Goal: Download file/media

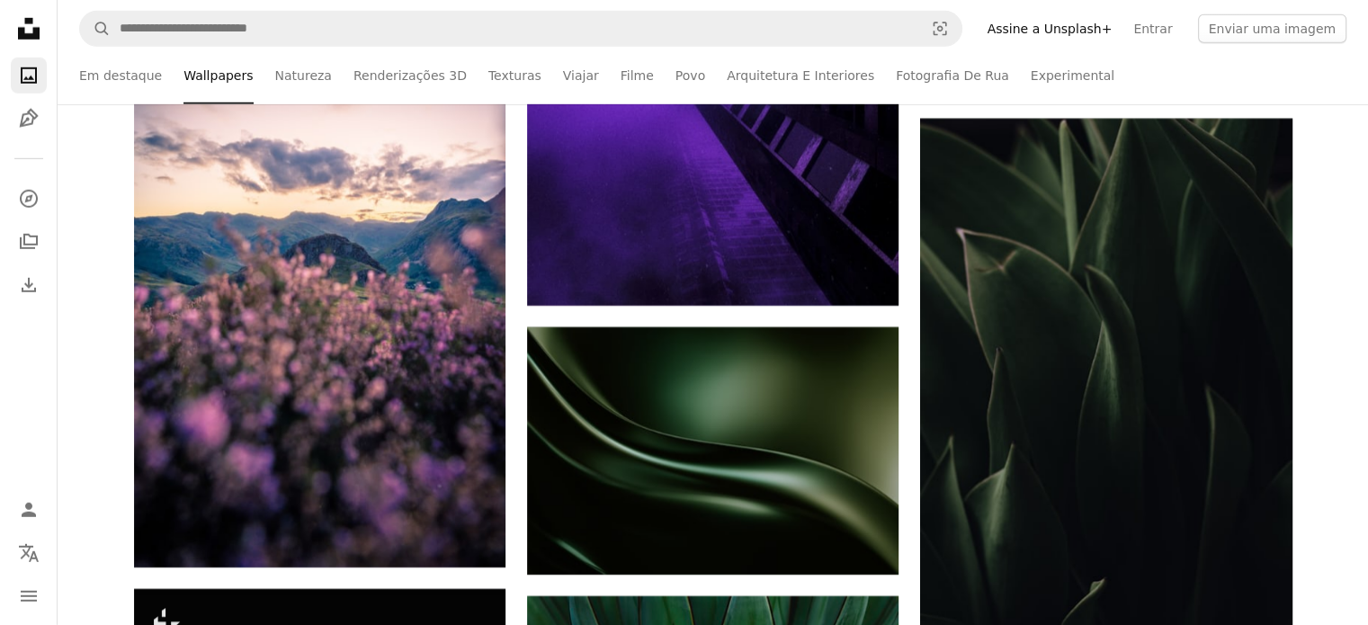
scroll to position [60164, 0]
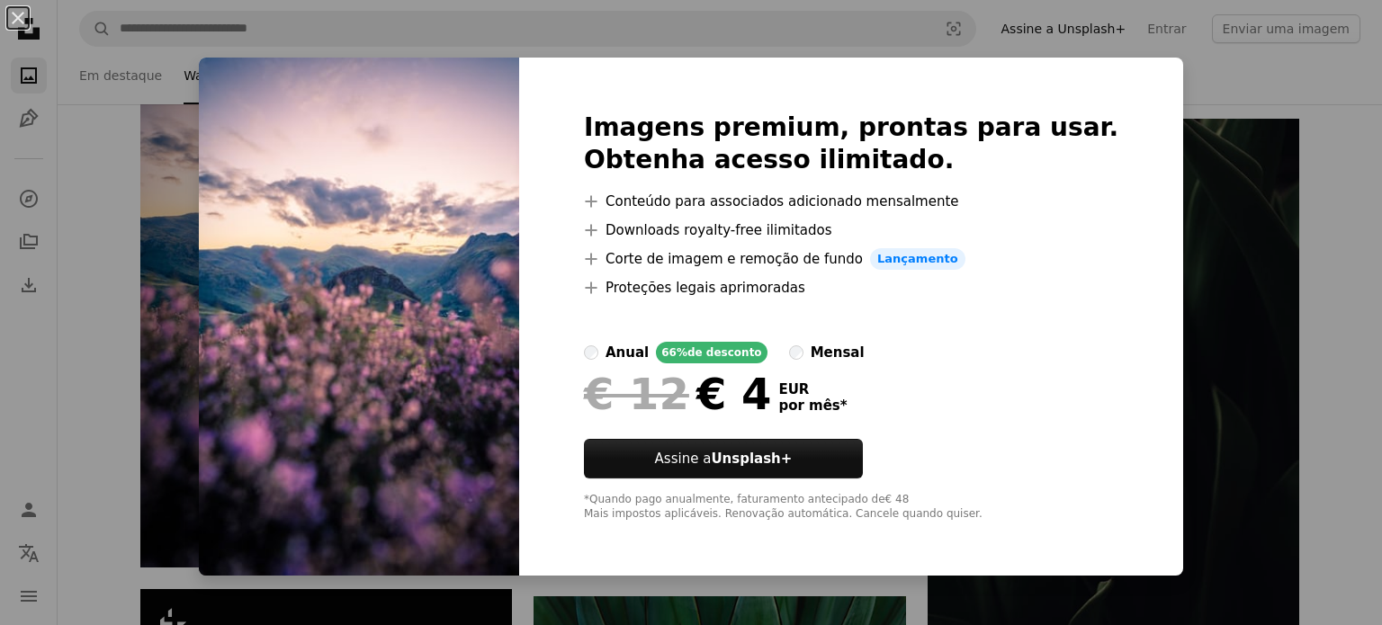
click at [1130, 129] on div "An X shape Imagens premium, prontas para usar. Obtenha acesso ilimitado. A plus…" at bounding box center [691, 312] width 1382 height 625
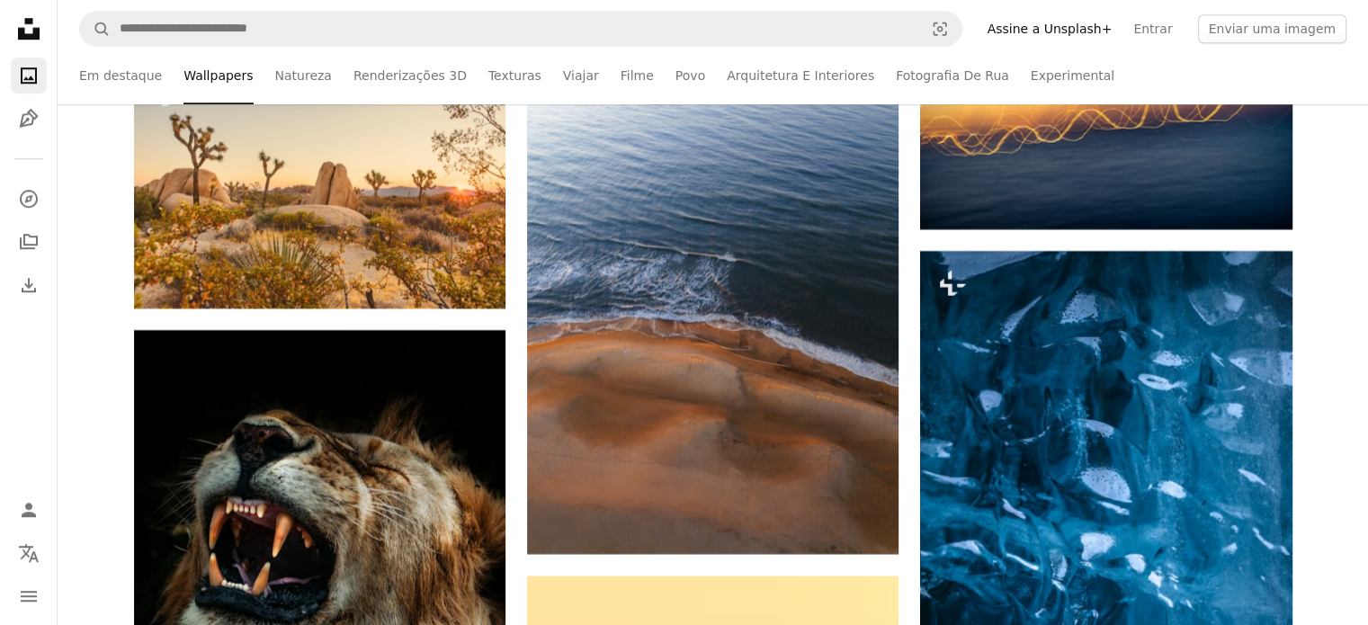
scroll to position [63063, 0]
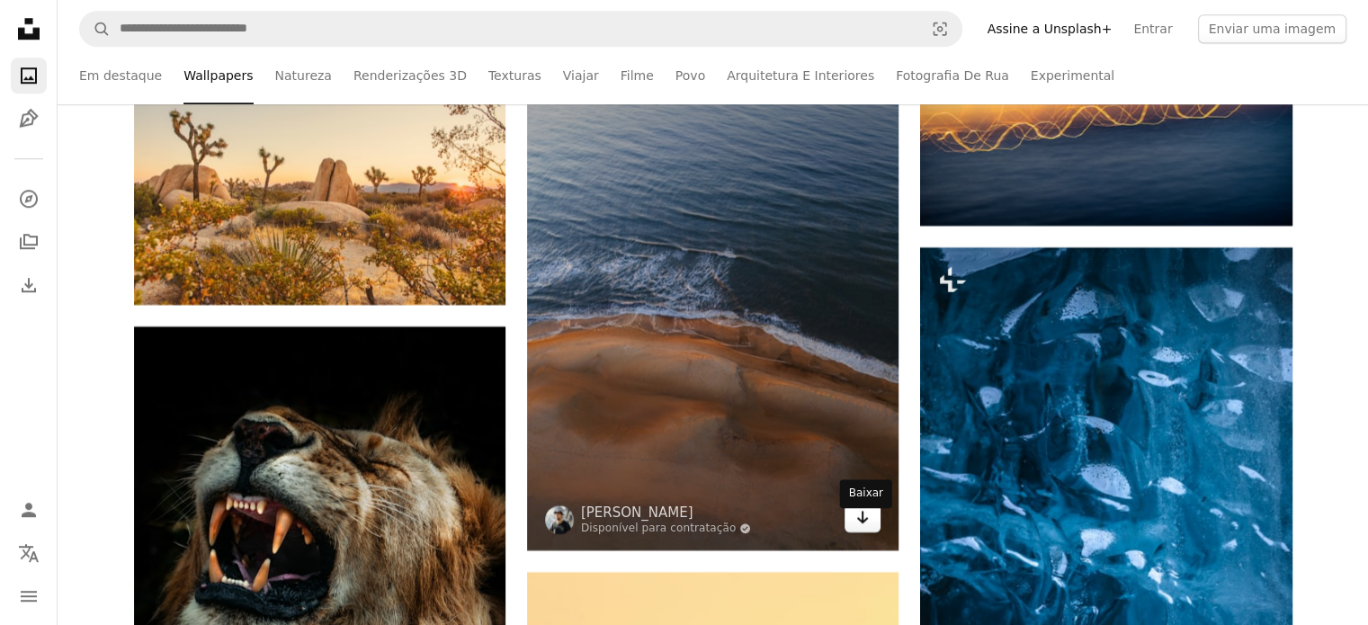
click at [867, 528] on icon "Arrow pointing down" at bounding box center [862, 517] width 14 height 22
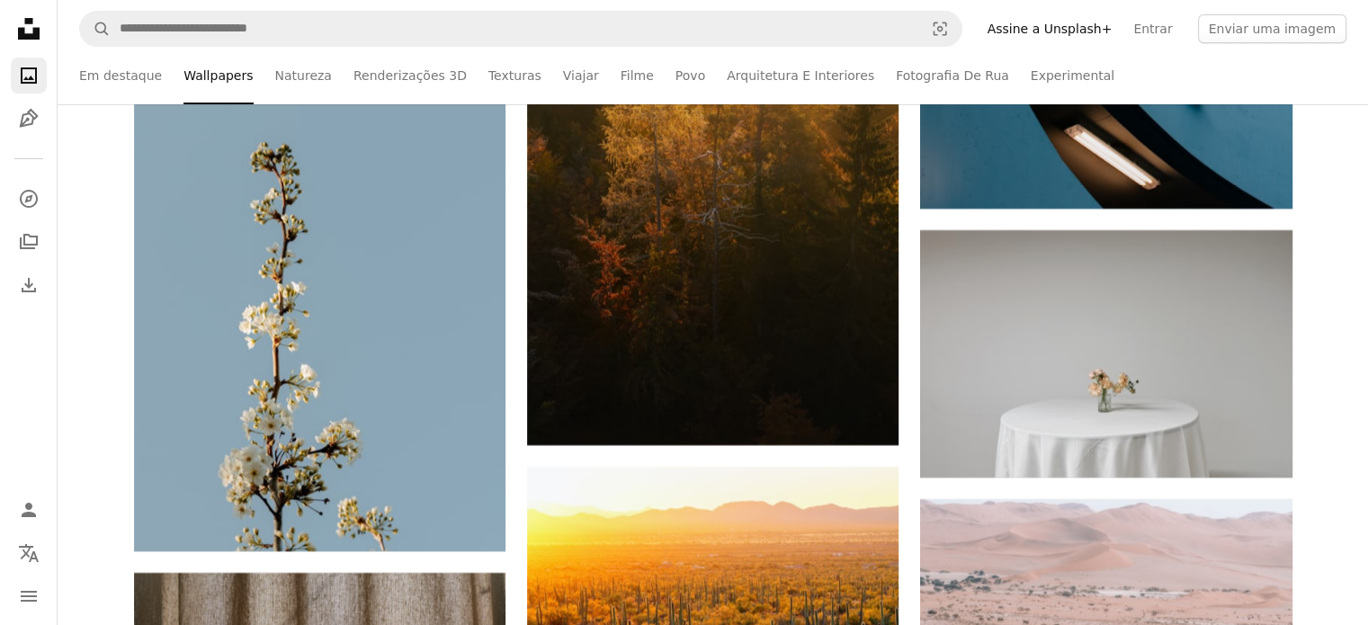
scroll to position [68698, 0]
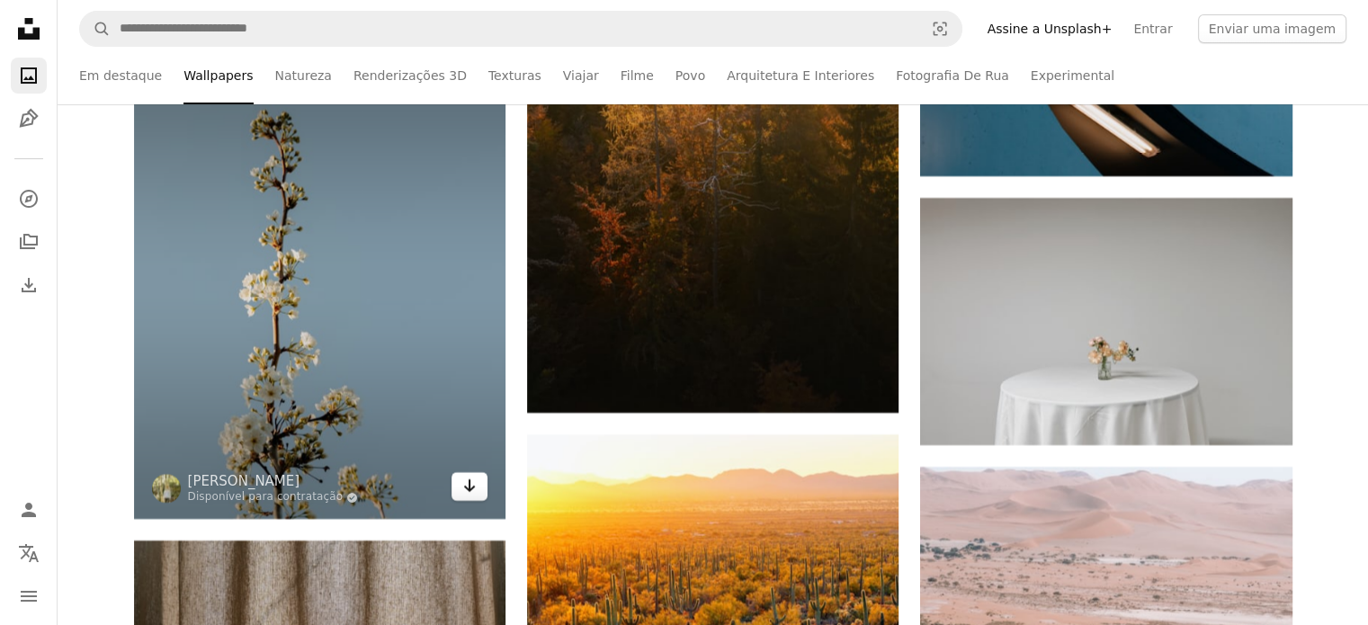
click at [468, 492] on icon "Baixar" at bounding box center [470, 485] width 12 height 13
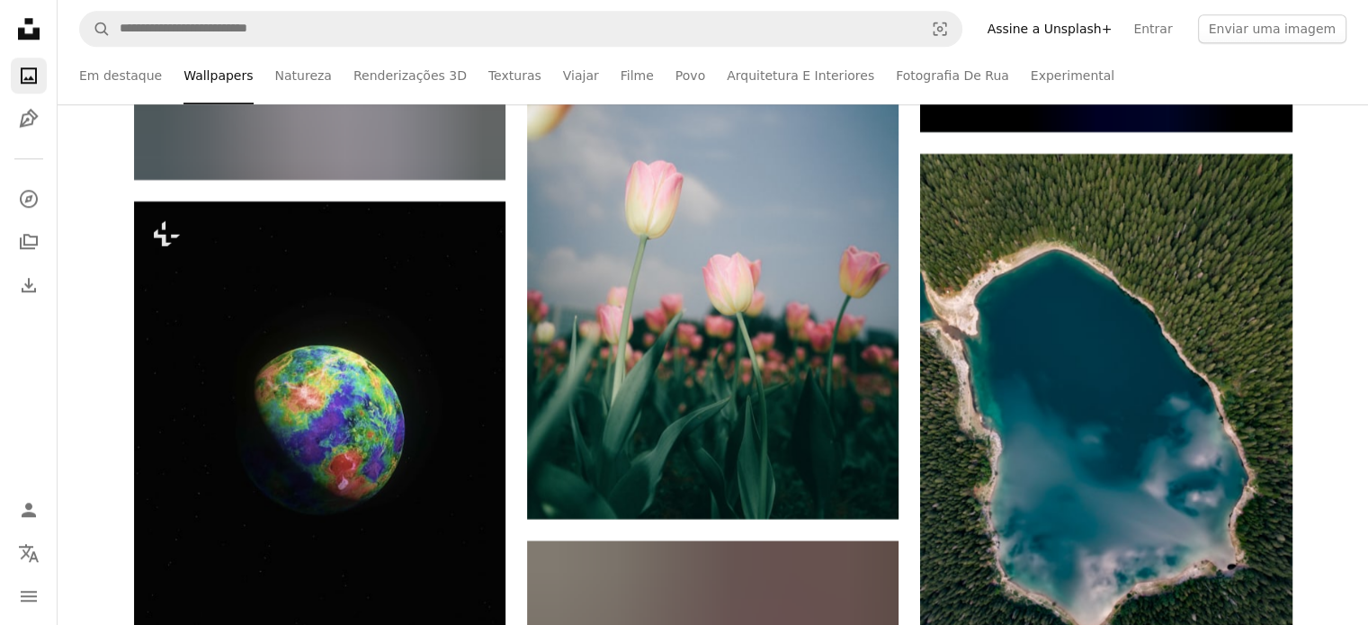
scroll to position [77125, 0]
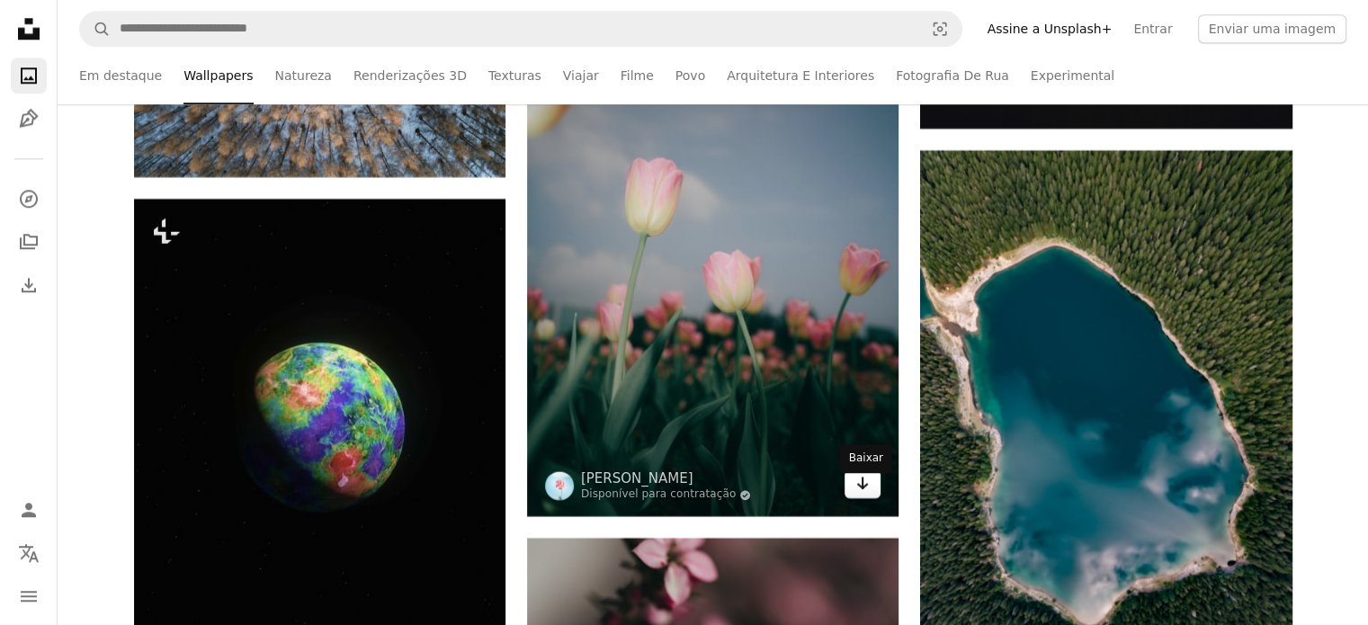
click at [859, 492] on icon "Arrow pointing down" at bounding box center [862, 483] width 14 height 22
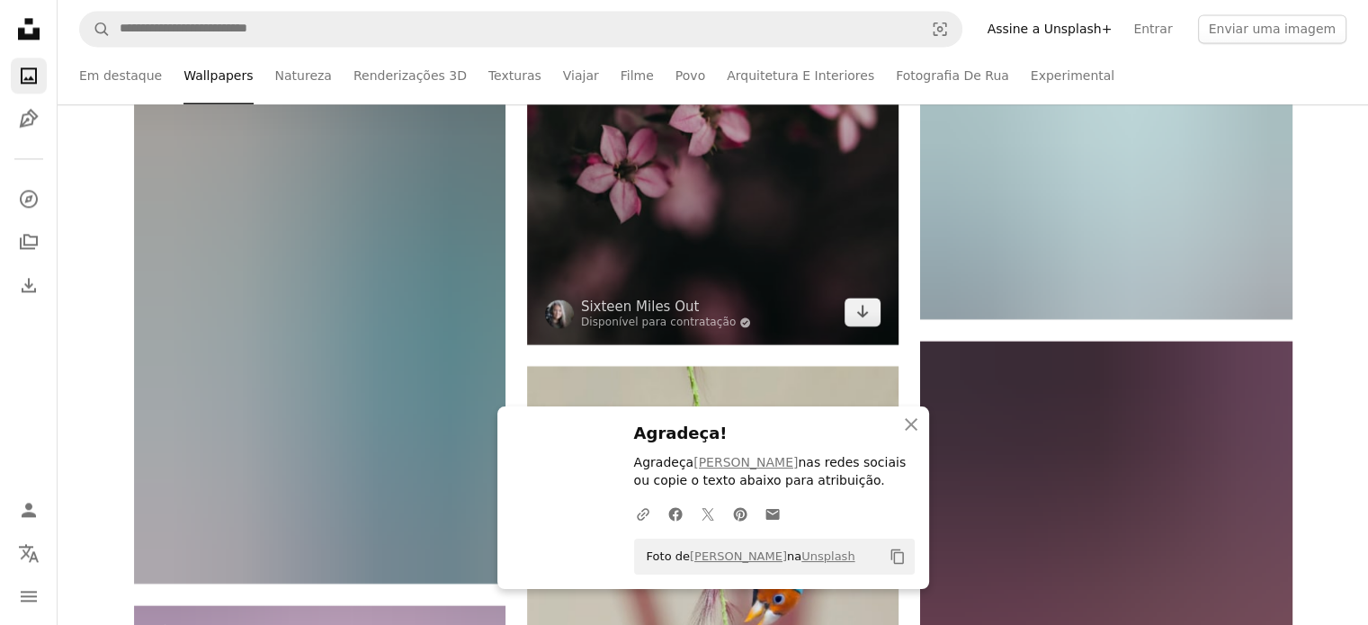
scroll to position [77790, 0]
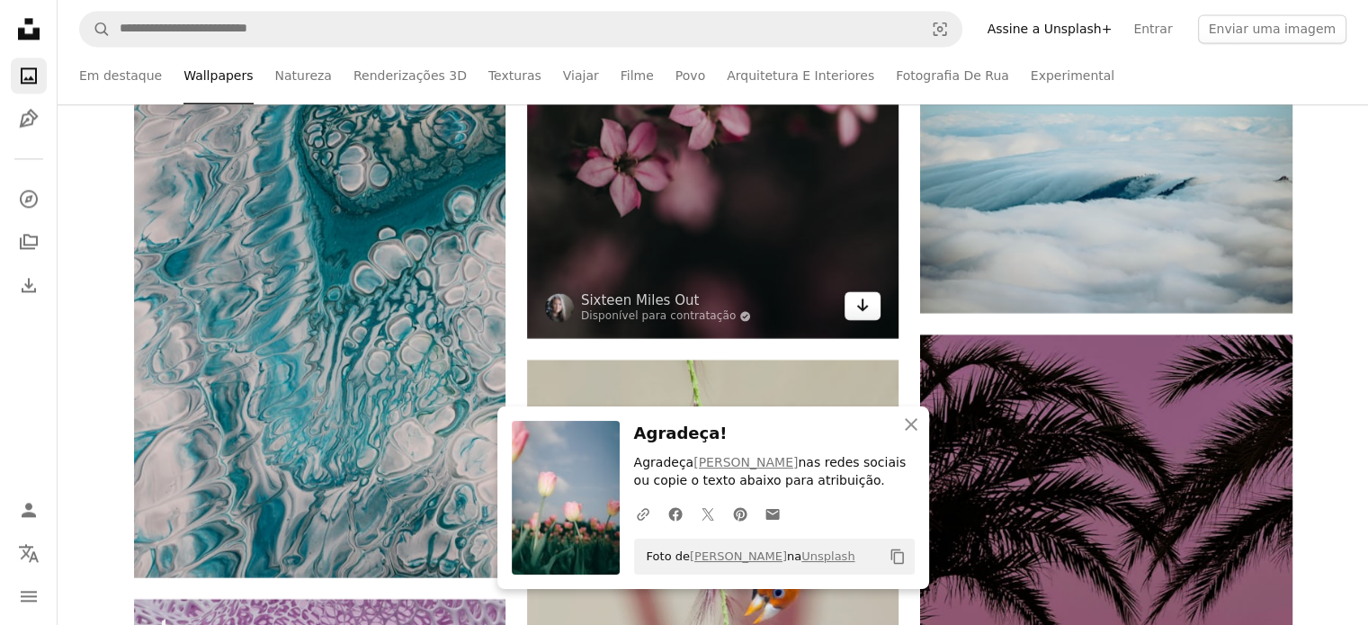
click at [863, 311] on icon "Baixar" at bounding box center [863, 305] width 12 height 13
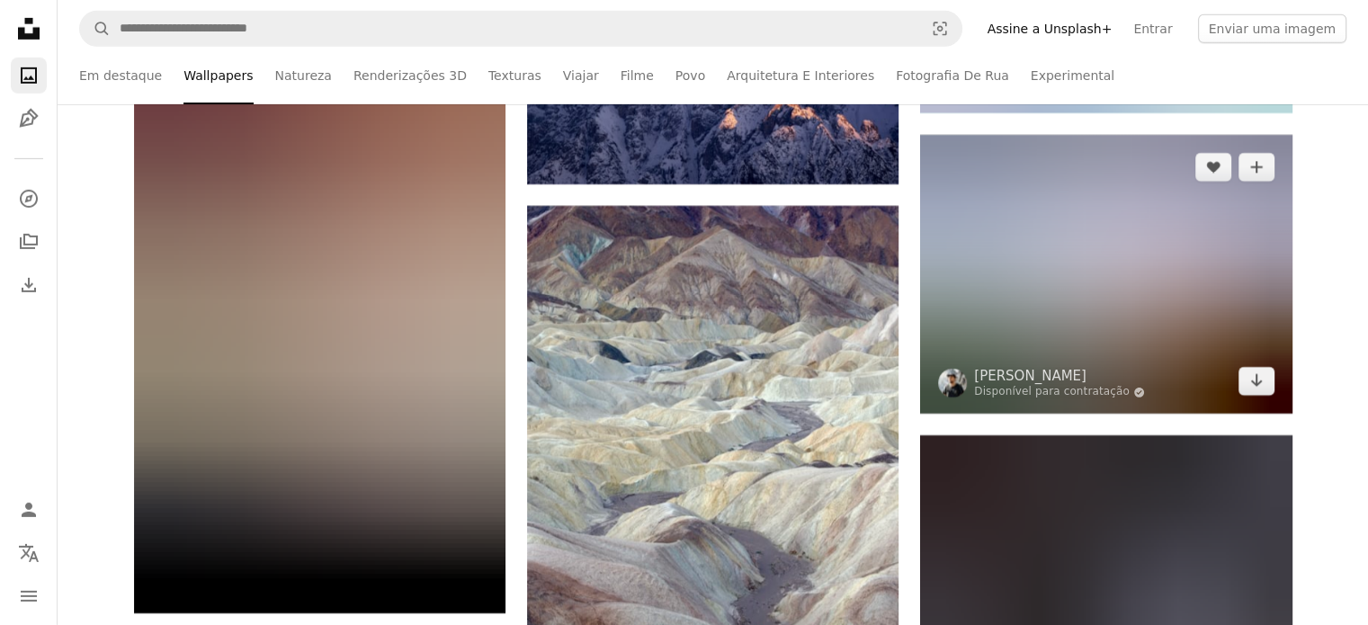
scroll to position [87954, 0]
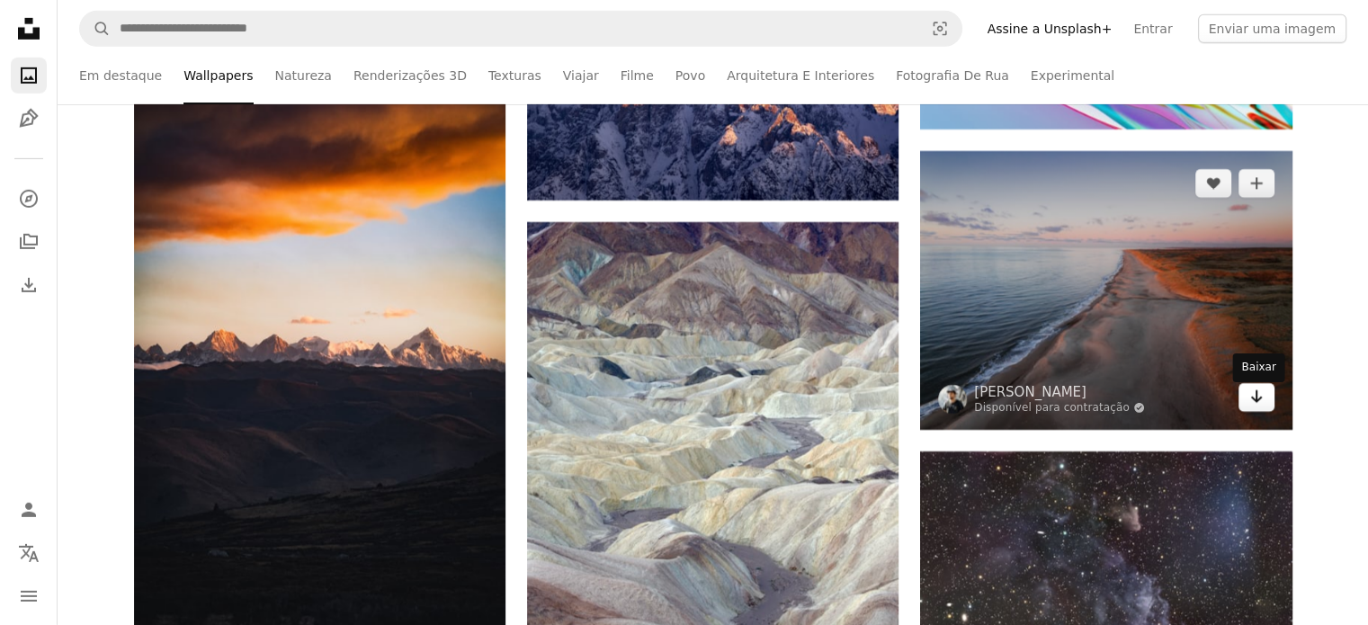
click at [1262, 399] on icon "Arrow pointing down" at bounding box center [1256, 397] width 14 height 22
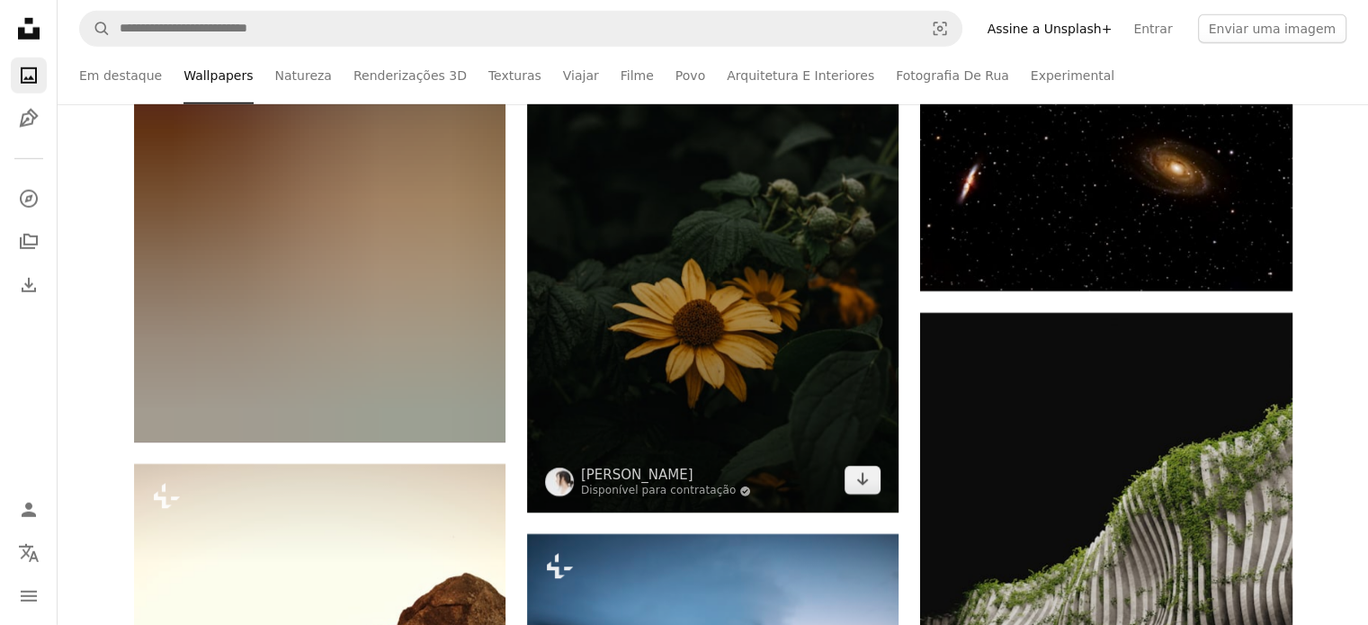
scroll to position [94301, 0]
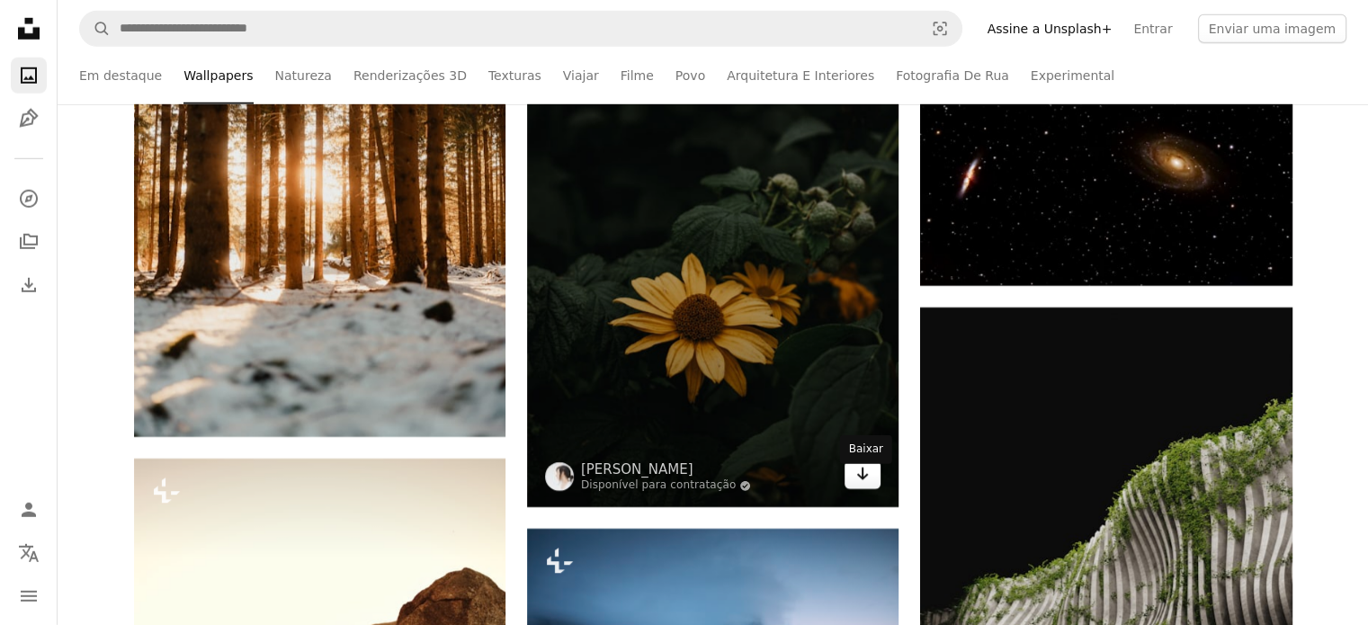
click at [860, 485] on icon "Arrow pointing down" at bounding box center [862, 474] width 14 height 22
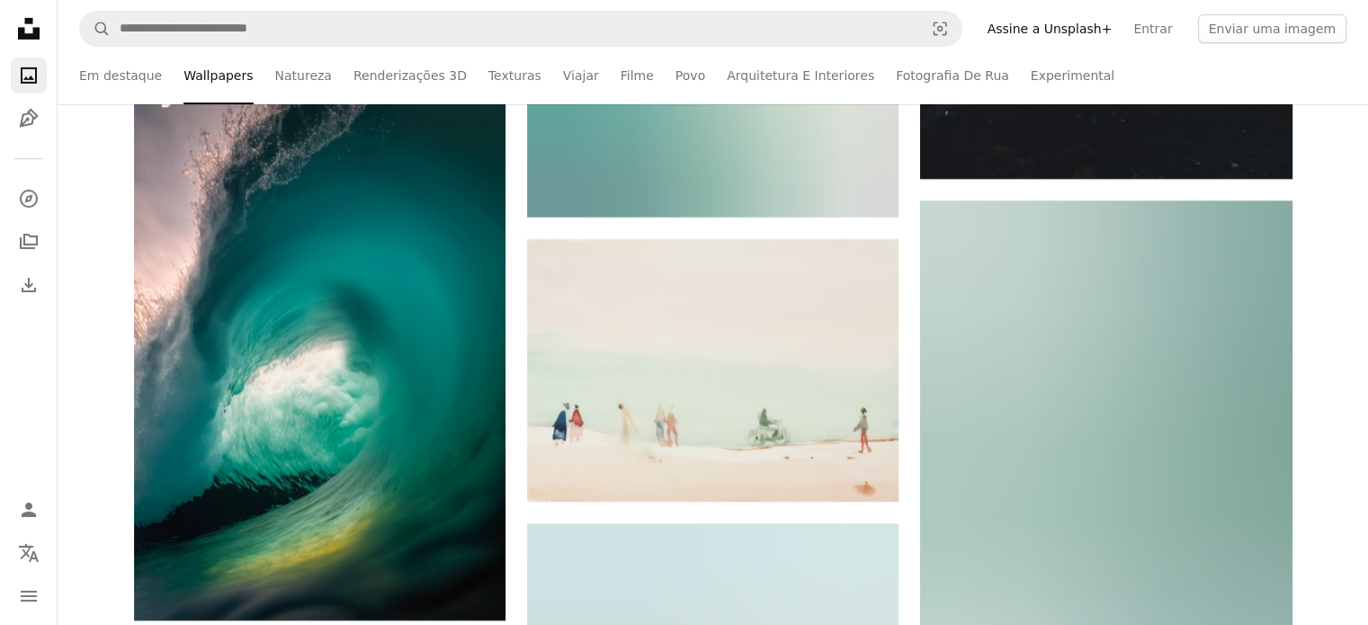
scroll to position [101906, 0]
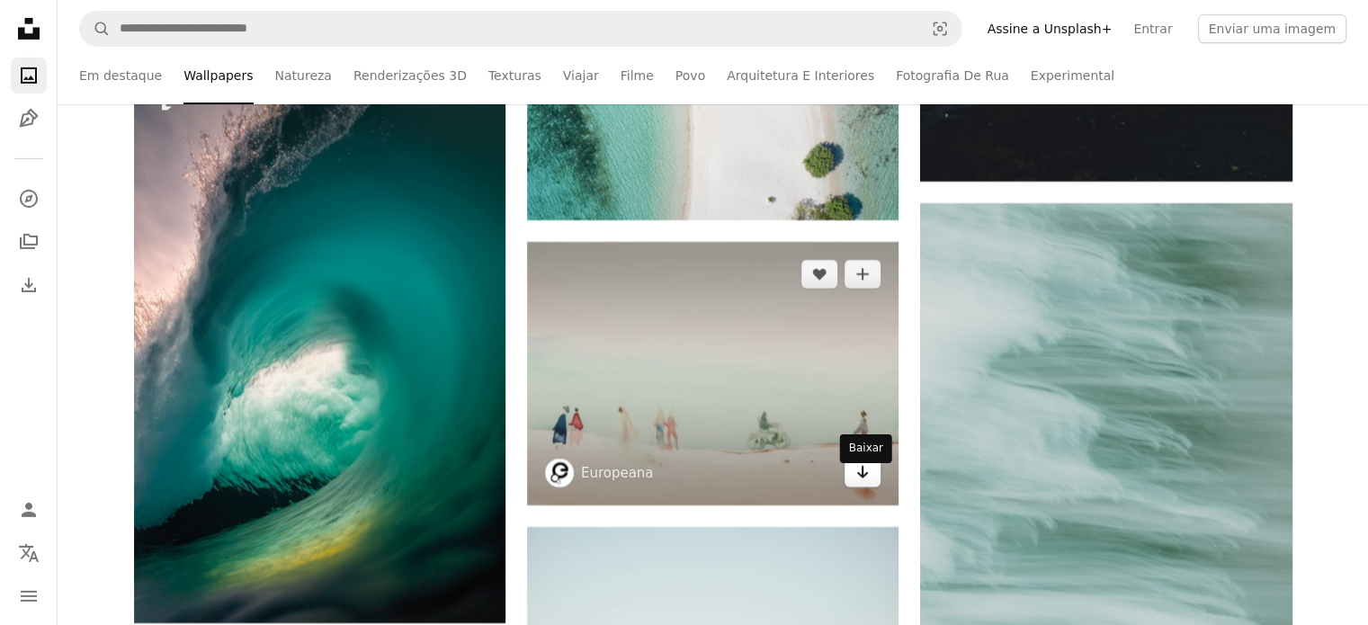
click at [859, 478] on icon "Baixar" at bounding box center [863, 472] width 12 height 13
click at [857, 483] on icon "Arrow pointing down" at bounding box center [862, 472] width 14 height 22
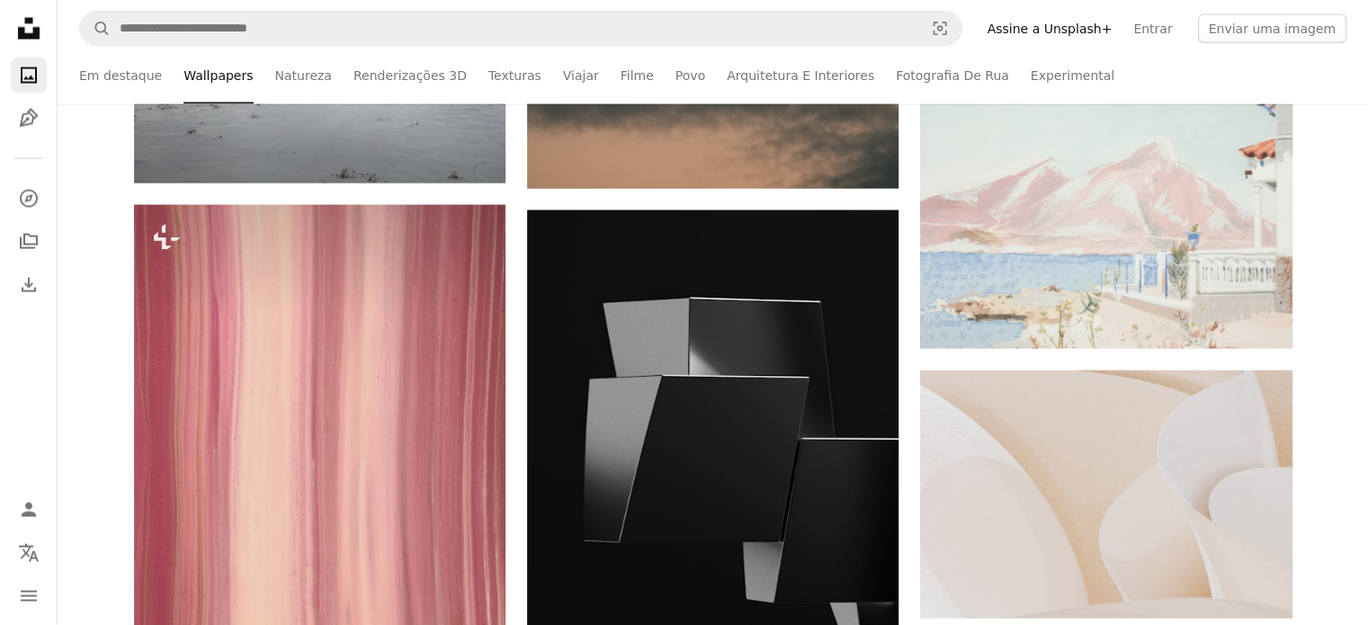
scroll to position [106354, 0]
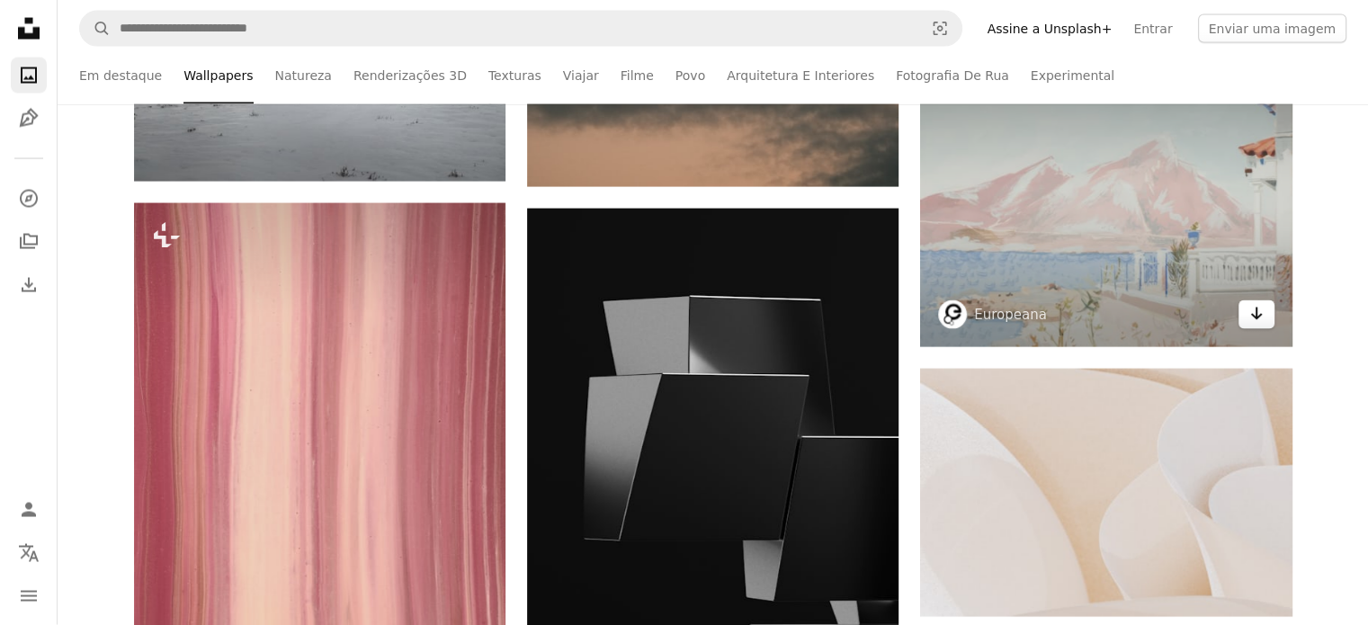
click at [1260, 320] on icon "Baixar" at bounding box center [1256, 314] width 12 height 13
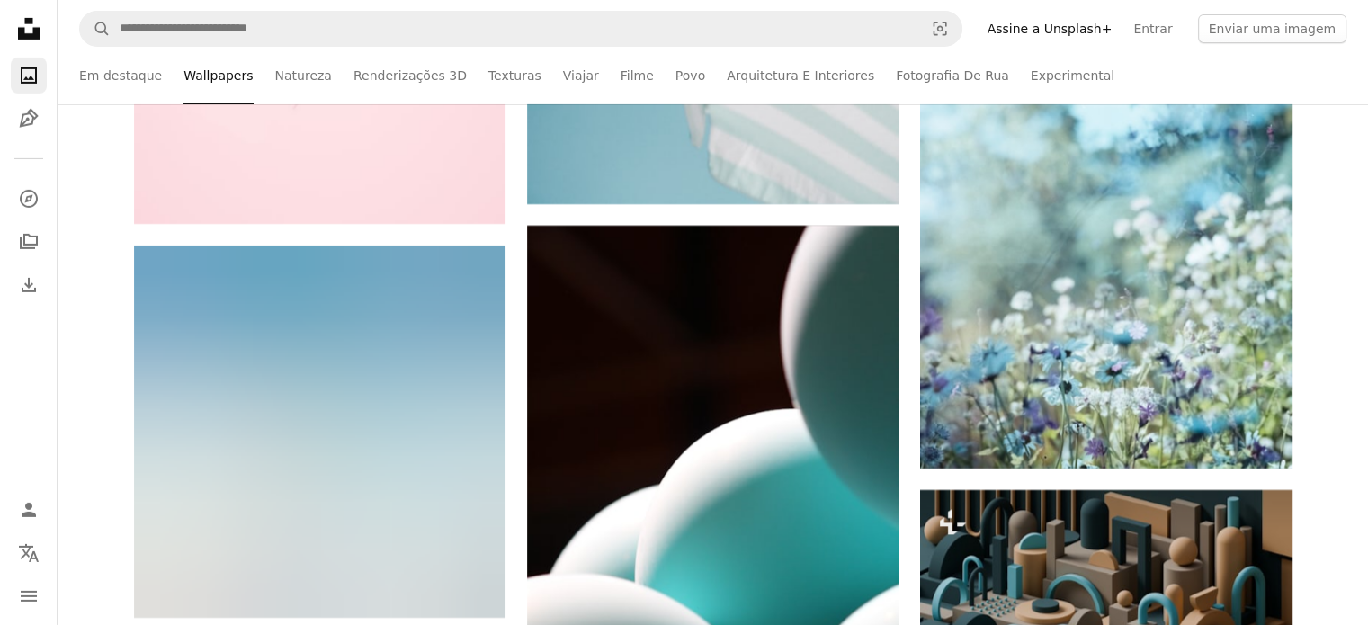
scroll to position [136098, 0]
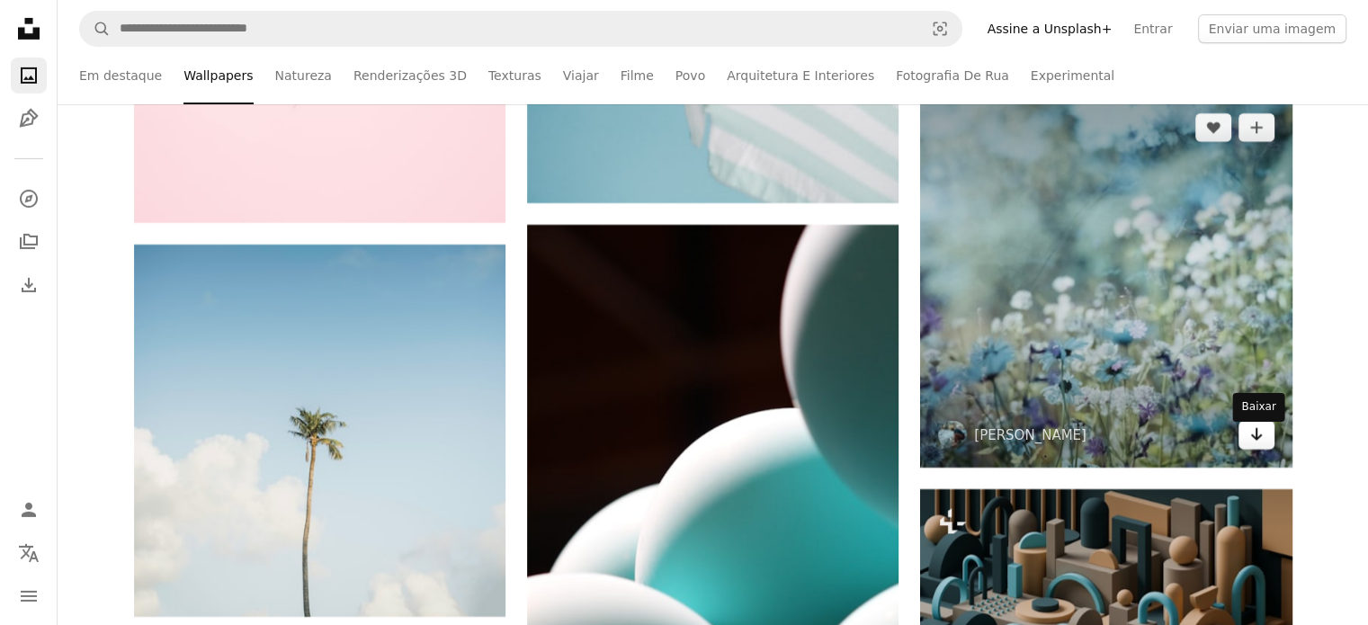
click at [1260, 442] on icon "Arrow pointing down" at bounding box center [1256, 435] width 14 height 22
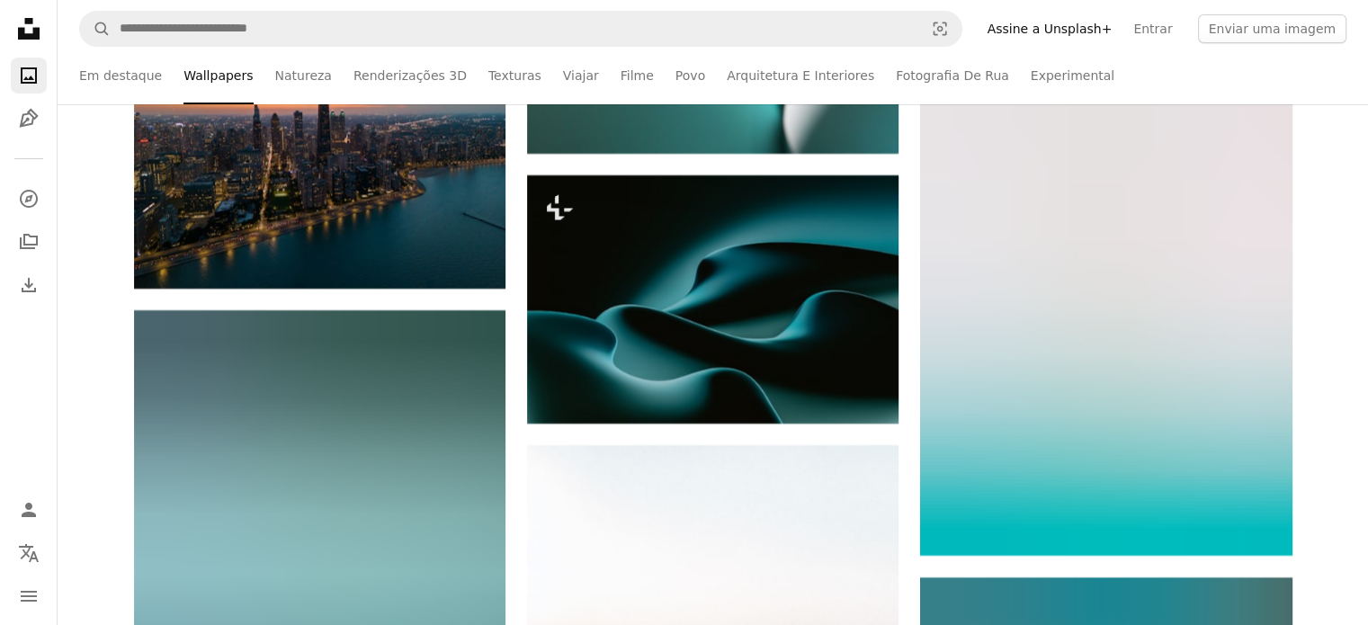
scroll to position [136639, 0]
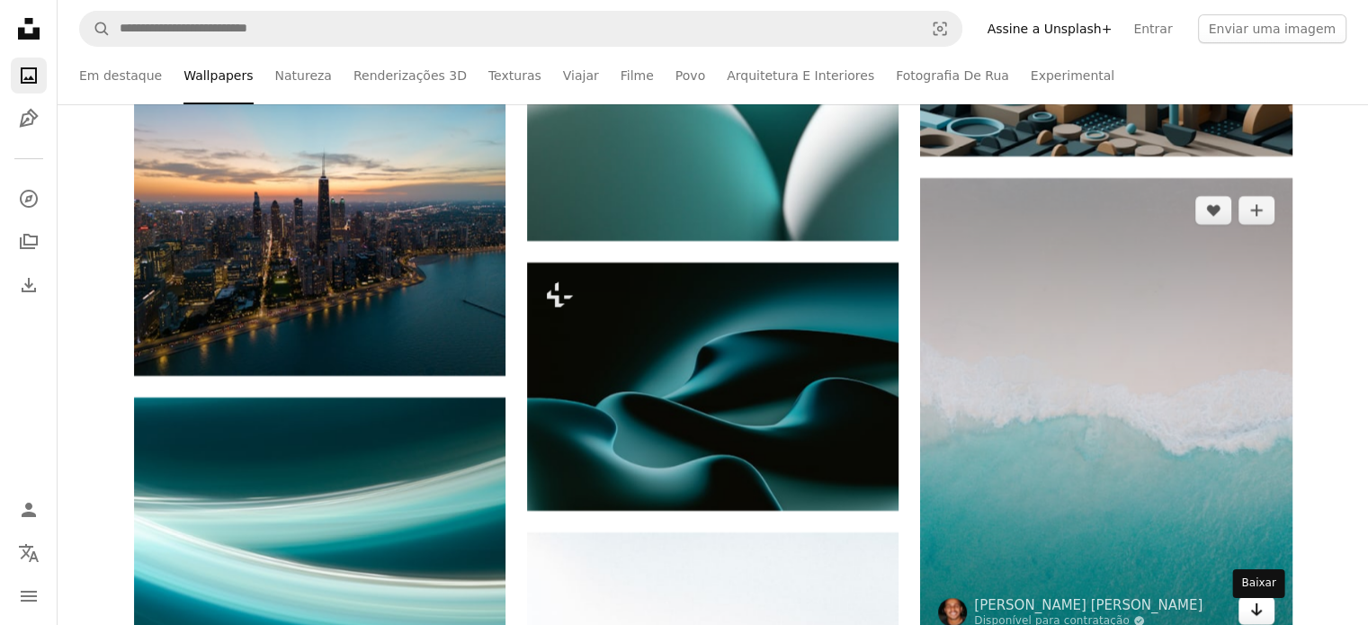
click at [1256, 613] on icon "Baixar" at bounding box center [1256, 610] width 12 height 13
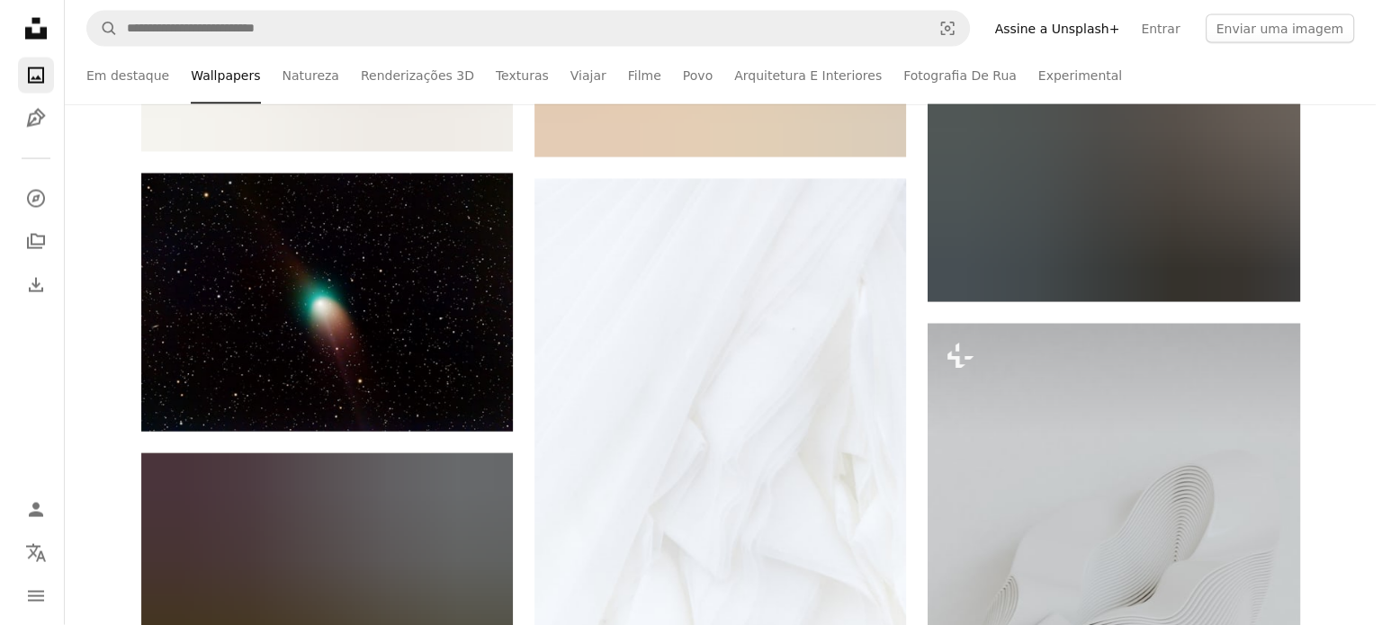
scroll to position [141374, 0]
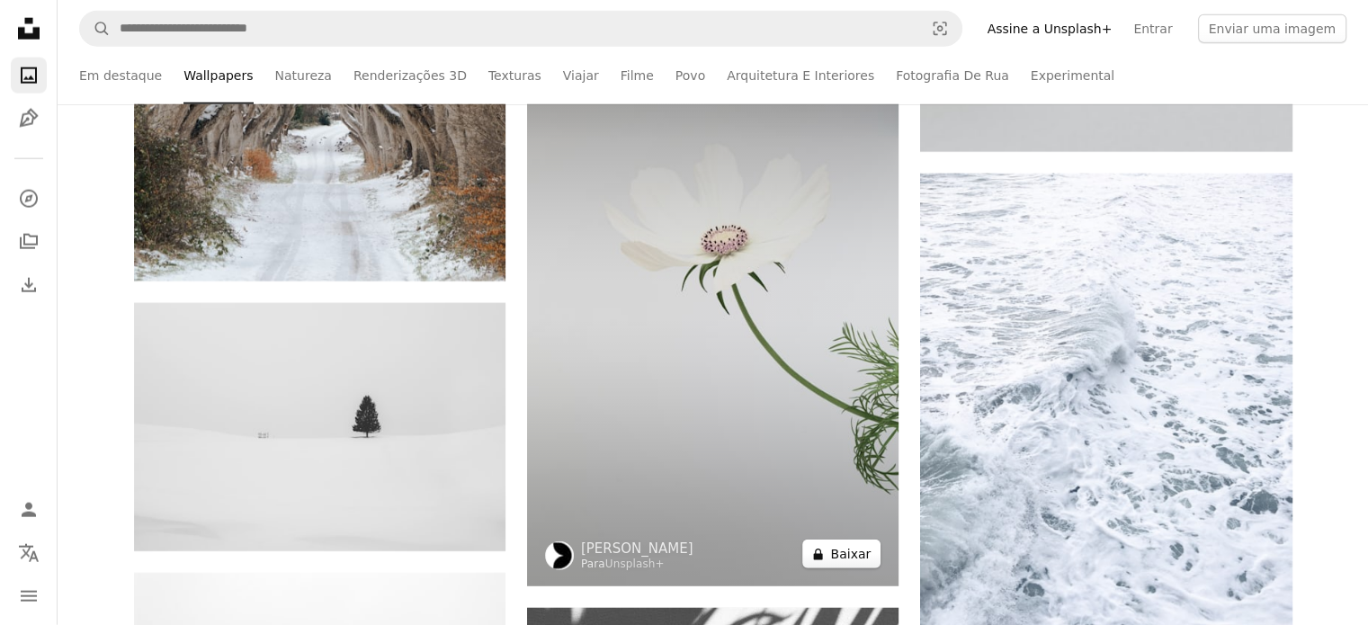
click at [863, 568] on button "A lock Baixar" at bounding box center [841, 554] width 78 height 29
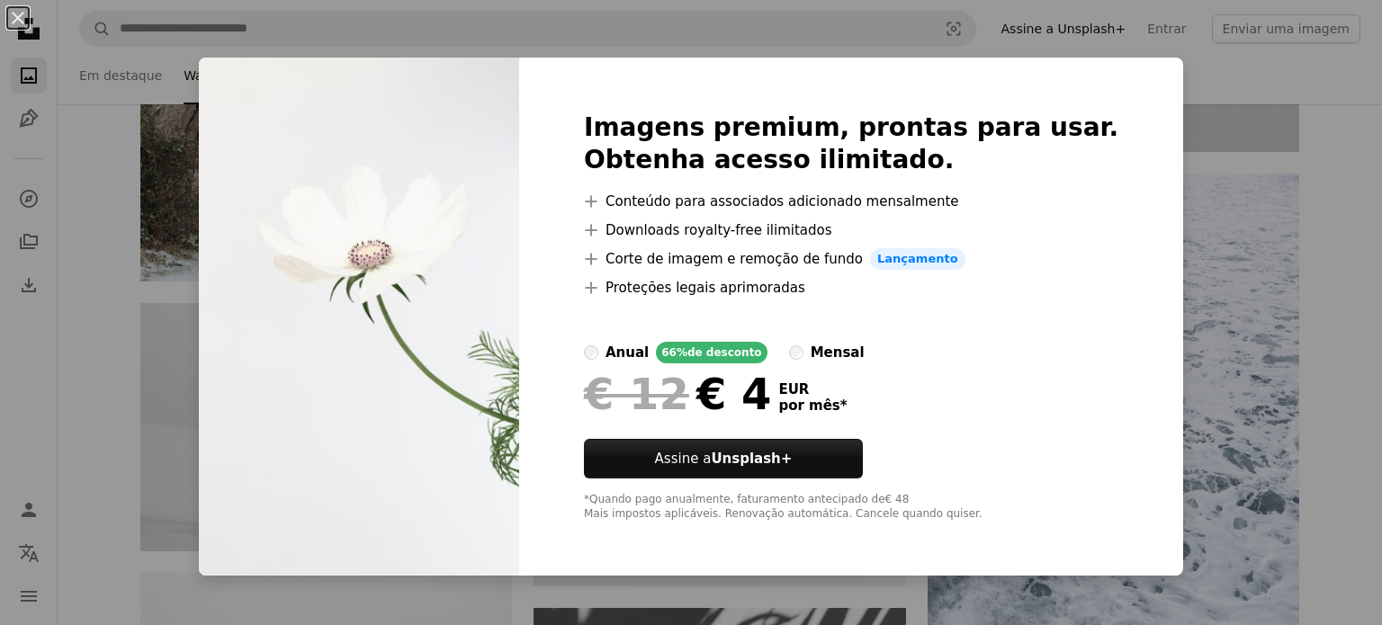
click at [1248, 78] on div "An X shape Imagens premium, prontas para usar. Obtenha acesso ilimitado. A plus…" at bounding box center [691, 312] width 1382 height 625
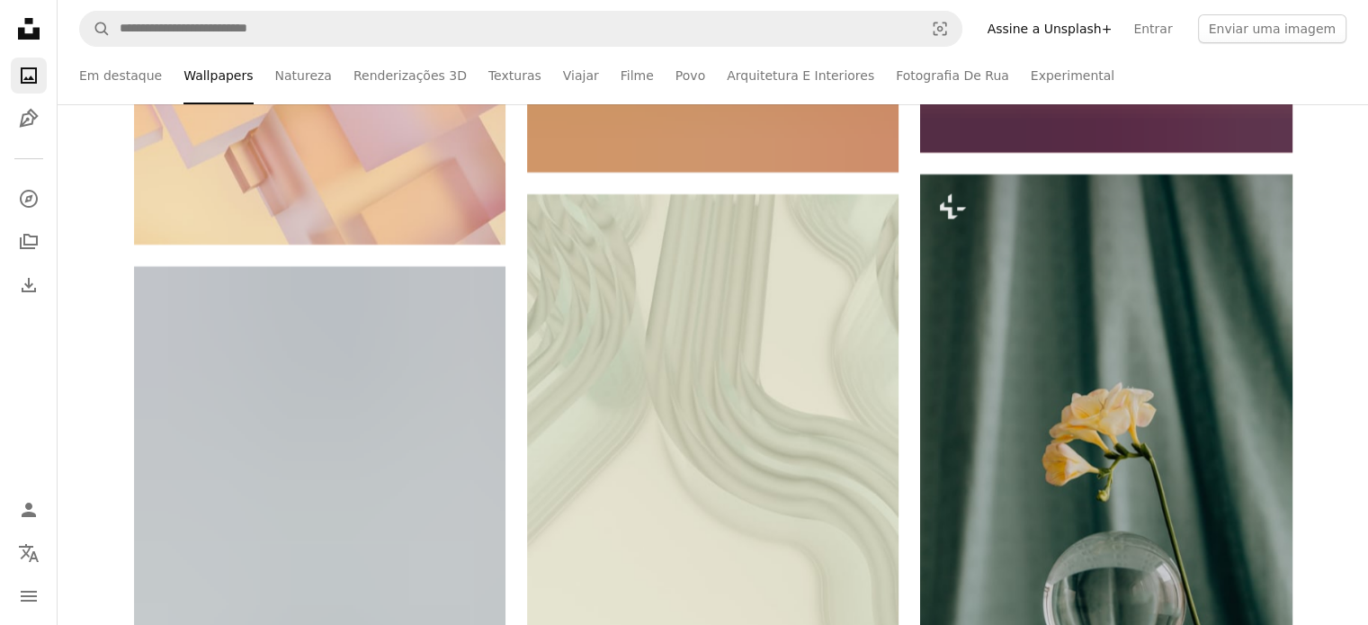
scroll to position [143895, 0]
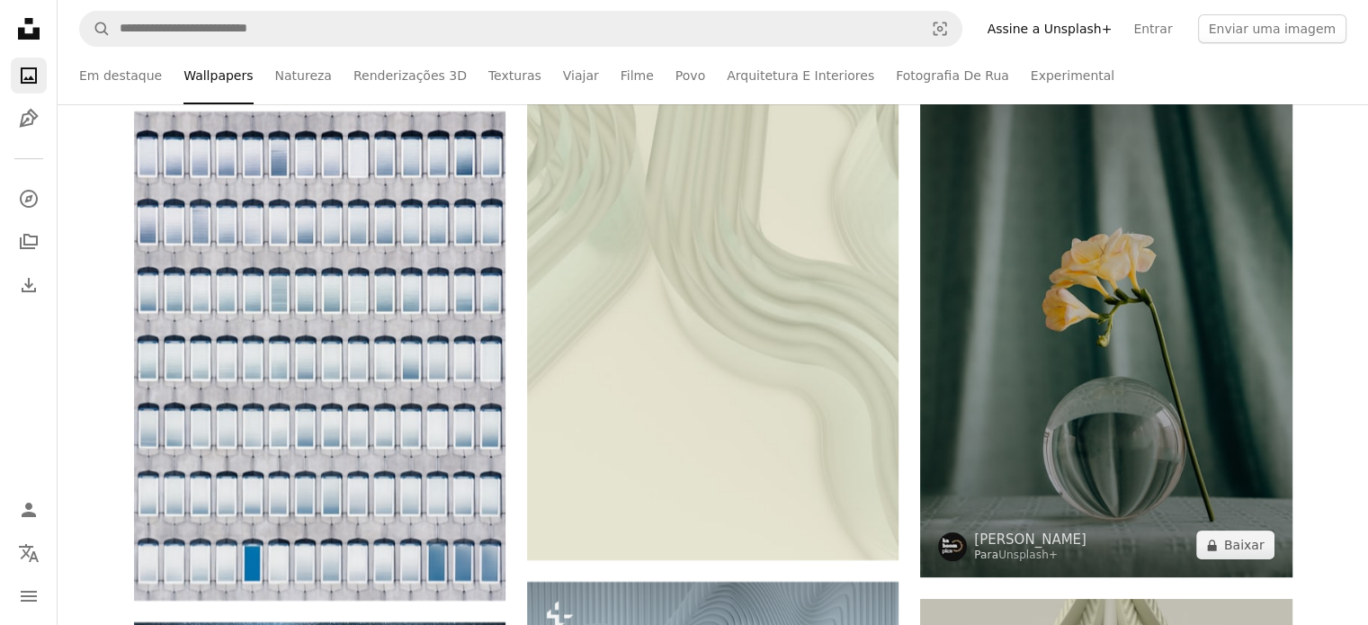
click at [1151, 471] on img at bounding box center [1105, 299] width 371 height 558
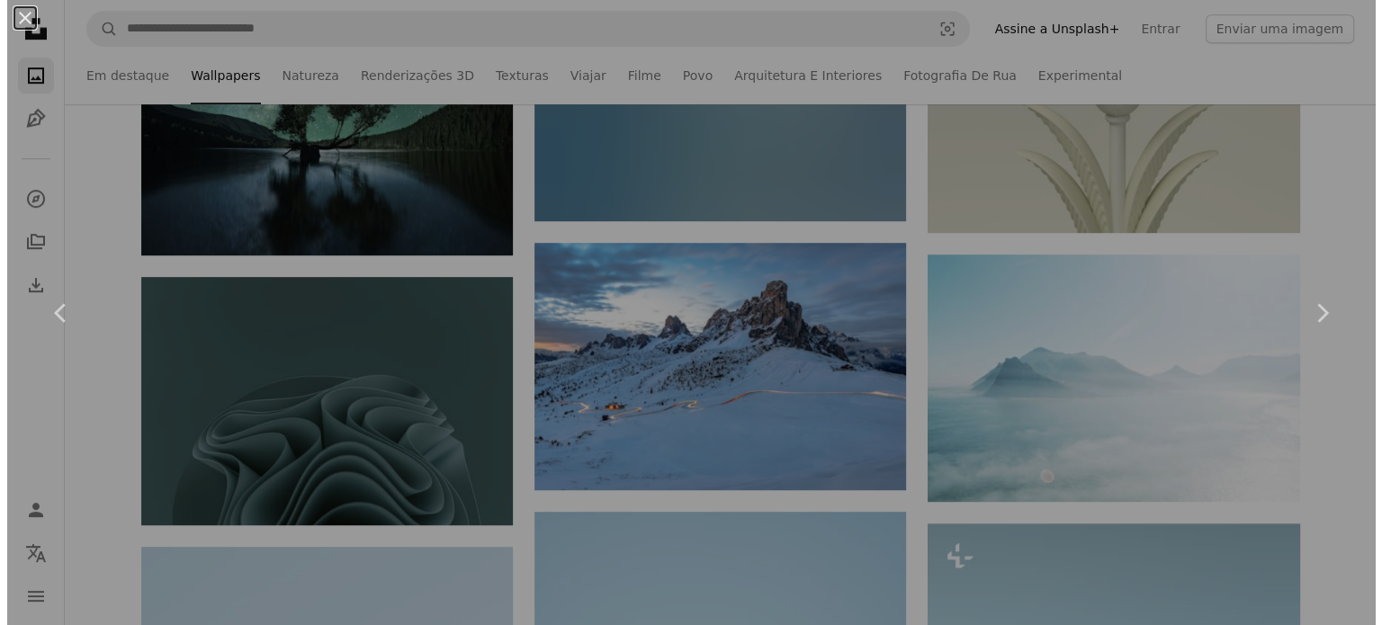
scroll to position [144972, 0]
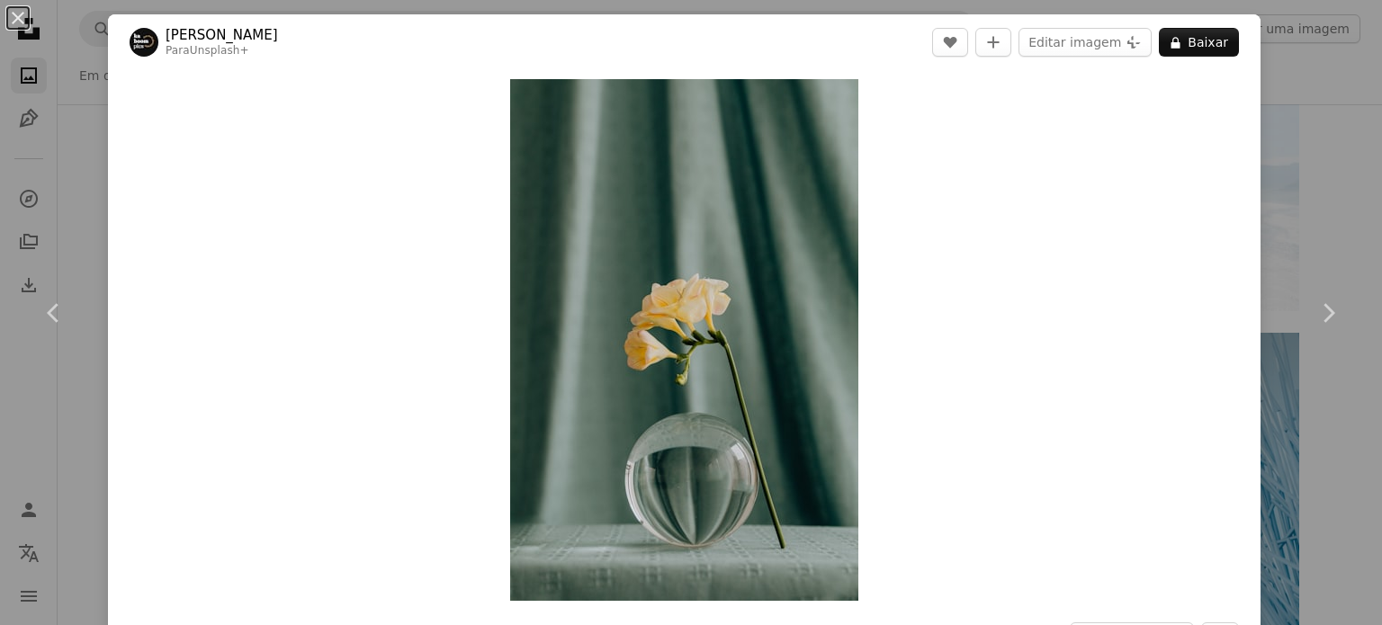
click at [79, 171] on div "An X shape Chevron left Chevron right Karolina Grabowska Para Unsplash+ A heart…" at bounding box center [691, 312] width 1382 height 625
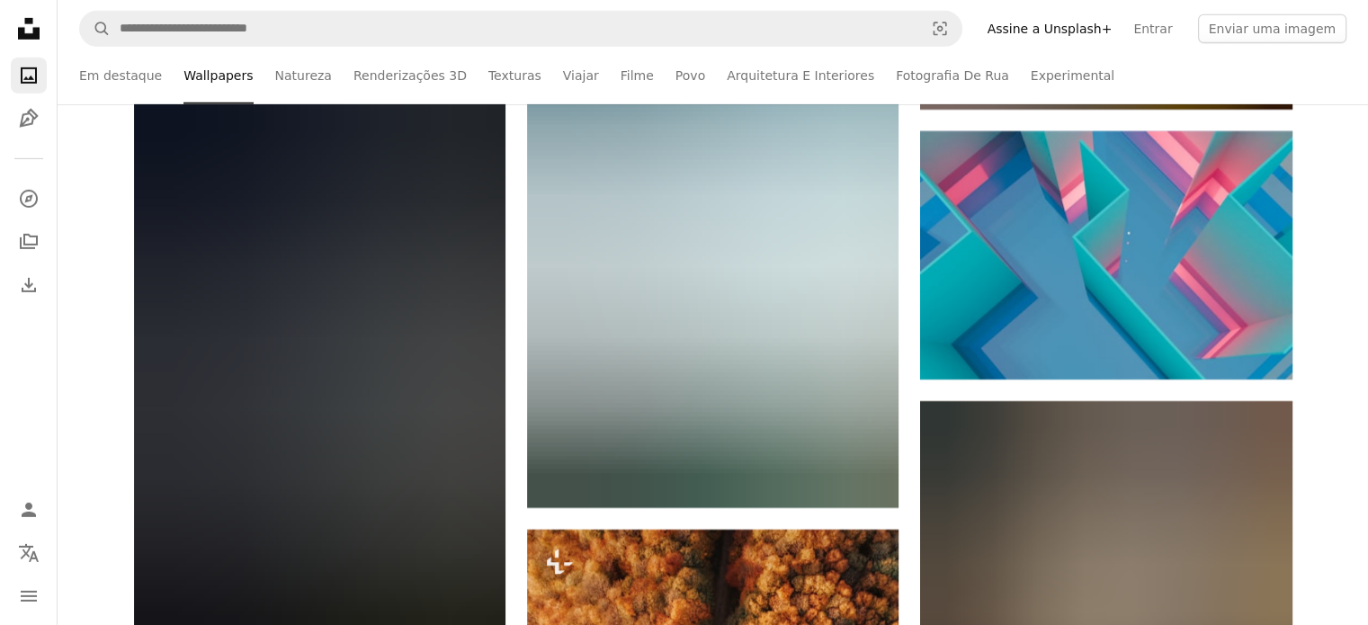
scroll to position [163245, 0]
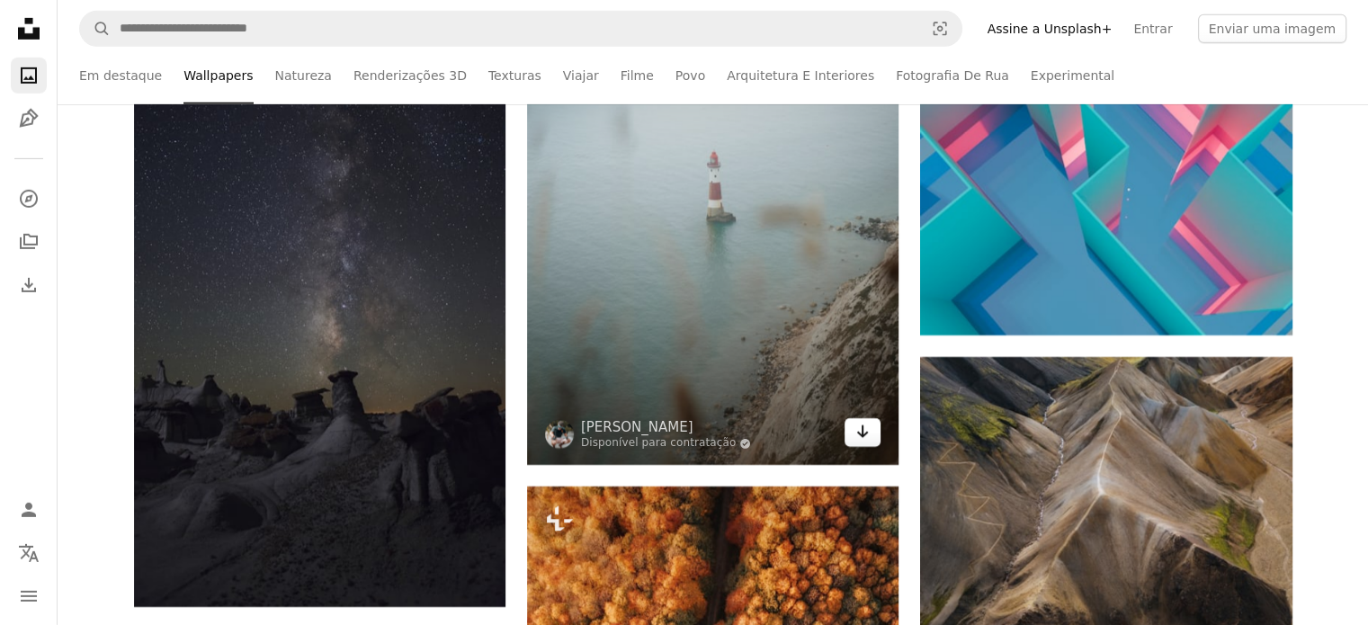
click at [866, 443] on icon "Arrow pointing down" at bounding box center [862, 432] width 14 height 22
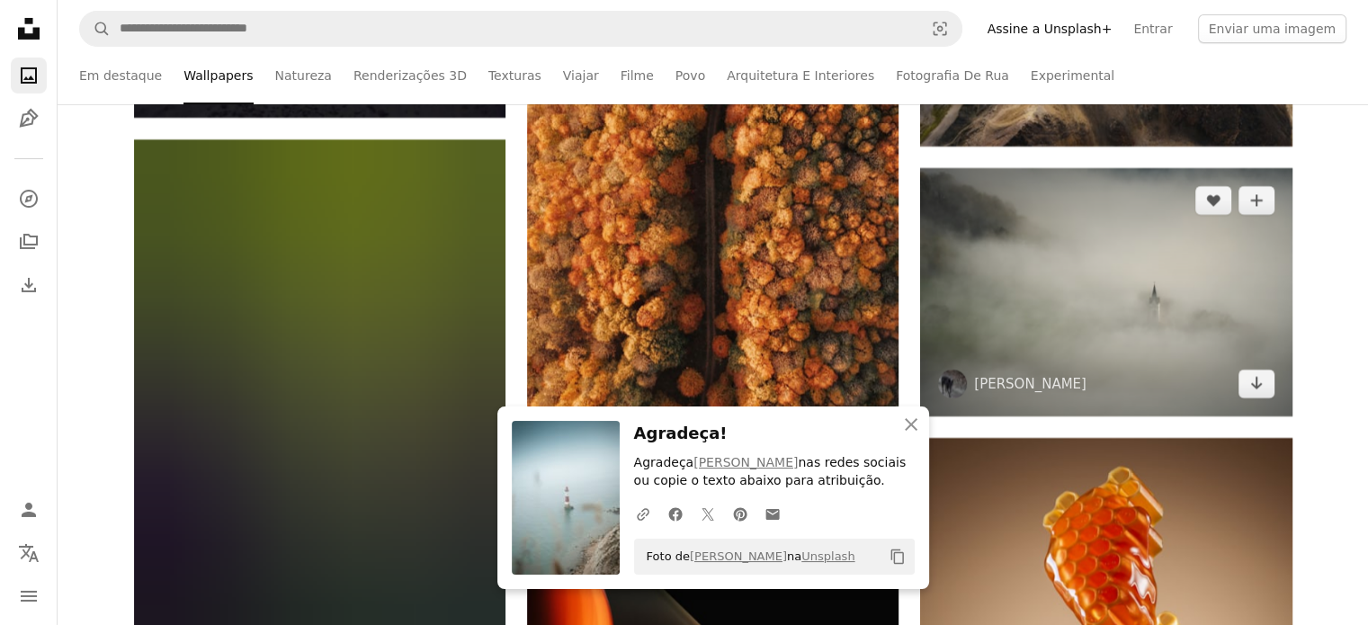
scroll to position [163735, 0]
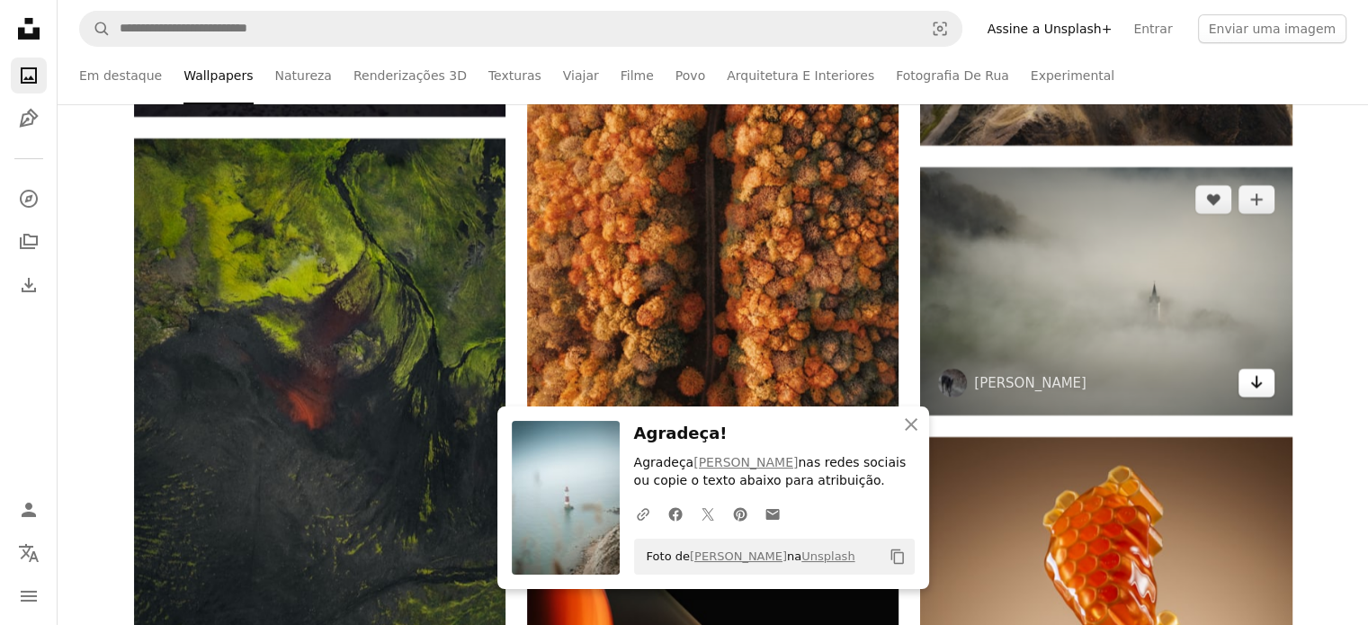
click at [1254, 393] on icon "Arrow pointing down" at bounding box center [1256, 382] width 14 height 22
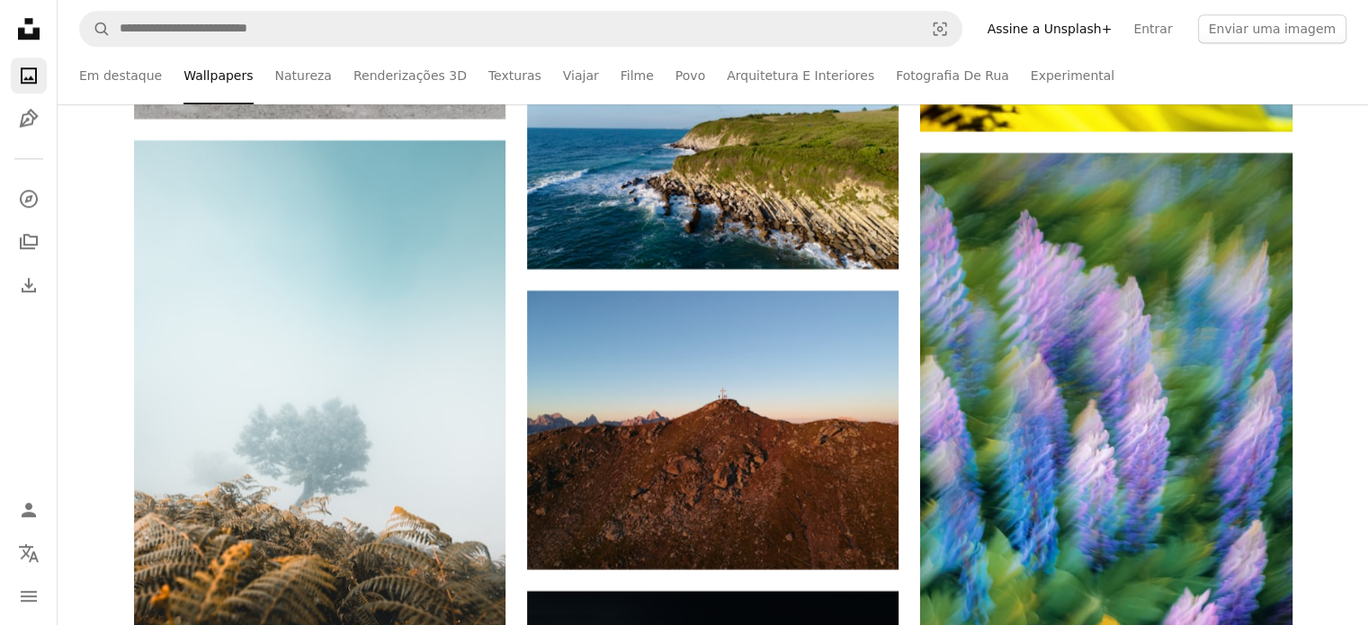
scroll to position [213648, 0]
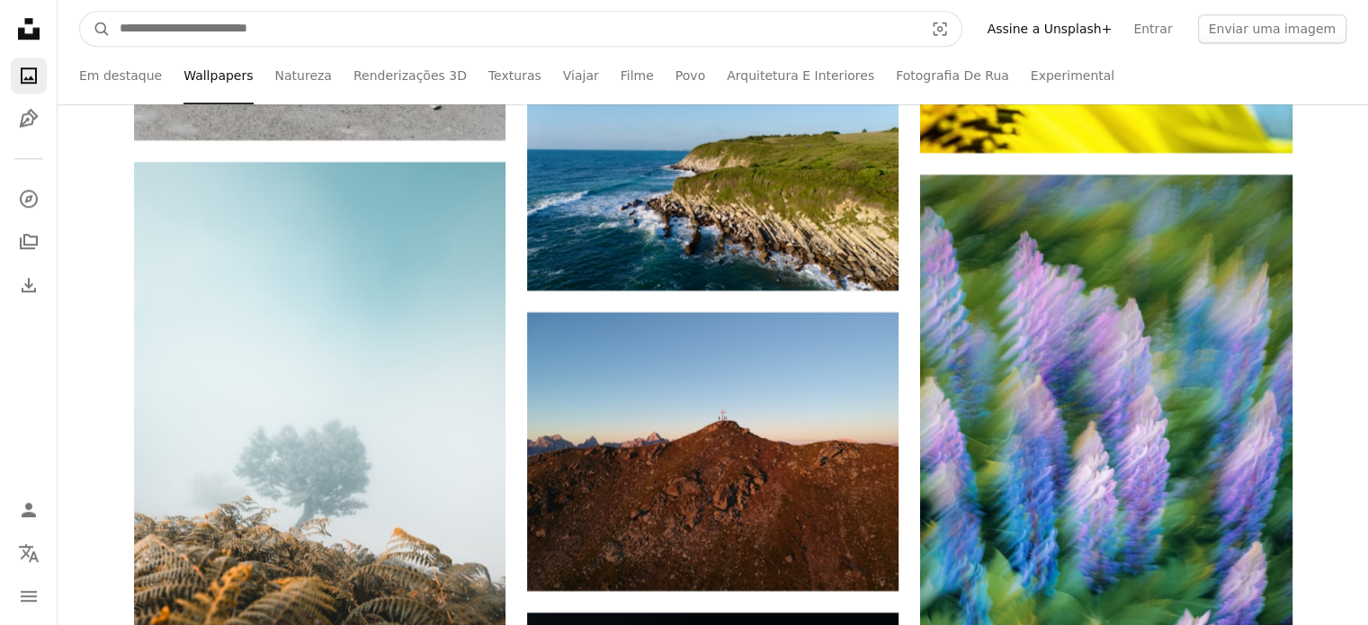
click at [313, 33] on input "Pesquise conteúdo visual em todo o site" at bounding box center [515, 29] width 808 height 34
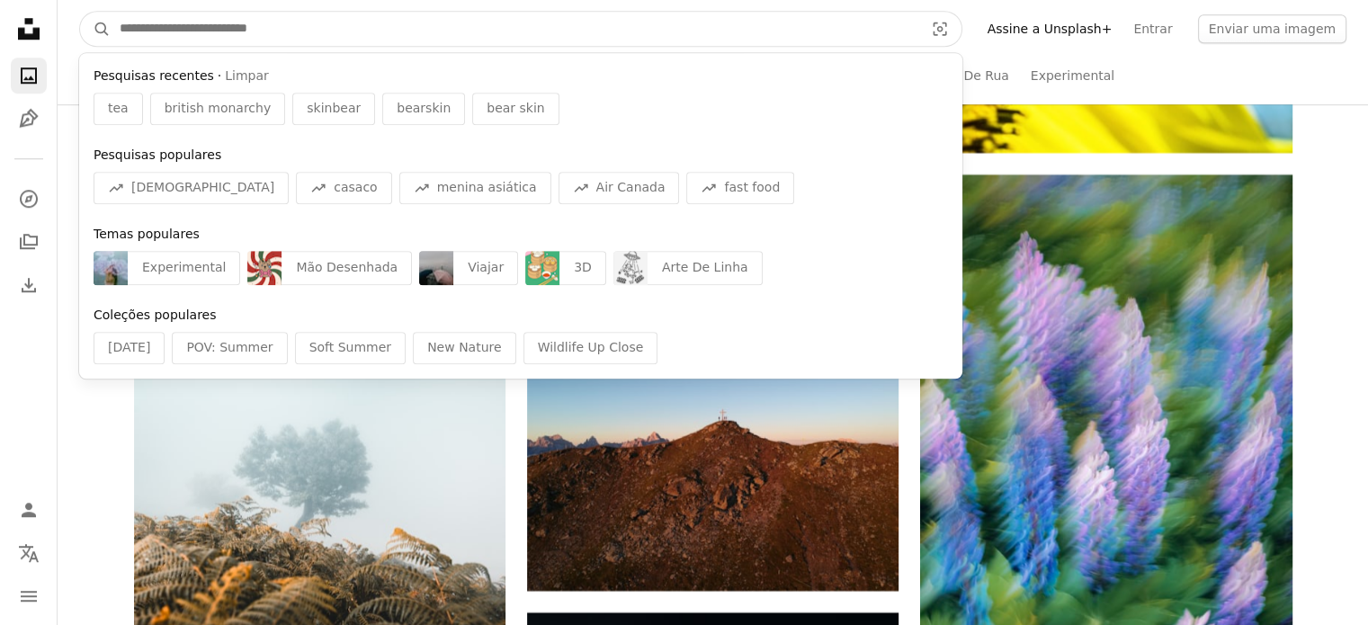
scroll to position [214949, 0]
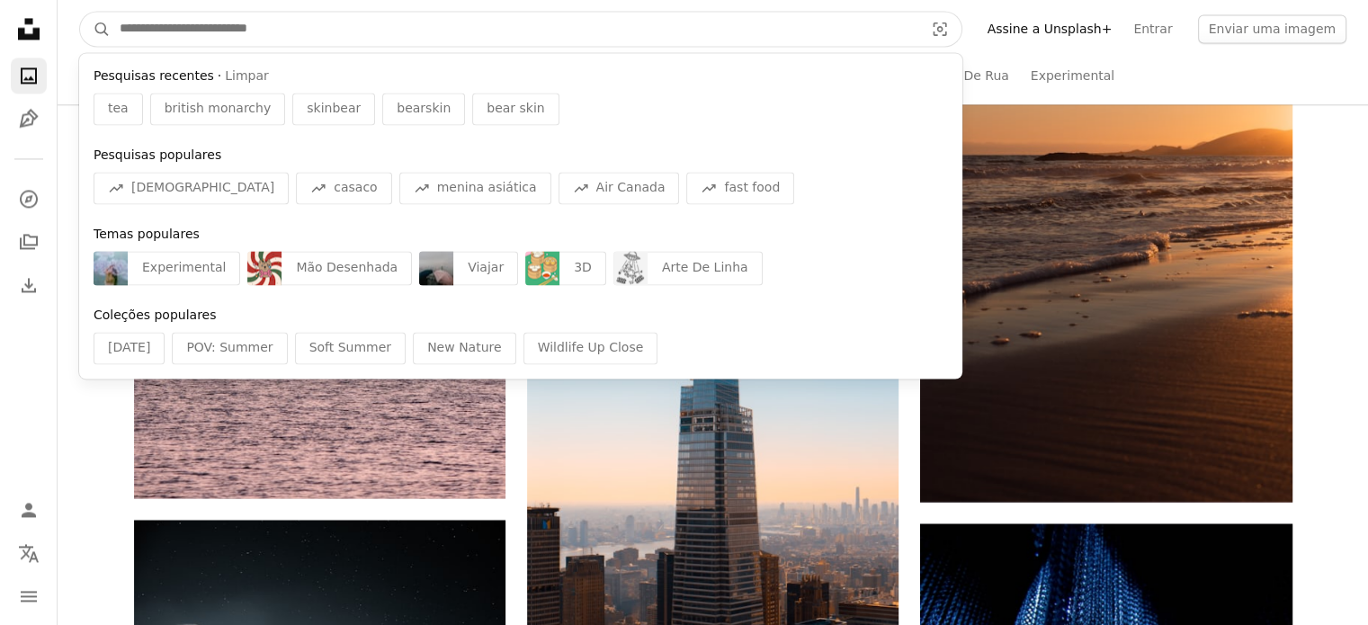
click at [312, 32] on input "Pesquise conteúdo visual em todo o site" at bounding box center [515, 29] width 808 height 34
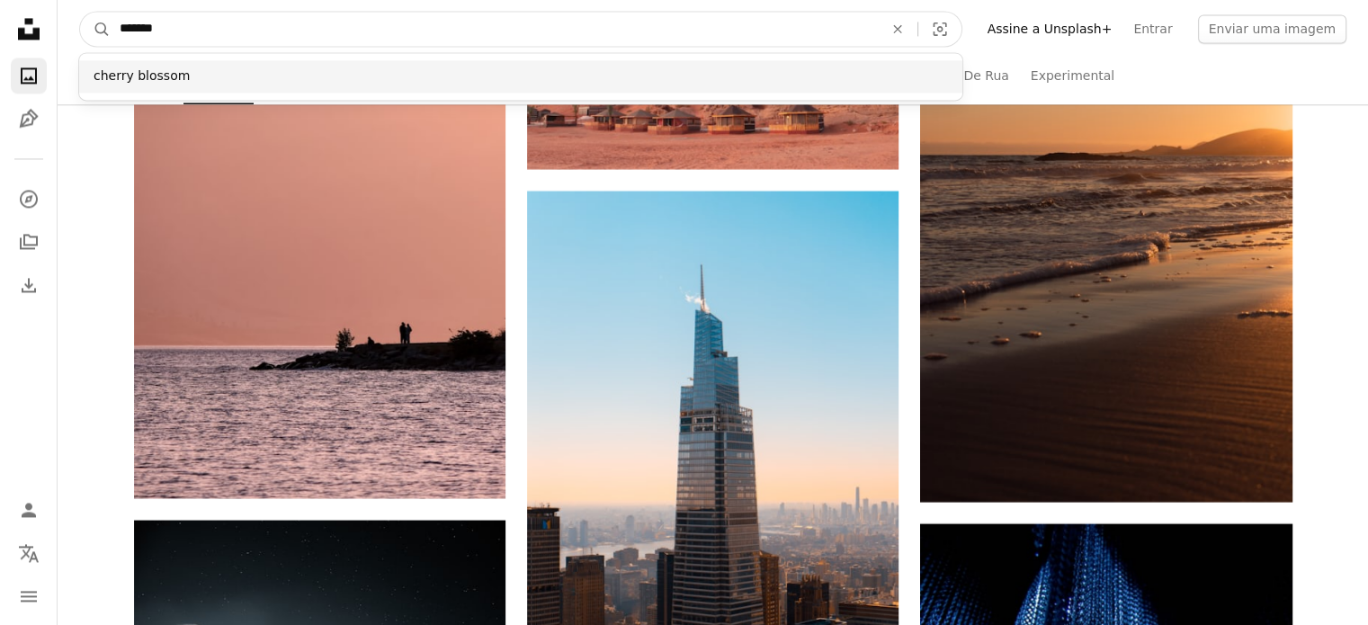
type input "******"
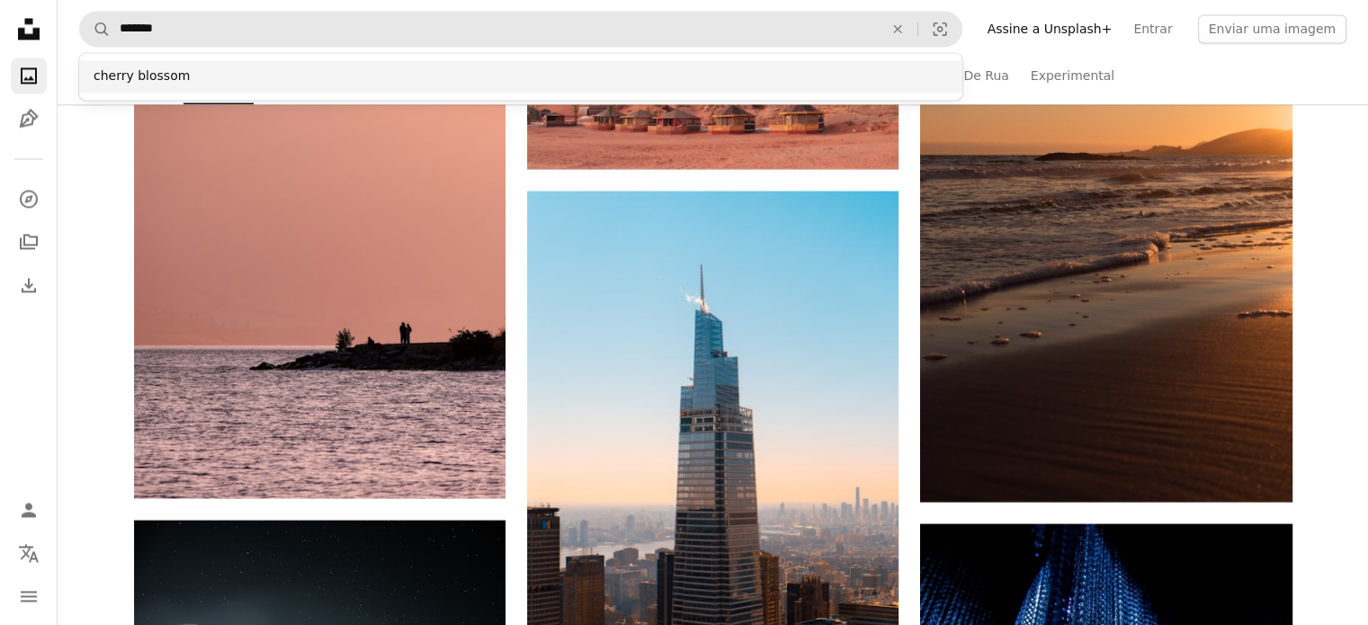
click at [151, 77] on div "cherry blossom" at bounding box center [520, 76] width 883 height 32
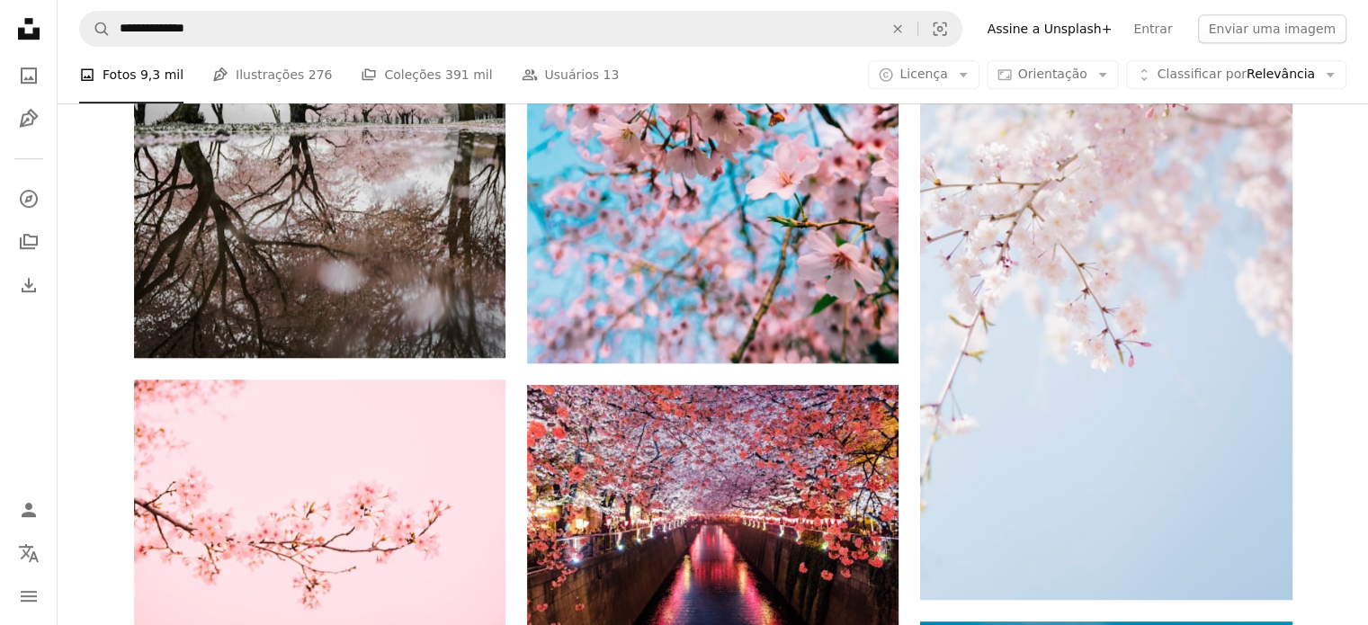
scroll to position [1156, 0]
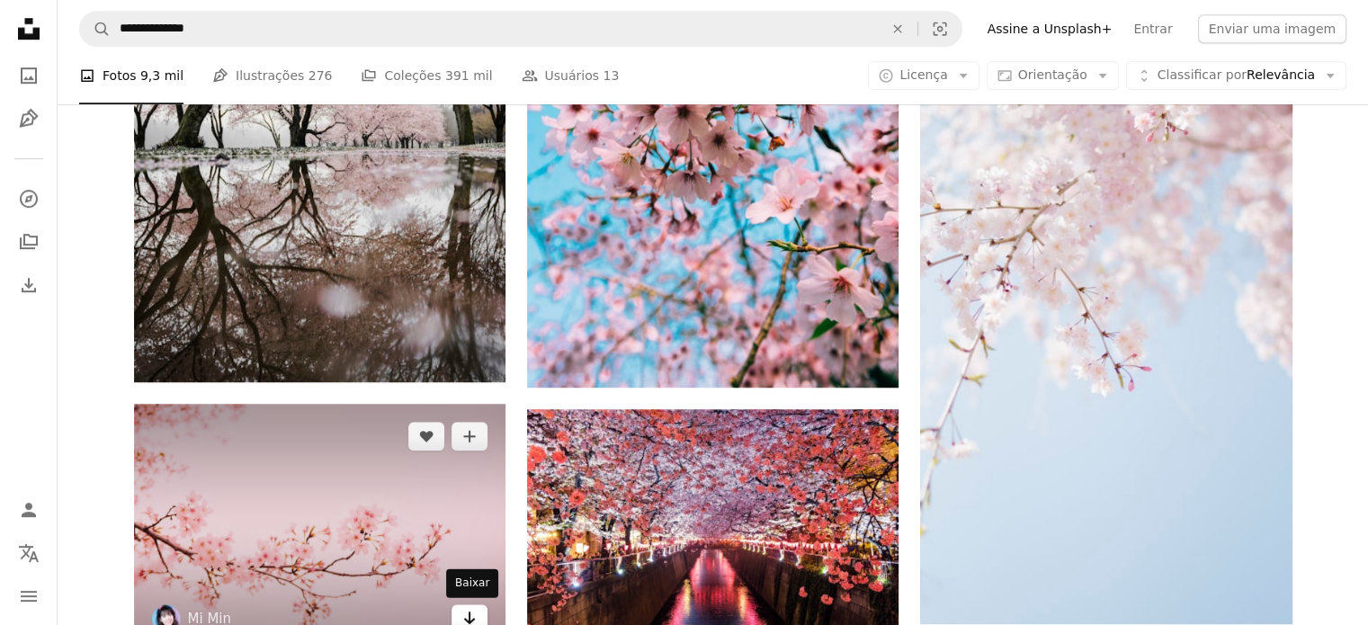
click at [468, 607] on icon "Arrow pointing down" at bounding box center [469, 618] width 14 height 22
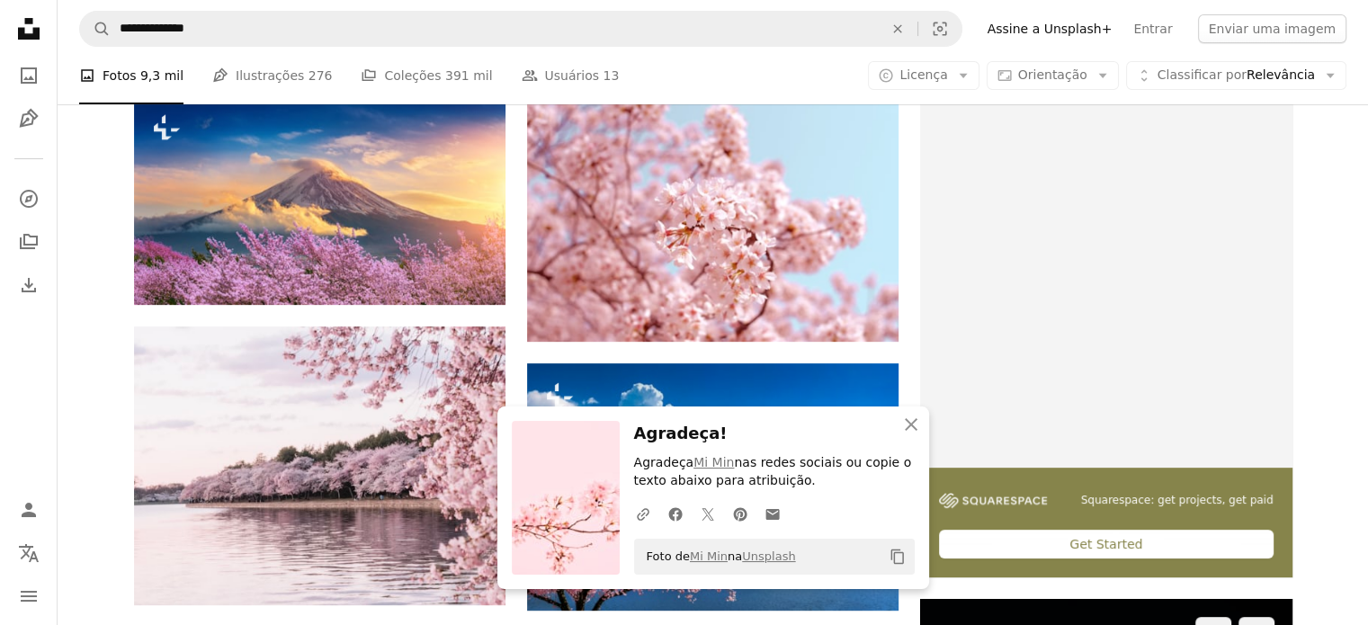
scroll to position [301, 0]
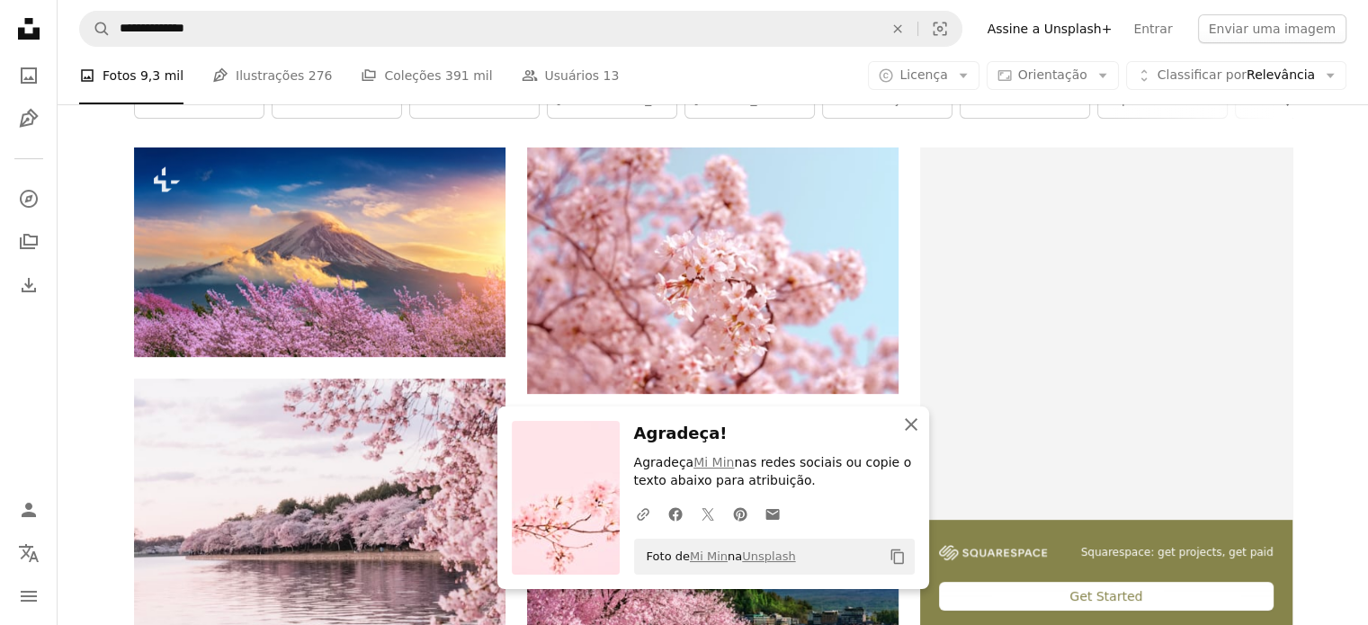
click at [914, 422] on icon "button" at bounding box center [911, 424] width 13 height 13
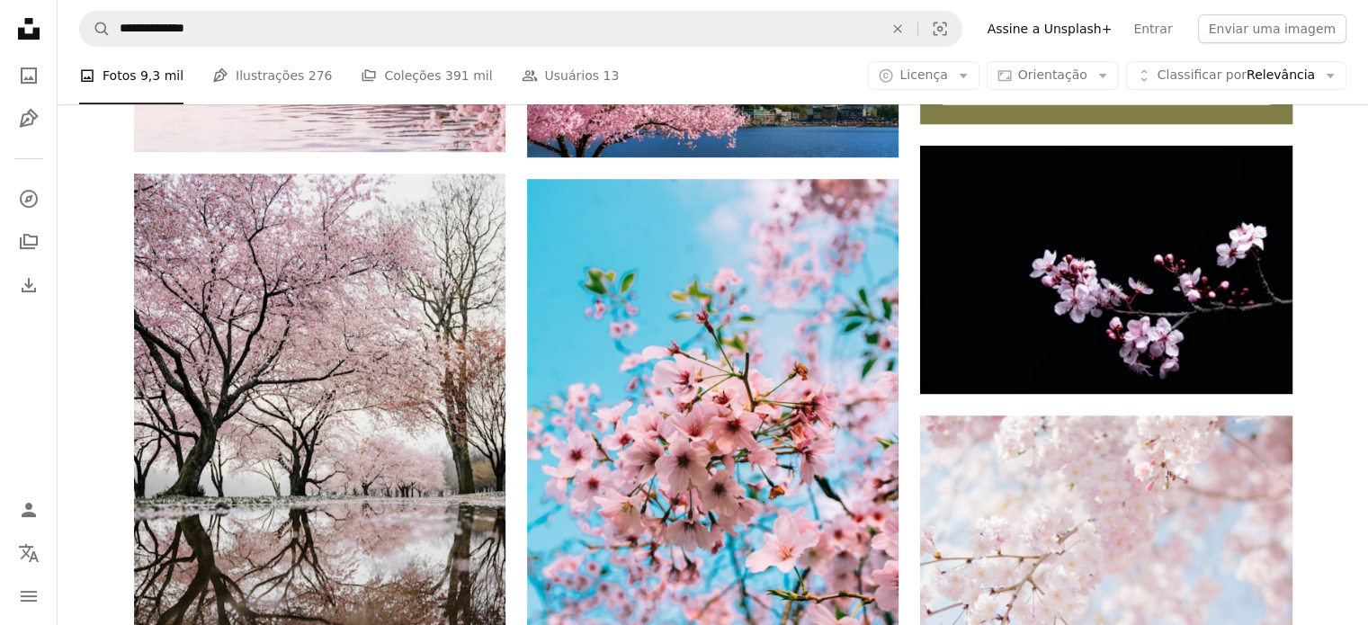
scroll to position [729, 0]
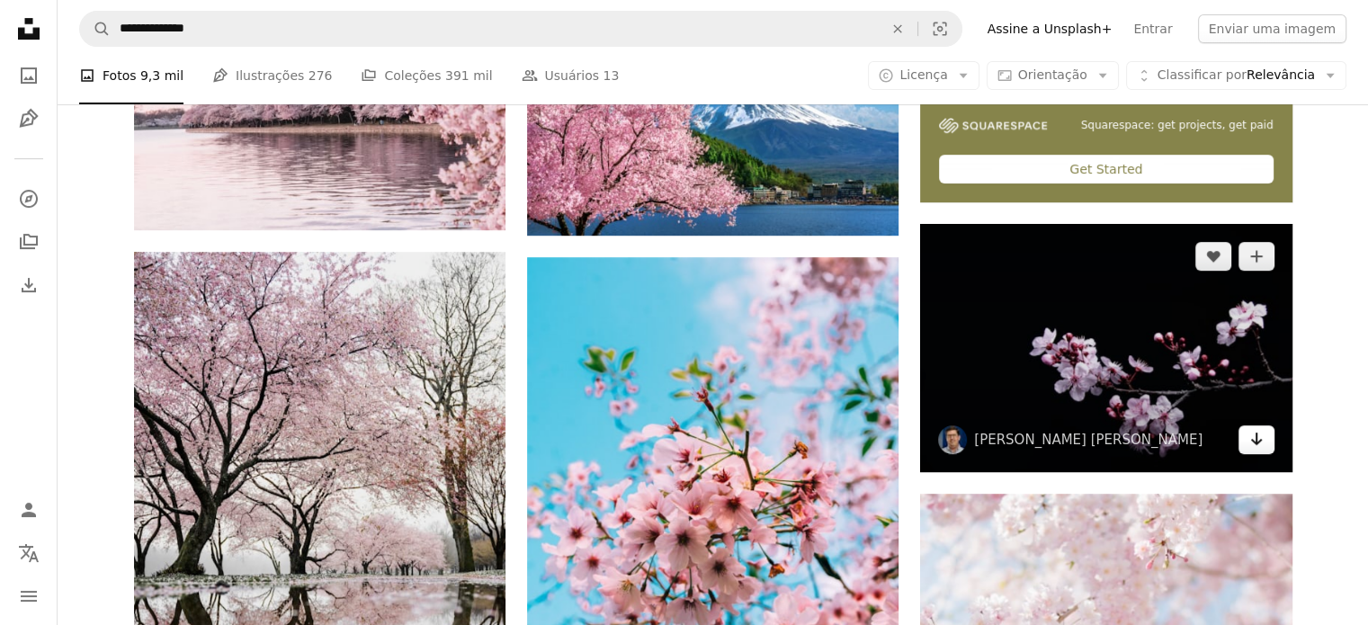
click at [1260, 443] on icon "Arrow pointing down" at bounding box center [1256, 439] width 14 height 22
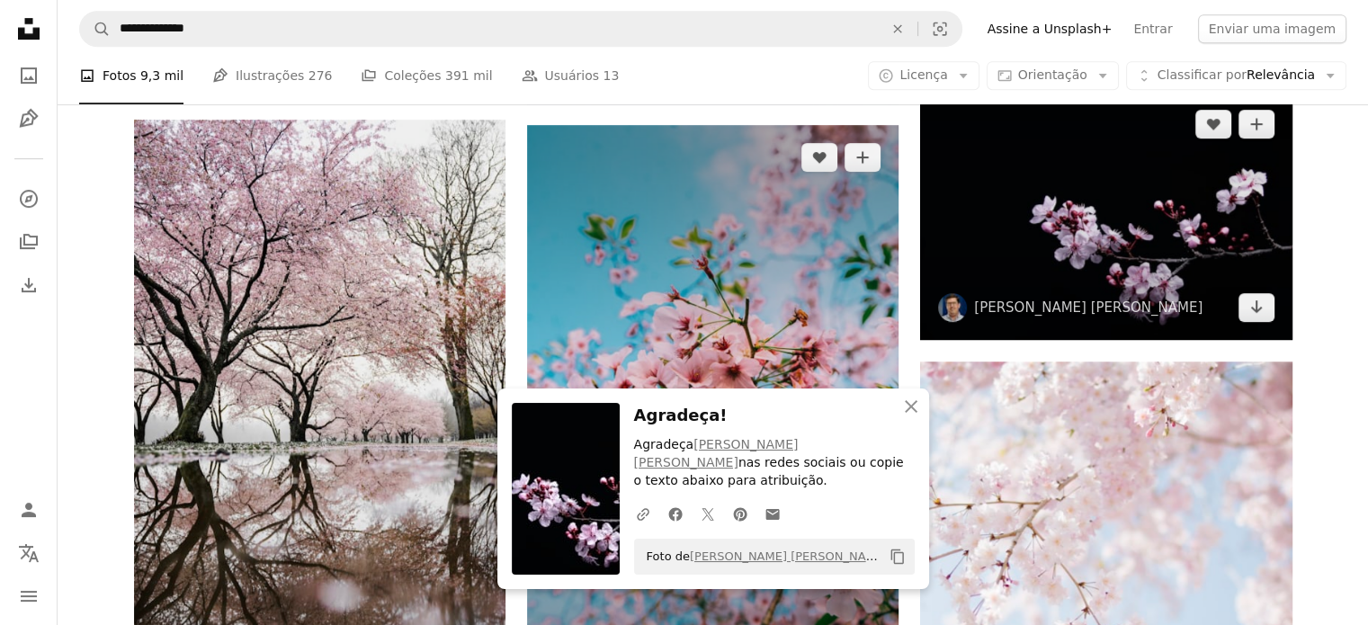
scroll to position [892, 0]
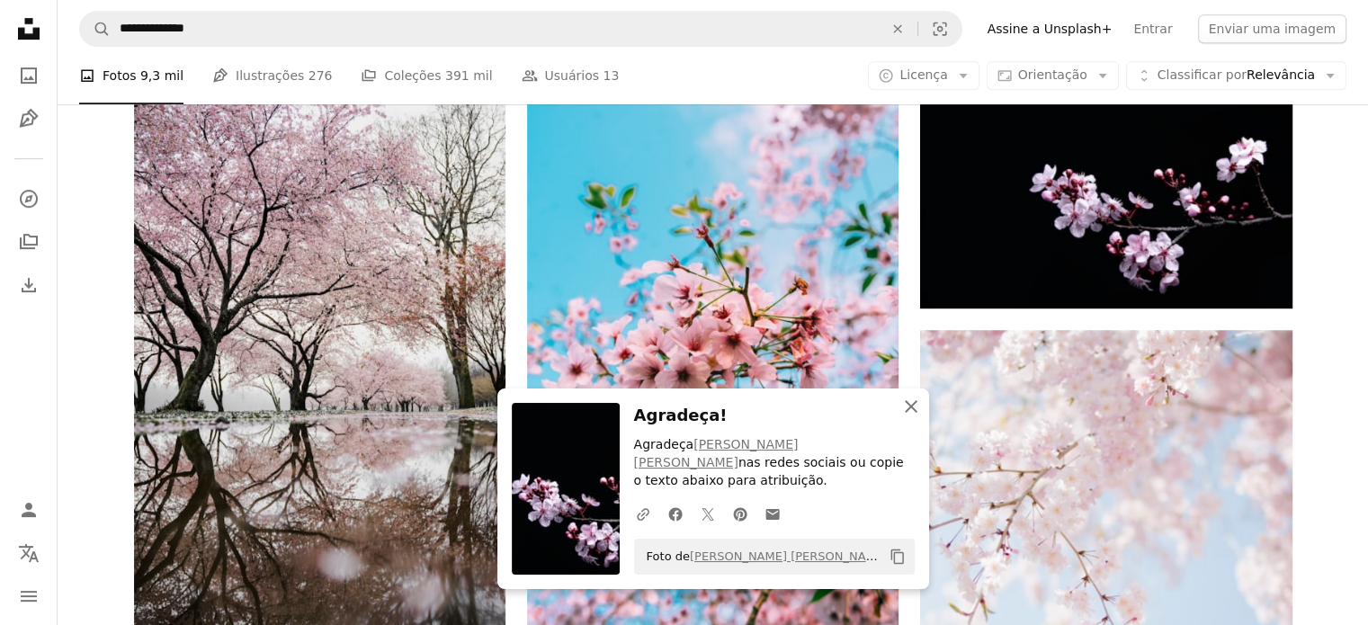
click at [908, 417] on icon "An X shape" at bounding box center [911, 407] width 22 height 22
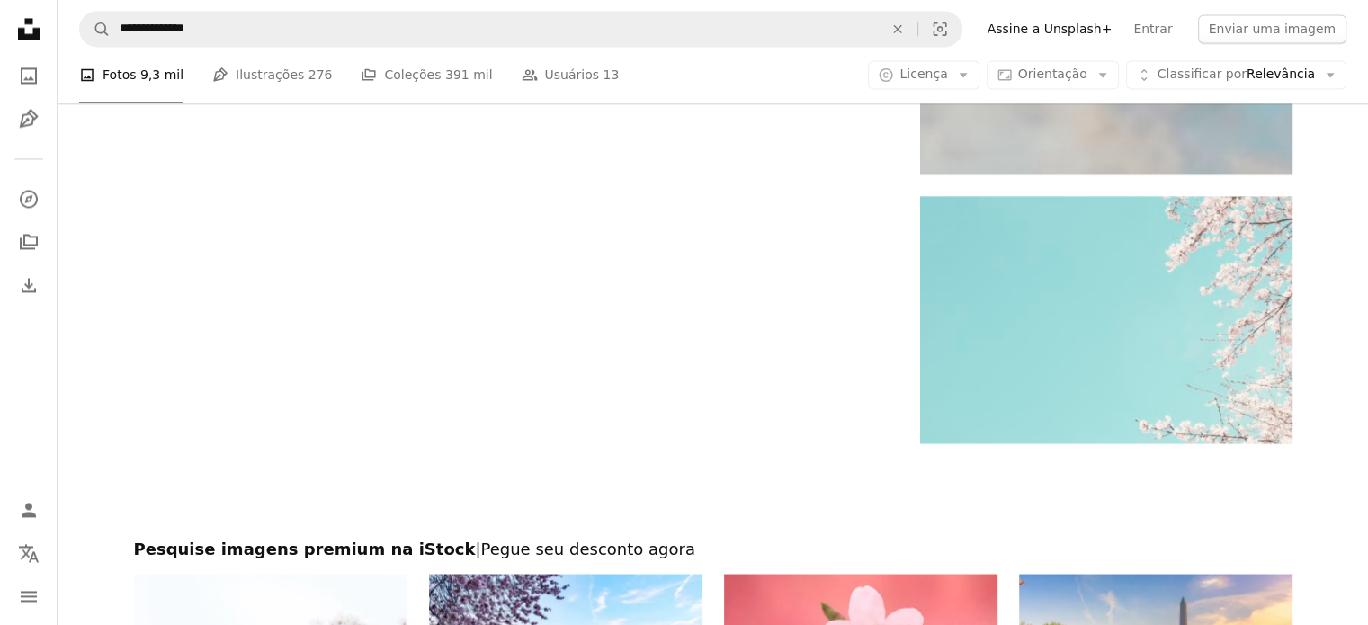
scroll to position [2997, 0]
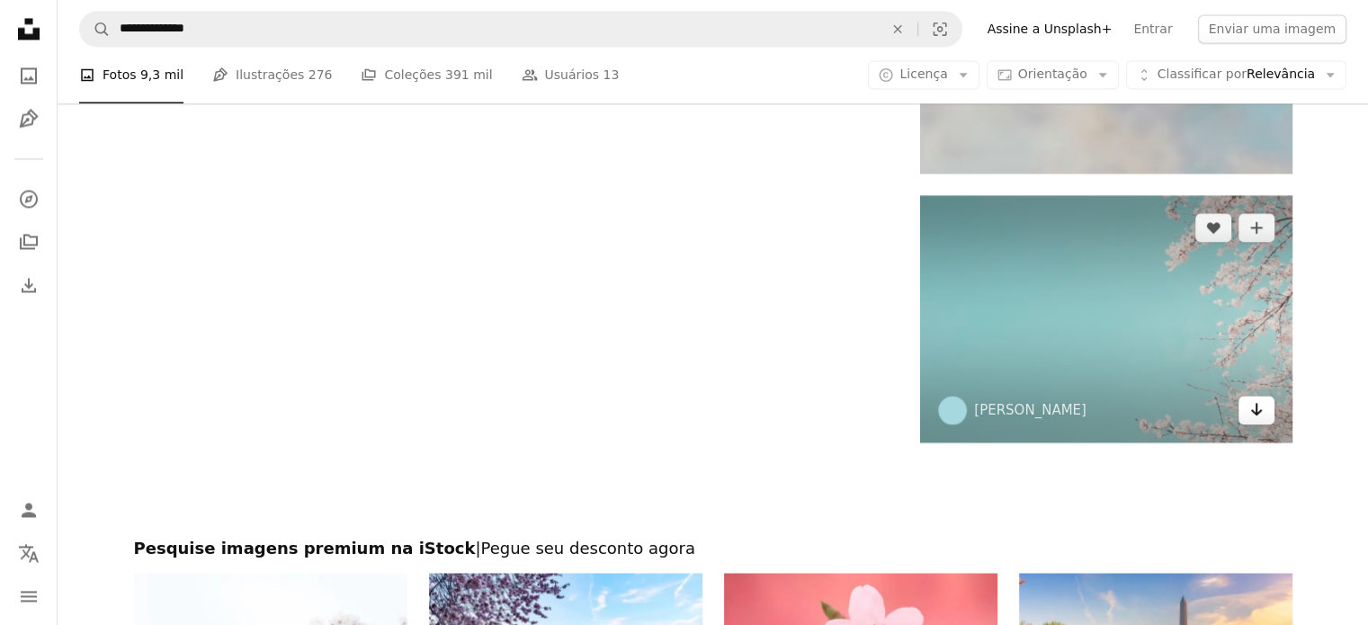
click at [1259, 407] on icon "Arrow pointing down" at bounding box center [1256, 409] width 14 height 22
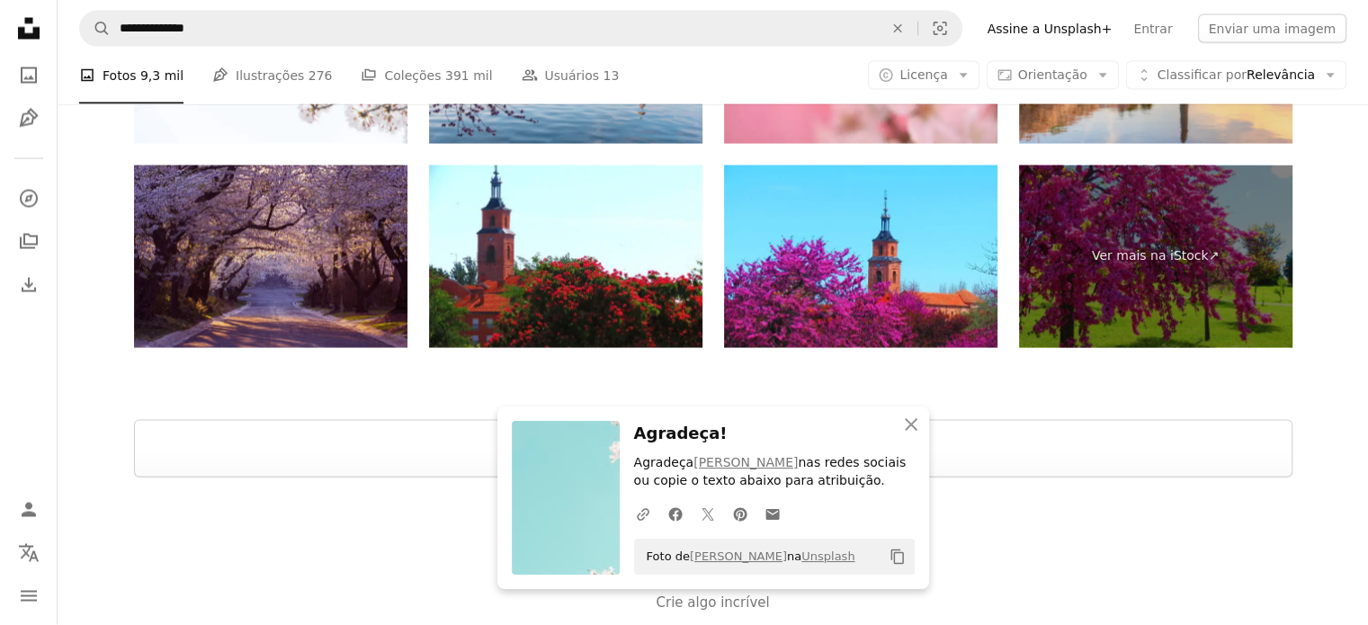
scroll to position [3667, 0]
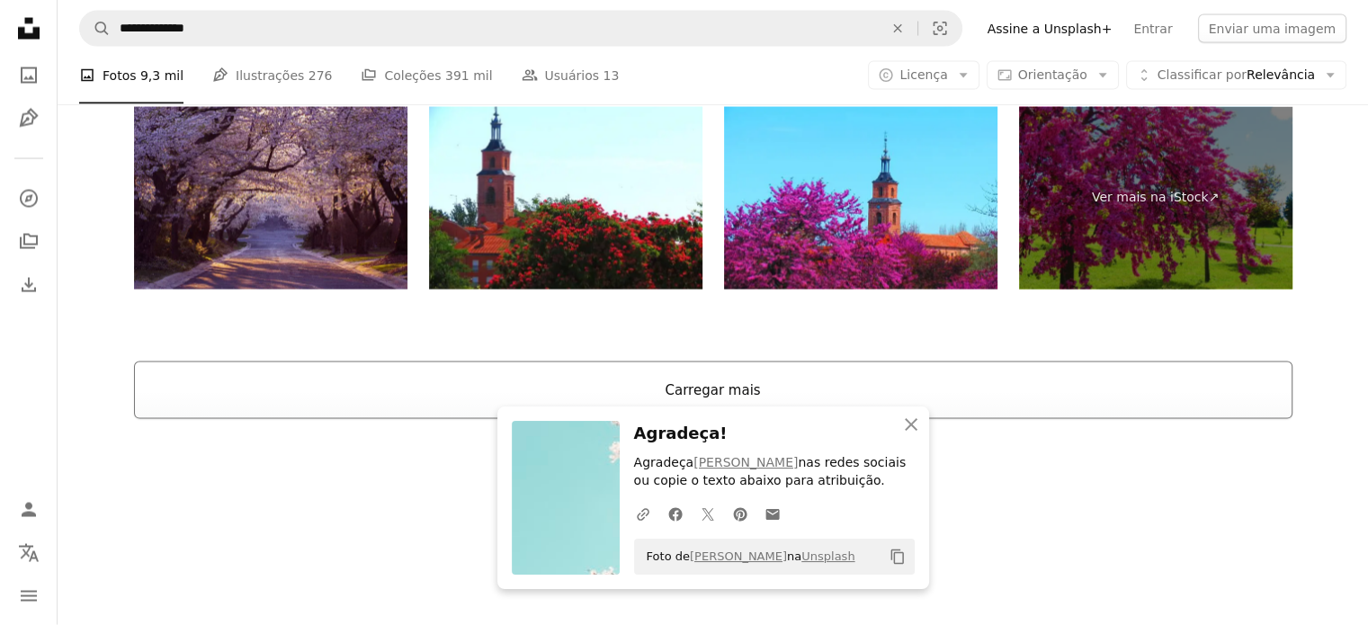
click at [983, 392] on button "Carregar mais" at bounding box center [713, 391] width 1158 height 58
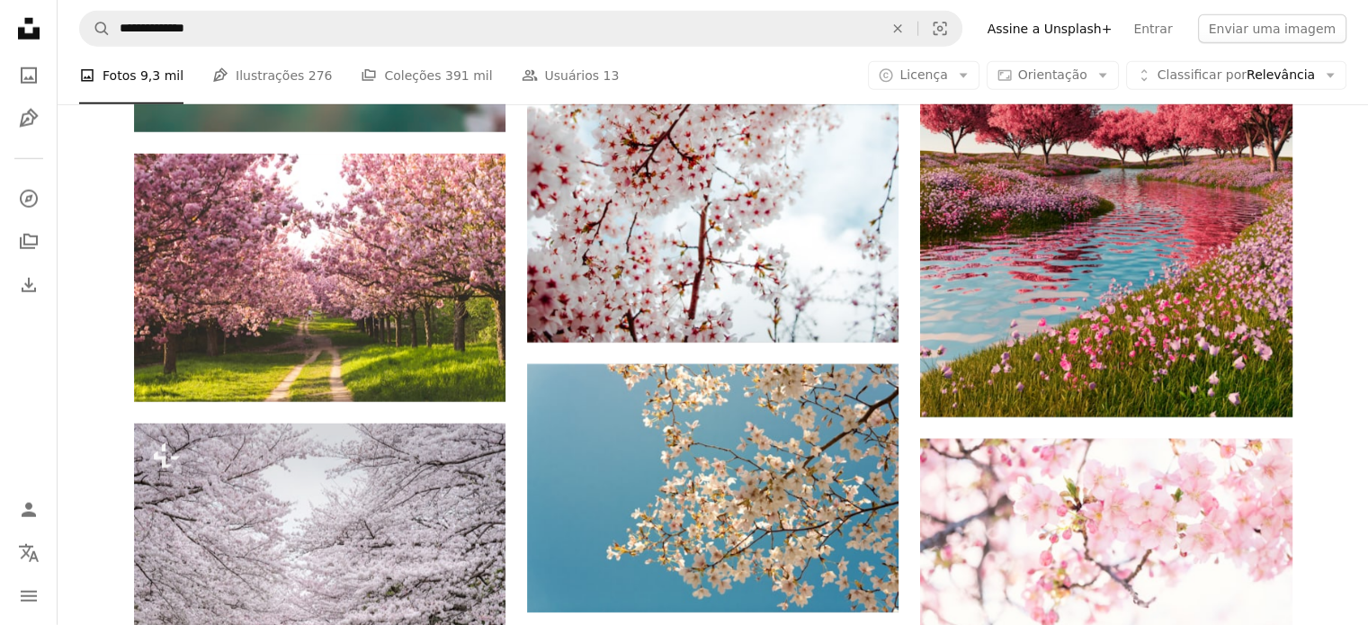
scroll to position [5040, 0]
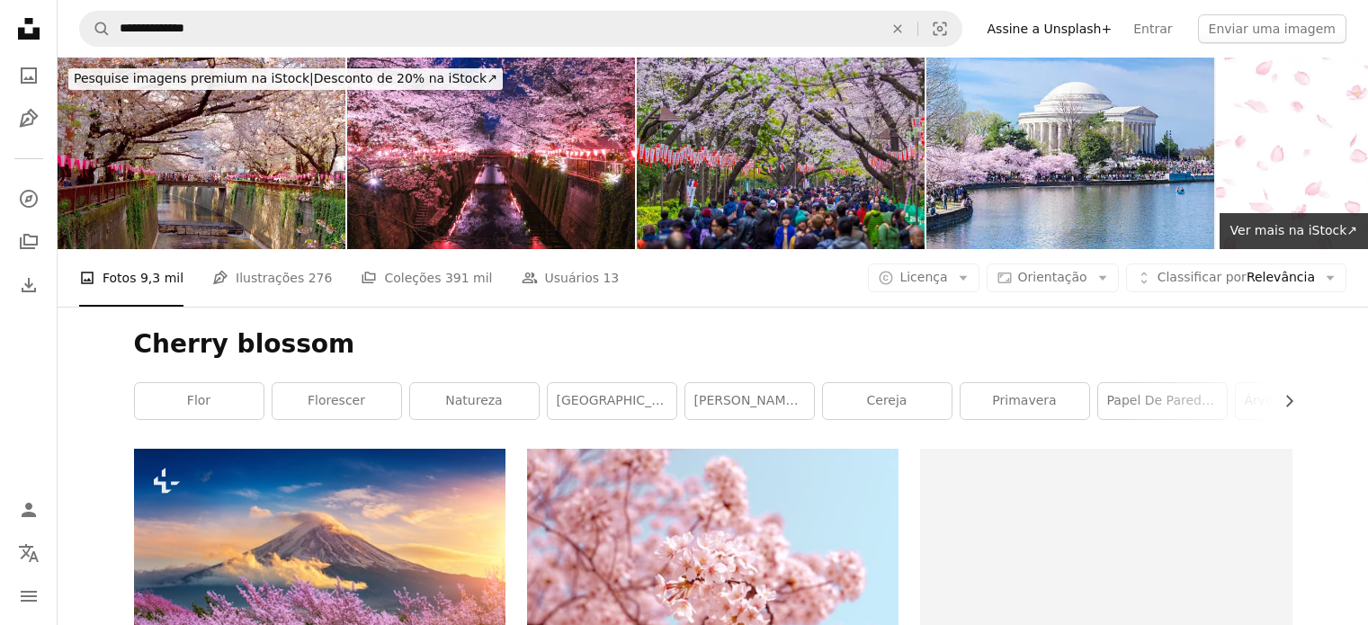
scroll to position [9073, 0]
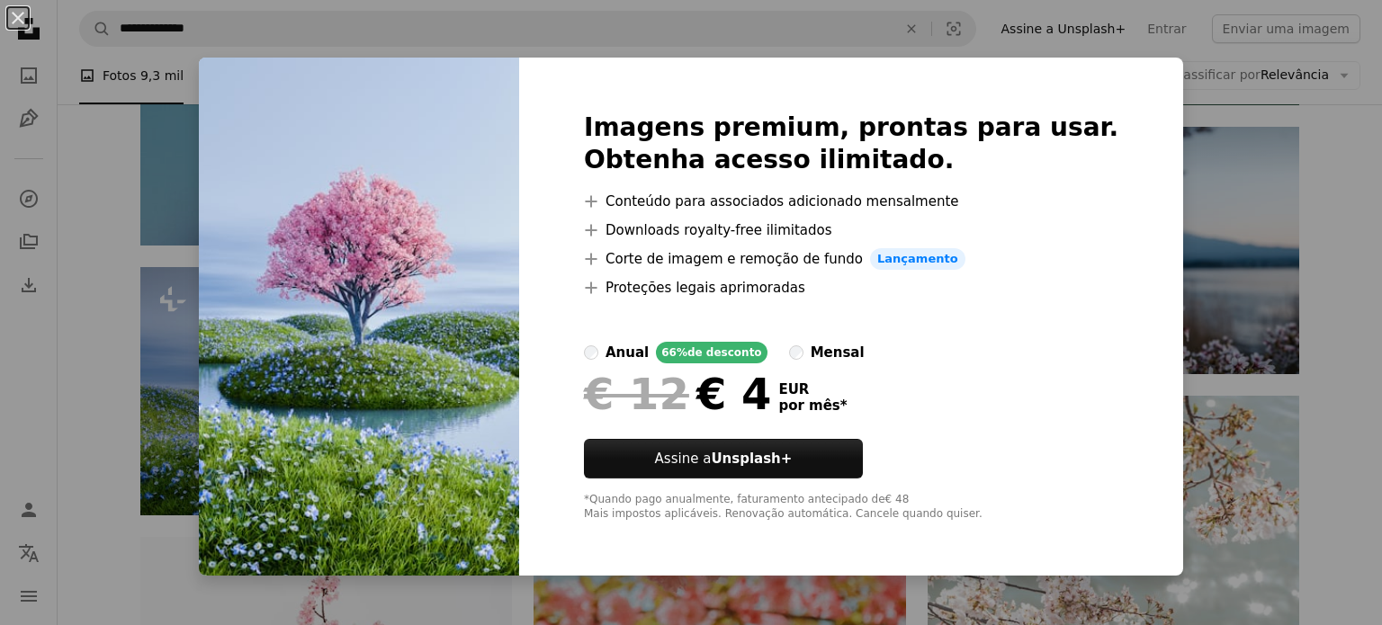
click at [1260, 246] on div "An X shape Imagens premium, prontas para usar. Obtenha acesso ilimitado. A plus…" at bounding box center [691, 312] width 1382 height 625
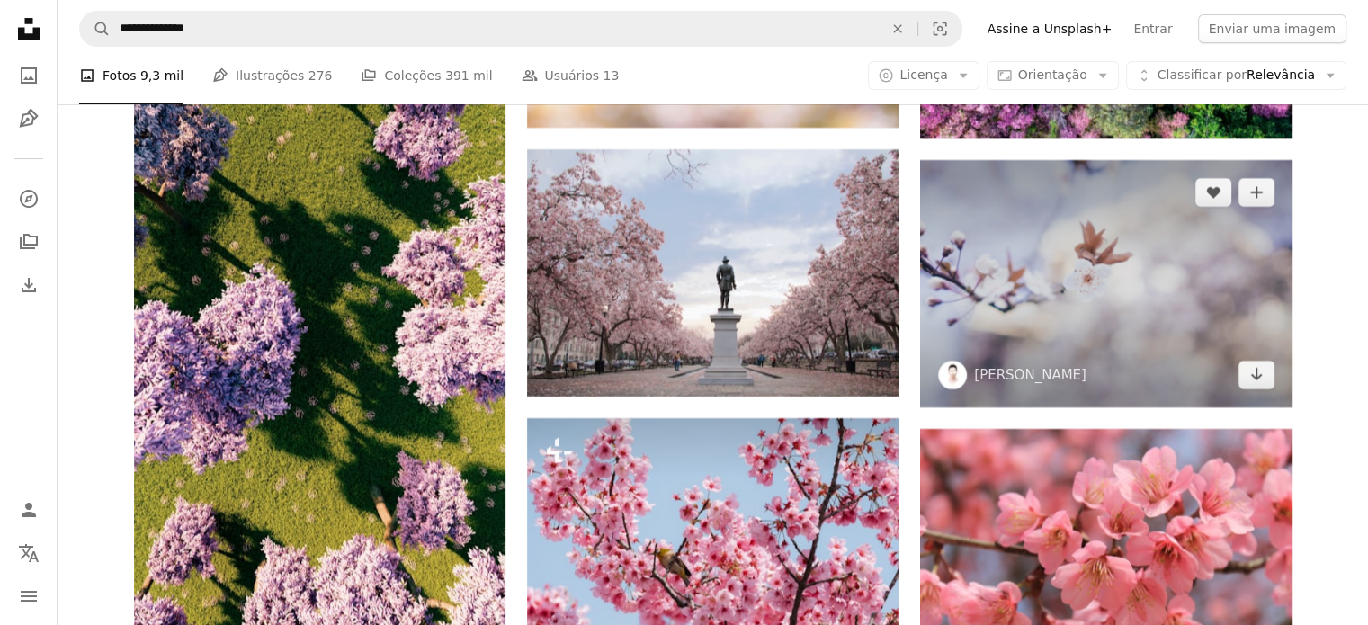
scroll to position [13874, 0]
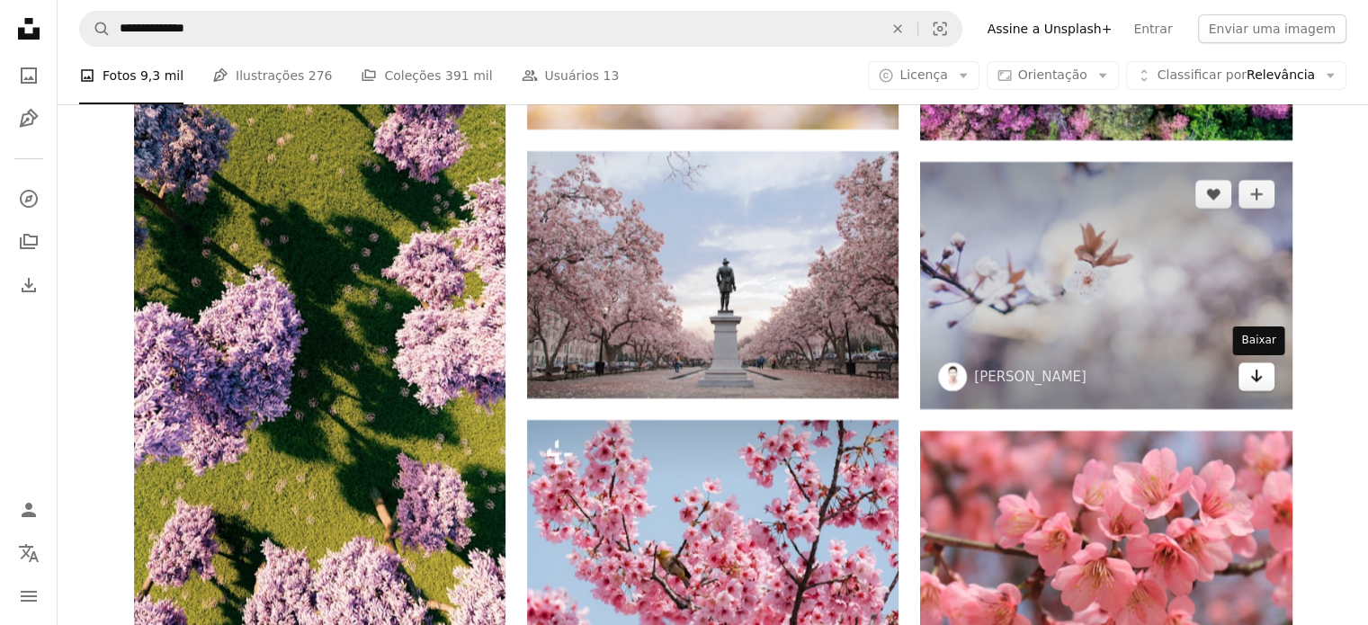
click at [1262, 378] on icon "Arrow pointing down" at bounding box center [1256, 376] width 14 height 22
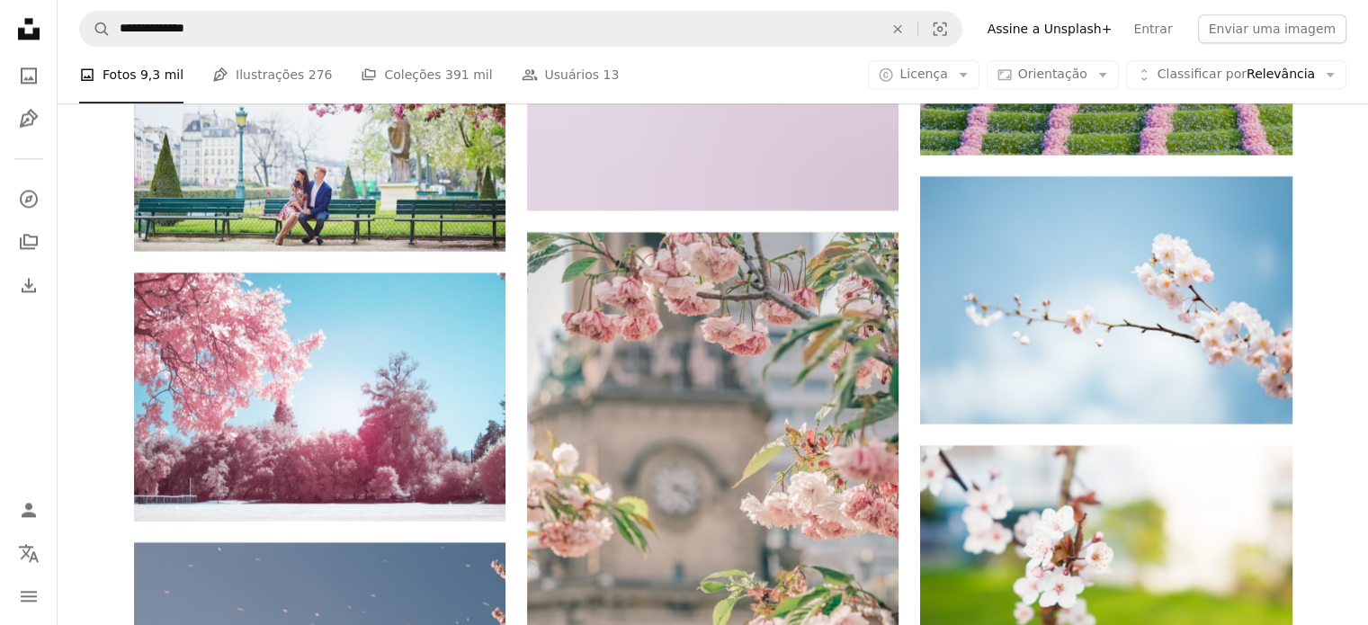
scroll to position [16060, 0]
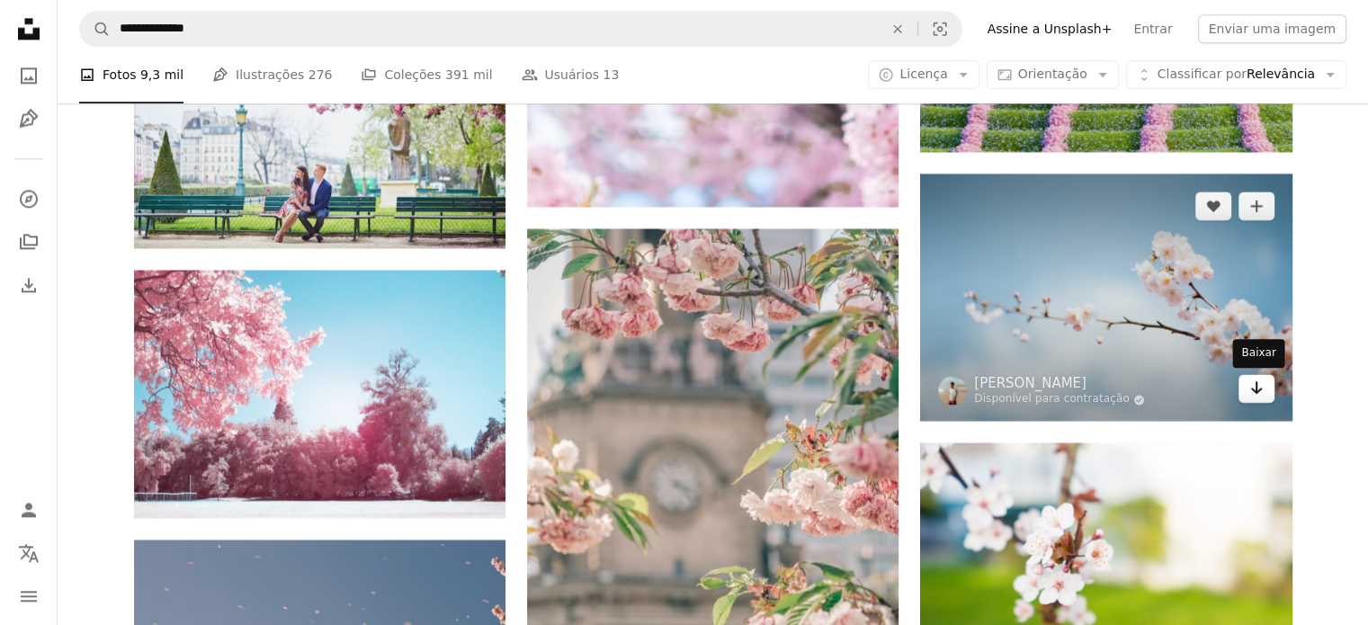
click at [1261, 396] on icon "Arrow pointing down" at bounding box center [1256, 388] width 14 height 22
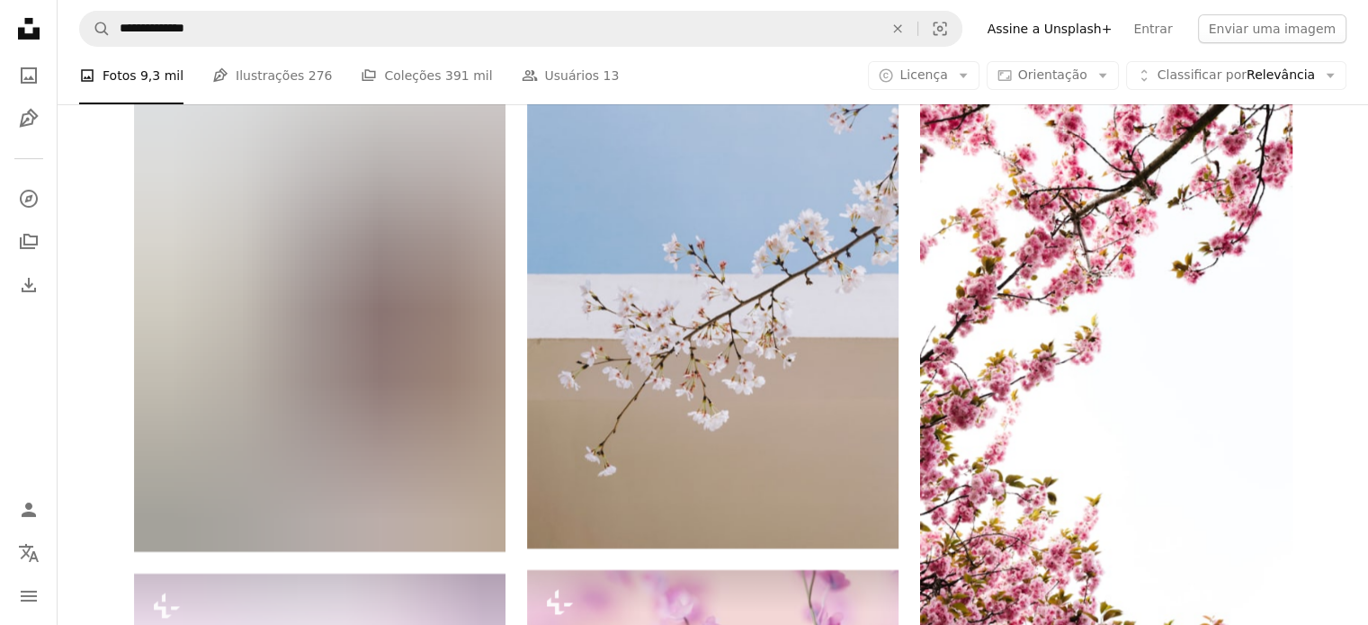
scroll to position [19982, 0]
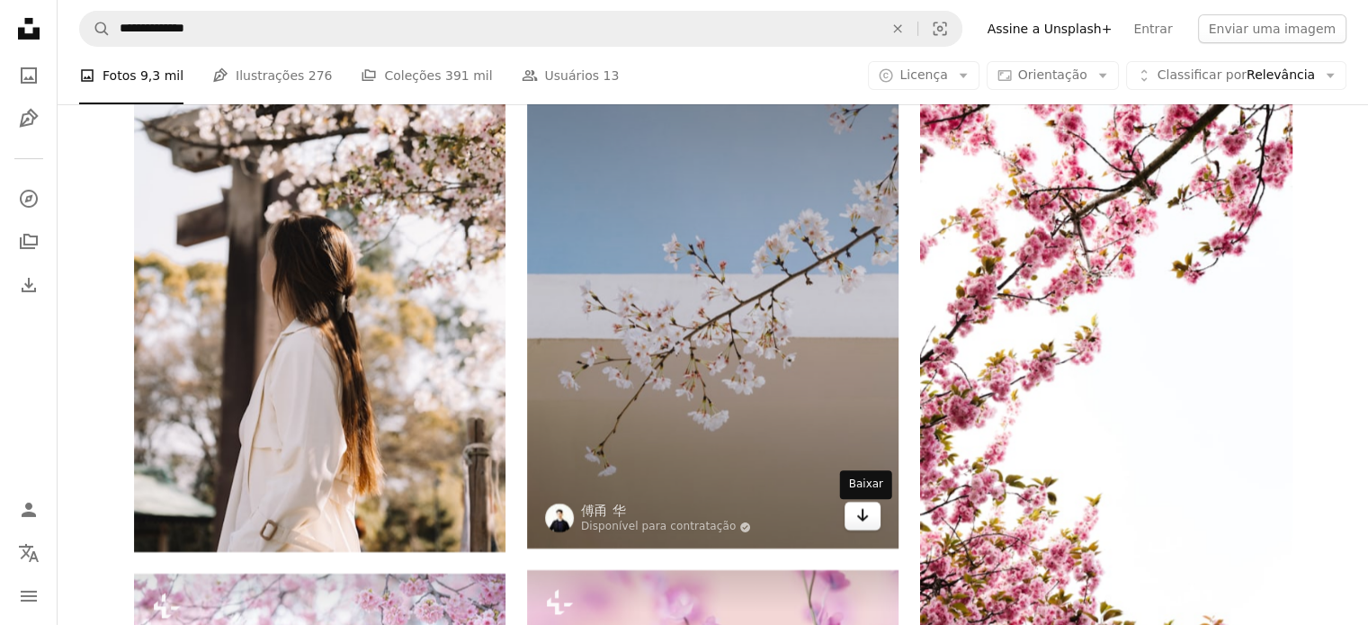
click at [871, 526] on link "Arrow pointing down" at bounding box center [863, 516] width 36 height 29
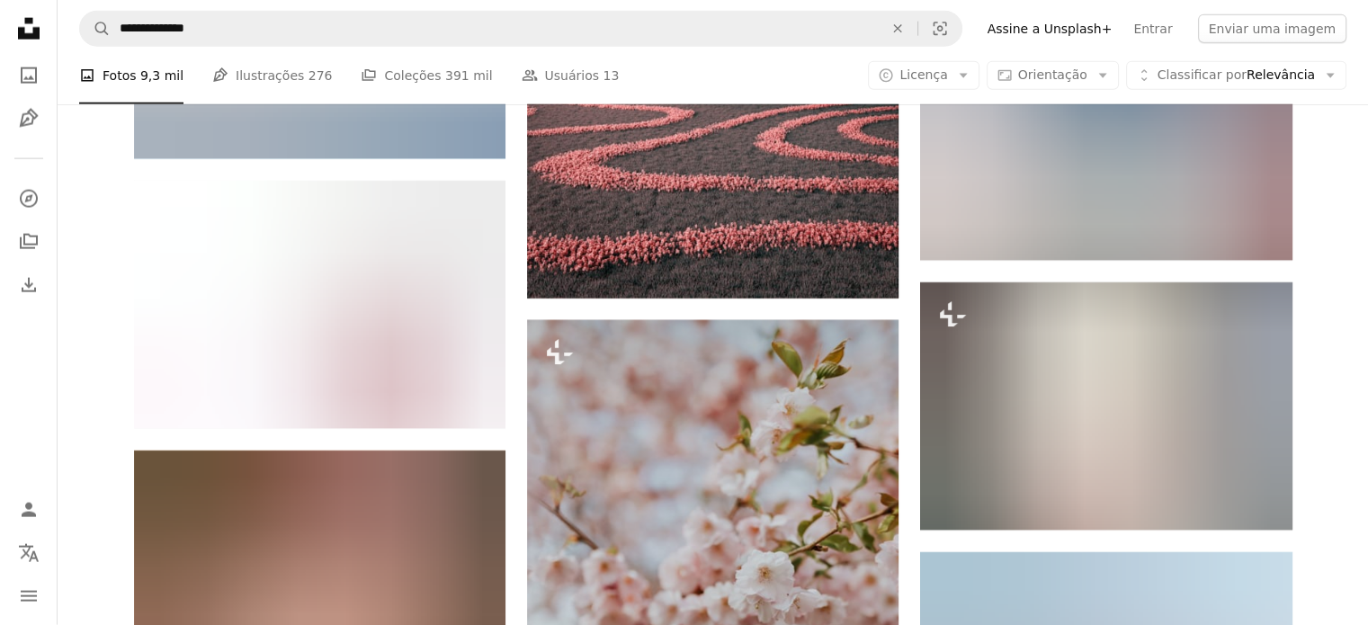
scroll to position [31702, 0]
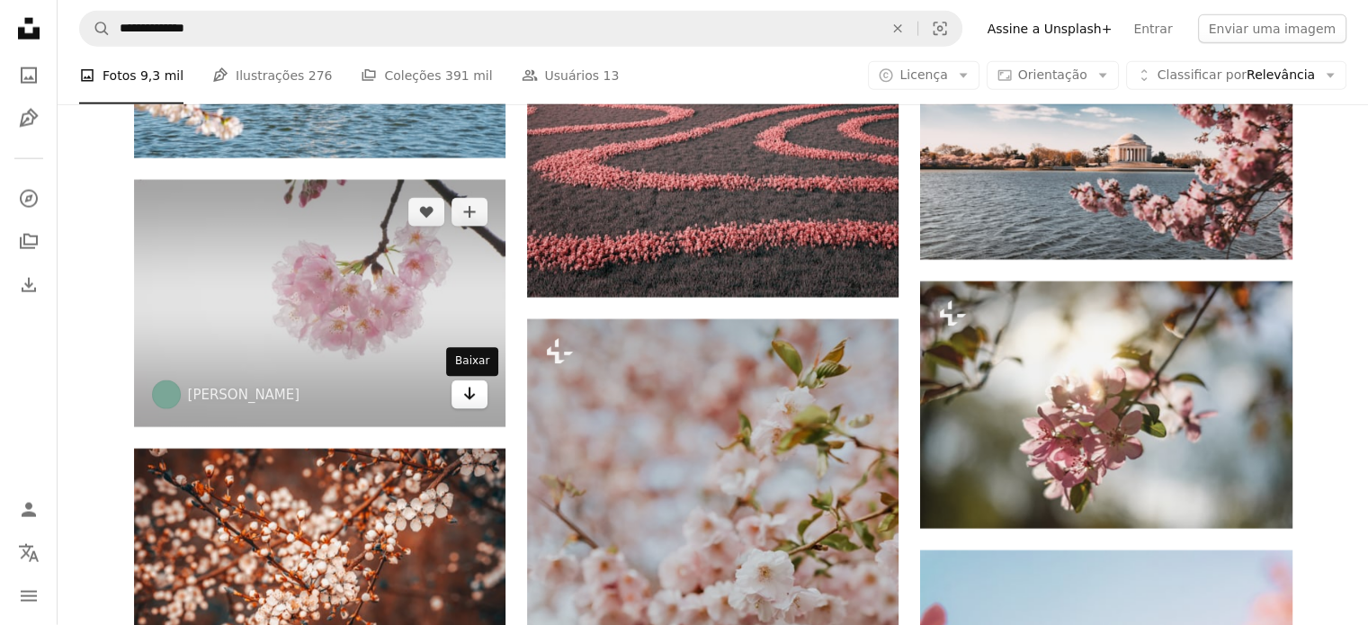
click at [462, 402] on icon "Arrow pointing down" at bounding box center [469, 394] width 14 height 22
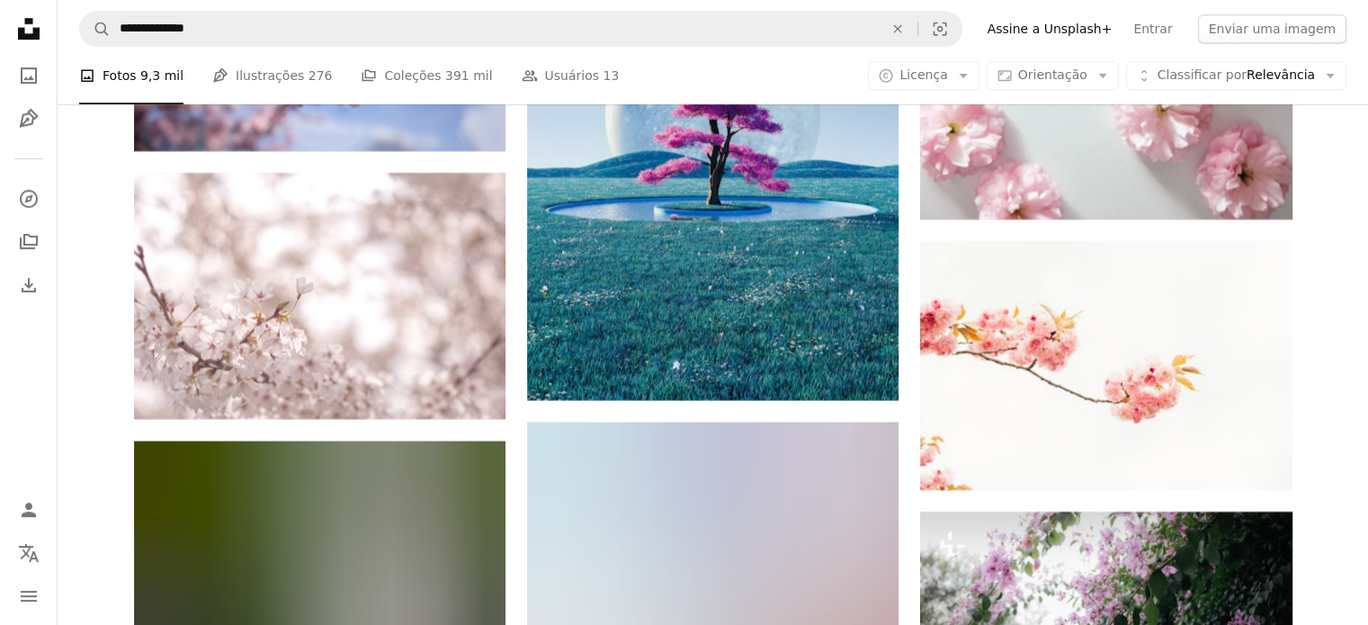
scroll to position [42039, 0]
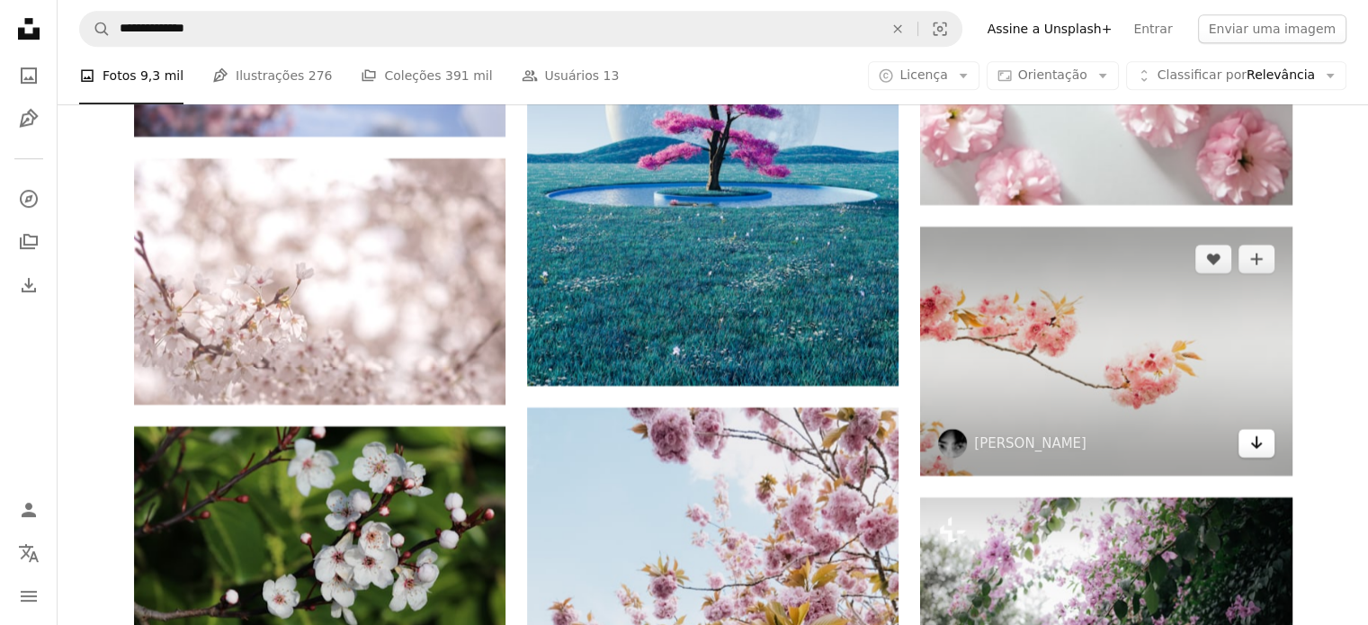
click at [1255, 439] on icon "Arrow pointing down" at bounding box center [1256, 443] width 14 height 22
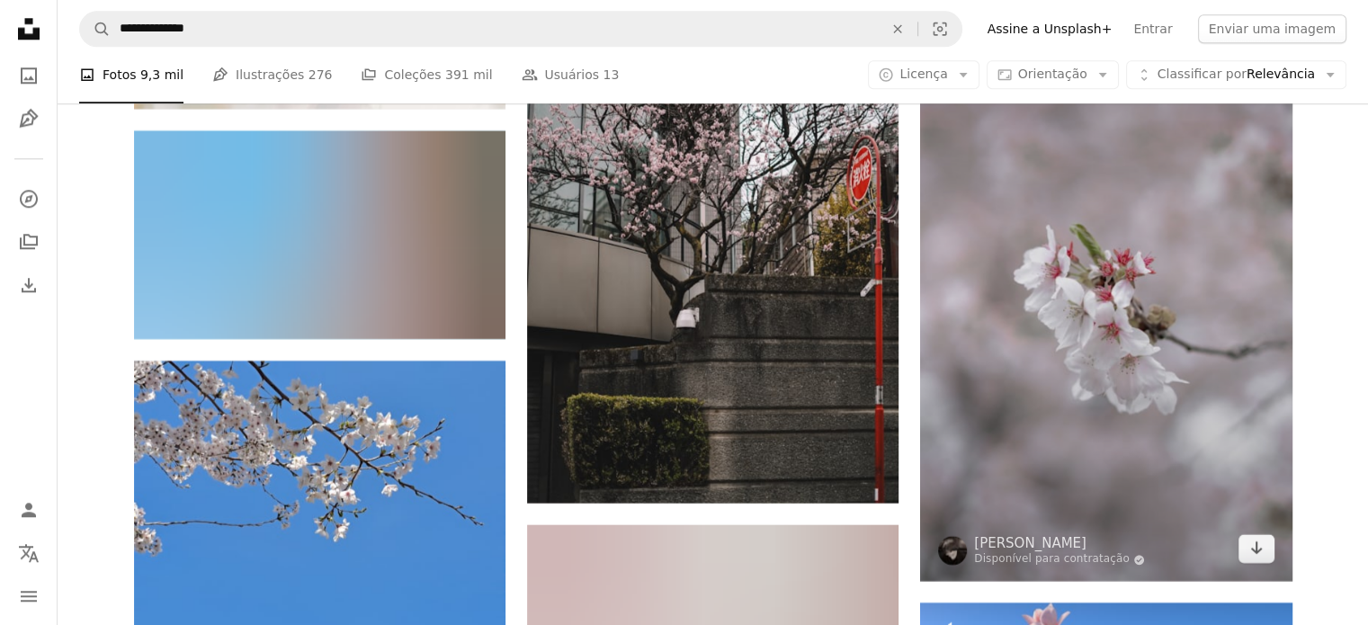
scroll to position [56661, 0]
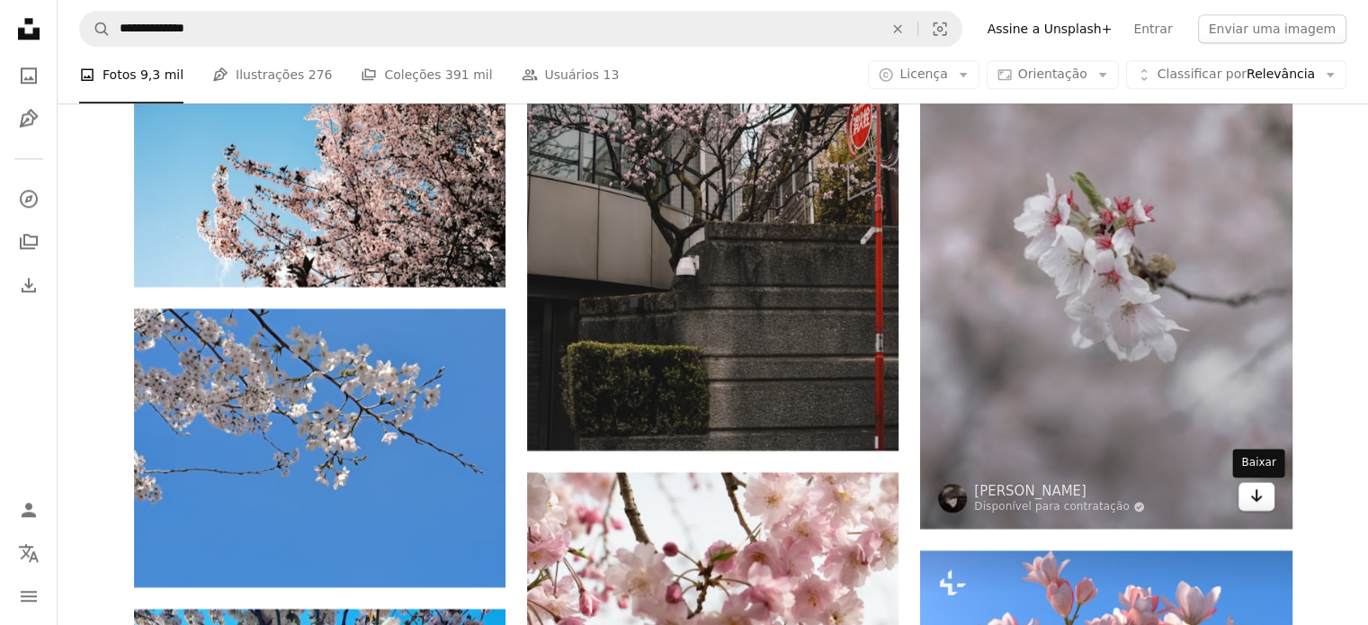
click at [1261, 501] on icon "Arrow pointing down" at bounding box center [1256, 496] width 14 height 22
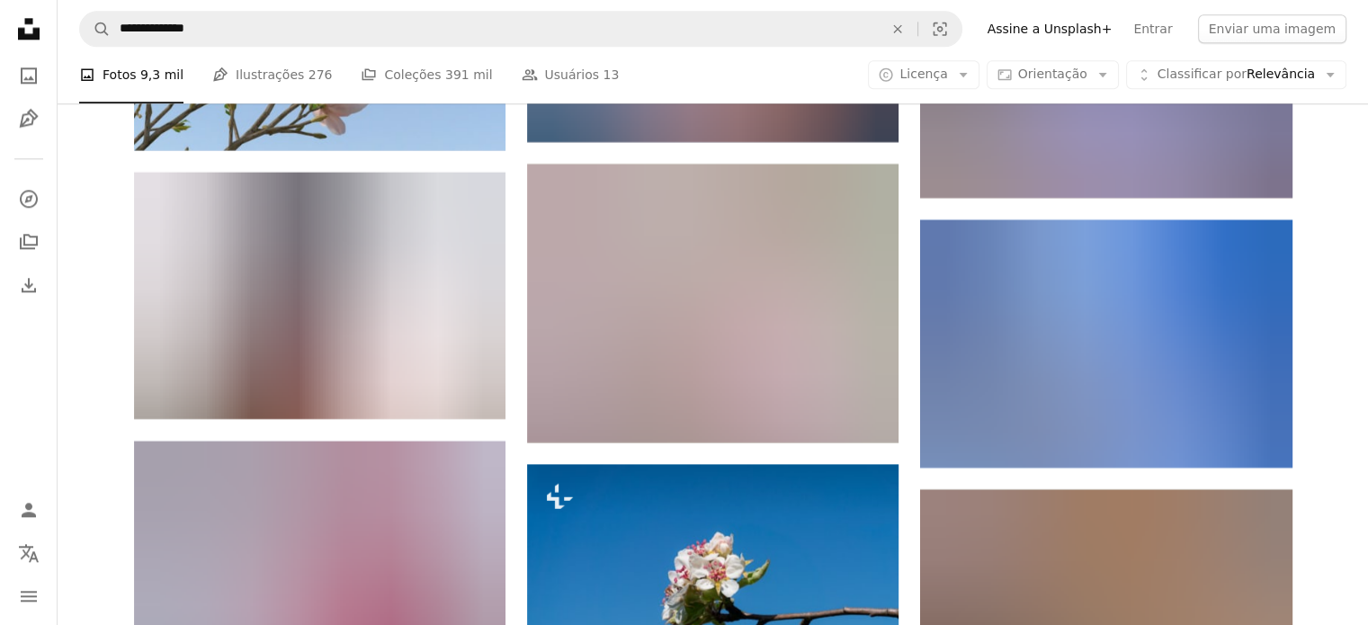
scroll to position [70524, 0]
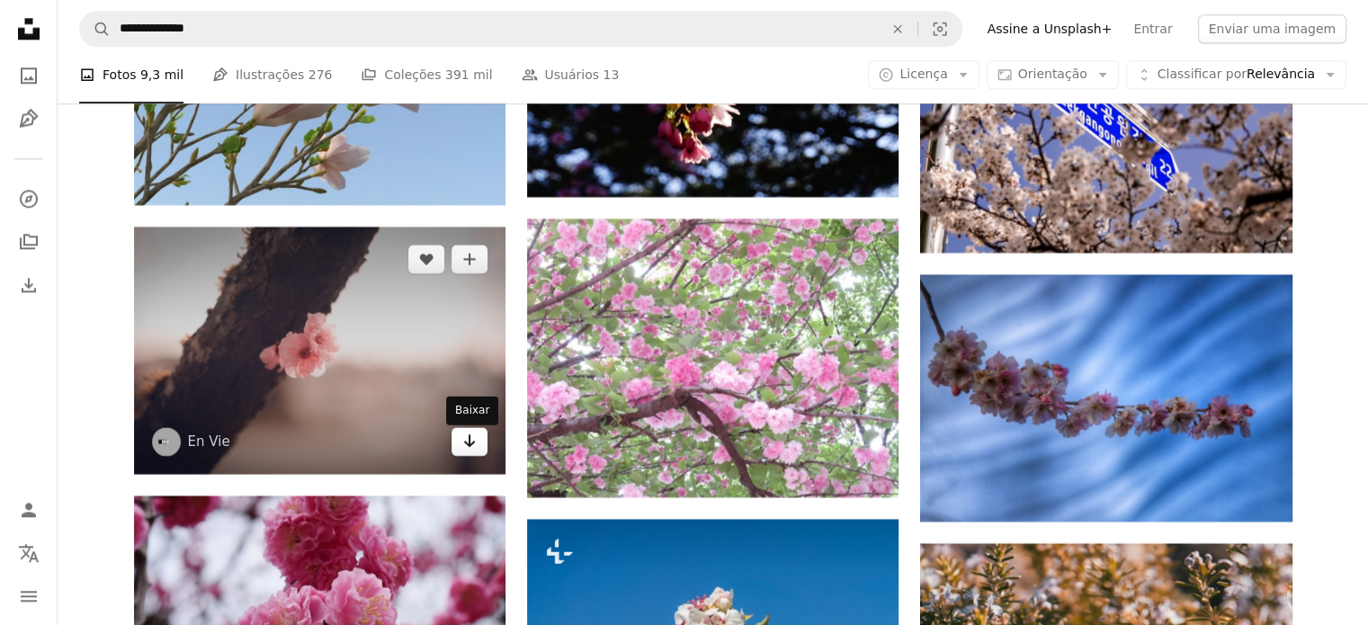
click at [472, 447] on icon "Baixar" at bounding box center [470, 440] width 12 height 13
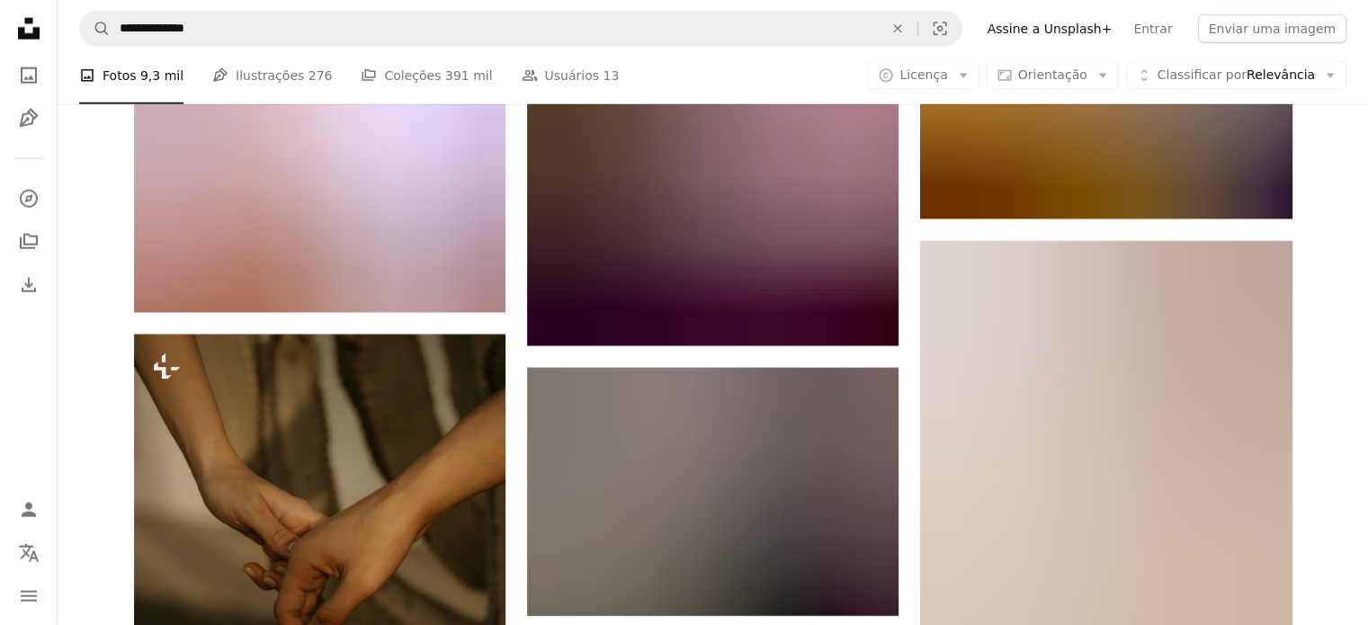
scroll to position [72945, 0]
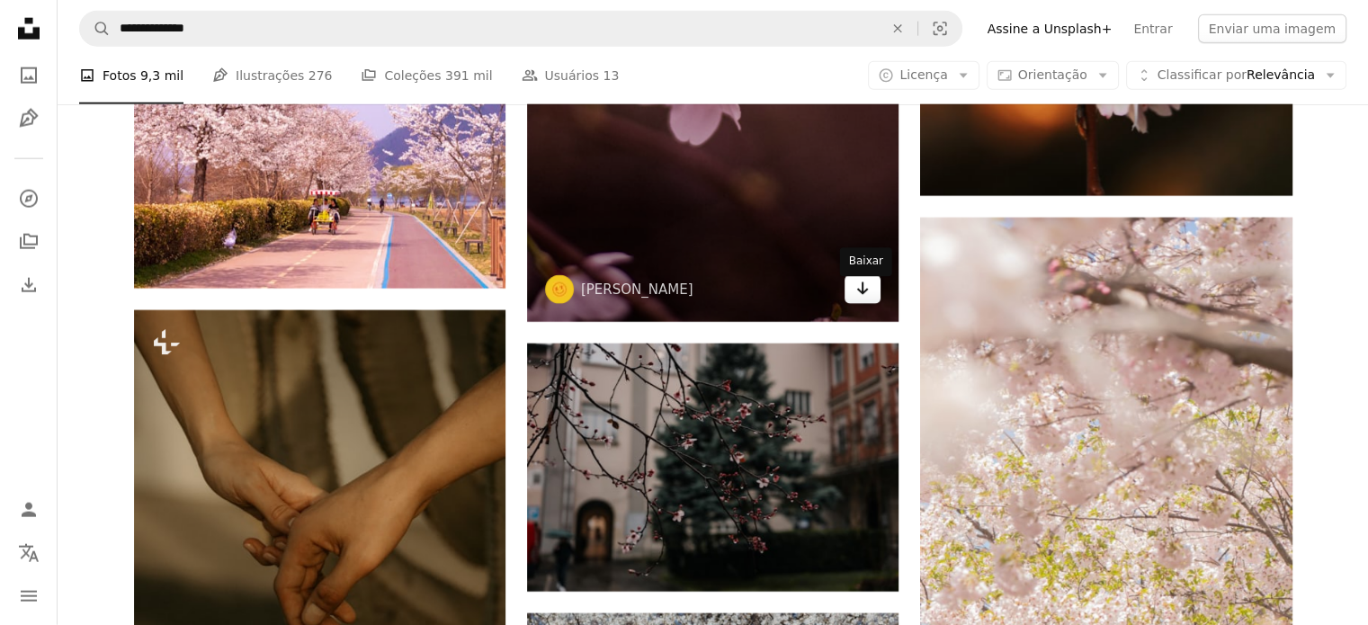
click at [872, 304] on link "Arrow pointing down" at bounding box center [863, 289] width 36 height 29
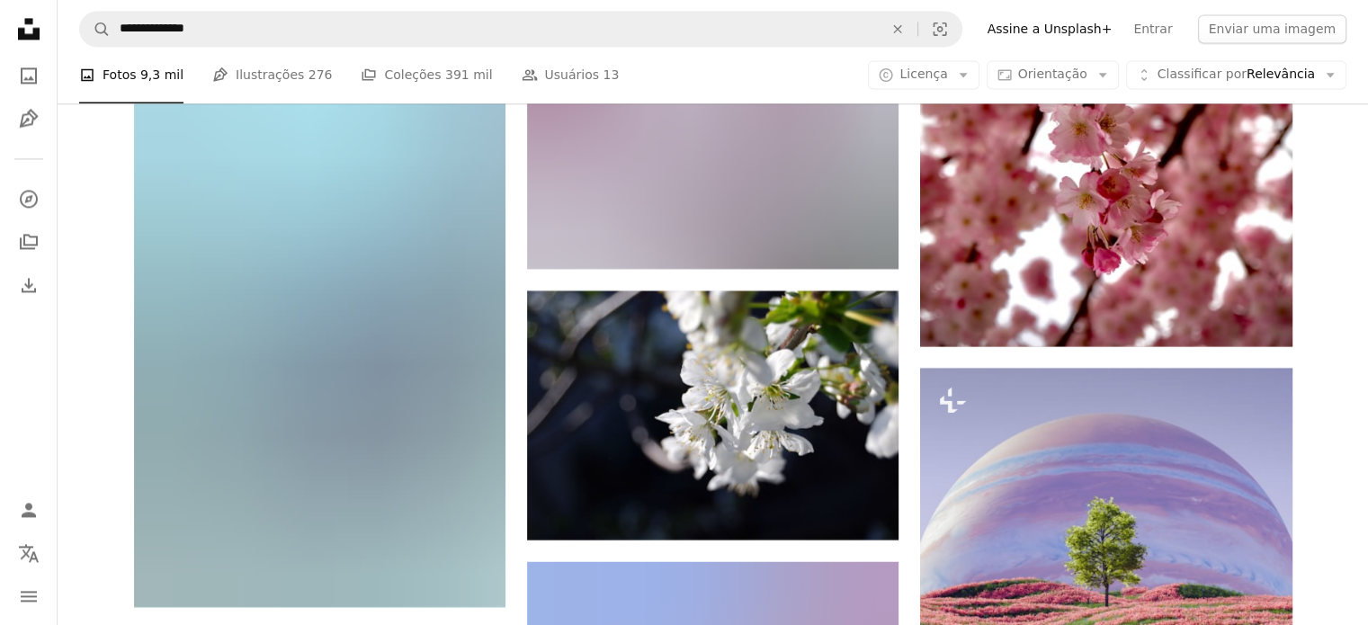
scroll to position [77949, 0]
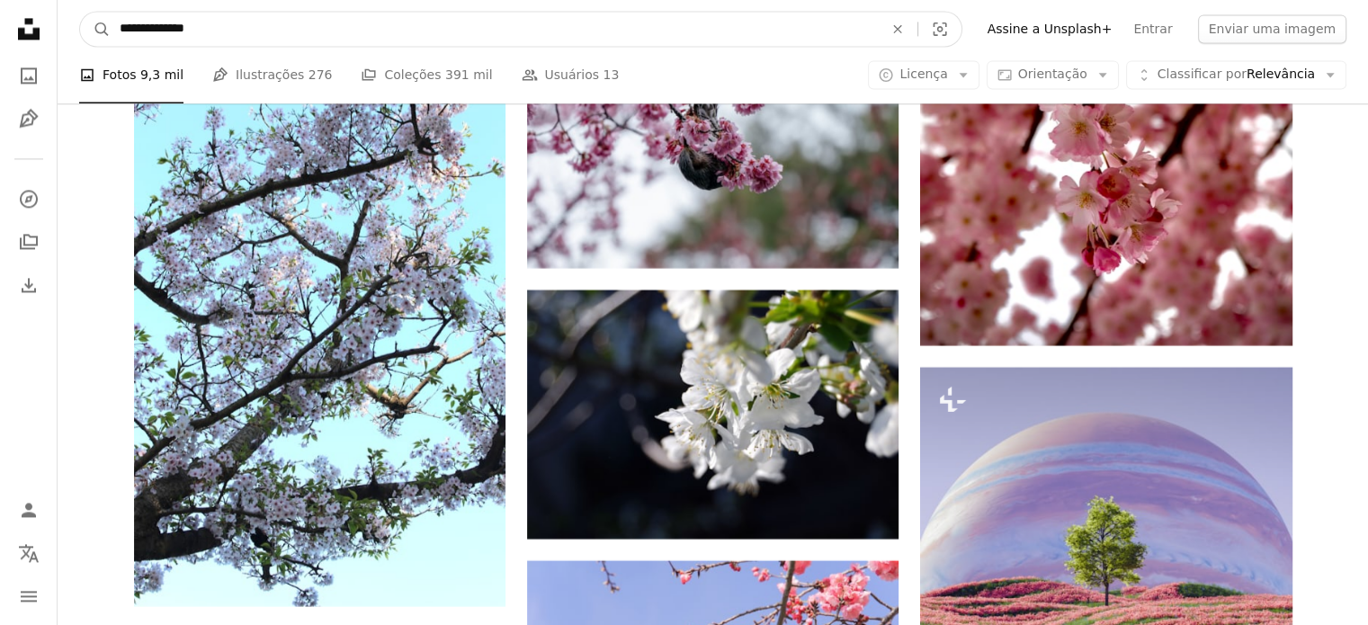
click at [230, 31] on input "**********" at bounding box center [494, 29] width 767 height 34
click at [917, 28] on icon "An X shape" at bounding box center [898, 29] width 40 height 14
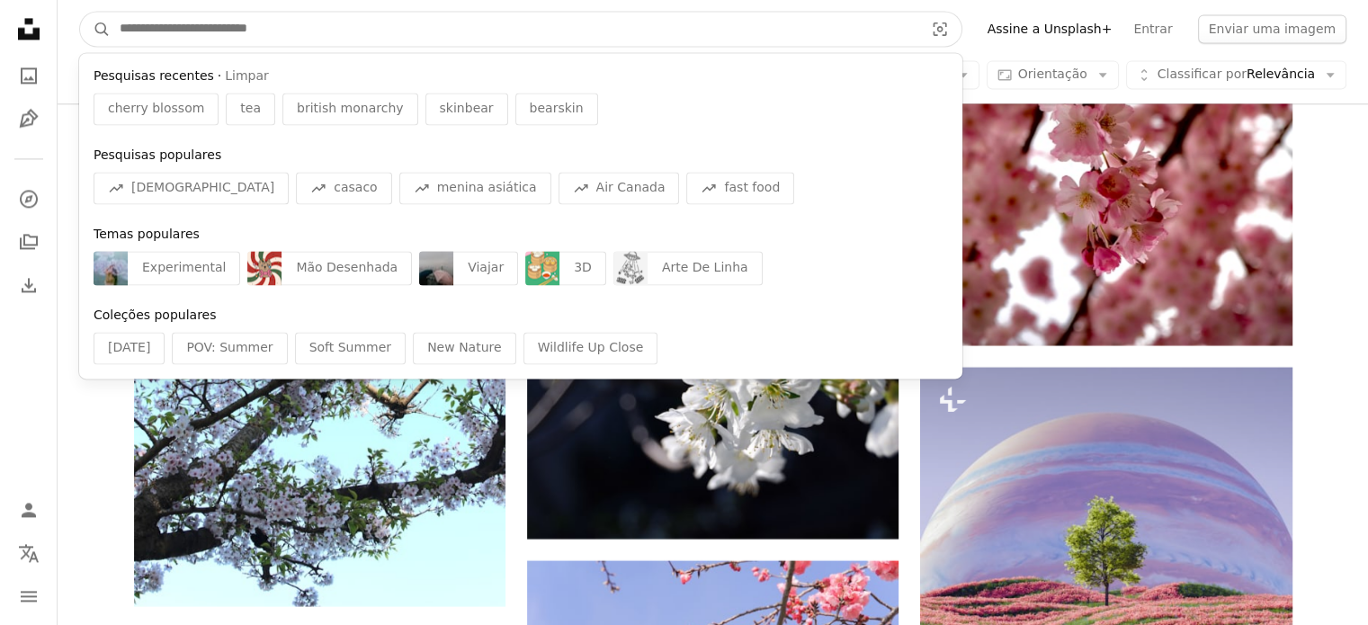
click at [334, 24] on input "Pesquise conteúdo visual em todo o site" at bounding box center [515, 29] width 808 height 34
click at [259, 16] on input "Pesquise conteúdo visual em todo o site" at bounding box center [515, 29] width 808 height 34
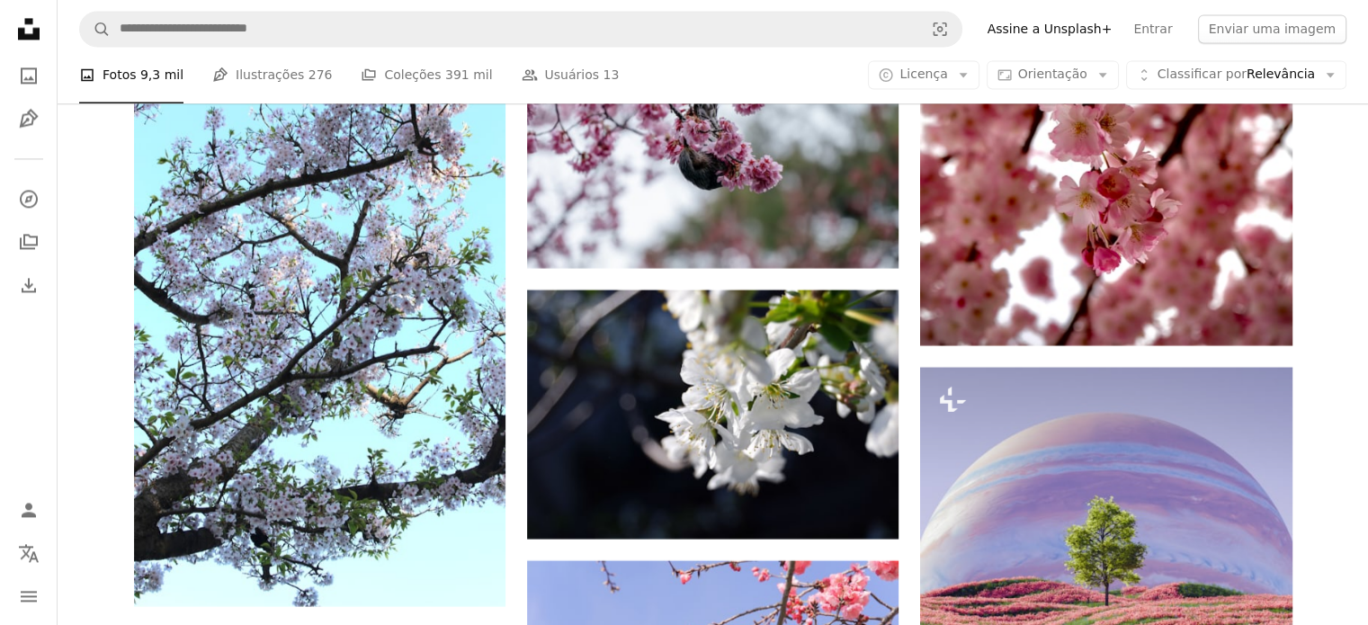
click at [1017, 40] on link "Assine a Unsplash+" at bounding box center [1050, 28] width 147 height 29
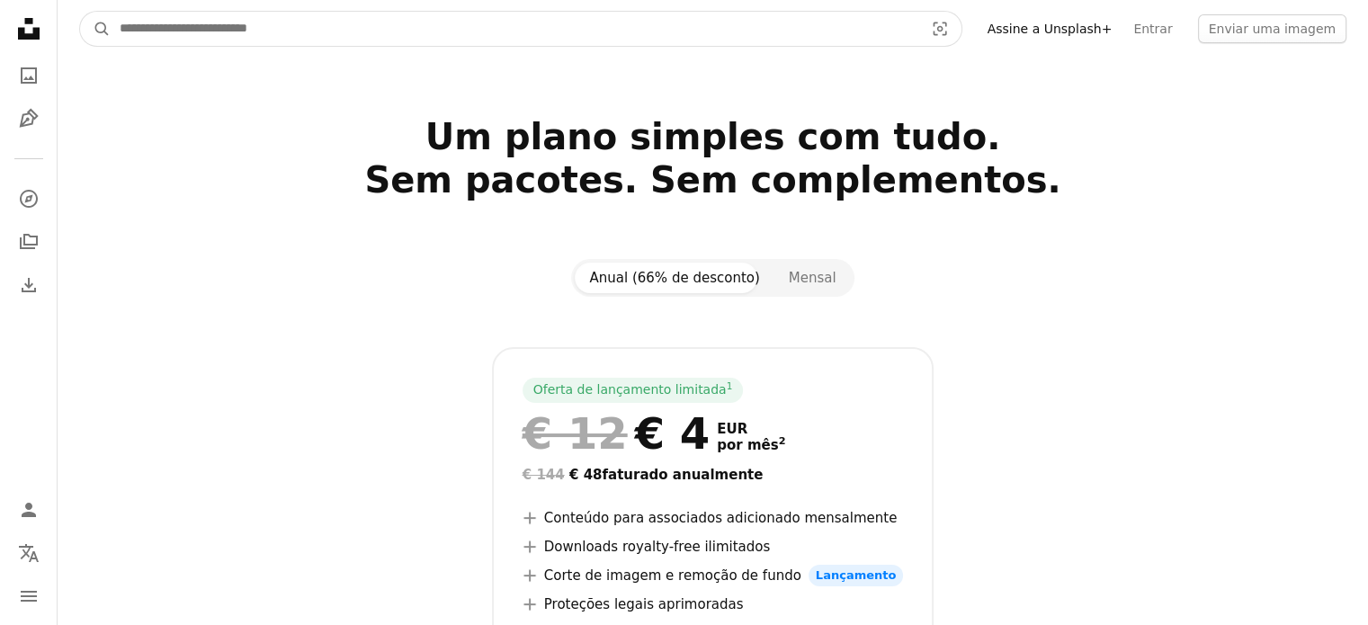
click at [157, 26] on input "Pesquise conteúdo visual em todo o site" at bounding box center [515, 29] width 808 height 34
type input "**********"
click at [80, 12] on button "A magnifying glass" at bounding box center [95, 29] width 31 height 34
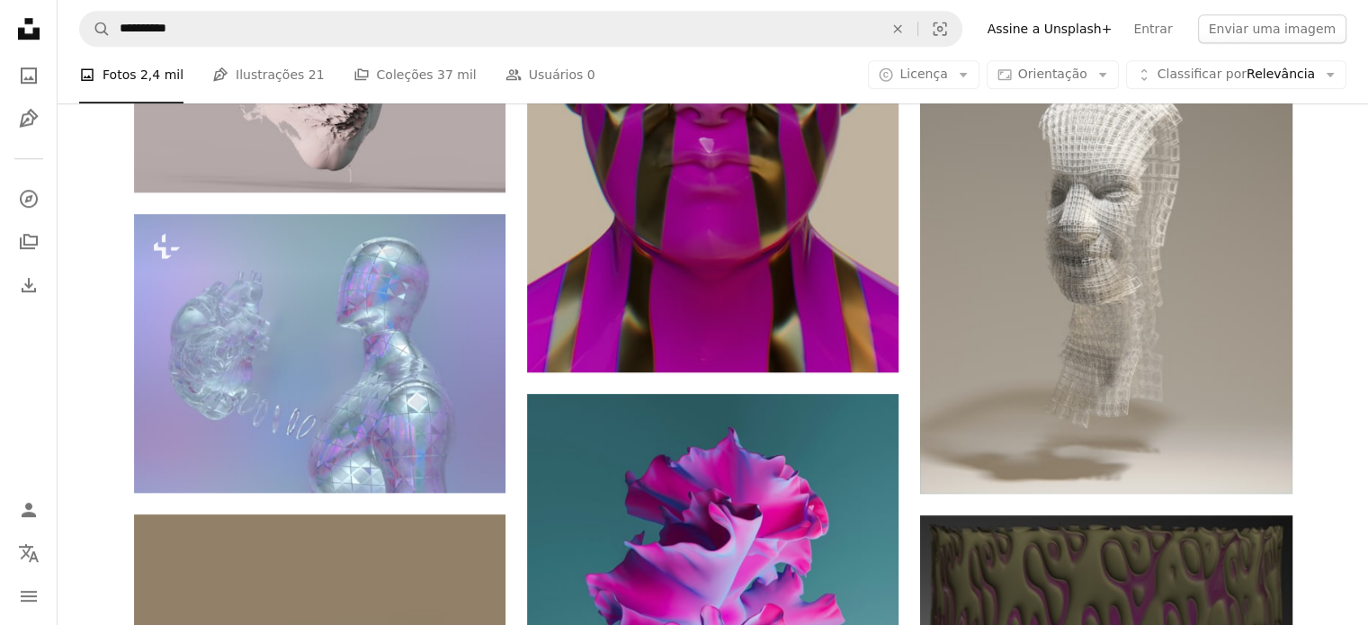
scroll to position [1325, 0]
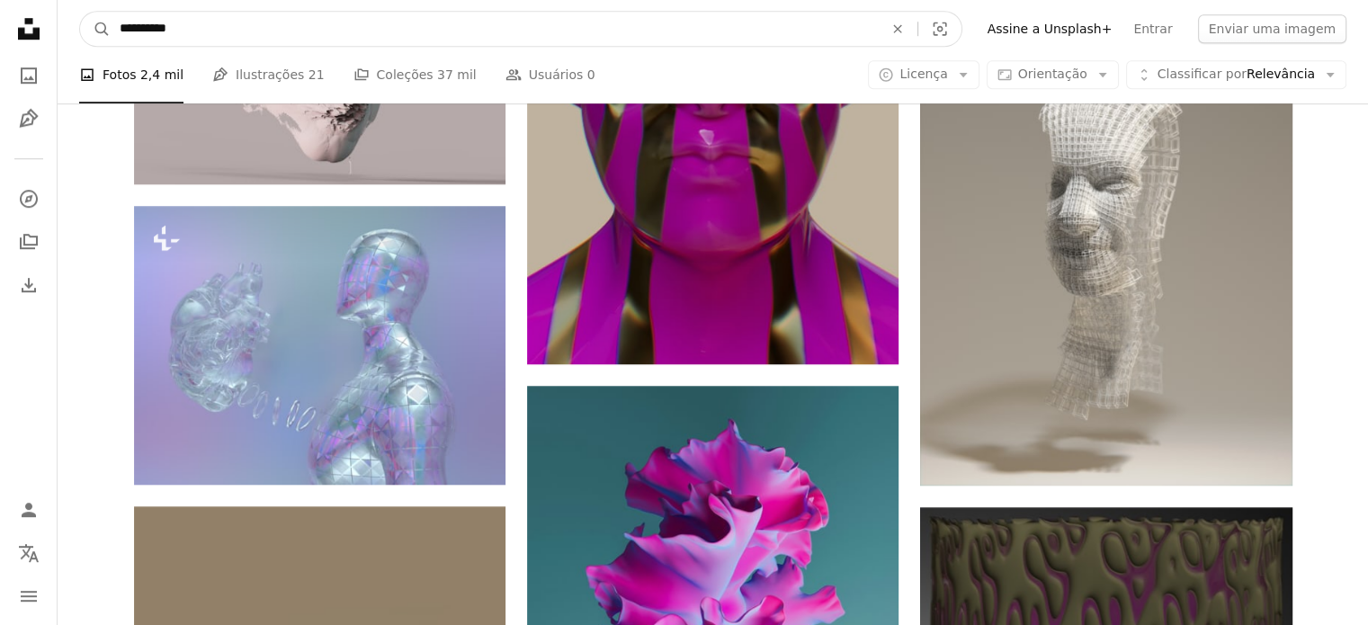
click at [139, 22] on input "**********" at bounding box center [494, 29] width 767 height 34
type input "*******"
click button "A magnifying glass" at bounding box center [95, 29] width 31 height 34
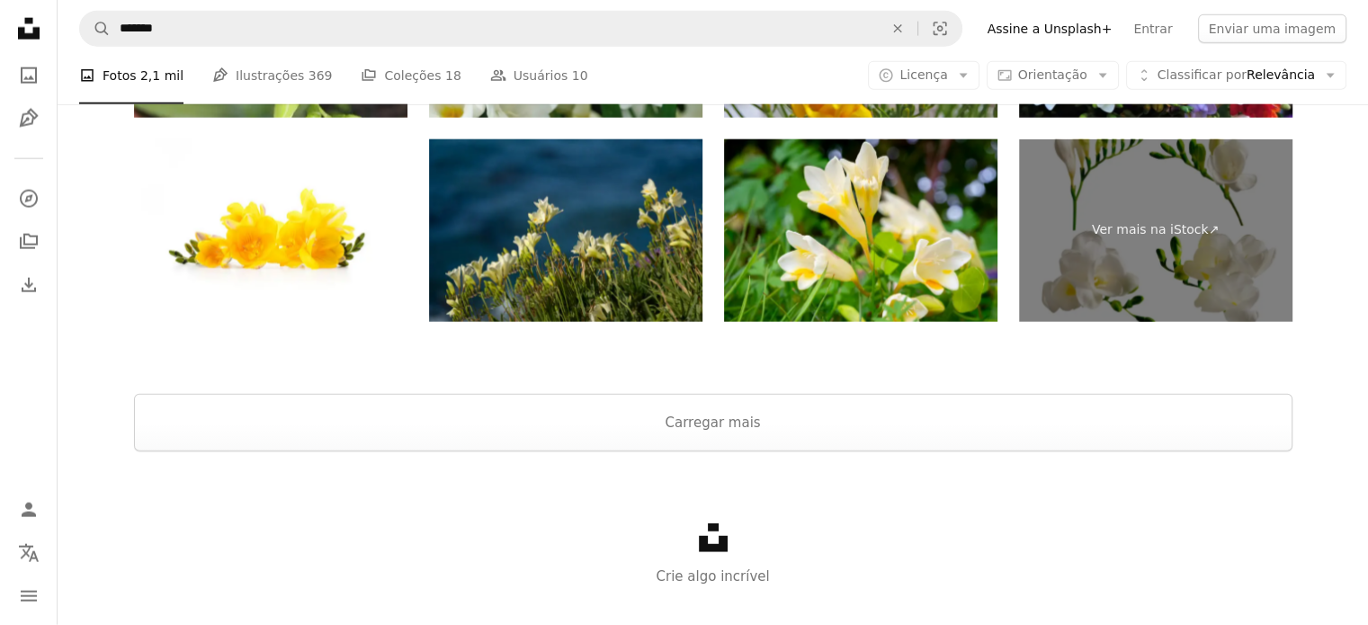
scroll to position [4407, 0]
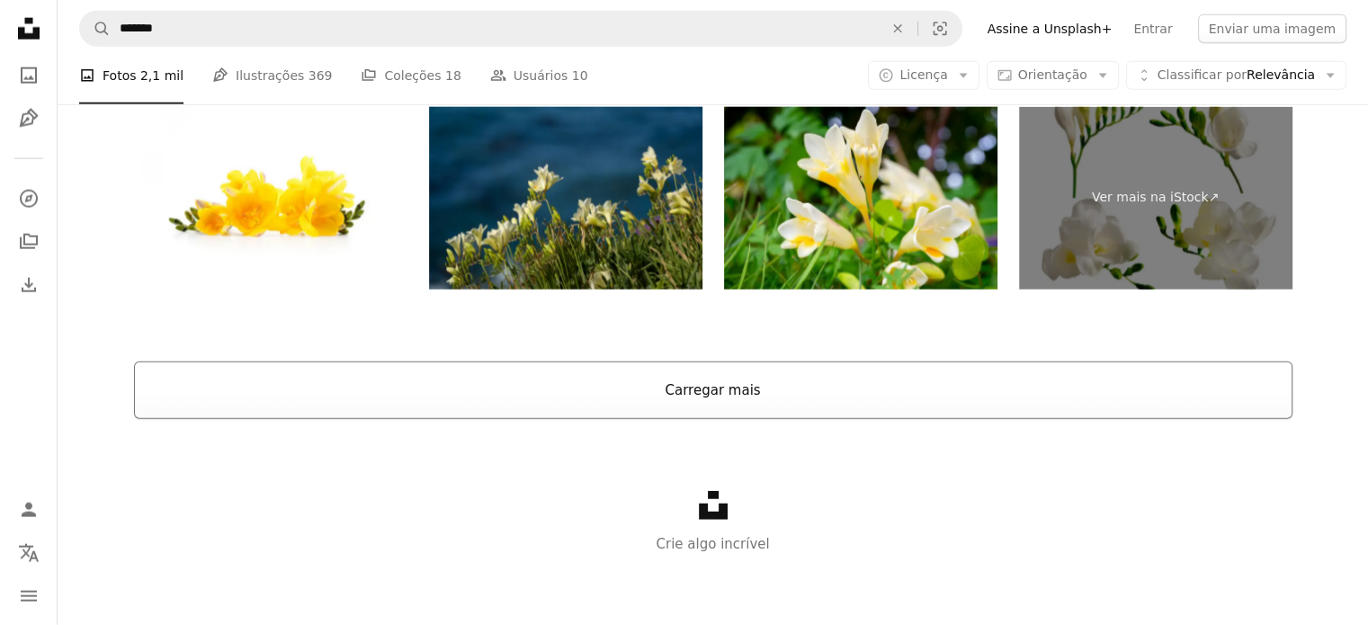
click at [622, 396] on button "Carregar mais" at bounding box center [713, 391] width 1158 height 58
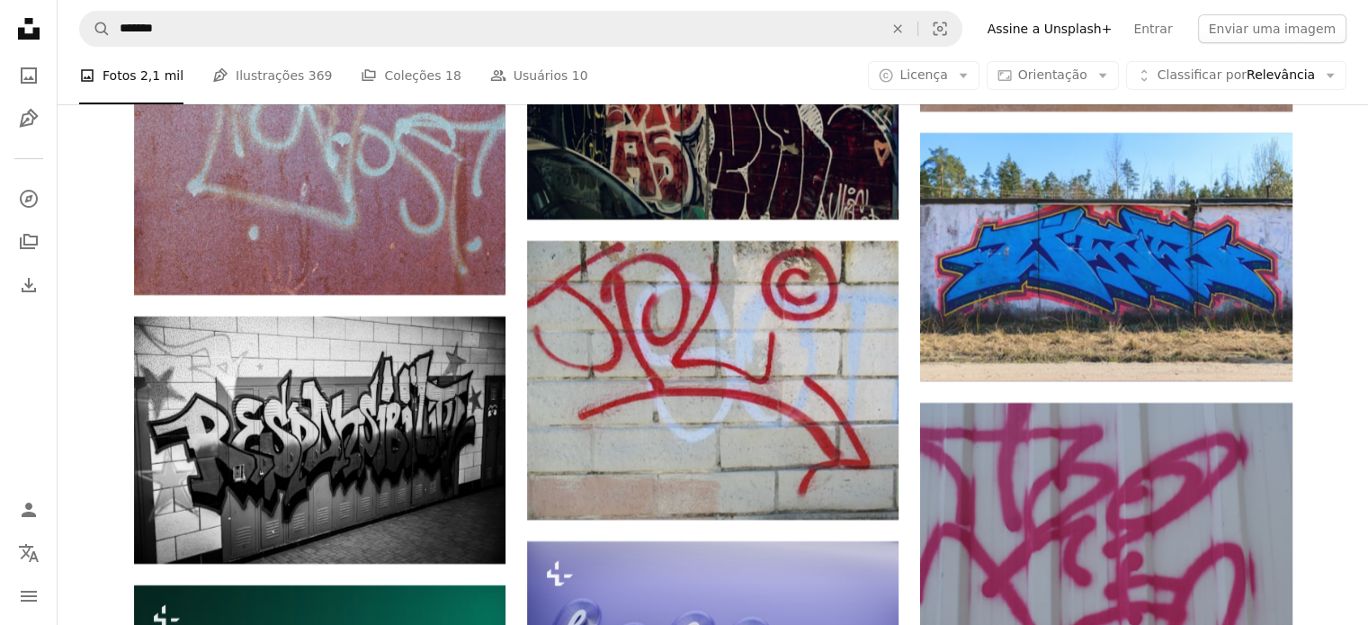
scroll to position [7159, 0]
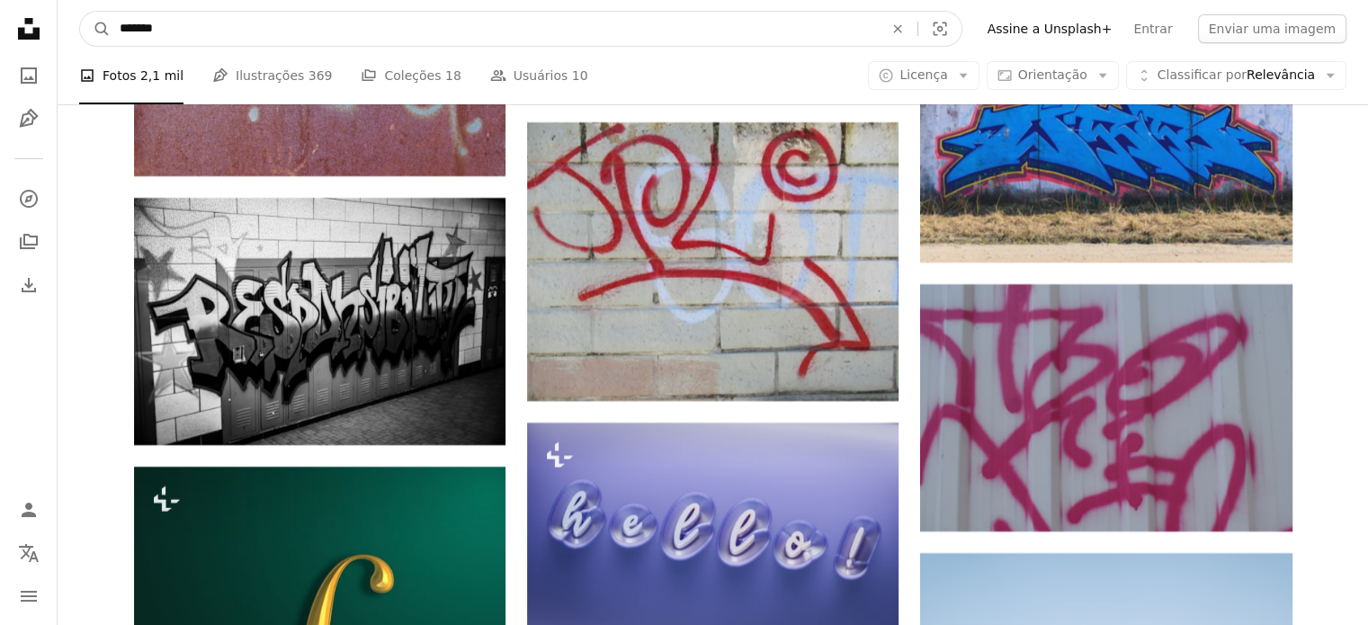
click at [210, 27] on input "*******" at bounding box center [494, 29] width 767 height 34
type input "**********"
click button "A magnifying glass" at bounding box center [95, 29] width 31 height 34
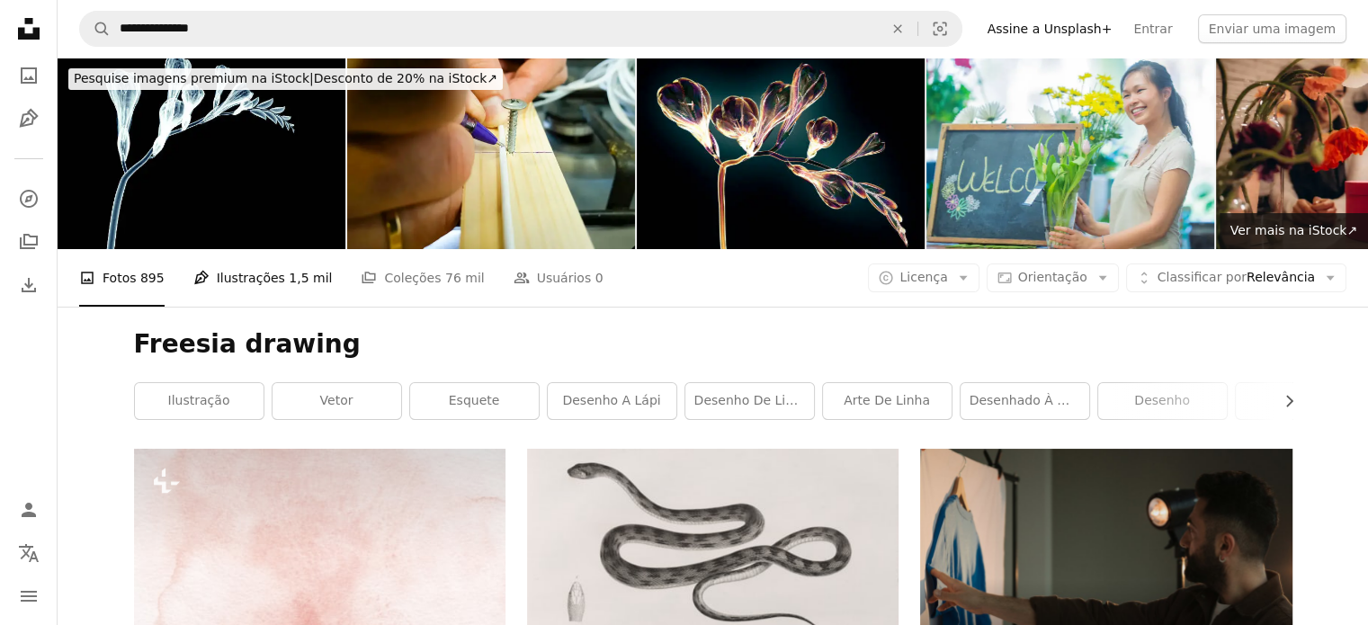
click at [251, 283] on link "Pen Tool Ilustrações 1,5 mil" at bounding box center [262, 278] width 139 height 58
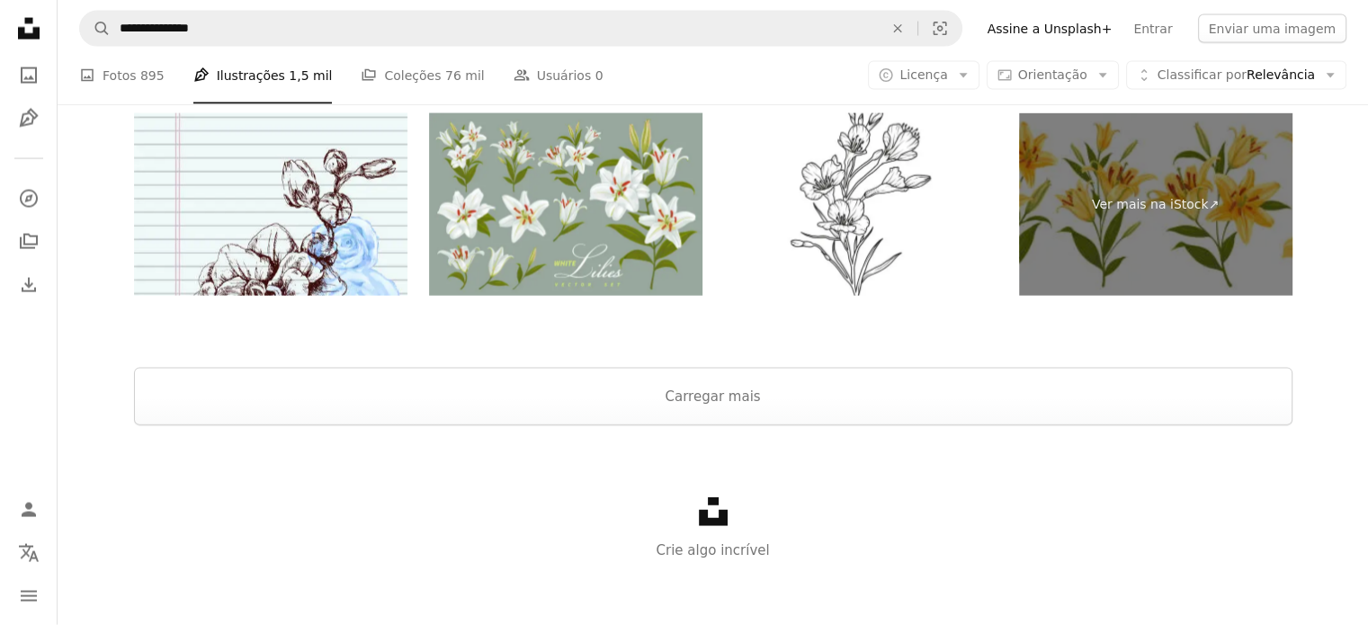
scroll to position [3872, 0]
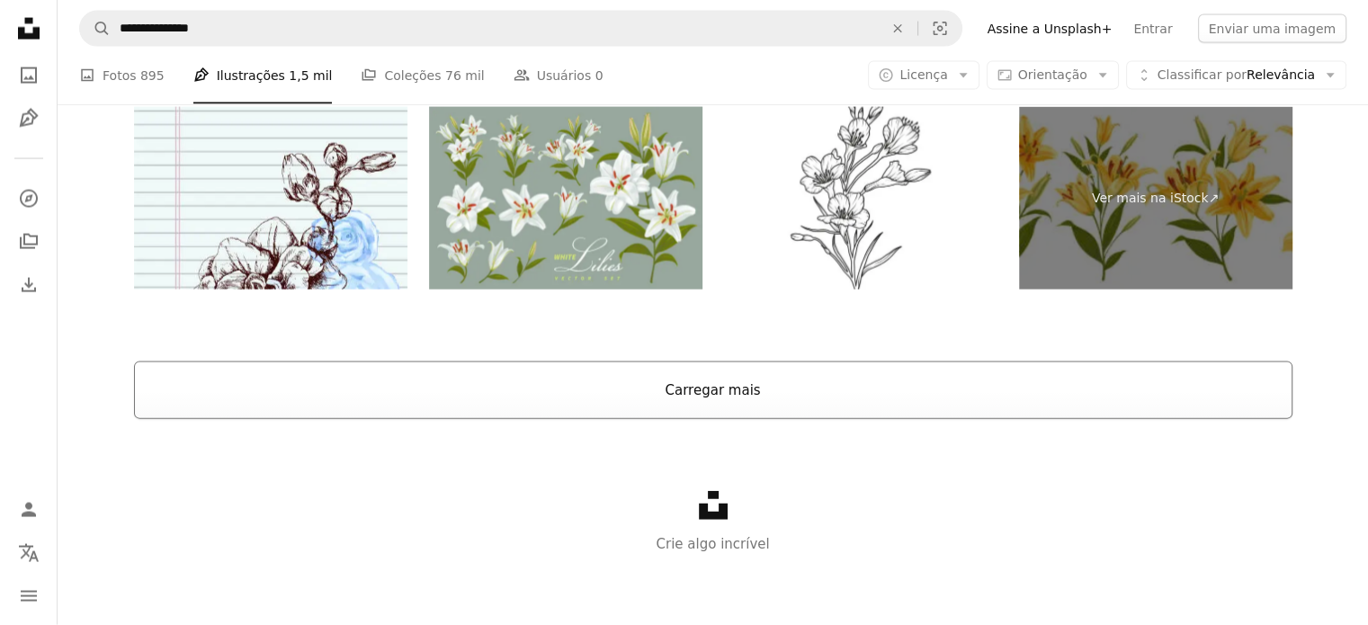
click at [741, 391] on button "Carregar mais" at bounding box center [713, 391] width 1158 height 58
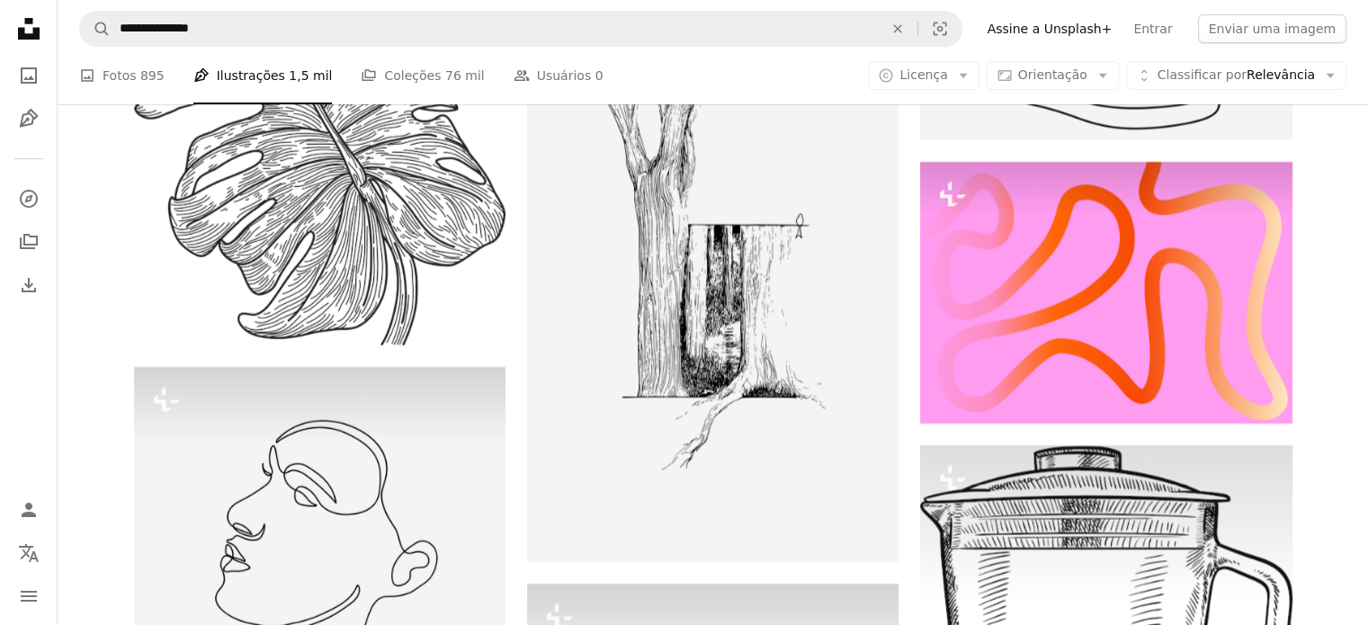
scroll to position [6871, 0]
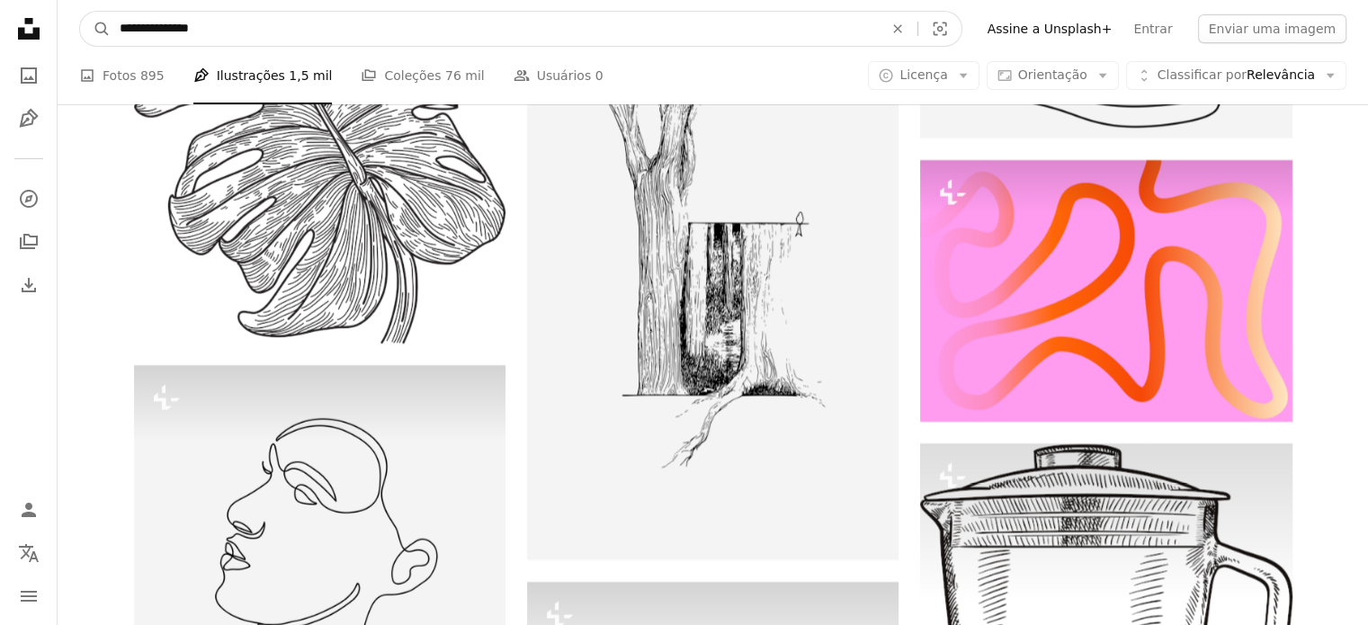
click at [190, 28] on input "**********" at bounding box center [494, 29] width 767 height 34
type input "*"
type input "**********"
click at [80, 12] on button "A magnifying glass" at bounding box center [95, 29] width 31 height 34
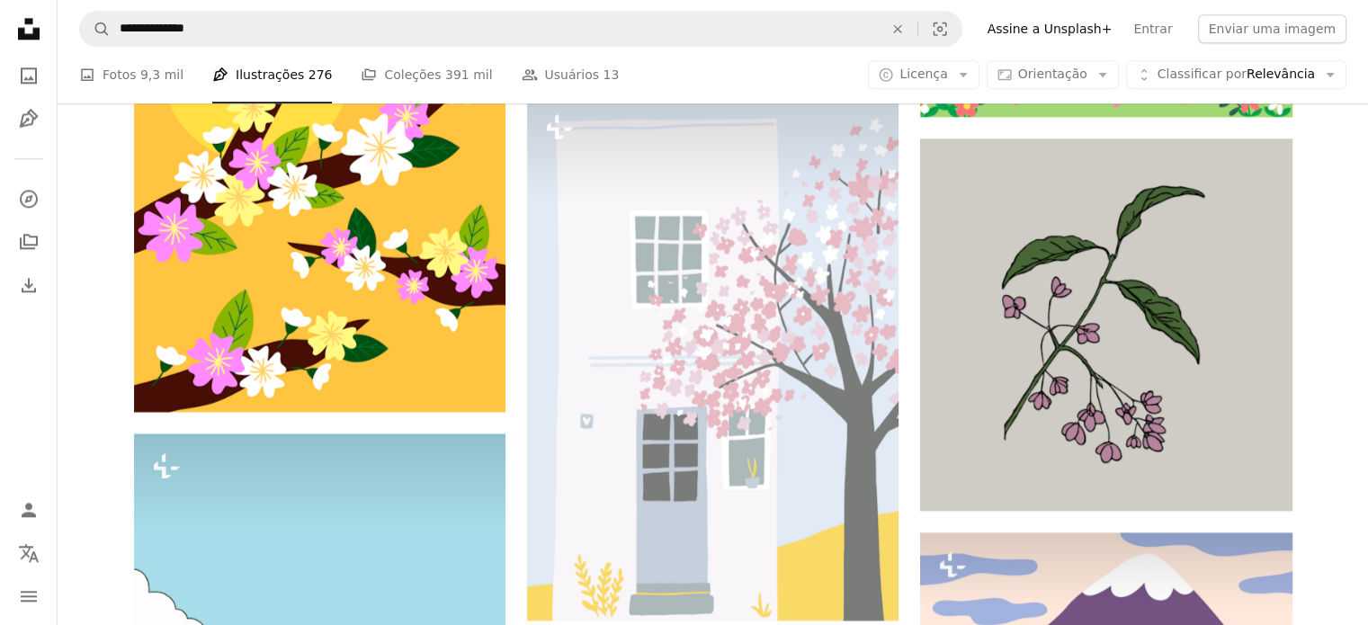
scroll to position [9093, 0]
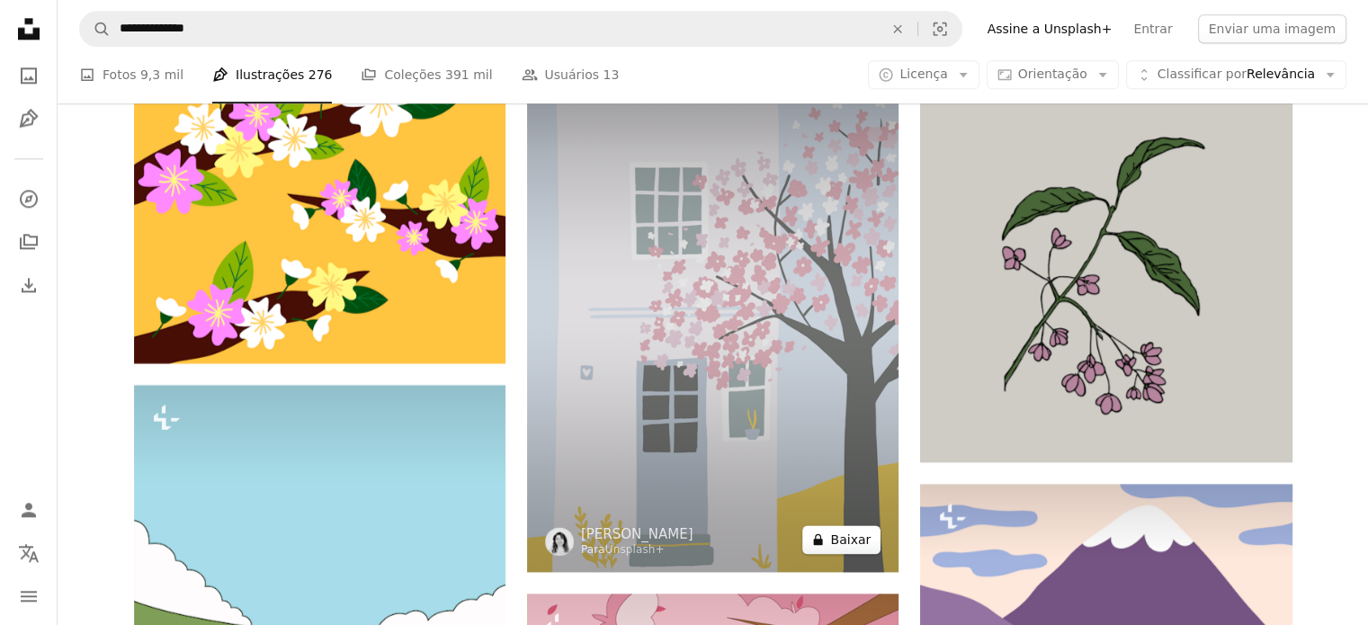
click at [846, 540] on button "A lock Baixar" at bounding box center [841, 539] width 78 height 29
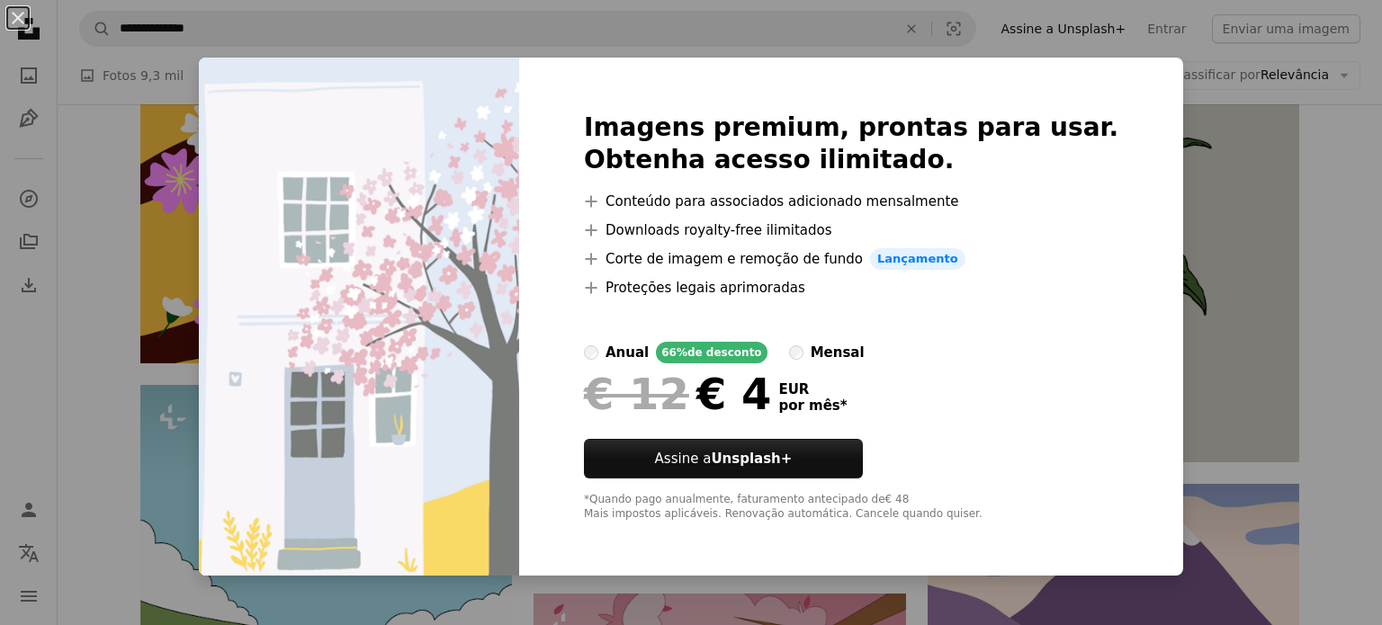
click at [1240, 194] on div "An X shape Imagens premium, prontas para usar. Obtenha acesso ilimitado. A plus…" at bounding box center [691, 312] width 1382 height 625
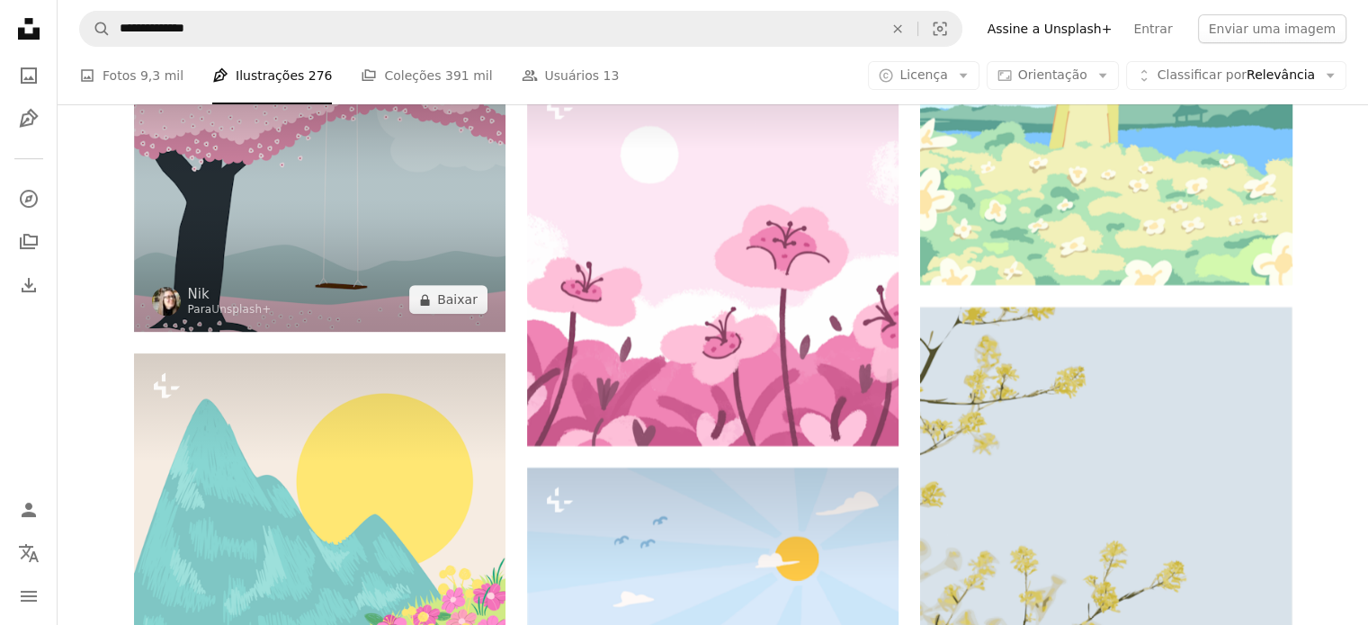
scroll to position [21151, 0]
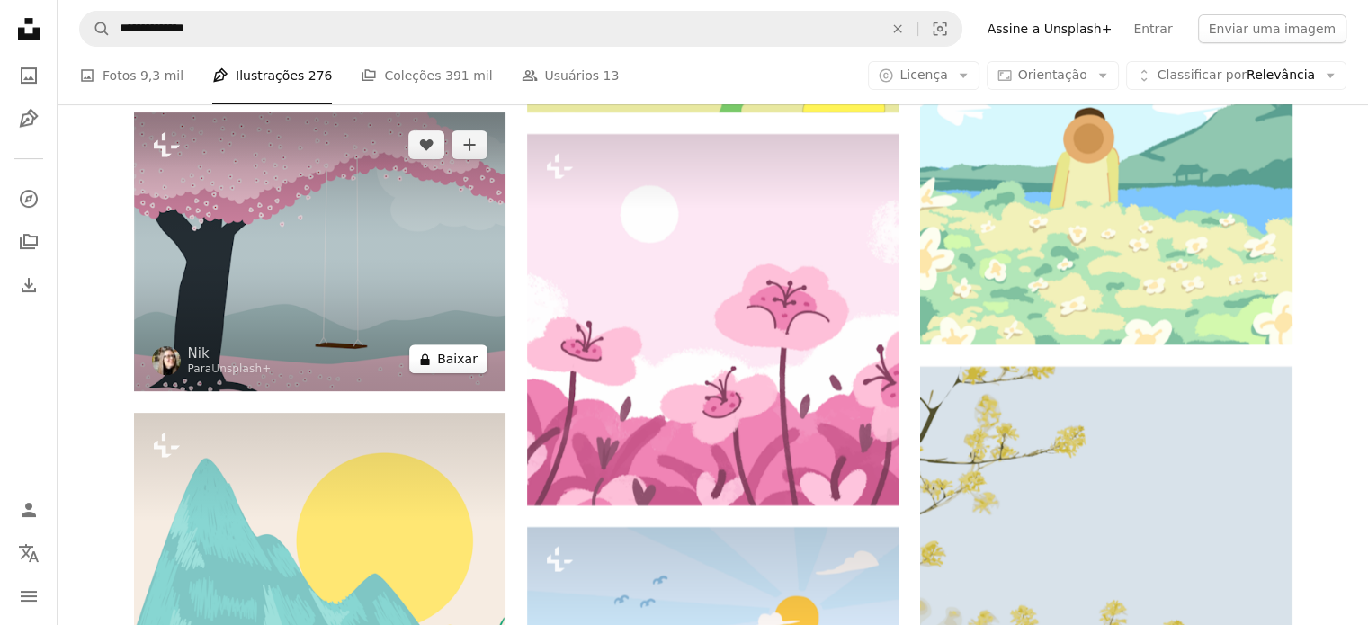
click at [453, 362] on button "A lock Baixar" at bounding box center [448, 358] width 78 height 29
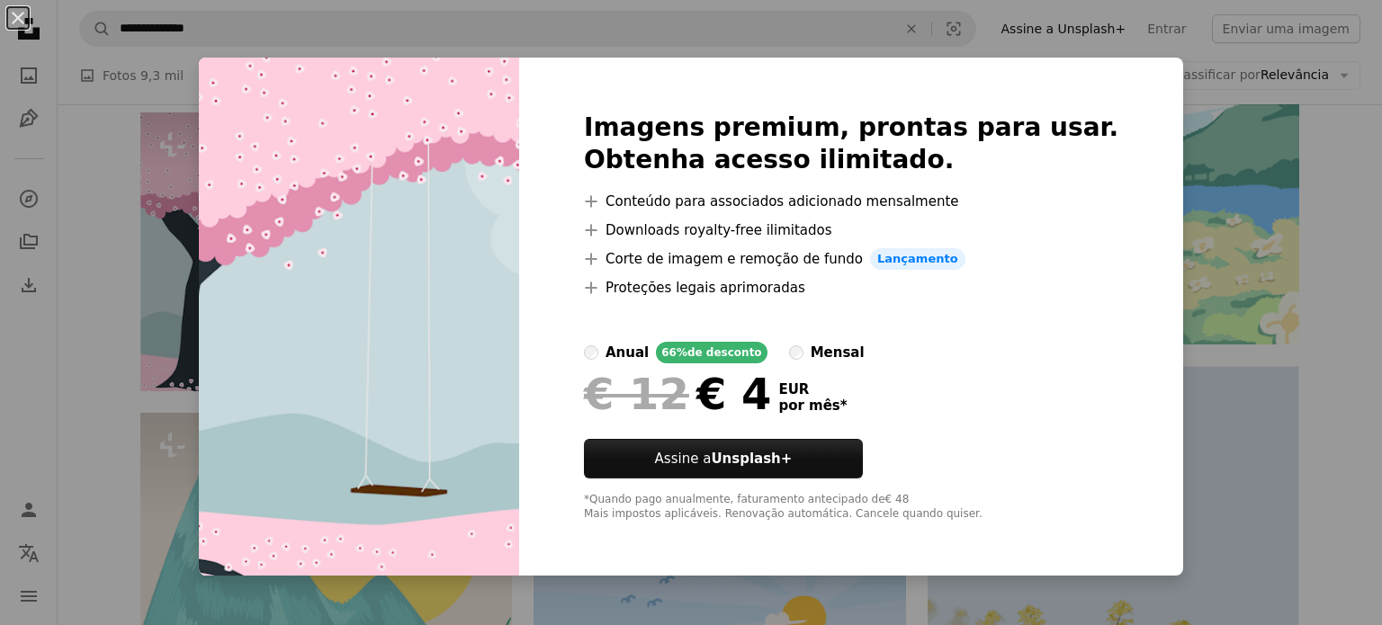
click at [1209, 309] on div "An X shape Imagens premium, prontas para usar. Obtenha acesso ilimitado. A plus…" at bounding box center [691, 312] width 1382 height 625
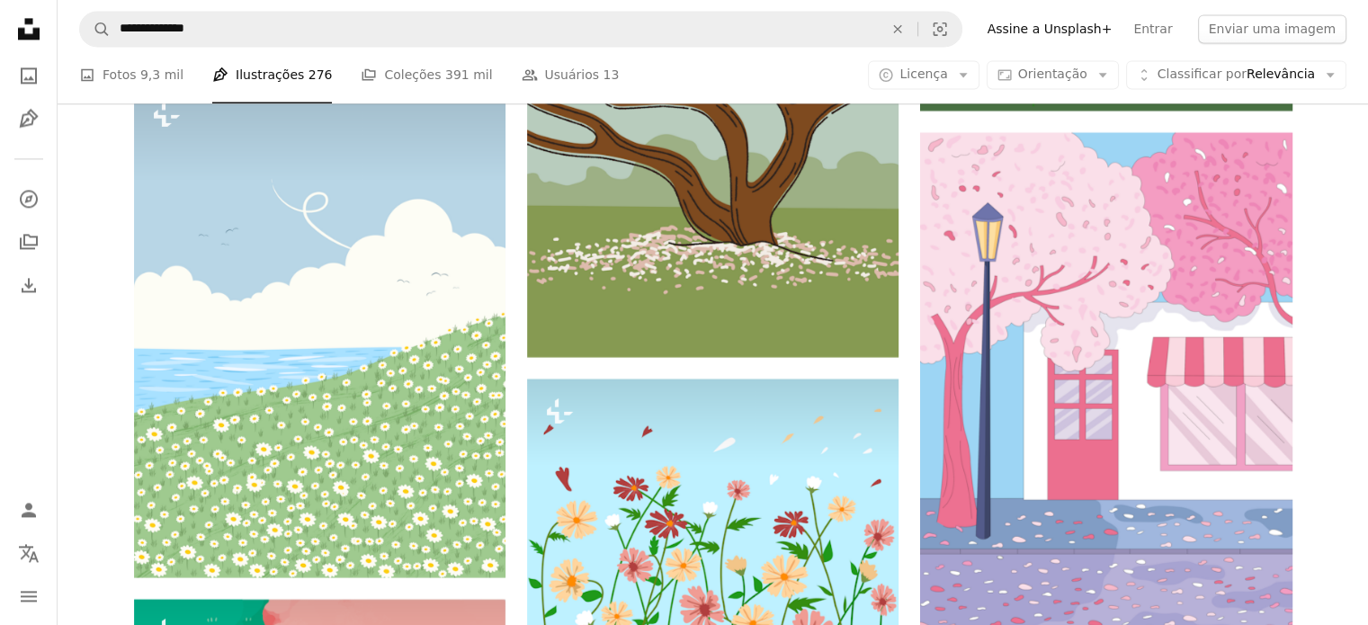
scroll to position [23173, 0]
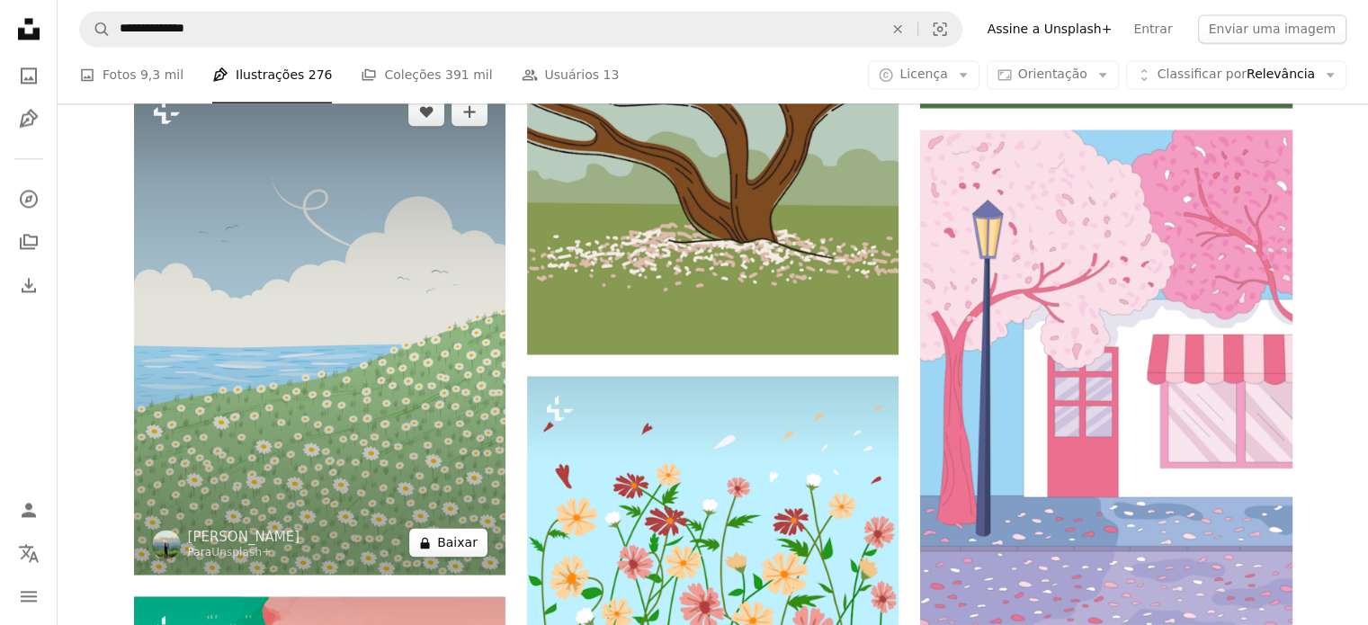
click at [461, 540] on button "A lock Baixar" at bounding box center [448, 542] width 78 height 29
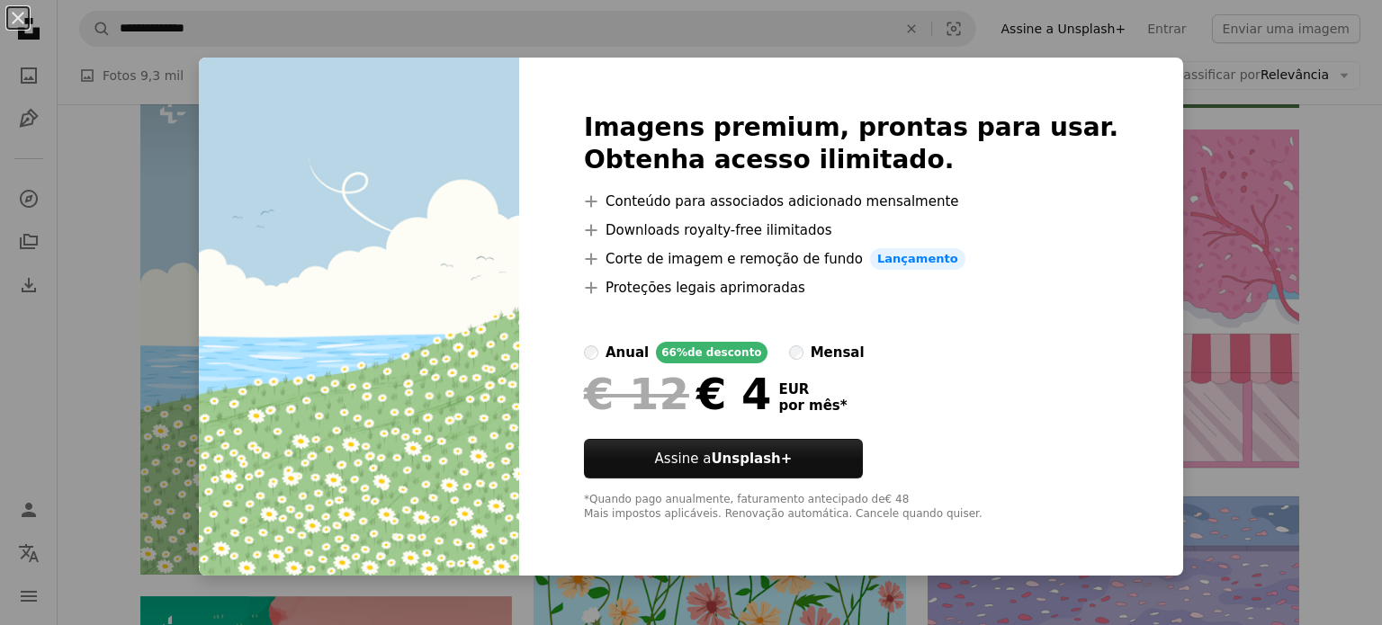
click at [1185, 256] on div "An X shape Imagens premium, prontas para usar. Obtenha acesso ilimitado. A plus…" at bounding box center [691, 312] width 1382 height 625
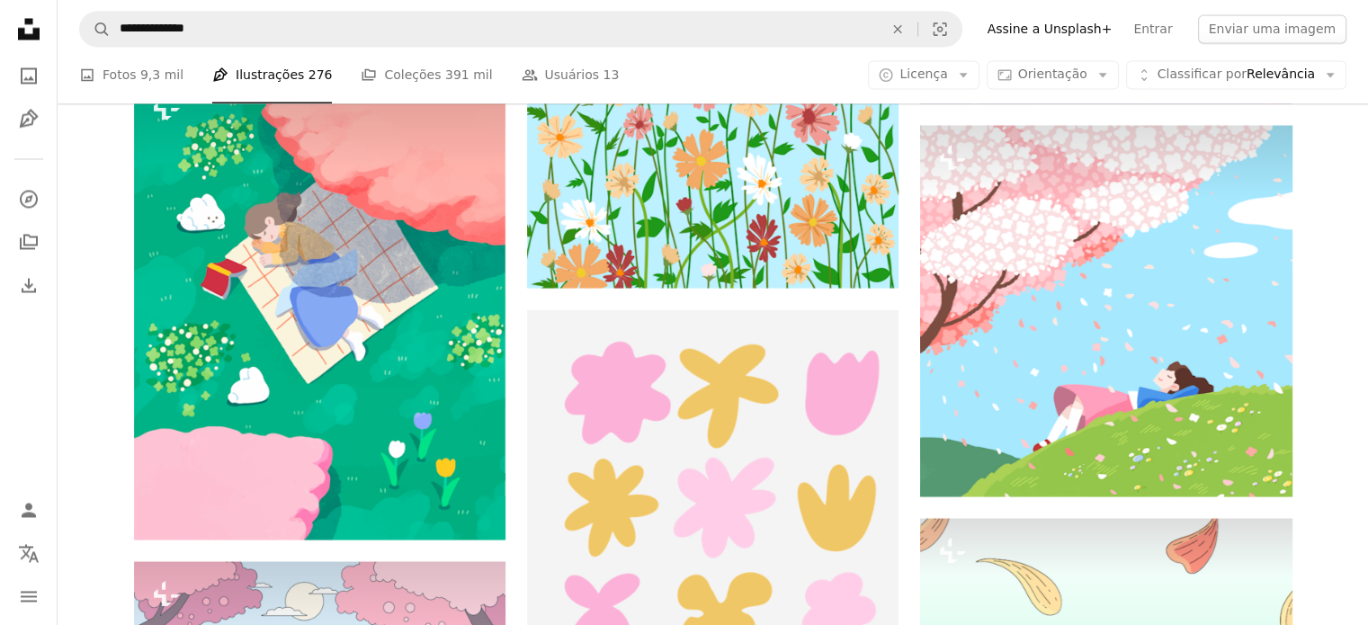
scroll to position [23699, 0]
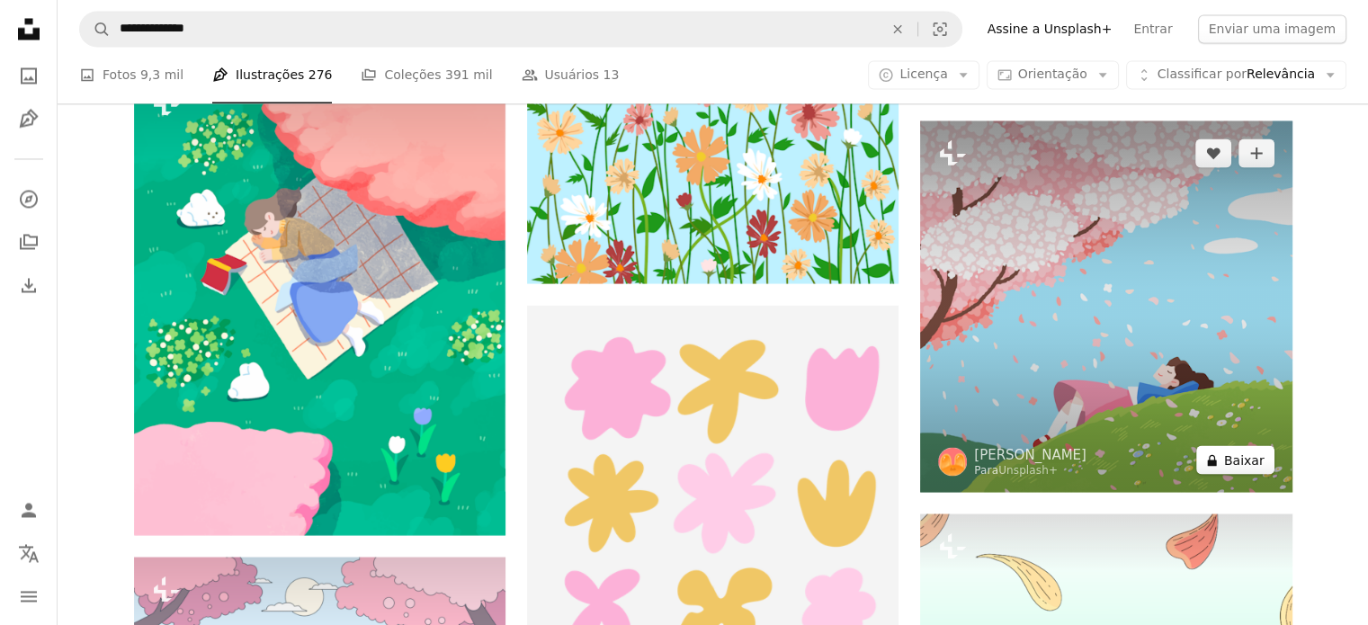
click at [1224, 460] on button "A lock Baixar" at bounding box center [1235, 459] width 78 height 29
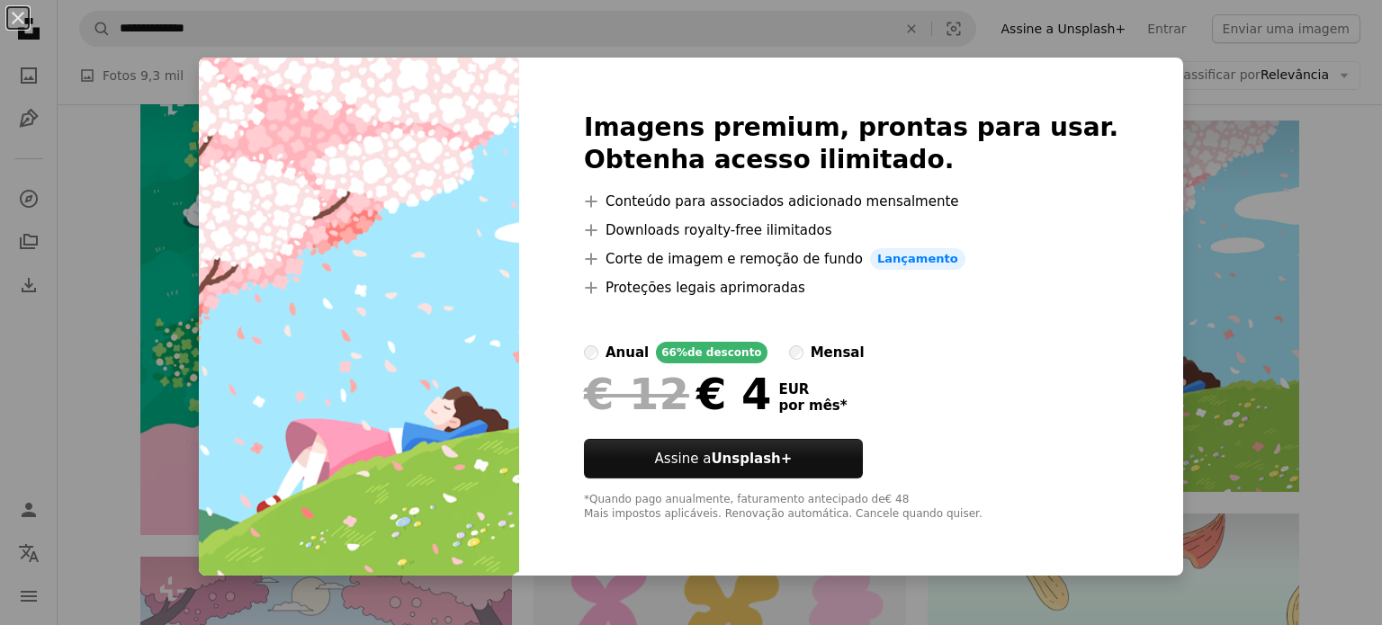
click at [1293, 180] on div "An X shape Imagens premium, prontas para usar. Obtenha acesso ilimitado. A plus…" at bounding box center [691, 312] width 1382 height 625
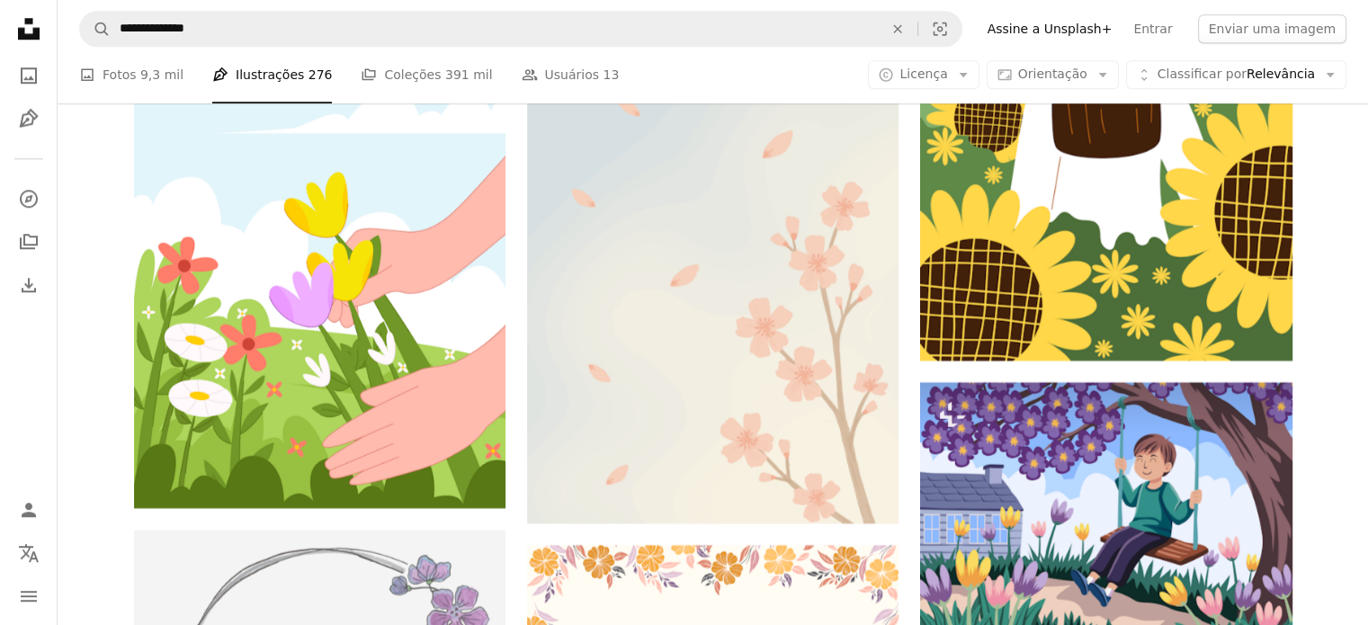
scroll to position [49504, 0]
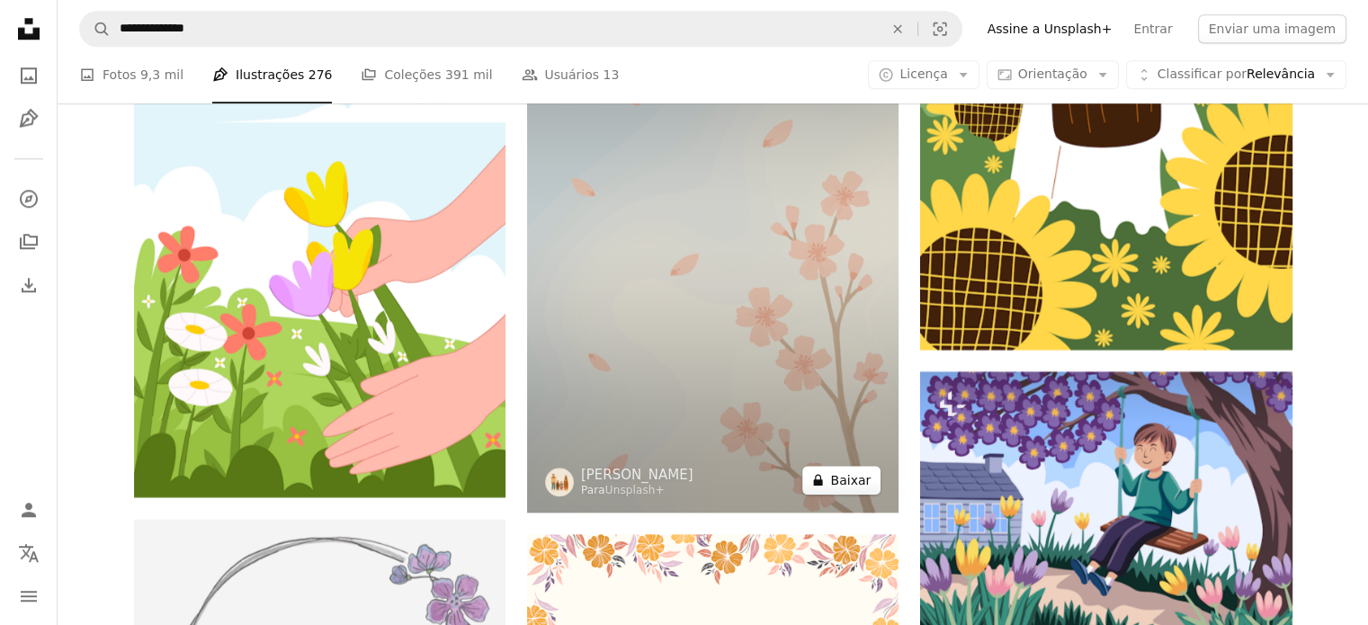
click at [835, 490] on button "A lock Baixar" at bounding box center [841, 480] width 78 height 29
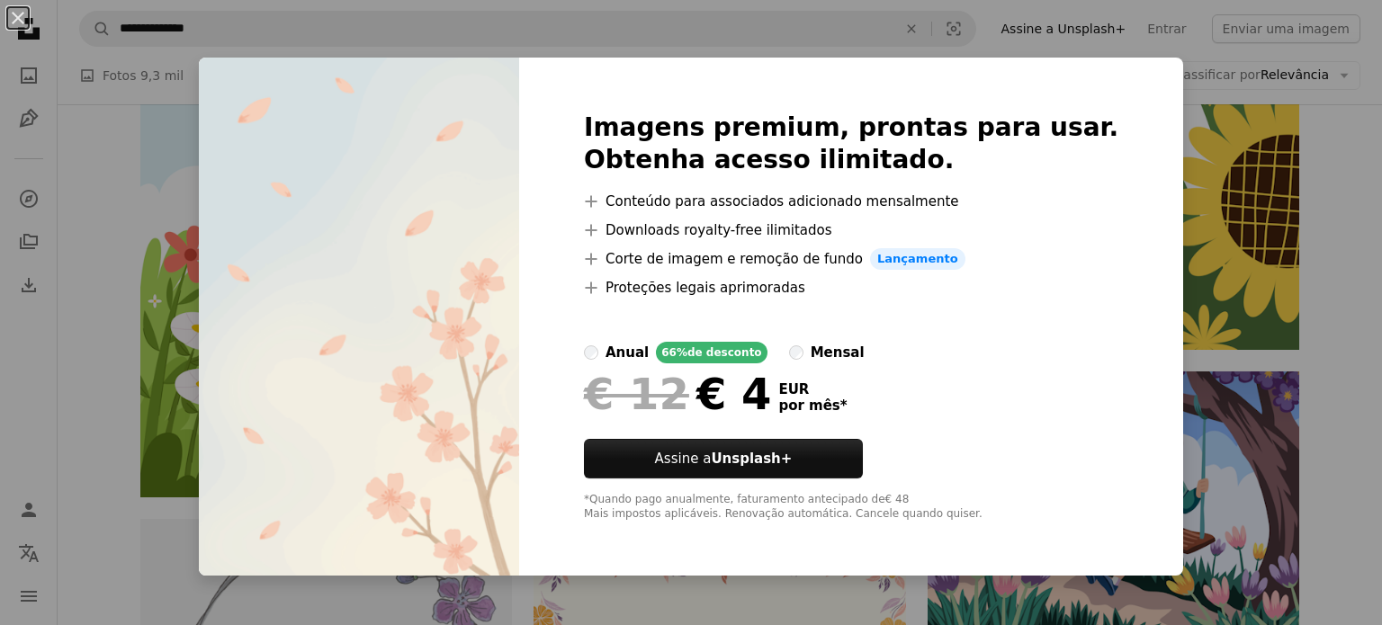
click at [1215, 179] on div "An X shape Imagens premium, prontas para usar. Obtenha acesso ilimitado. A plus…" at bounding box center [691, 312] width 1382 height 625
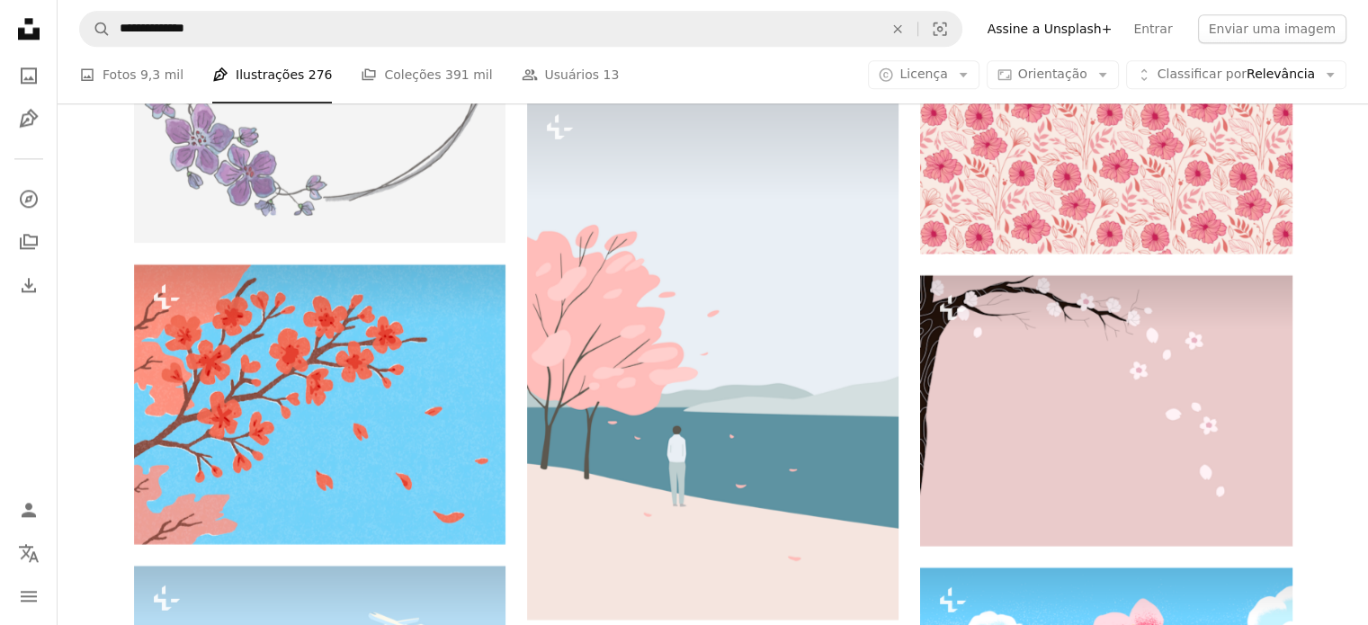
scroll to position [50172, 0]
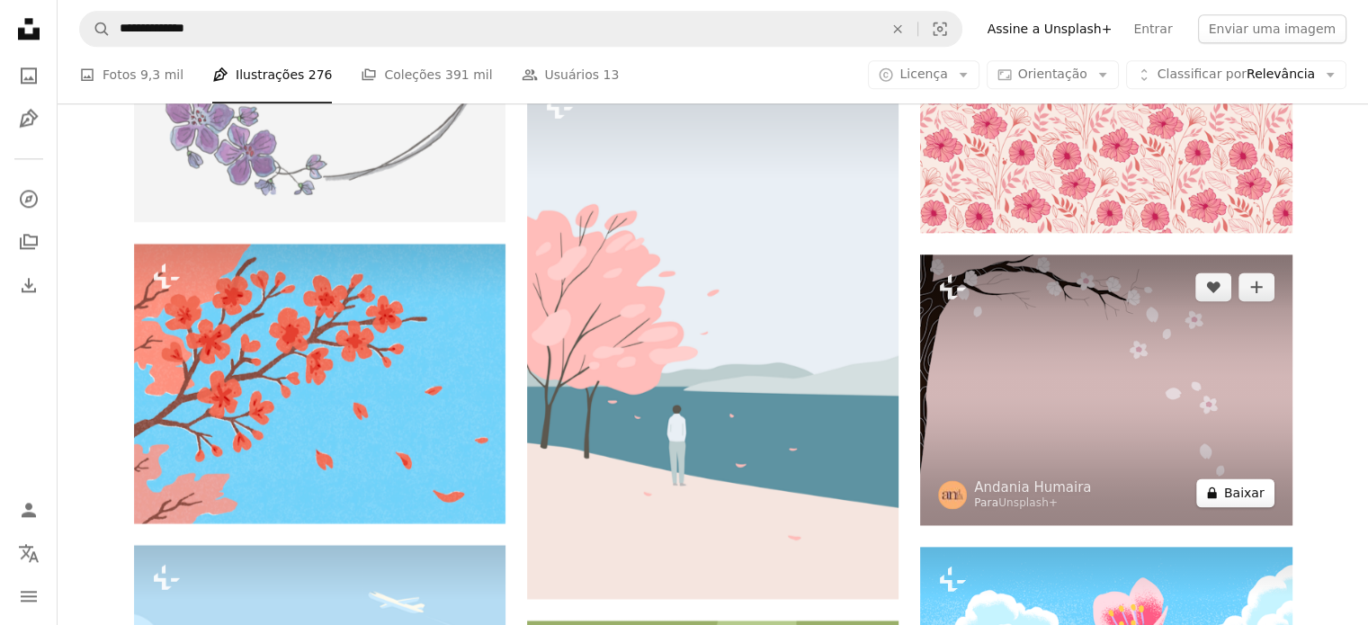
click at [1236, 497] on button "A lock Baixar" at bounding box center [1235, 492] width 78 height 29
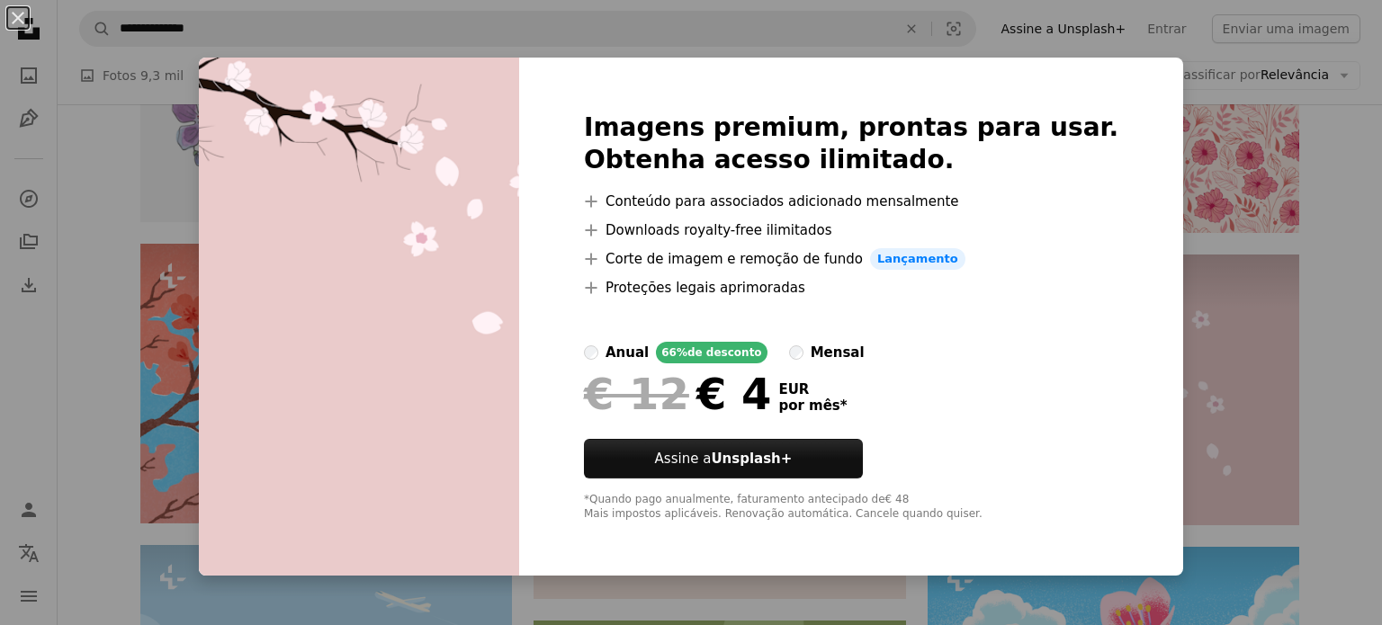
click at [1236, 219] on div "An X shape Imagens premium, prontas para usar. Obtenha acesso ilimitado. A plus…" at bounding box center [691, 312] width 1382 height 625
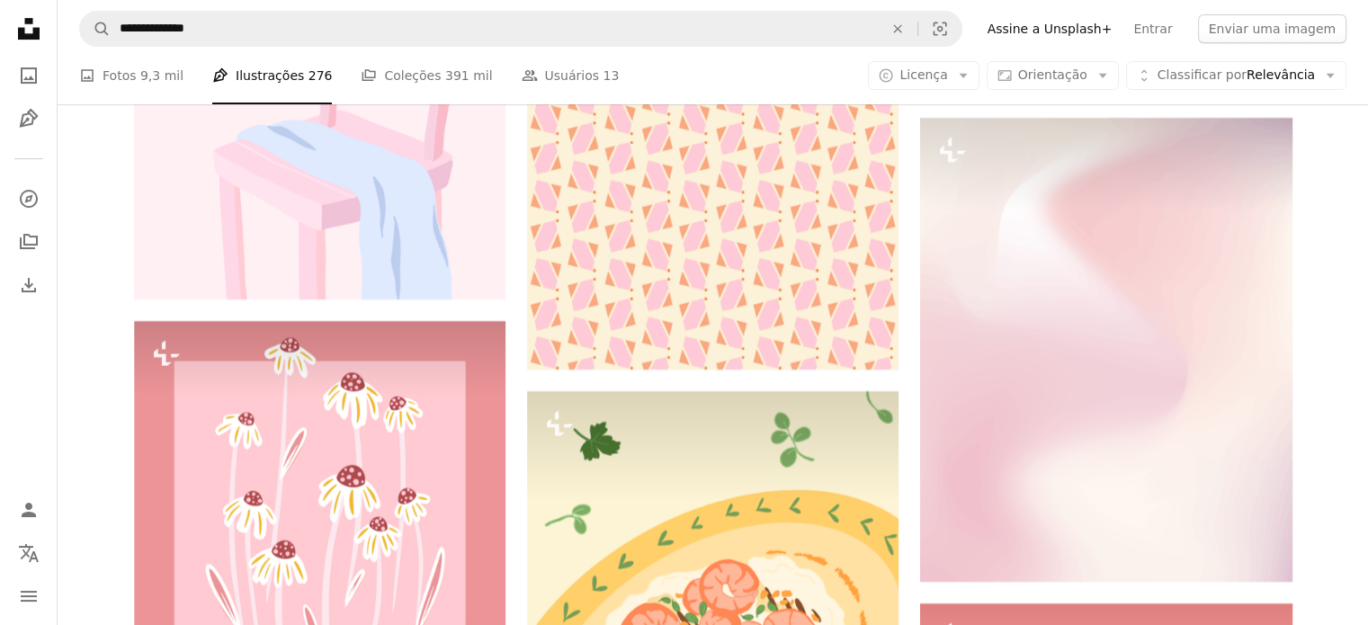
scroll to position [89485, 0]
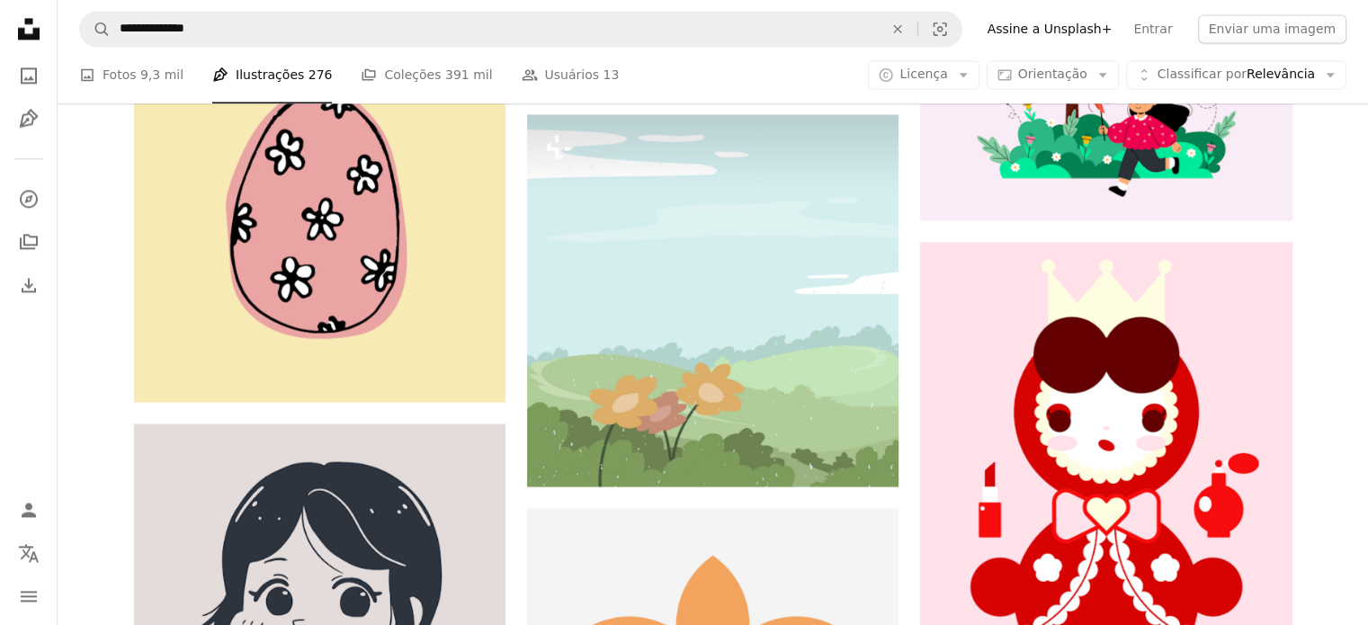
scroll to position [132670, 0]
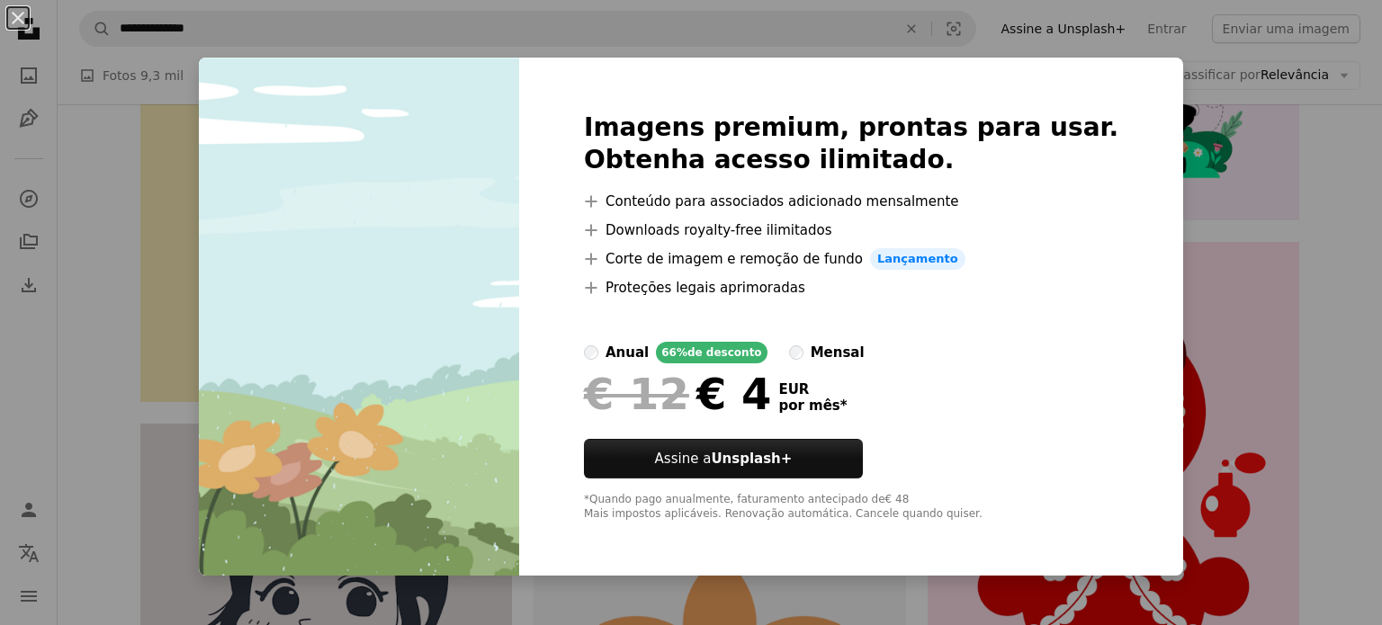
click at [1268, 326] on div "An X shape Imagens premium, prontas para usar. Obtenha acesso ilimitado. A plus…" at bounding box center [691, 312] width 1382 height 625
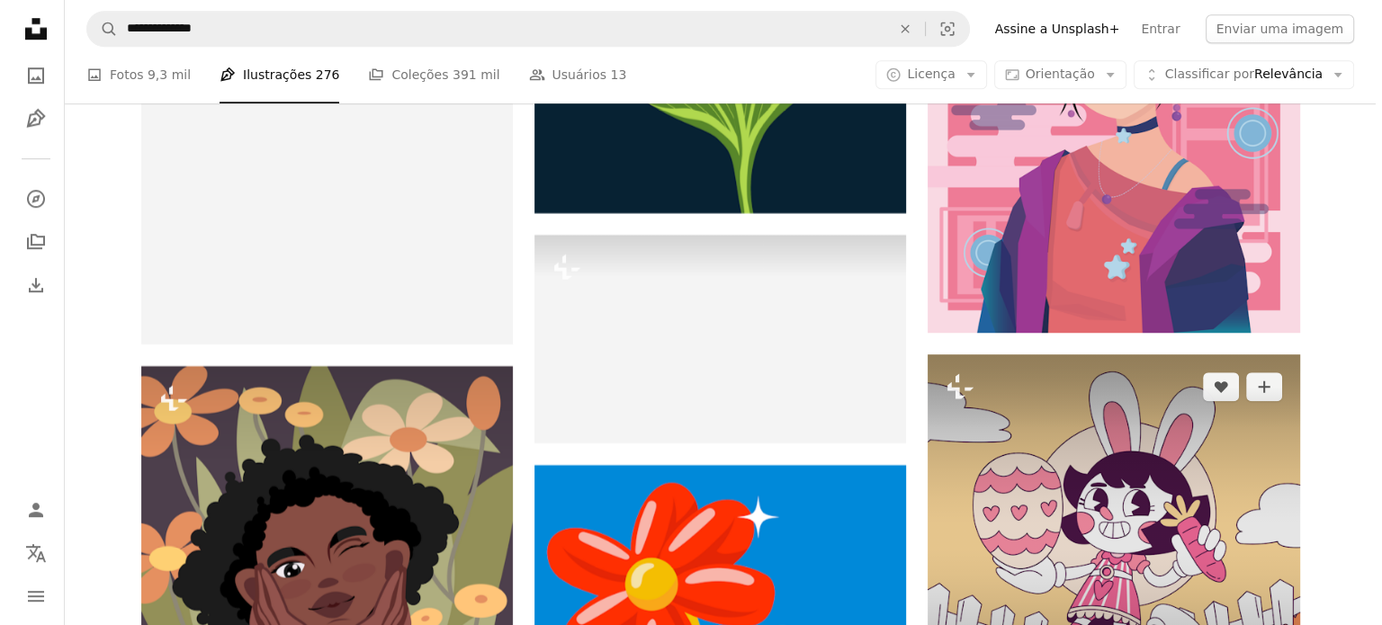
scroll to position [145595, 0]
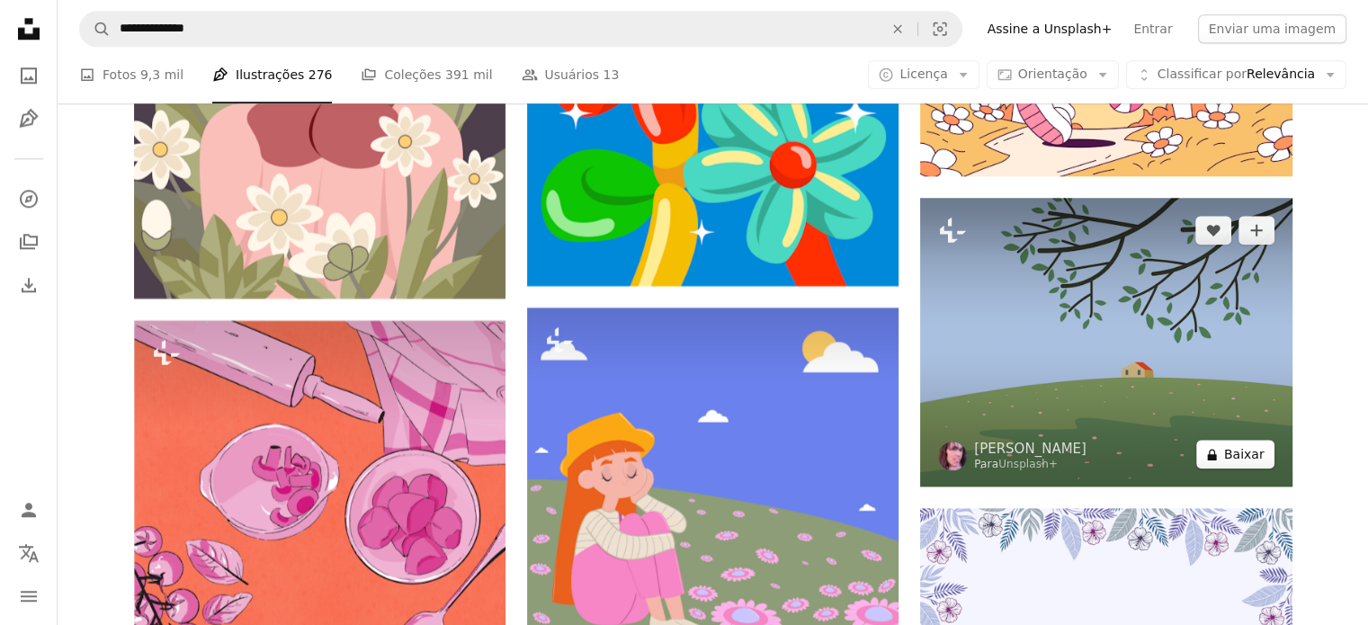
click at [1219, 448] on icon "A lock" at bounding box center [1211, 454] width 13 height 13
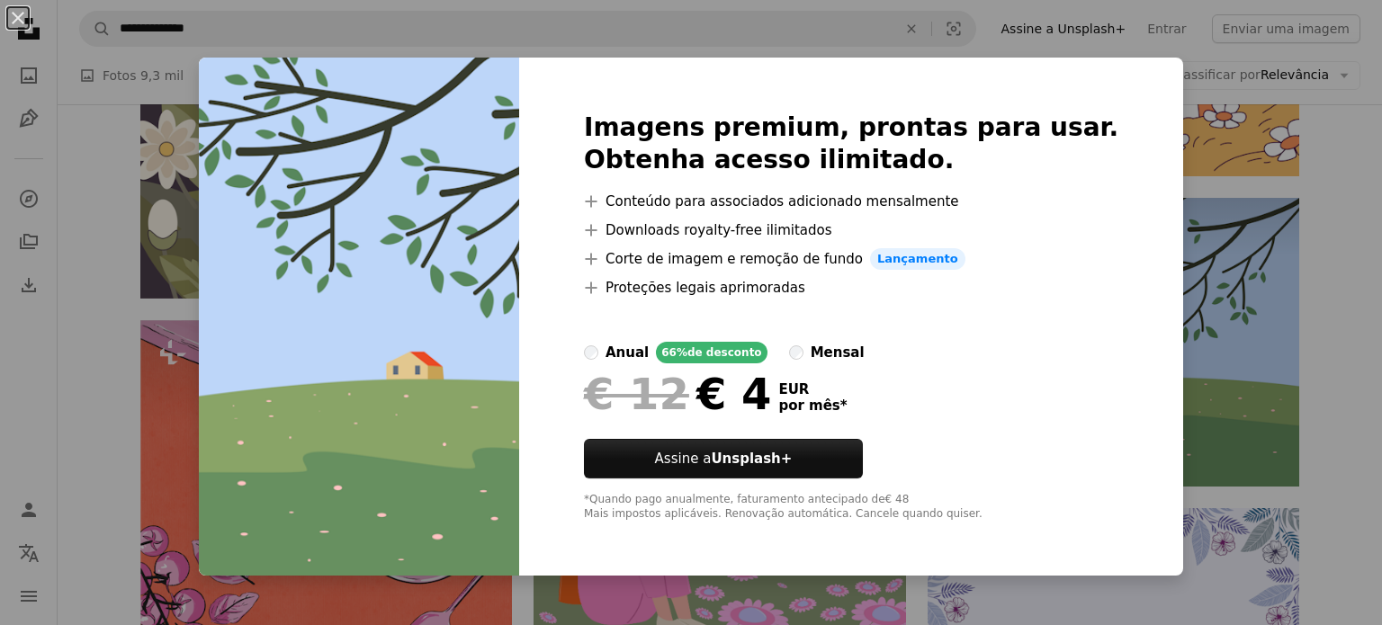
click at [1232, 359] on div "An X shape Imagens premium, prontas para usar. Obtenha acesso ilimitado. A plus…" at bounding box center [691, 312] width 1382 height 625
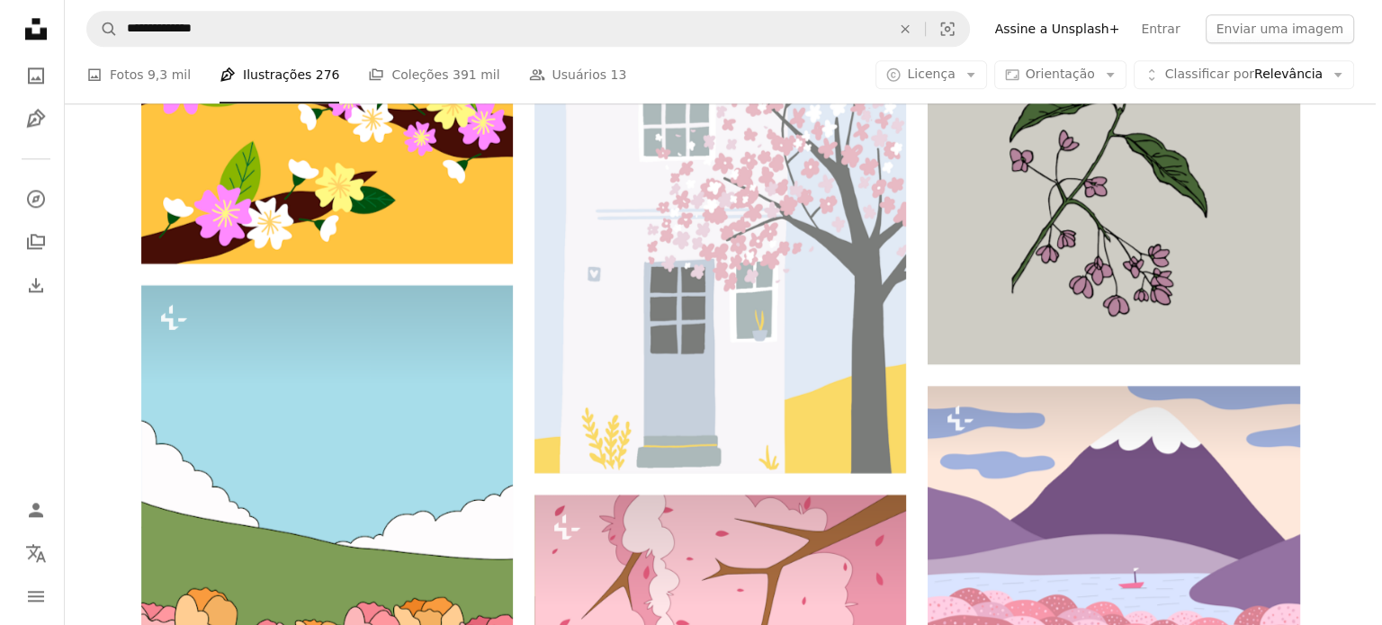
scroll to position [9215, 0]
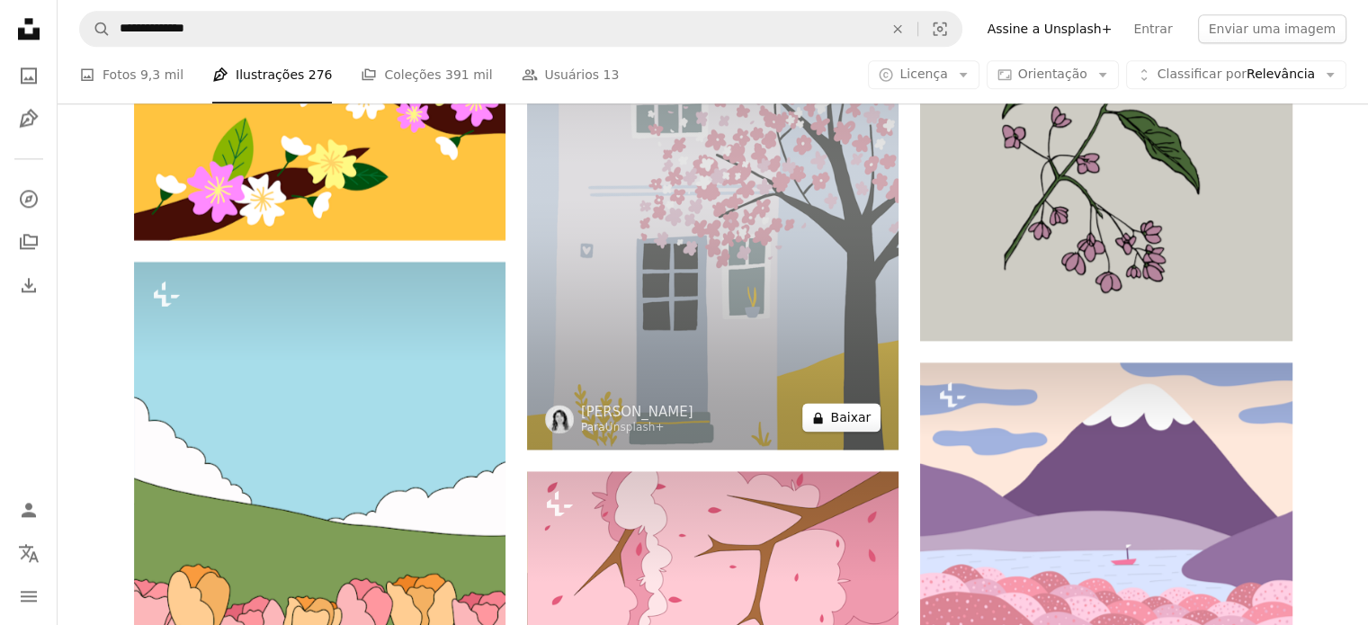
click at [835, 424] on button "A lock Baixar" at bounding box center [841, 417] width 78 height 29
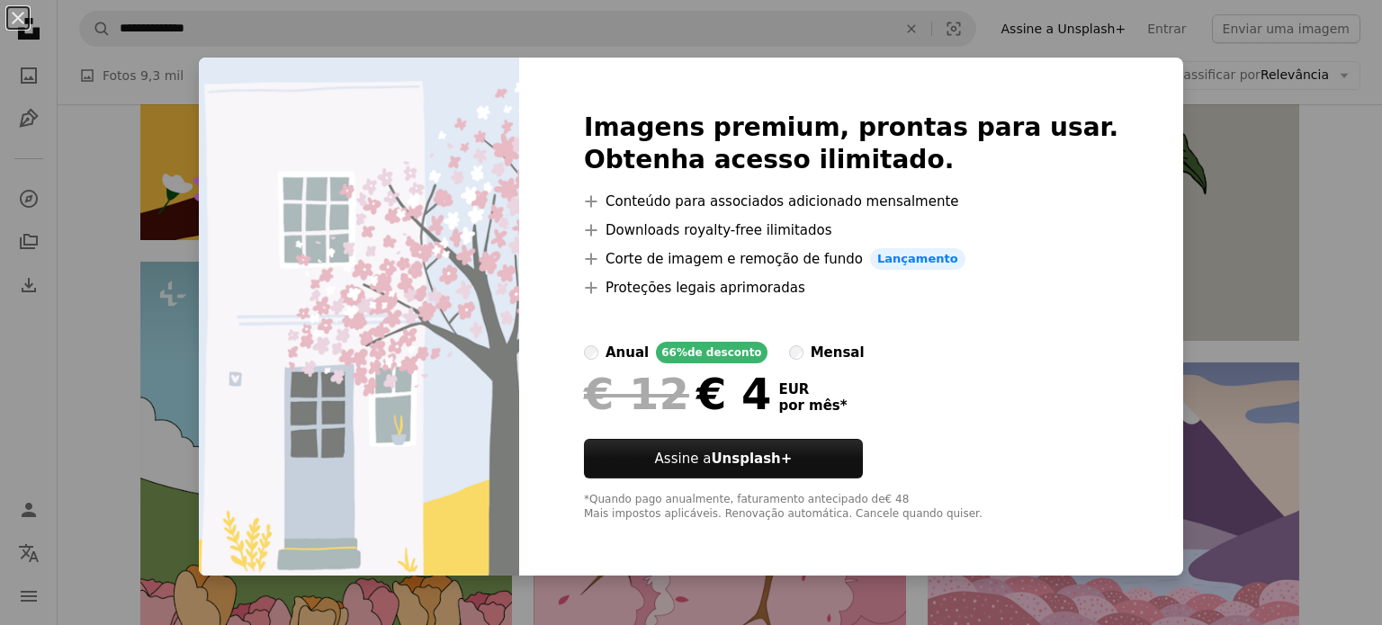
click at [1197, 273] on div "An X shape Imagens premium, prontas para usar. Obtenha acesso ilimitado. A plus…" at bounding box center [691, 312] width 1382 height 625
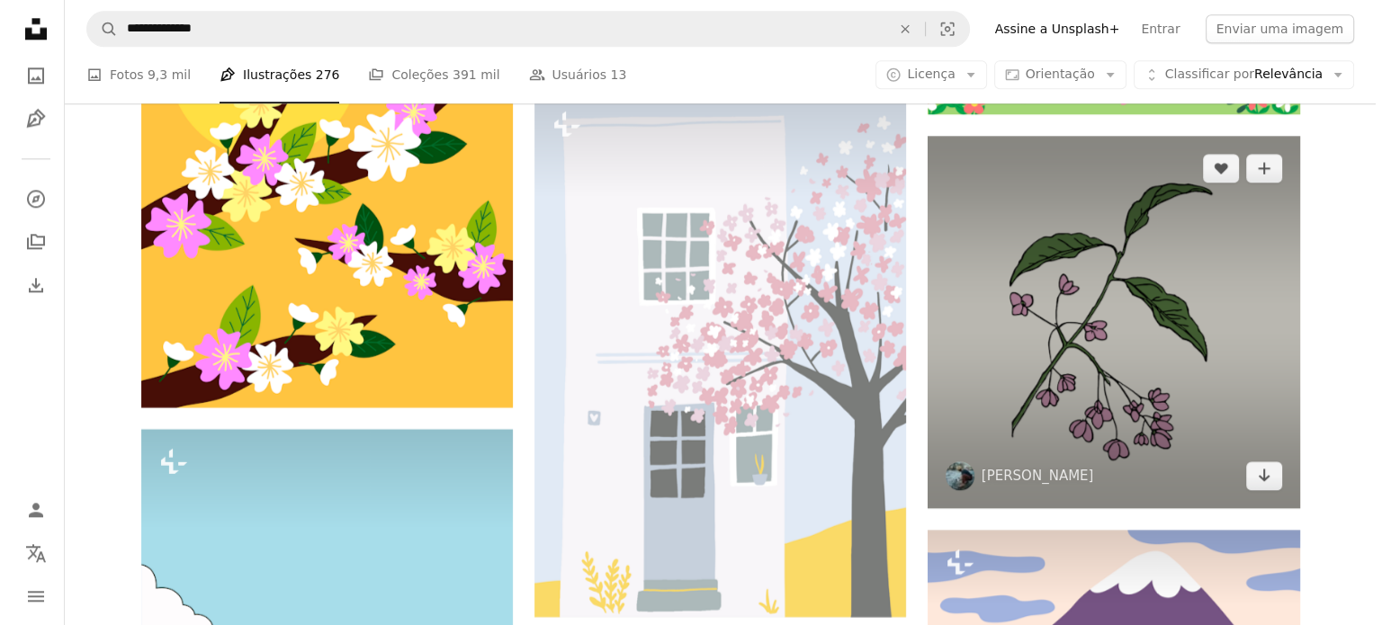
scroll to position [9048, 0]
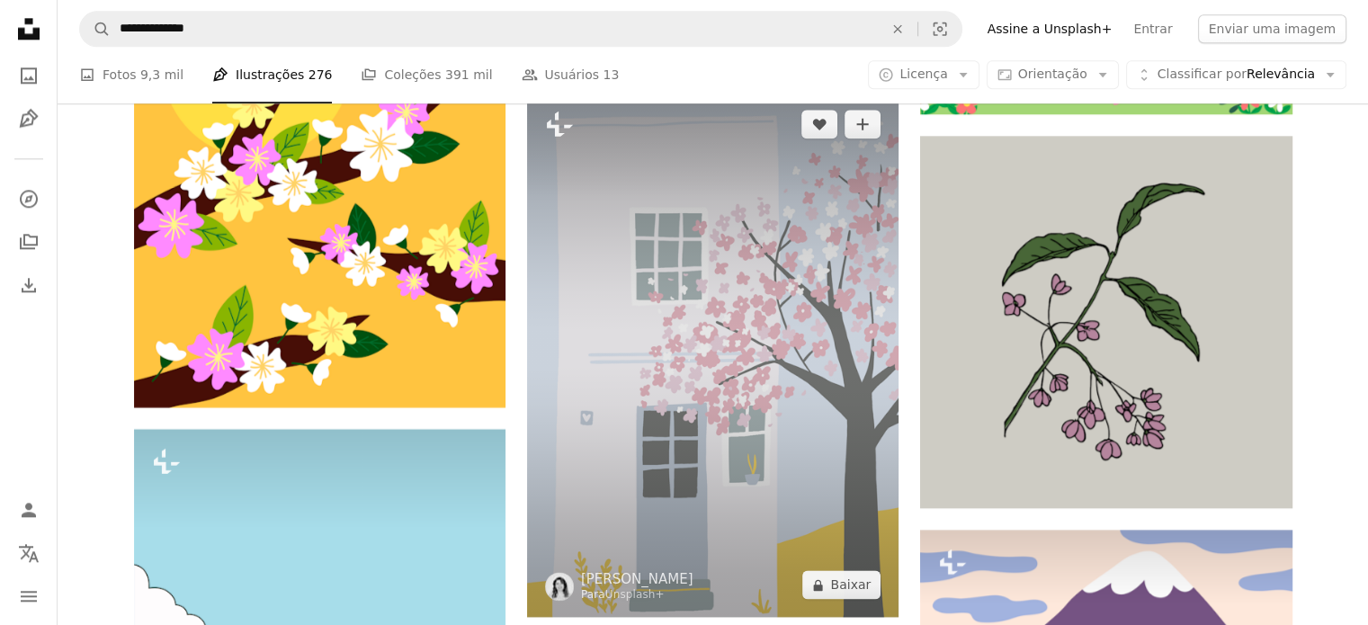
click at [813, 197] on img at bounding box center [712, 354] width 371 height 525
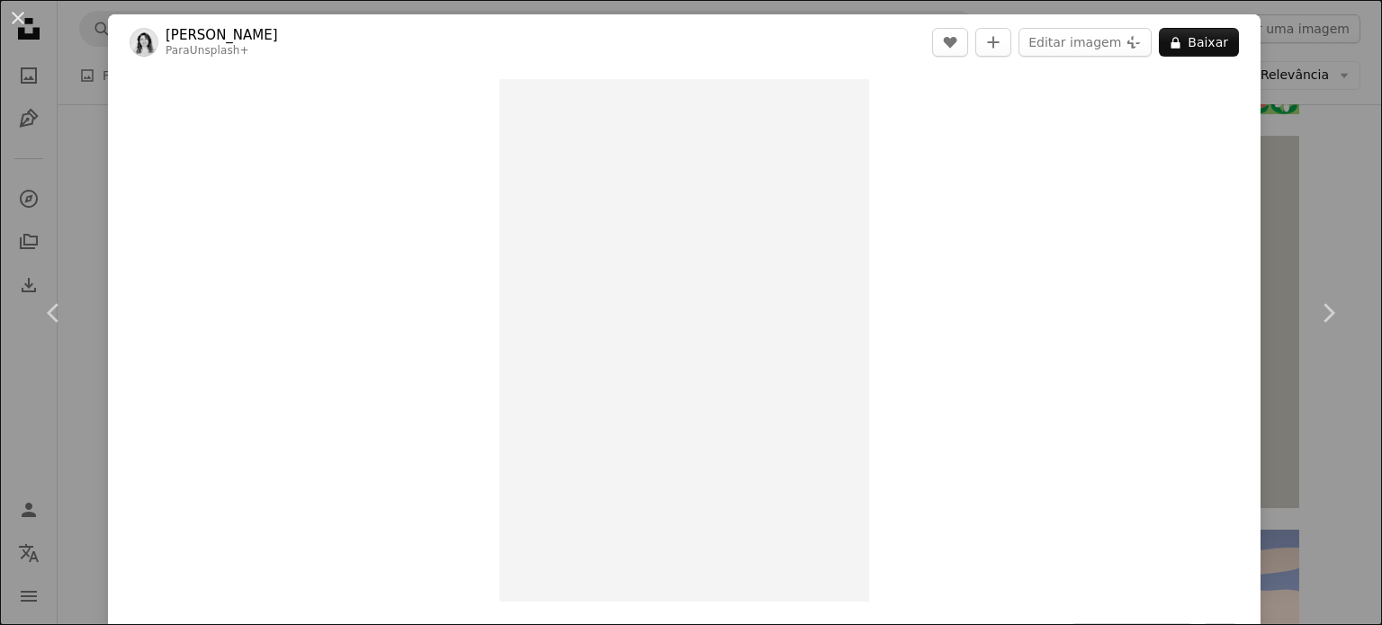
scroll to position [30, 0]
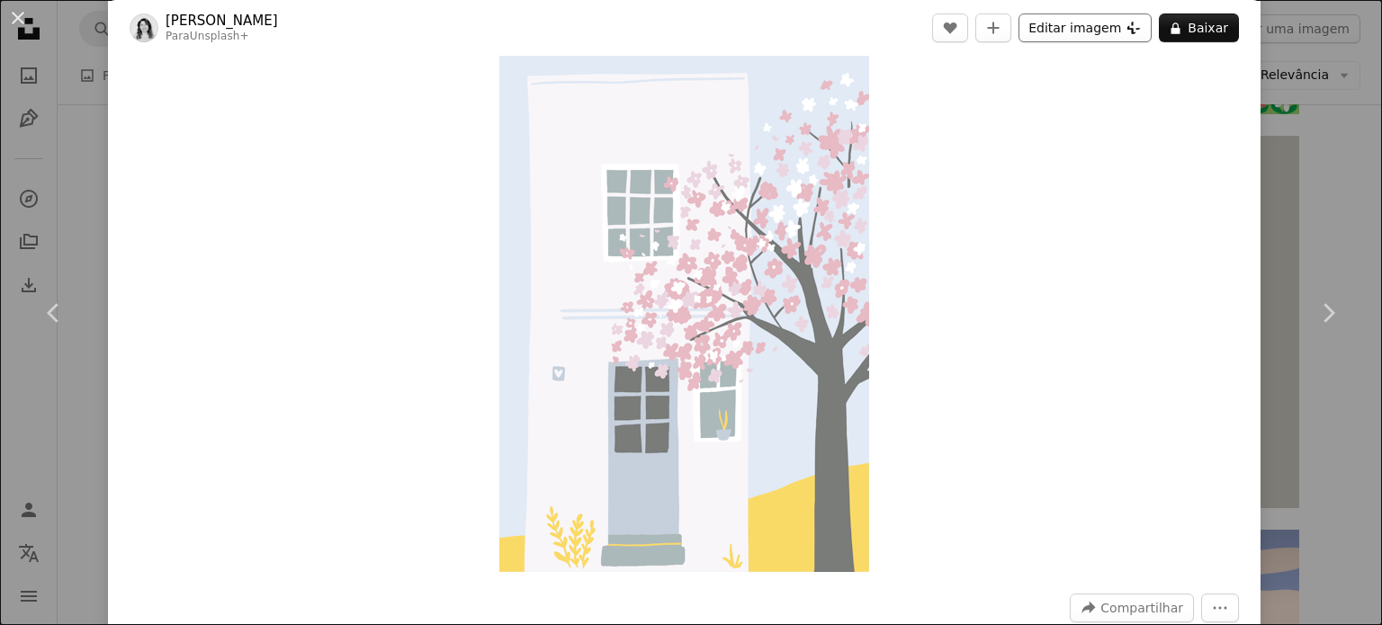
click at [1051, 25] on button "Editar imagem Plus sign for Unsplash+" at bounding box center [1084, 27] width 133 height 29
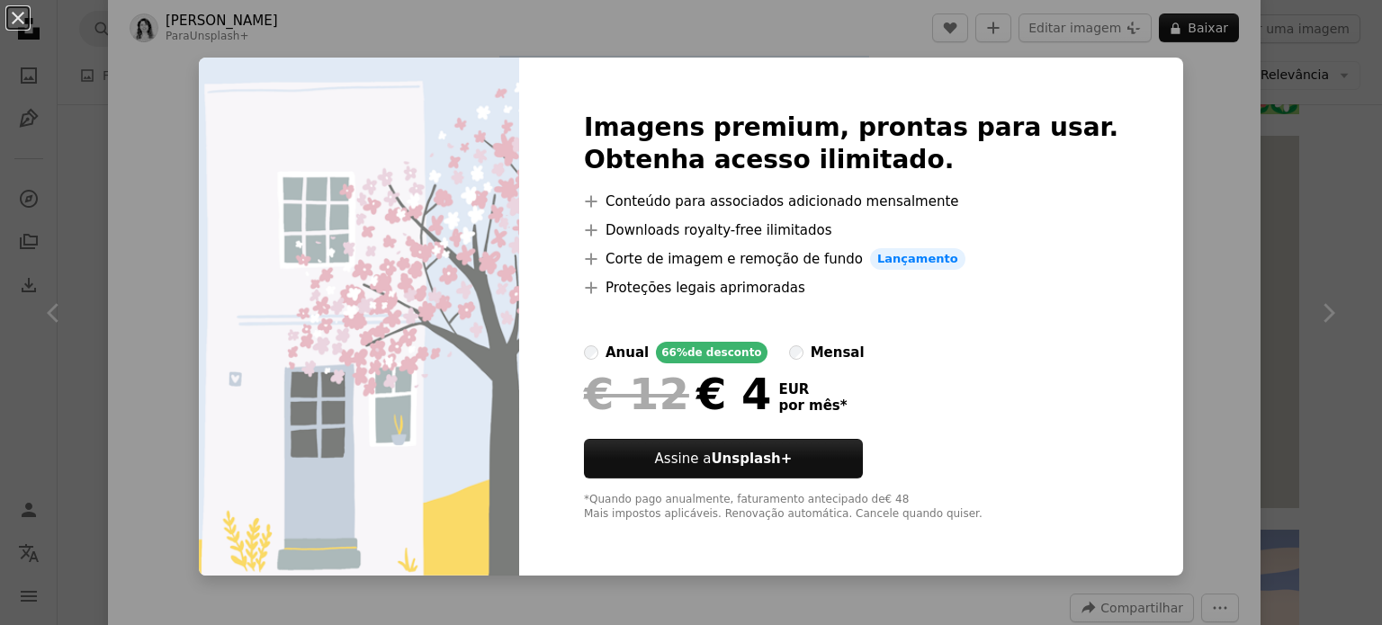
click at [1141, 75] on div "An X shape Imagens premium, prontas para usar. Obtenha acesso ilimitado. A plus…" at bounding box center [691, 312] width 1382 height 625
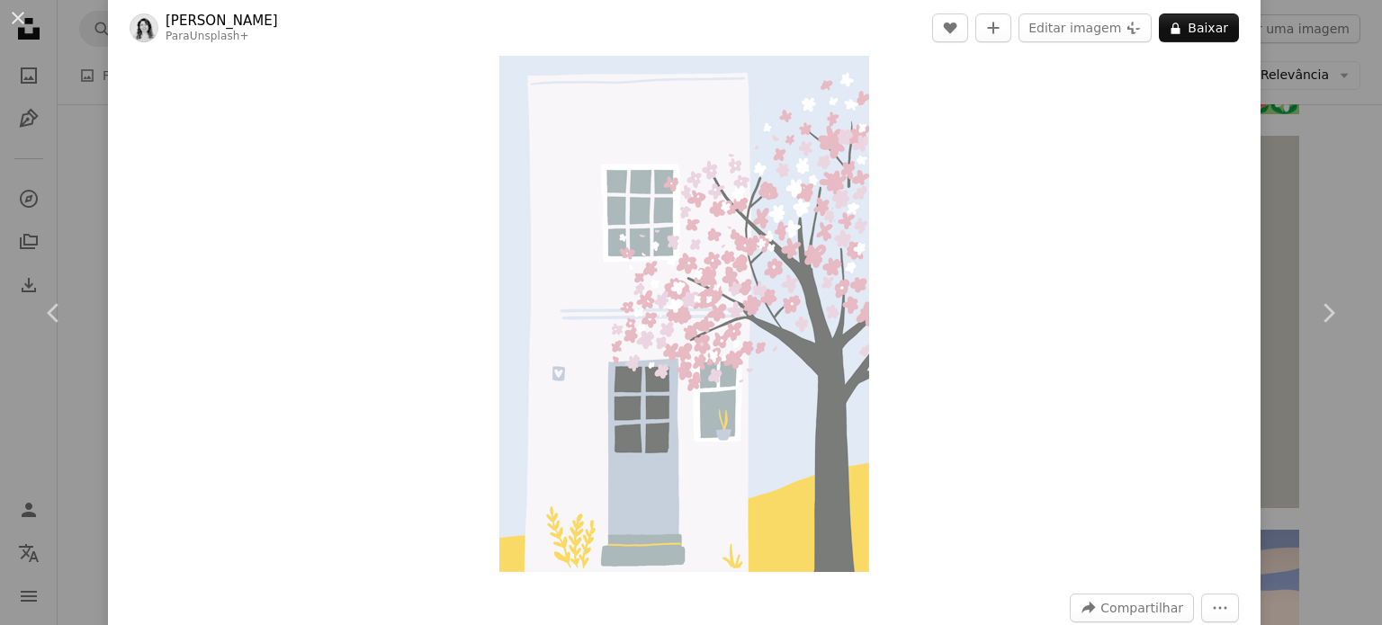
click at [1179, 470] on div "Zoom in" at bounding box center [684, 310] width 1152 height 541
click at [25, 26] on button "An X shape" at bounding box center [18, 18] width 22 height 22
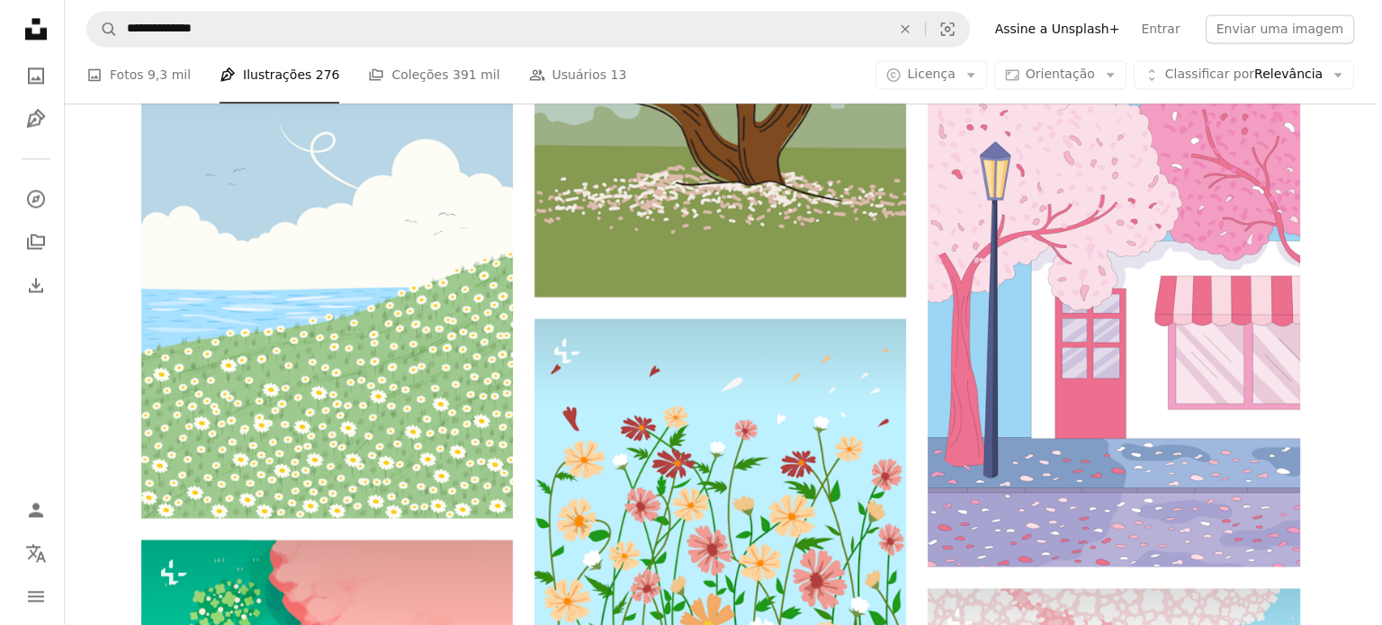
scroll to position [23233, 0]
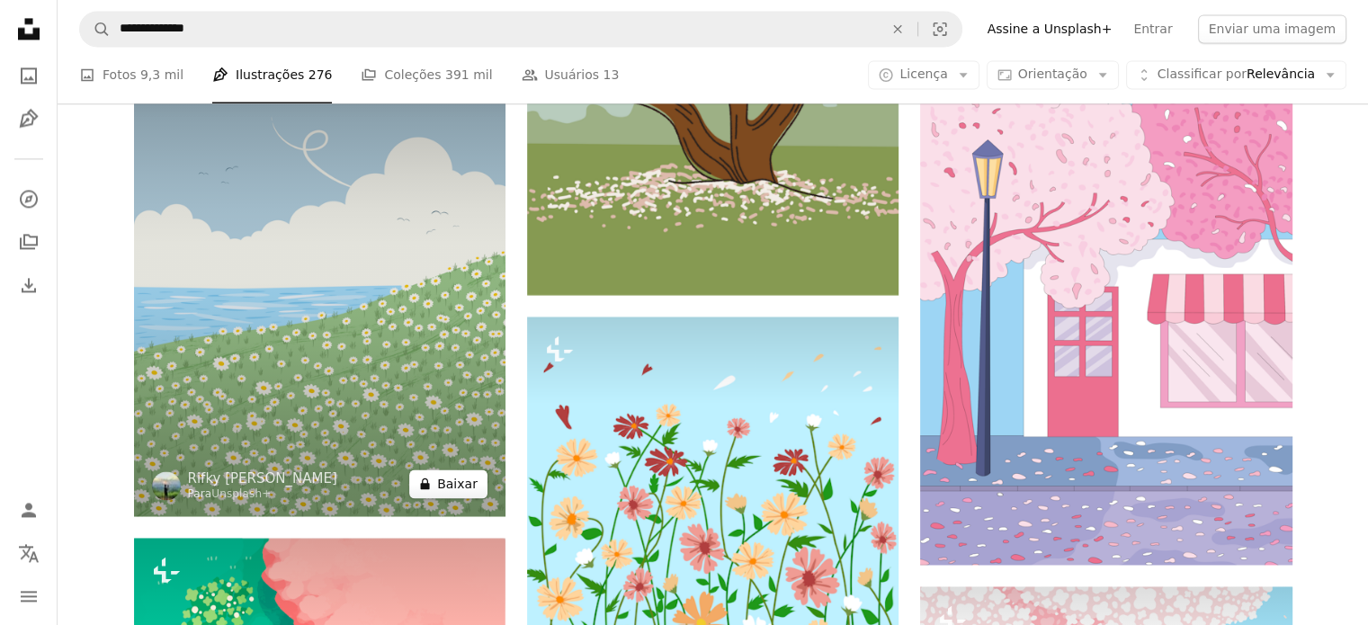
click at [440, 480] on button "A lock Baixar" at bounding box center [448, 483] width 78 height 29
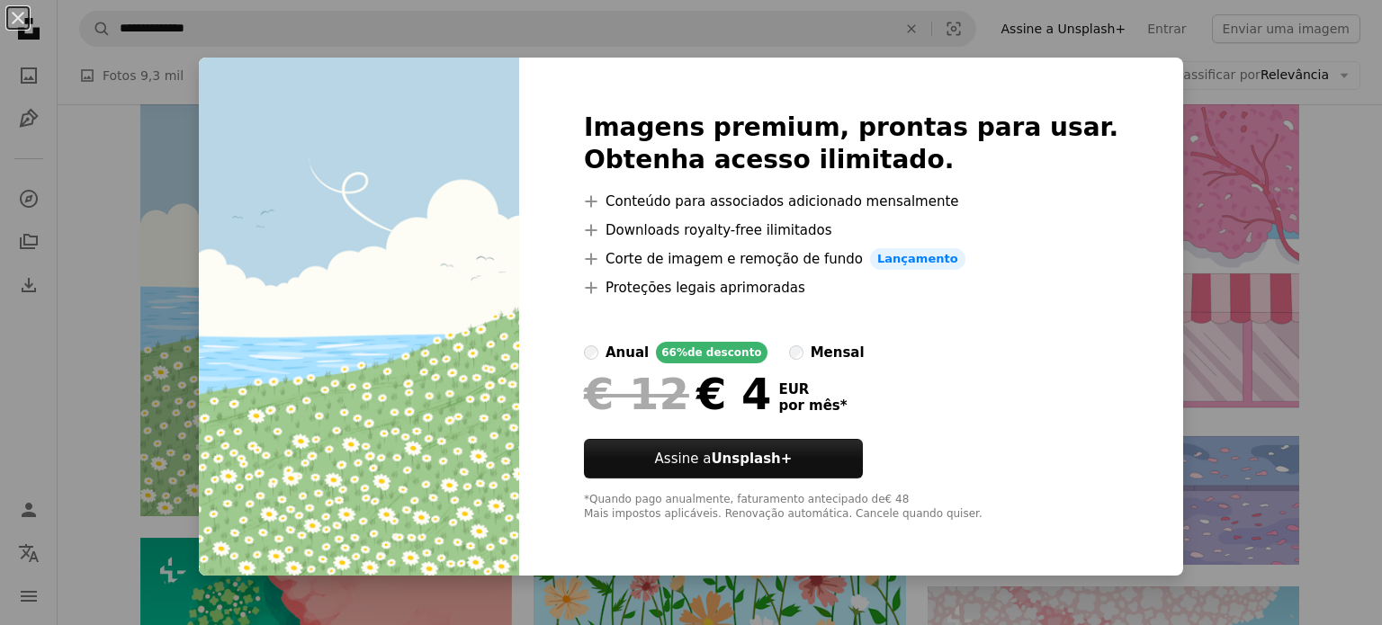
click at [1169, 227] on div "An X shape Imagens premium, prontas para usar. Obtenha acesso ilimitado. A plus…" at bounding box center [691, 312] width 1382 height 625
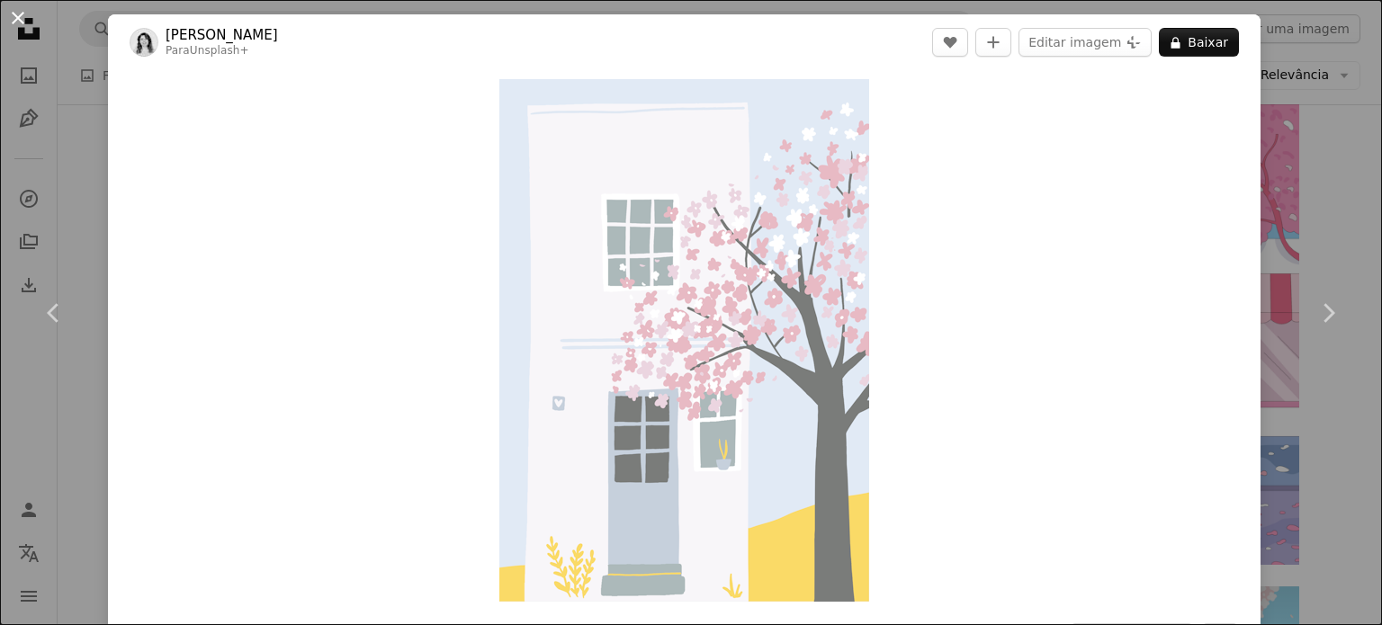
drag, startPoint x: 1169, startPoint y: 227, endPoint x: 14, endPoint y: 12, distance: 1174.7
click at [954, 136] on div "Zoom in" at bounding box center [684, 340] width 1152 height 541
click at [14, 12] on button "An X shape" at bounding box center [18, 18] width 22 height 22
click at [14, 12] on icon "Unsplash logo Página inicial da Unsplash" at bounding box center [29, 29] width 36 height 36
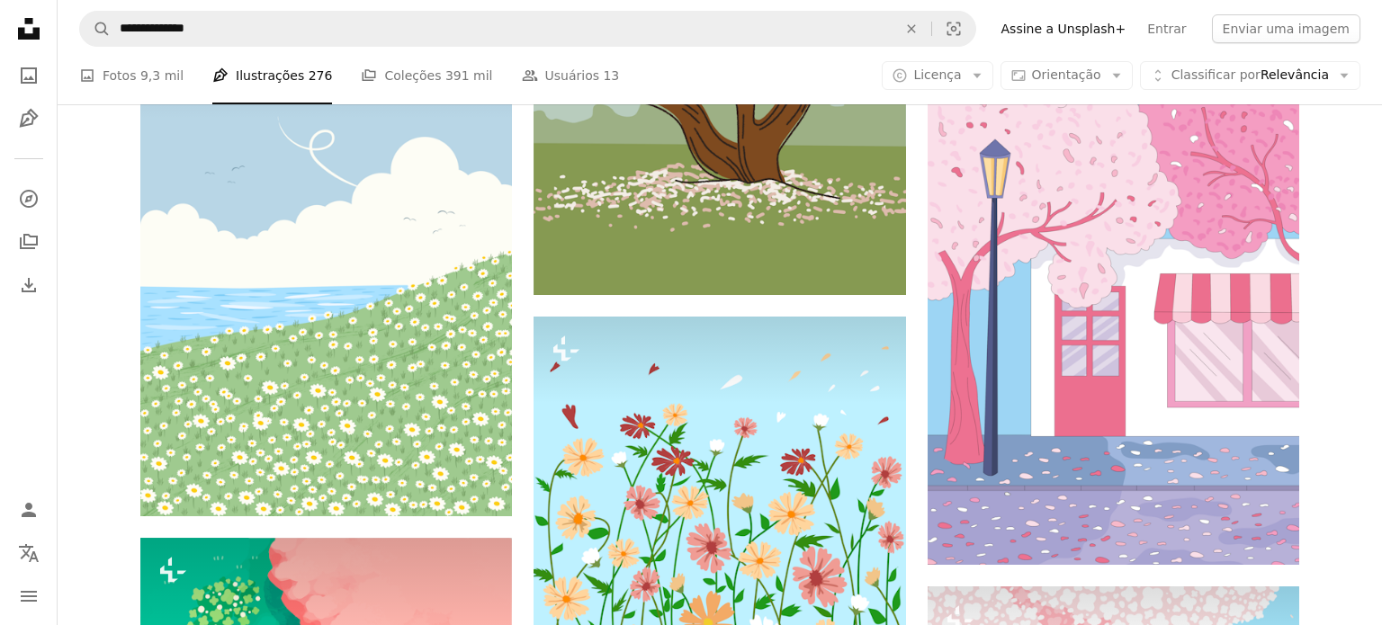
click at [14, 12] on icon "Unsplash logo Página inicial da Unsplash" at bounding box center [29, 29] width 36 height 36
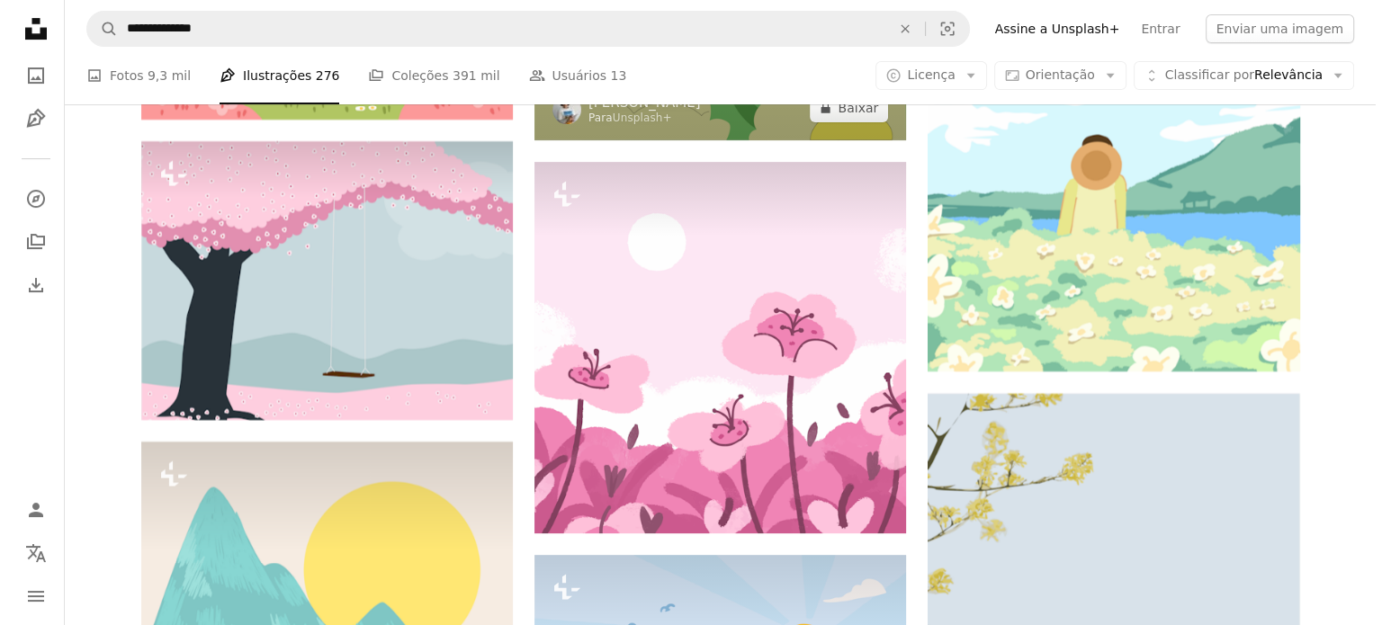
scroll to position [21111, 0]
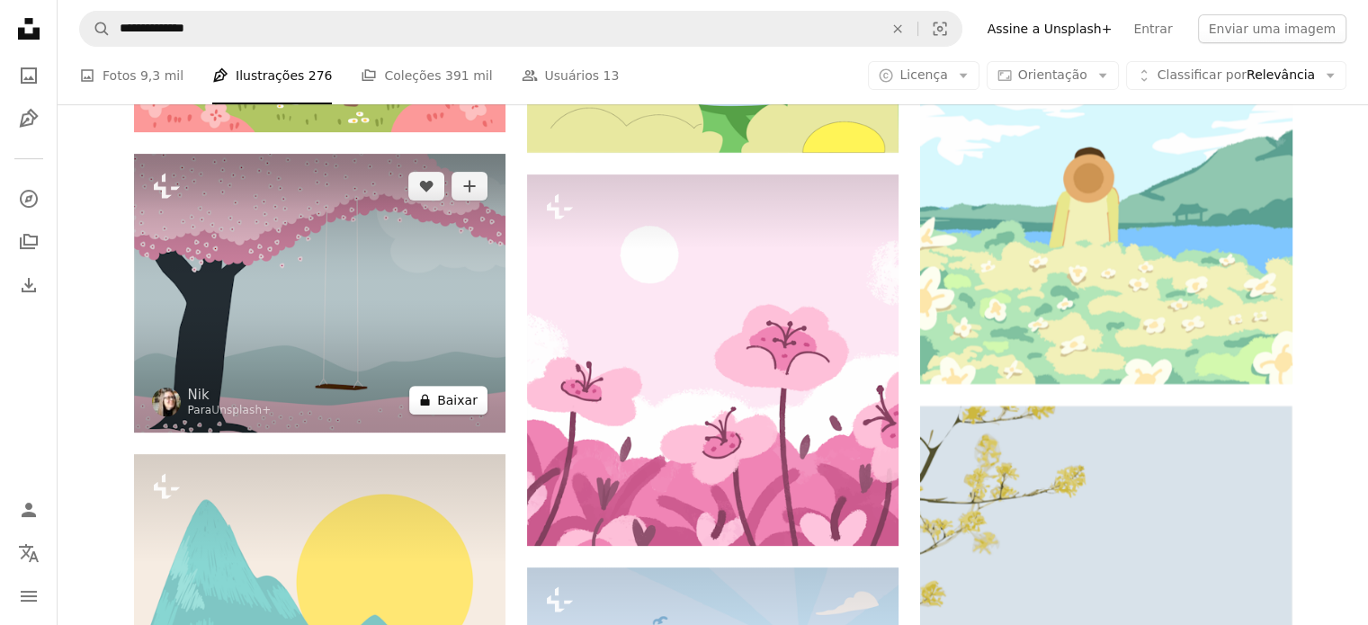
click at [461, 397] on button "A lock Baixar" at bounding box center [448, 400] width 78 height 29
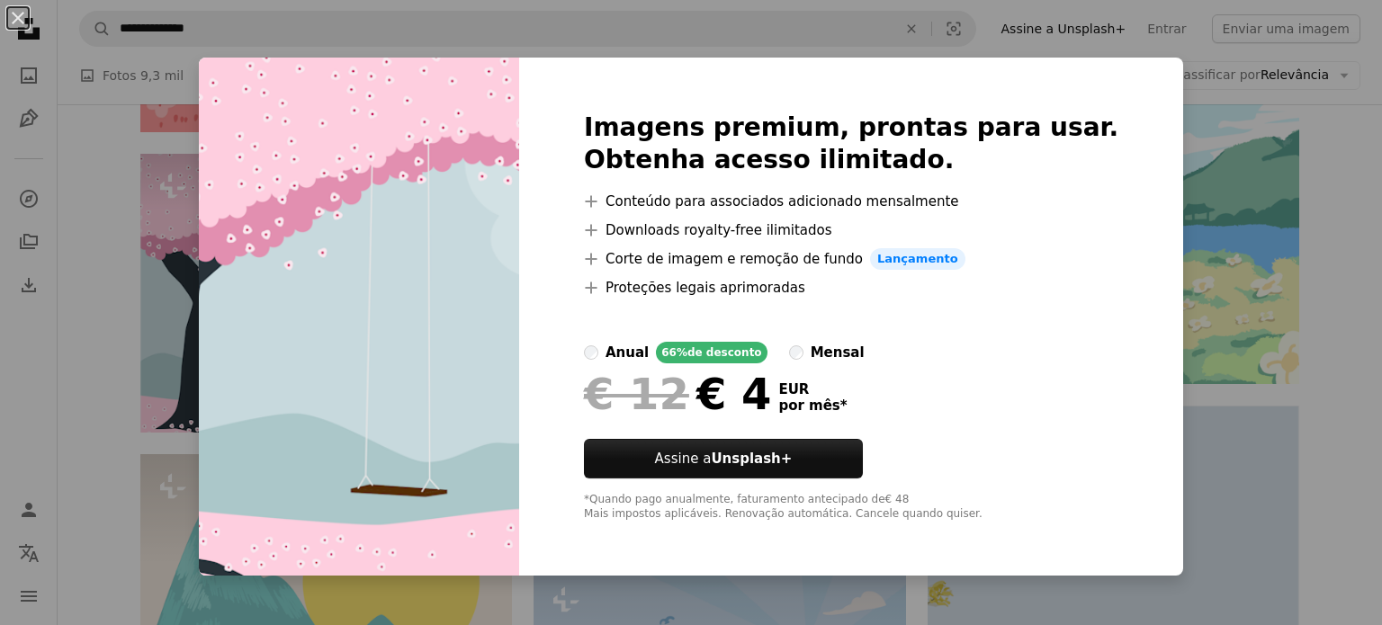
click at [1303, 215] on div "An X shape Imagens premium, prontas para usar. Obtenha acesso ilimitado. A plus…" at bounding box center [691, 312] width 1382 height 625
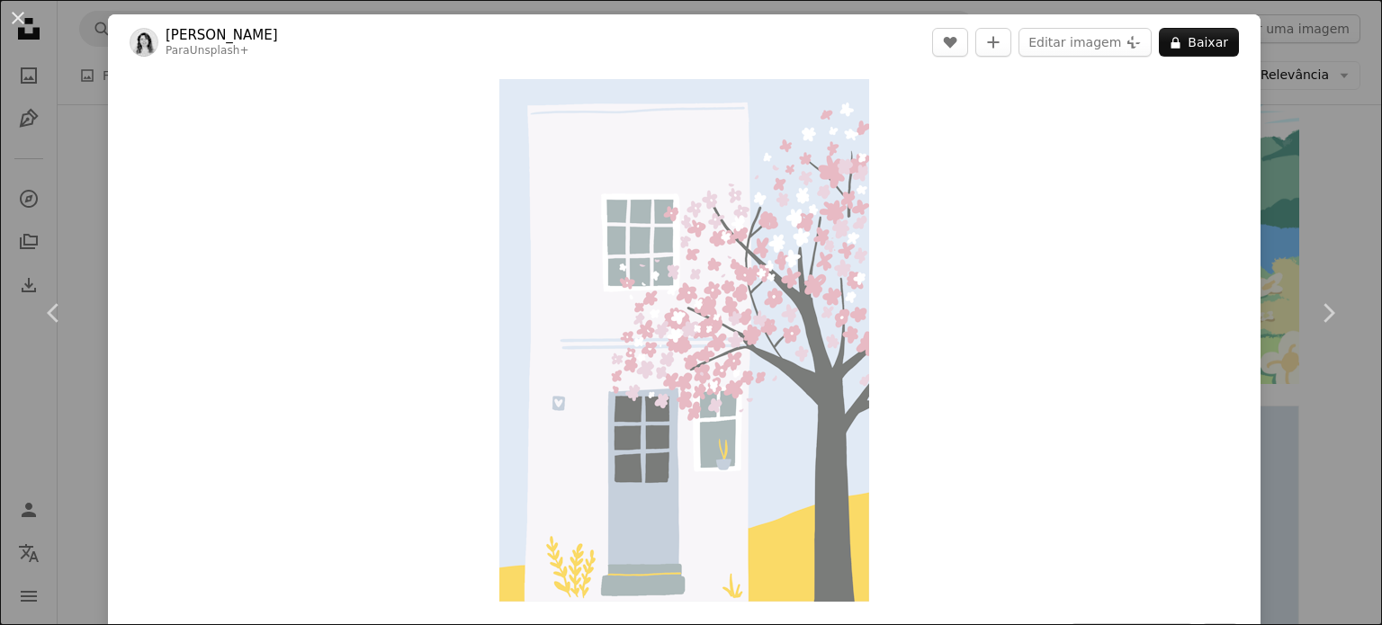
click at [14, 26] on button "An X shape" at bounding box center [18, 18] width 22 height 22
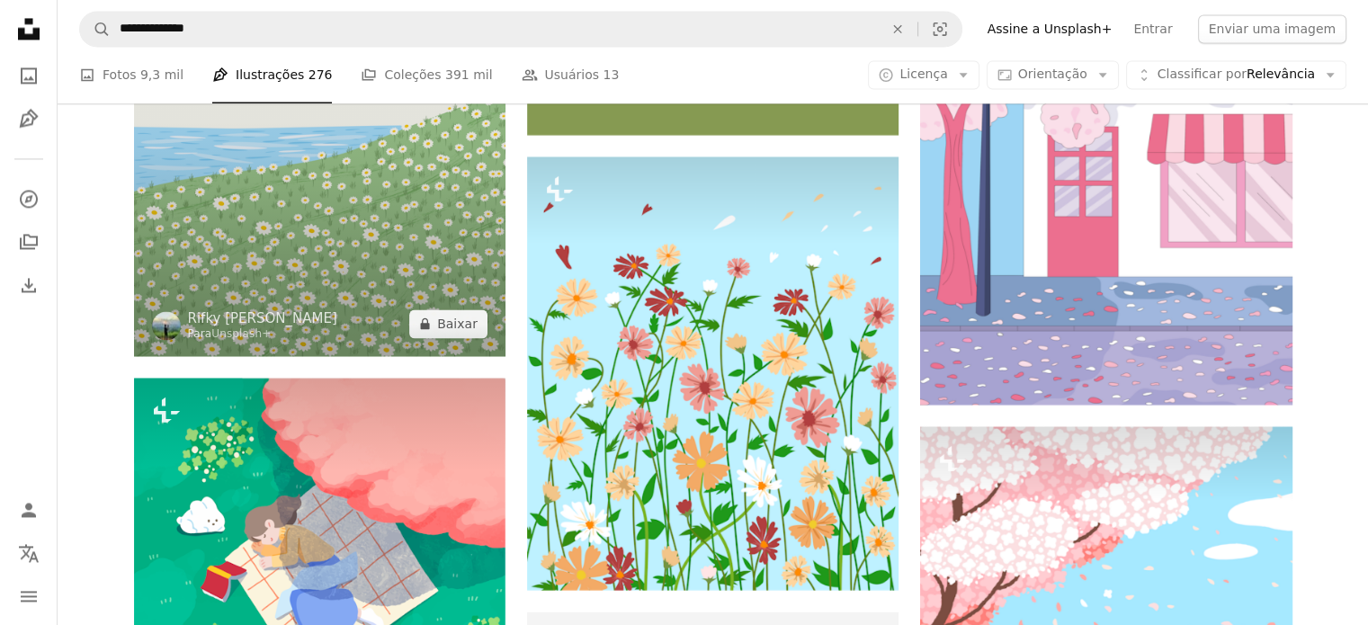
scroll to position [23392, 0]
click at [376, 247] on img at bounding box center [319, 109] width 371 height 496
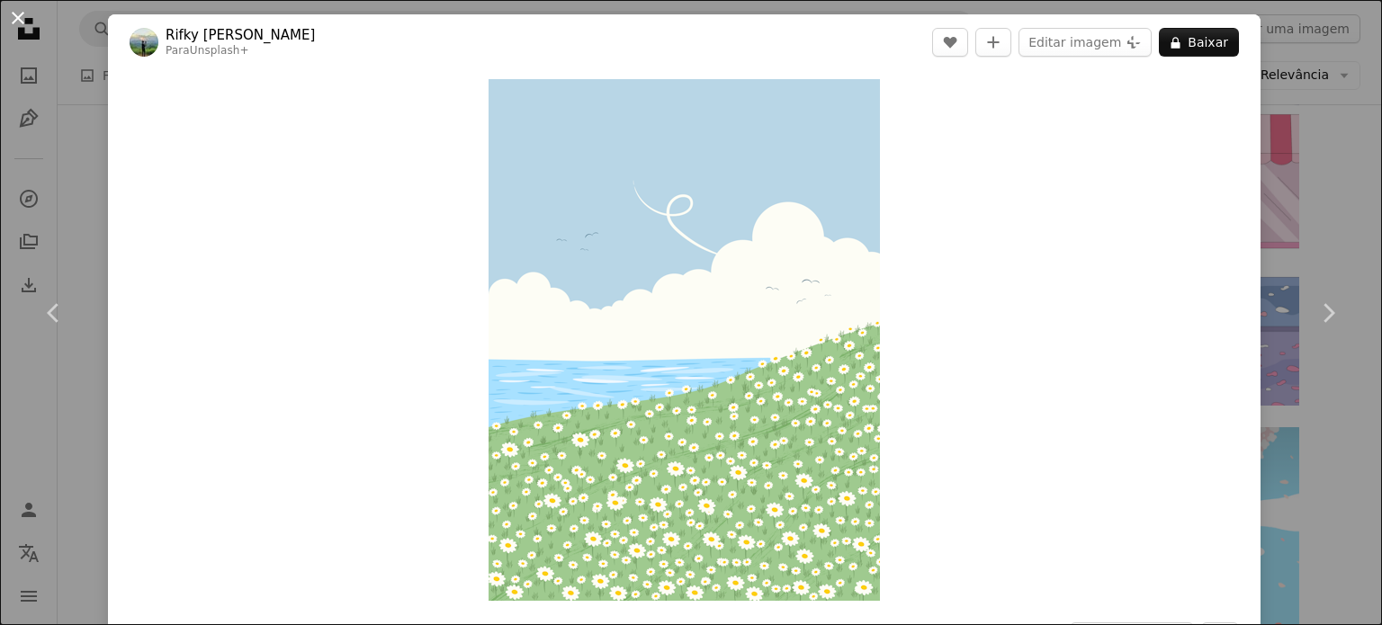
click at [22, 19] on button "An X shape" at bounding box center [18, 18] width 22 height 22
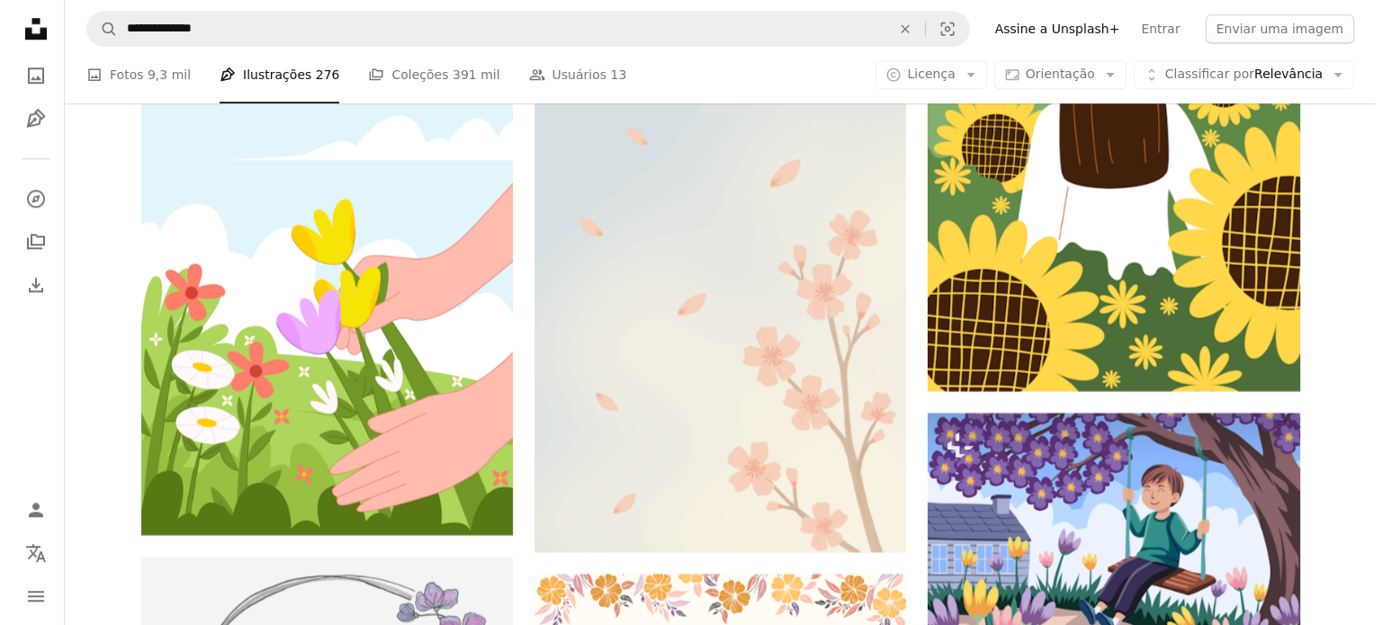
scroll to position [49463, 0]
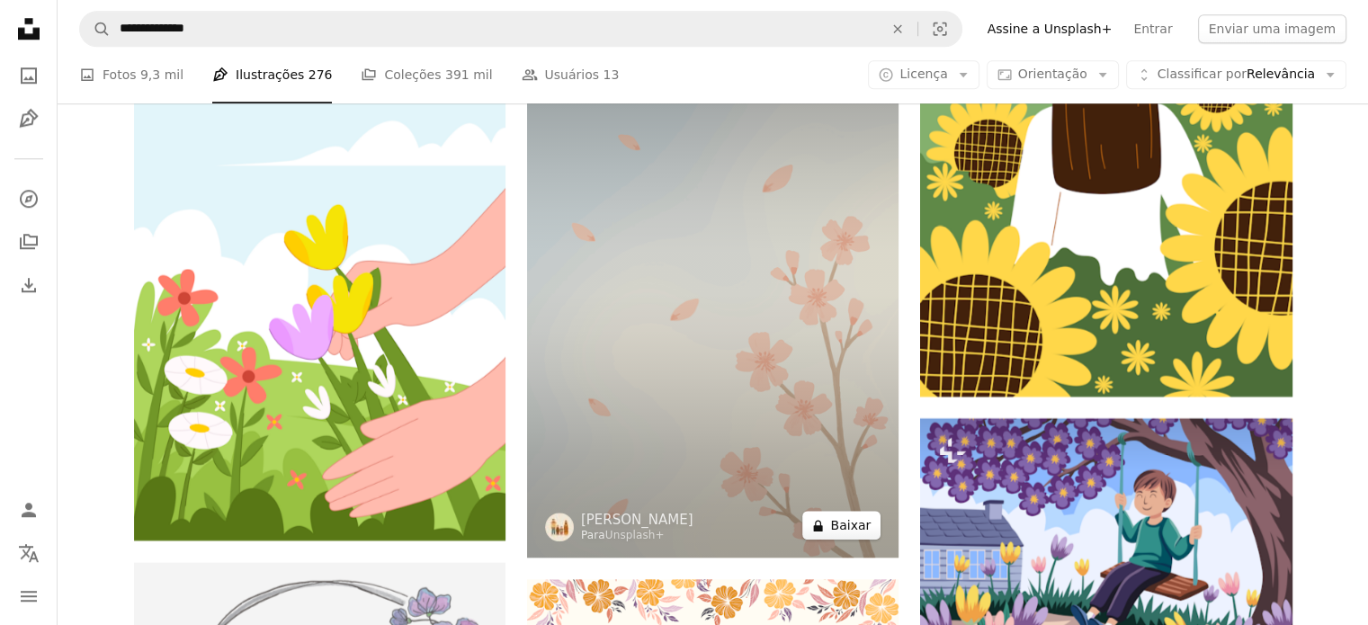
click at [855, 514] on button "A lock Baixar" at bounding box center [841, 525] width 78 height 29
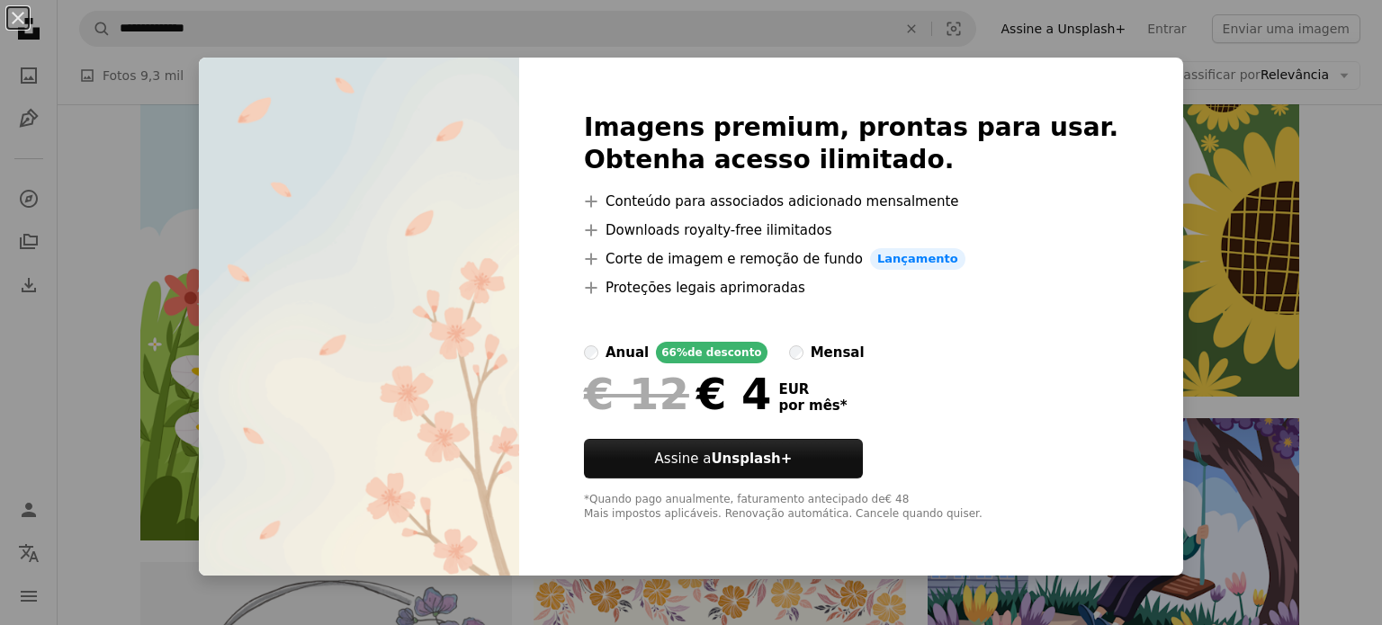
click at [1263, 310] on div "An X shape Imagens premium, prontas para usar. Obtenha acesso ilimitado. A plus…" at bounding box center [691, 312] width 1382 height 625
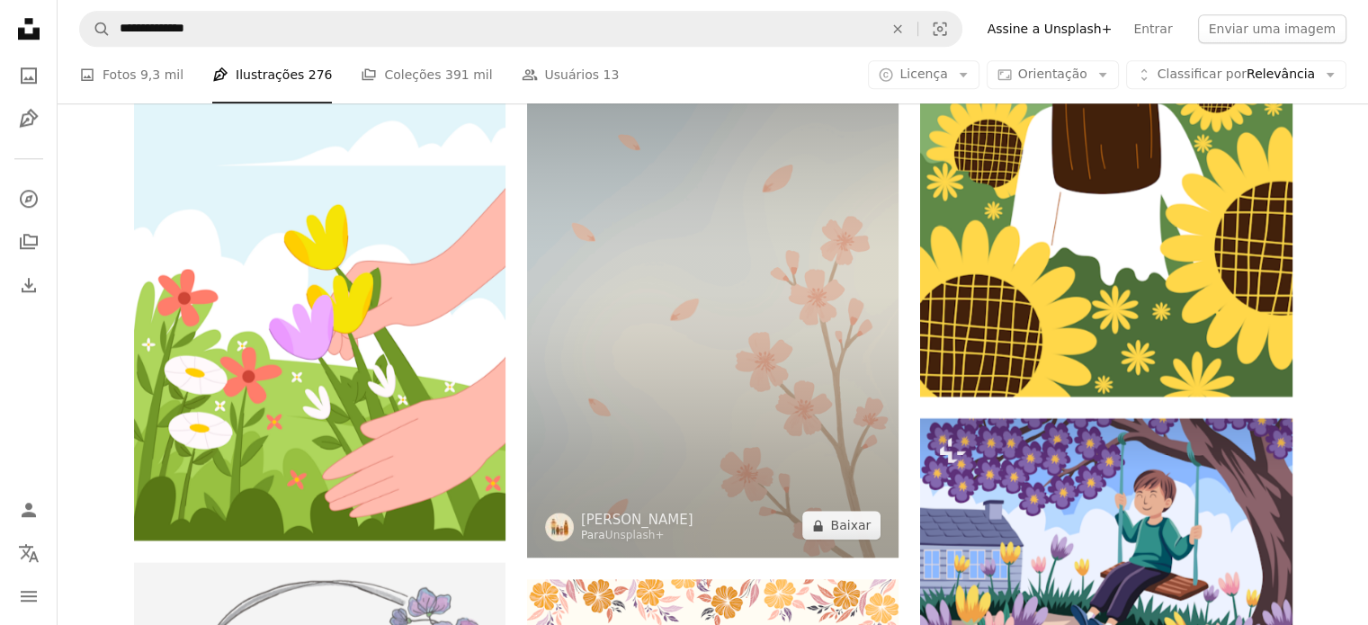
click at [706, 388] on img at bounding box center [712, 279] width 371 height 558
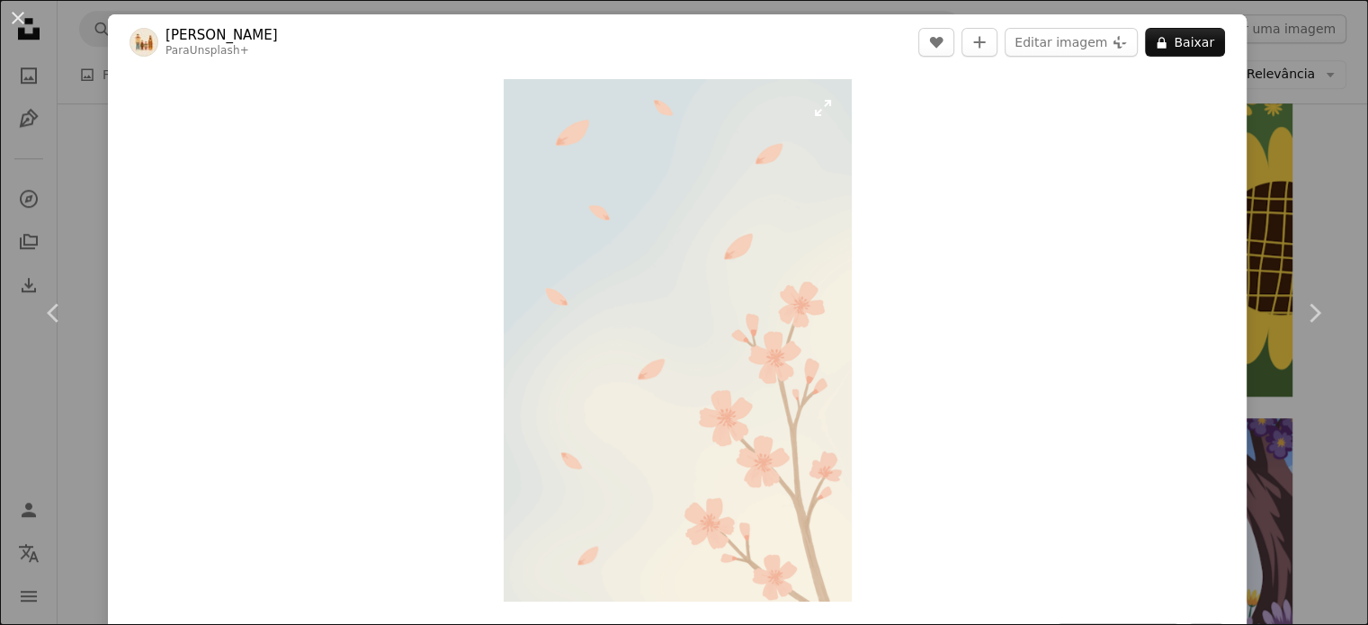
click at [818, 115] on img "Ampliar esta imagem" at bounding box center [678, 340] width 348 height 523
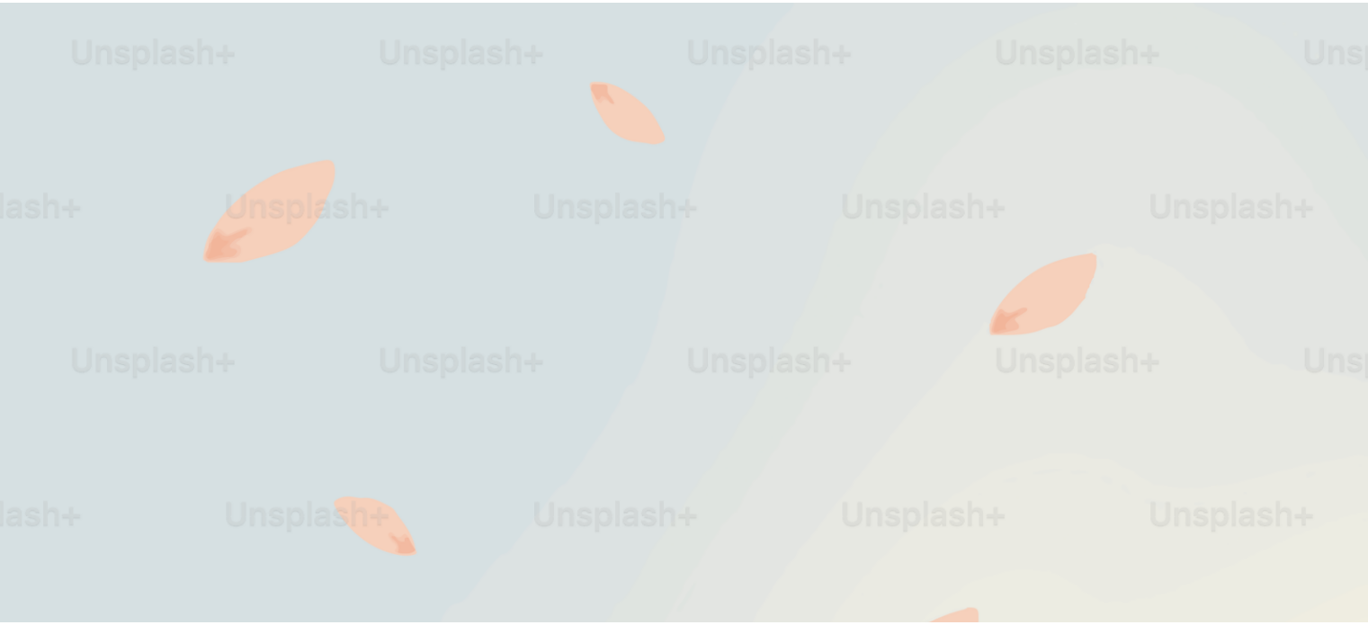
scroll to position [704, 0]
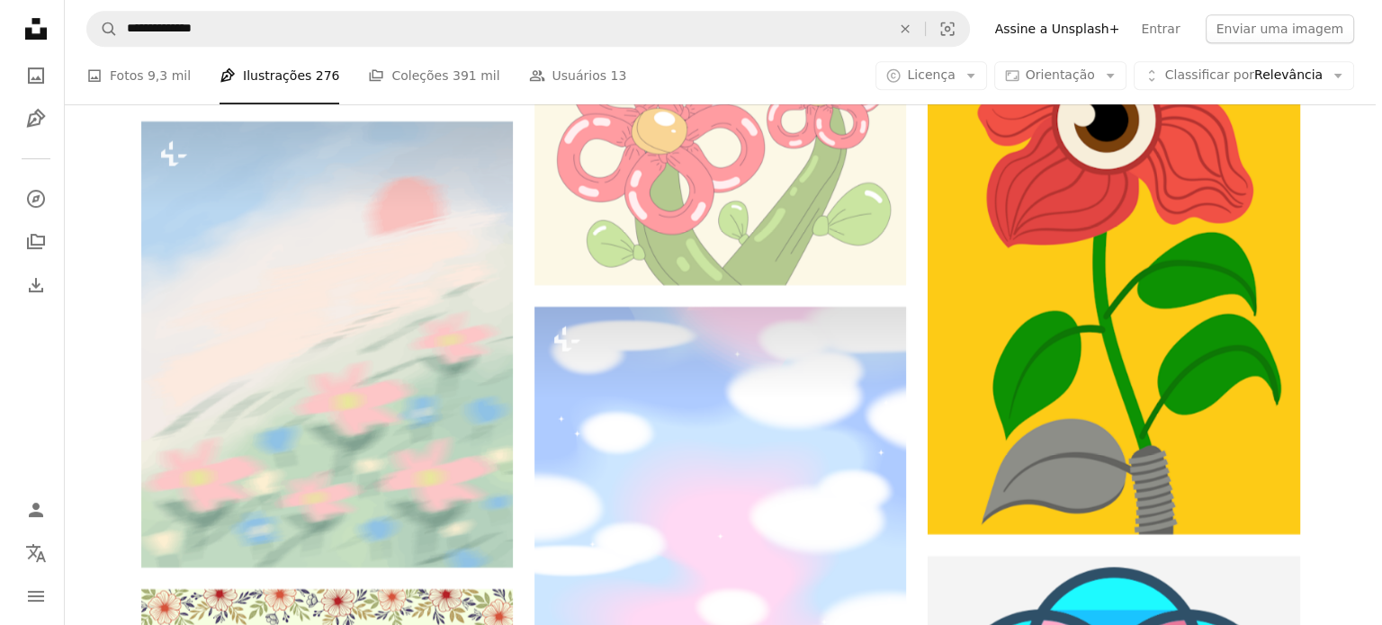
scroll to position [62471, 0]
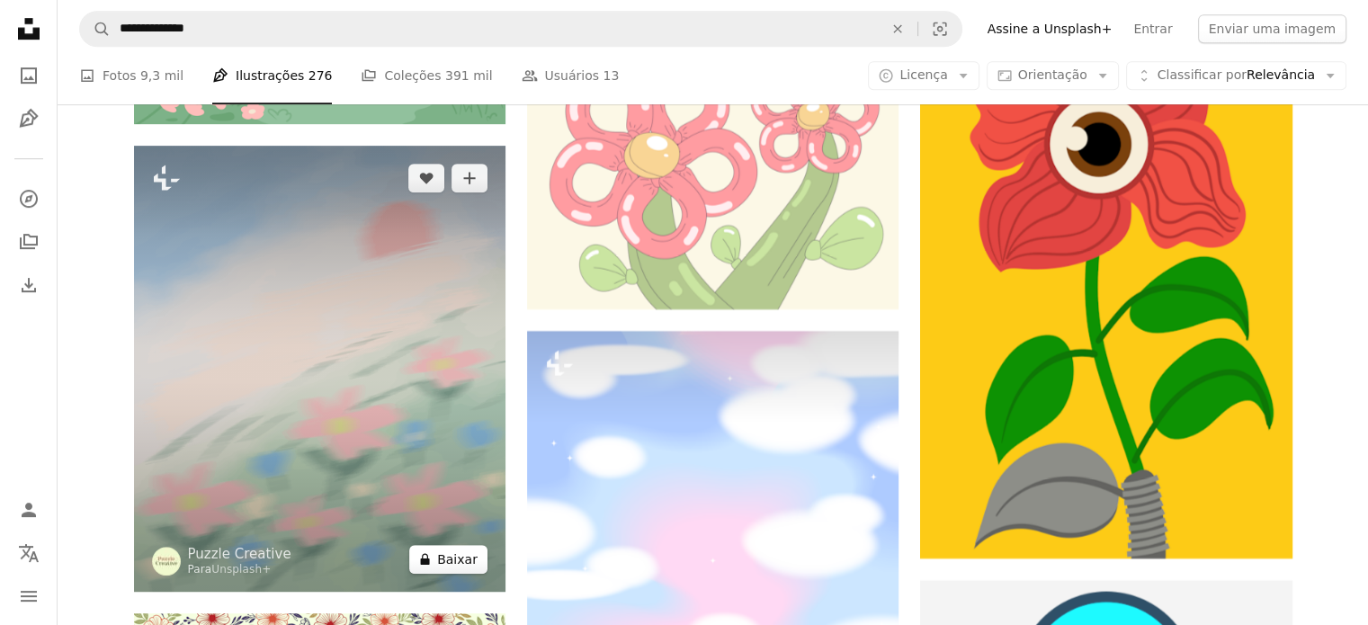
click at [452, 558] on button "A lock Baixar" at bounding box center [448, 559] width 78 height 29
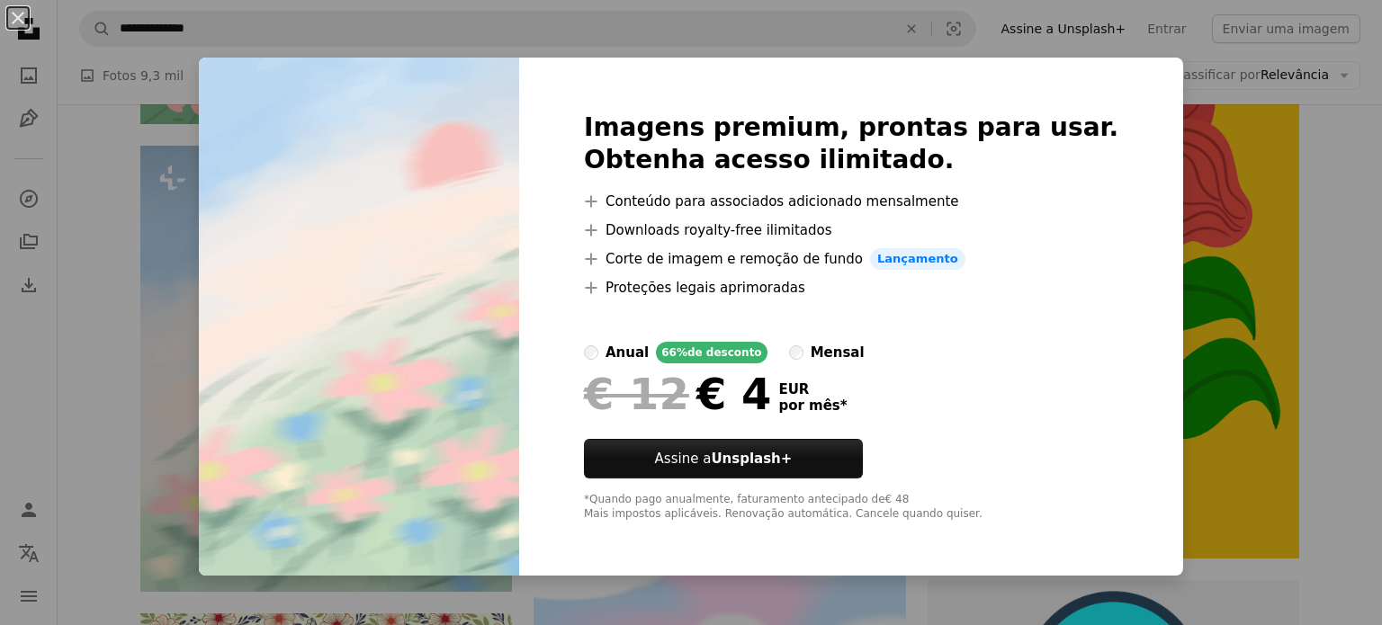
click at [1151, 266] on div "An X shape Imagens premium, prontas para usar. Obtenha acesso ilimitado. A plus…" at bounding box center [691, 312] width 1382 height 625
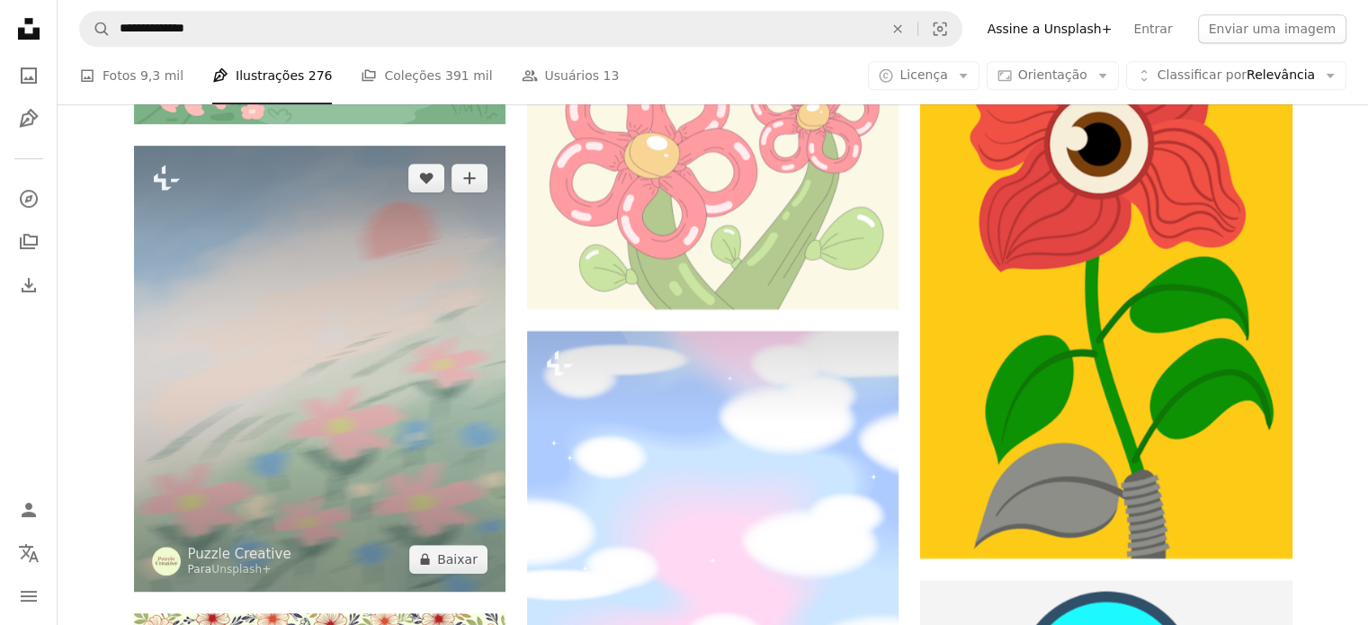
click at [459, 362] on img at bounding box center [319, 369] width 371 height 446
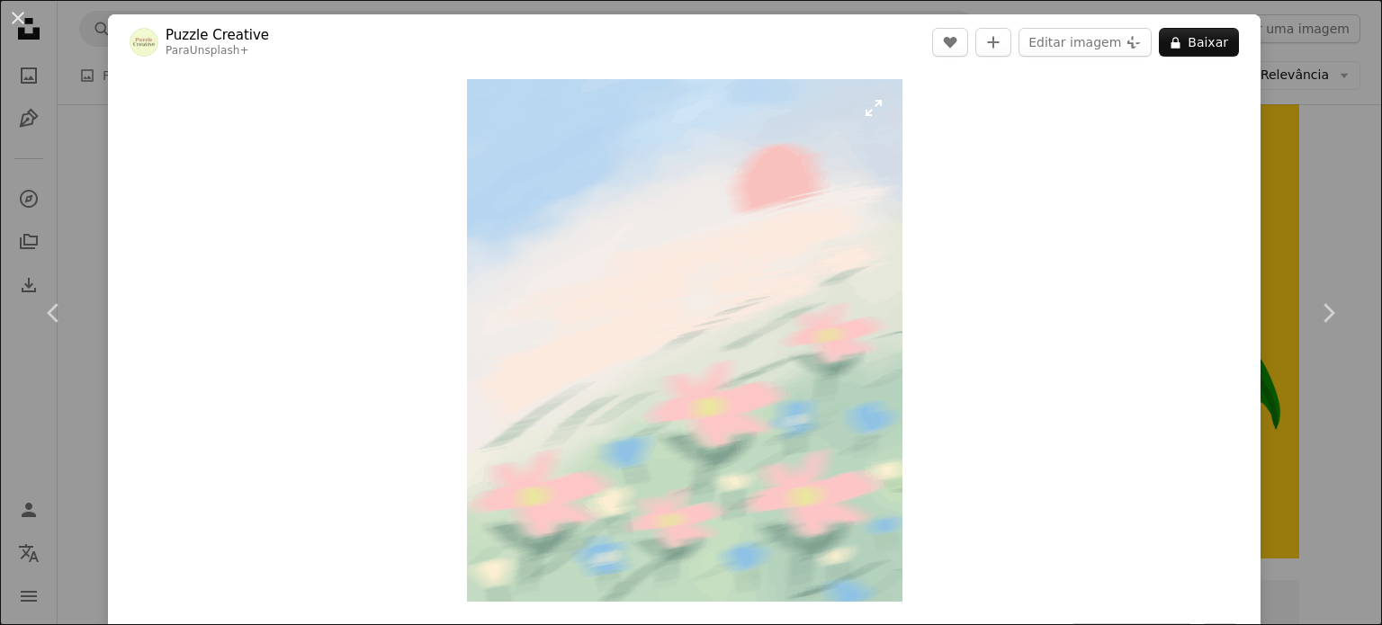
click at [940, 293] on div "Zoom in" at bounding box center [684, 340] width 1152 height 541
click at [868, 111] on img "Ampliar esta imagem" at bounding box center [684, 340] width 435 height 523
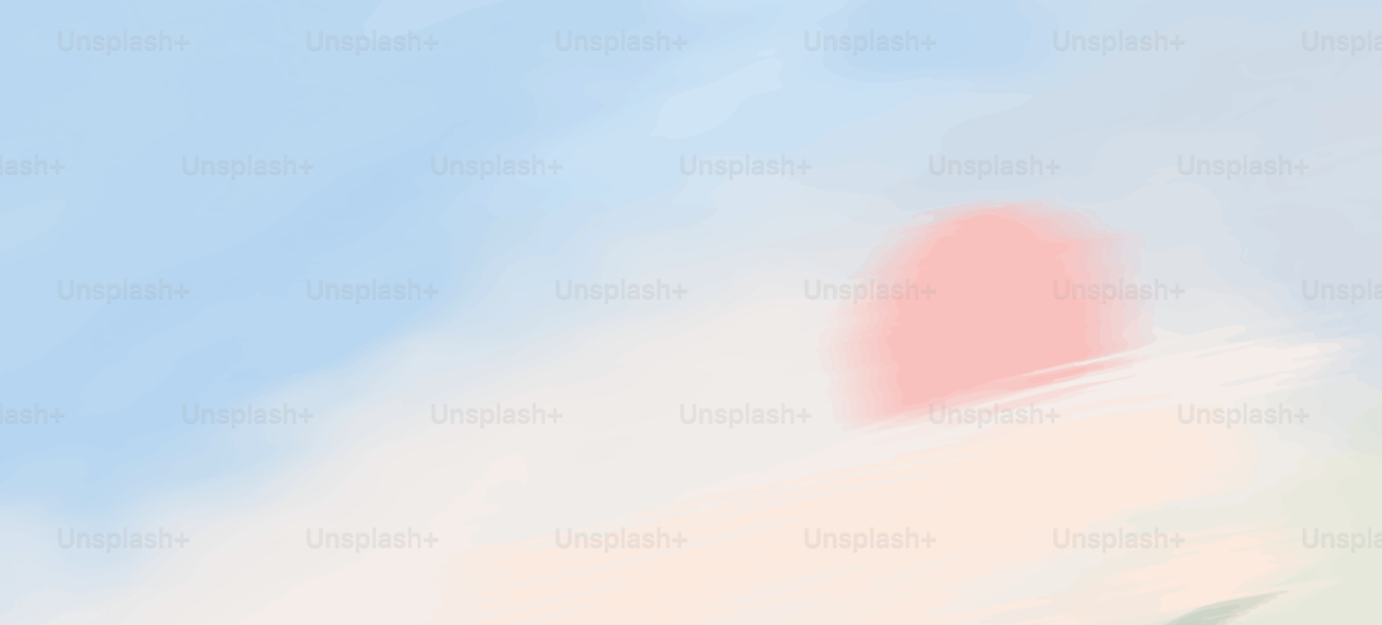
scroll to position [501, 0]
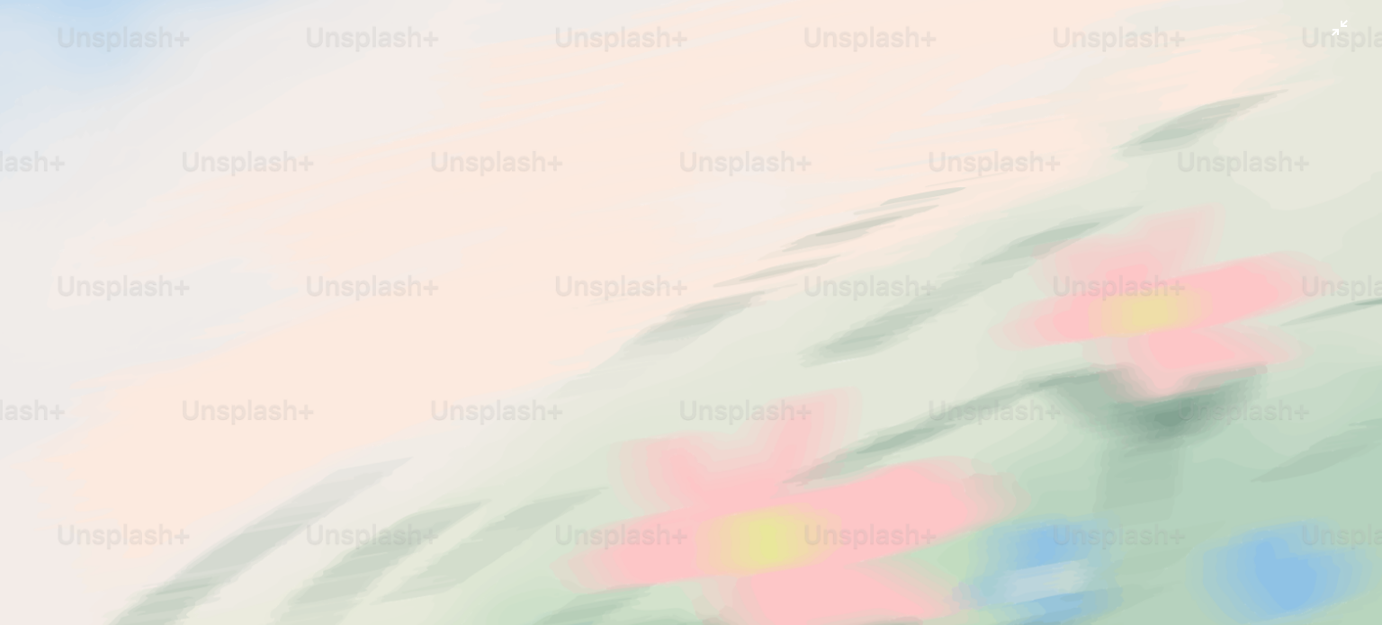
click at [1315, 31] on img "Diminuir esta imagem" at bounding box center [690, 328] width 1383 height 1660
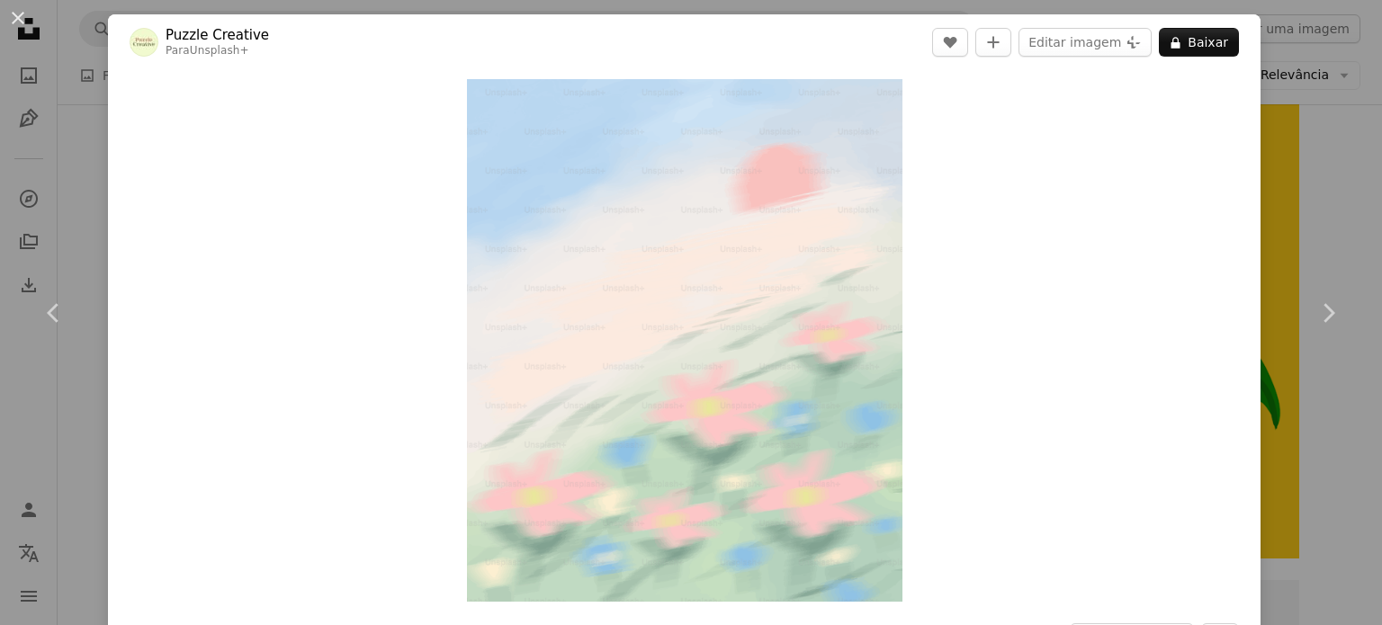
click at [367, 112] on div "Zoom in" at bounding box center [684, 340] width 1152 height 541
click at [29, 23] on button "An X shape" at bounding box center [18, 18] width 22 height 22
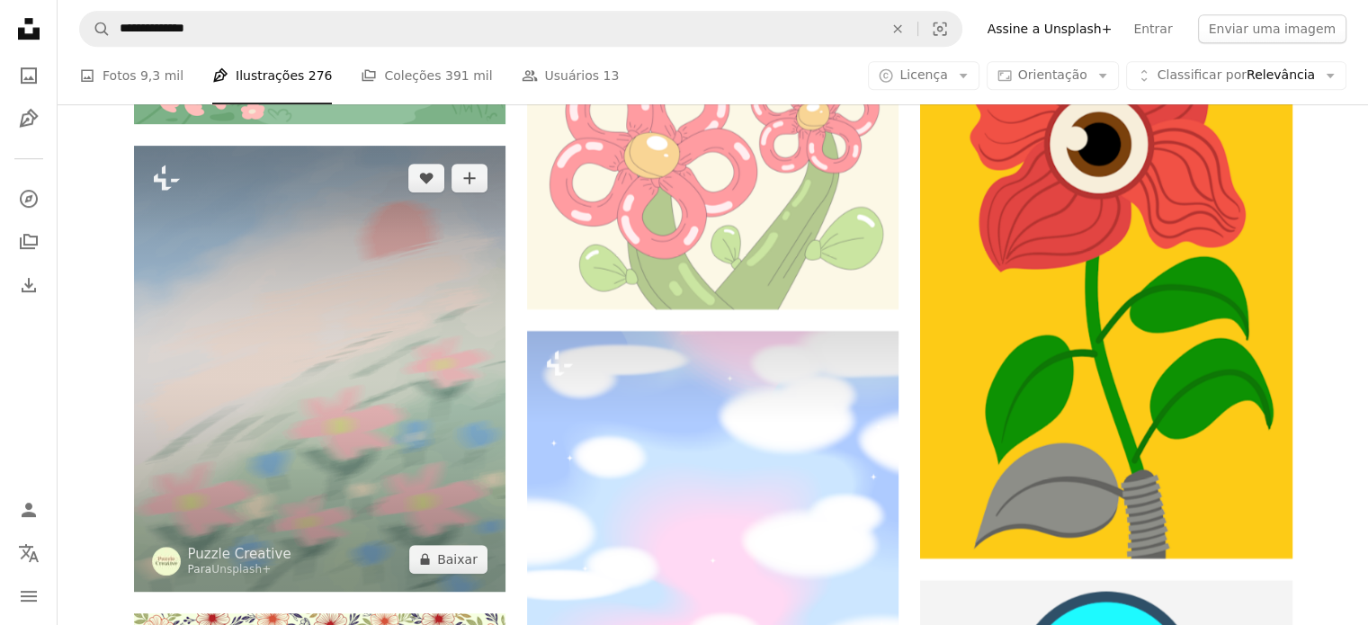
click at [439, 359] on img at bounding box center [319, 369] width 371 height 446
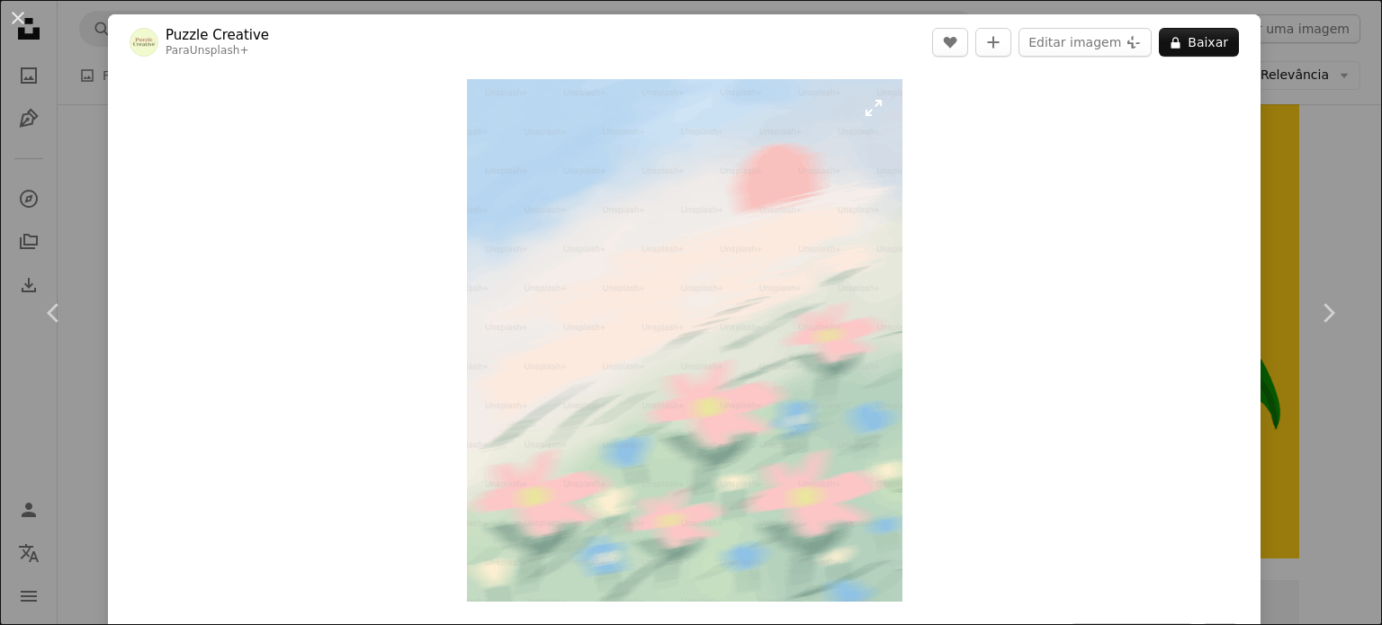
click at [879, 335] on img "Ampliar esta imagem" at bounding box center [684, 340] width 435 height 523
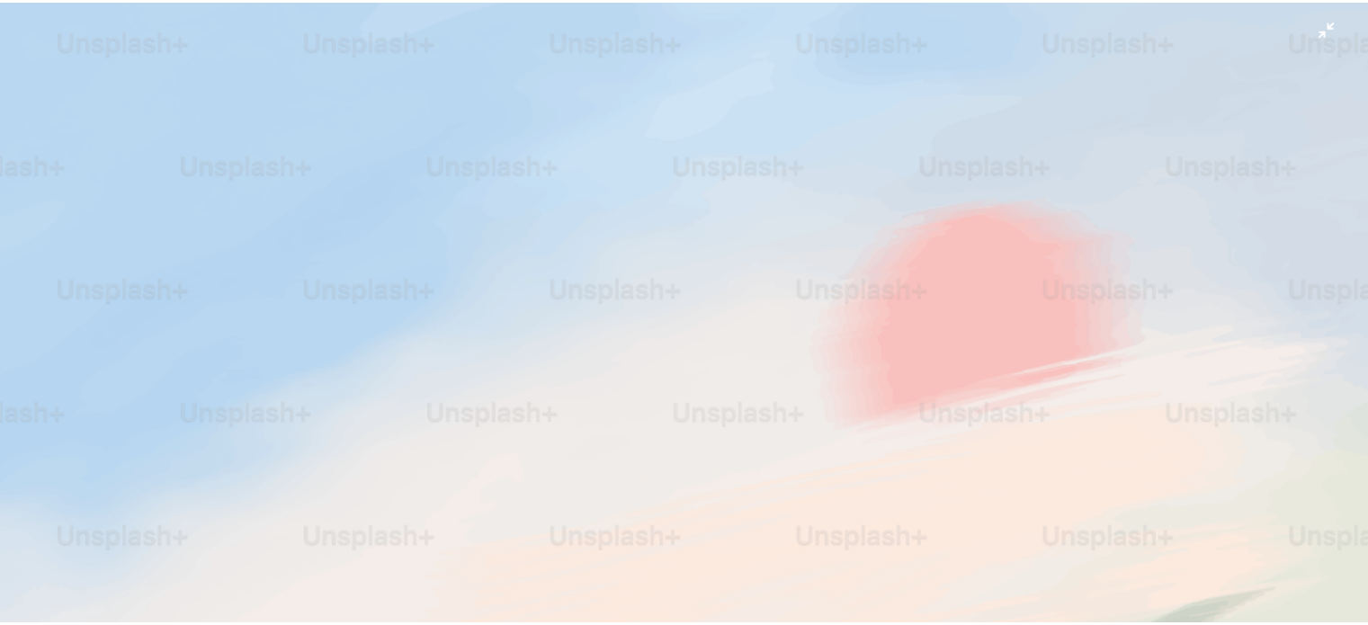
scroll to position [500, 0]
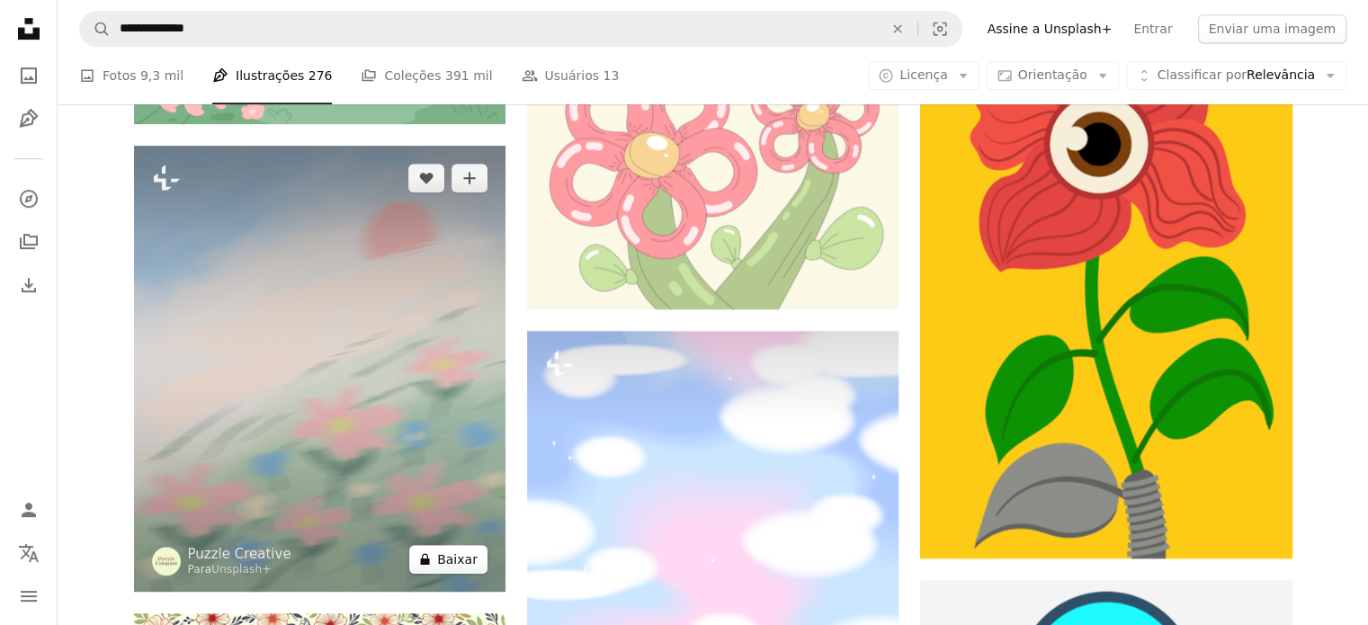
click at [450, 559] on button "A lock Baixar" at bounding box center [448, 559] width 78 height 29
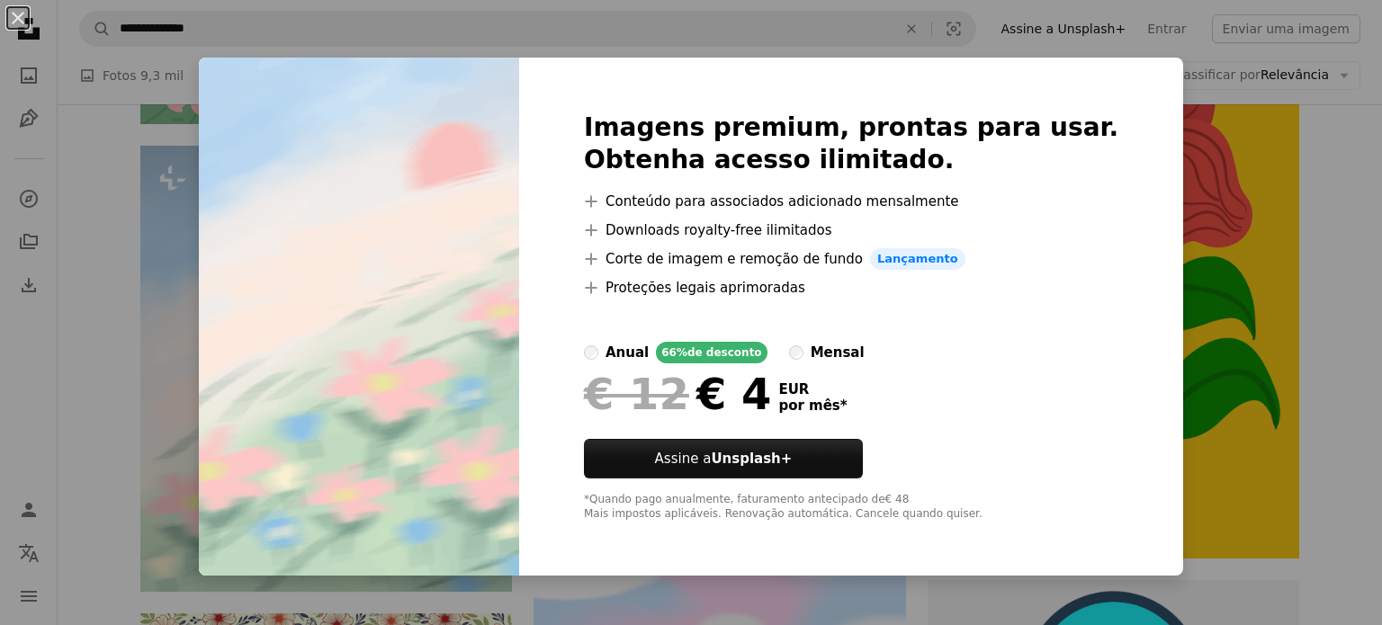
click at [1326, 237] on div "An X shape Imagens premium, prontas para usar. Obtenha acesso ilimitado. A plus…" at bounding box center [691, 312] width 1382 height 625
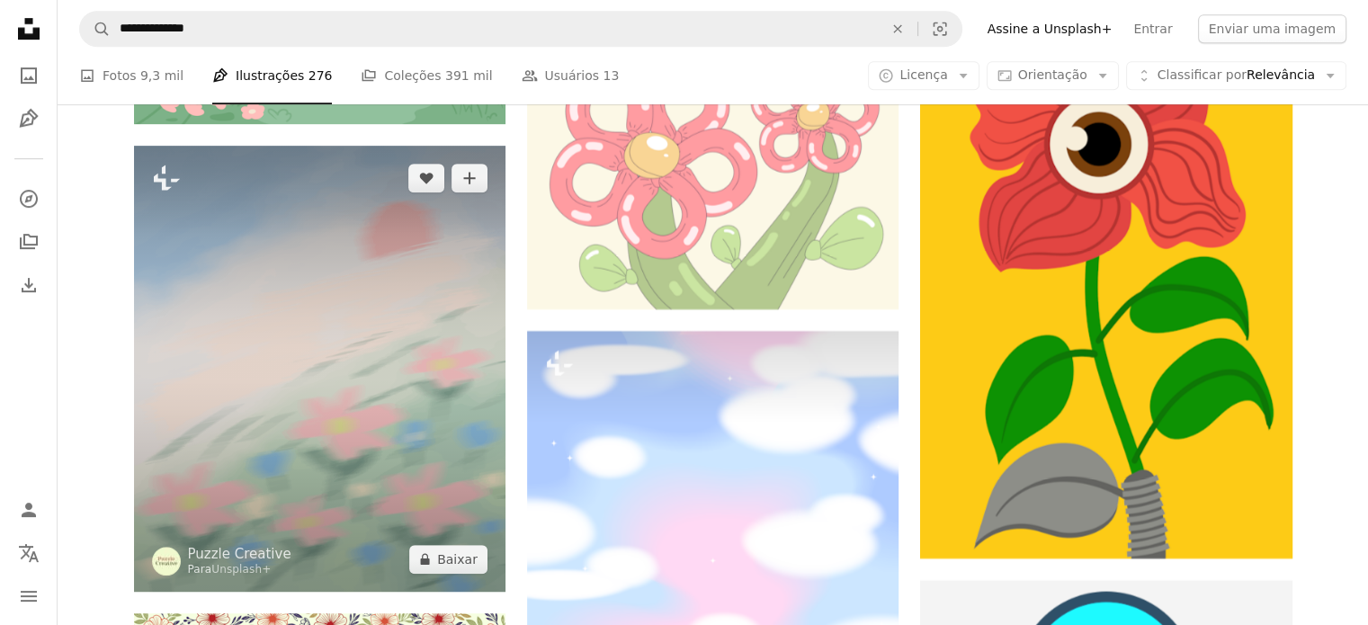
click at [451, 436] on img at bounding box center [319, 369] width 371 height 446
click at [1353, 374] on link "Chevron right" at bounding box center [1314, 313] width 108 height 173
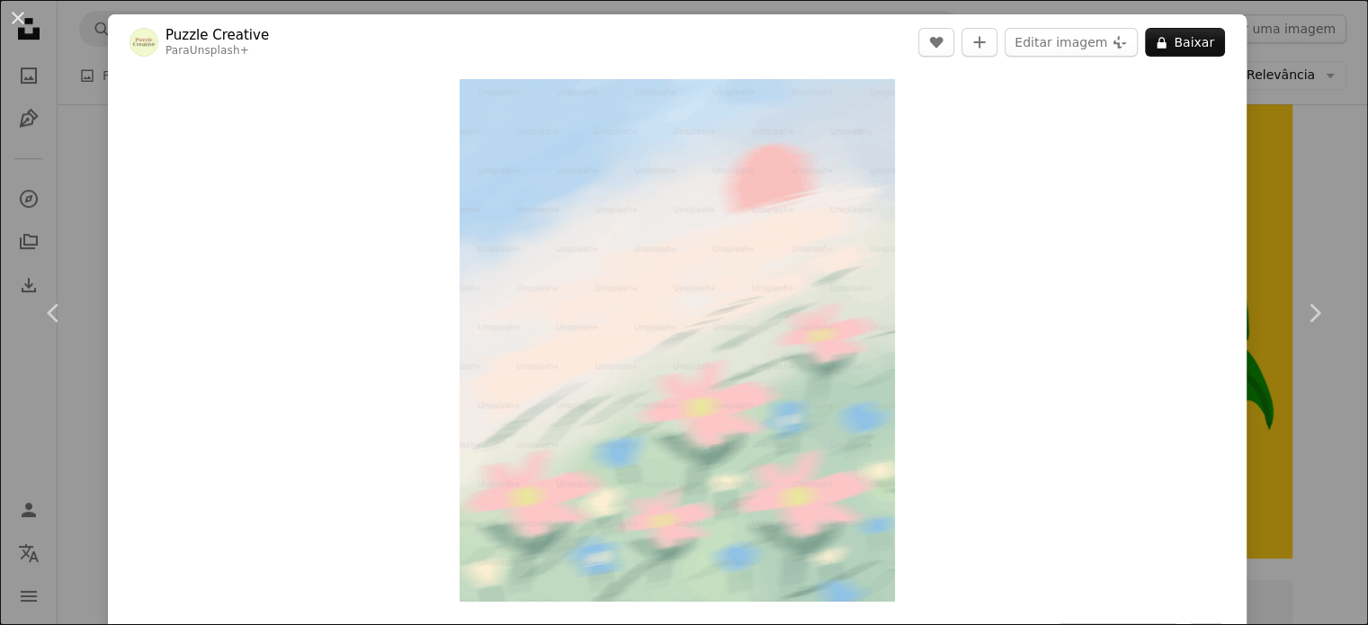
click at [1353, 374] on link "Chevron right" at bounding box center [1314, 313] width 108 height 173
click at [22, 19] on button "An X shape" at bounding box center [18, 18] width 22 height 22
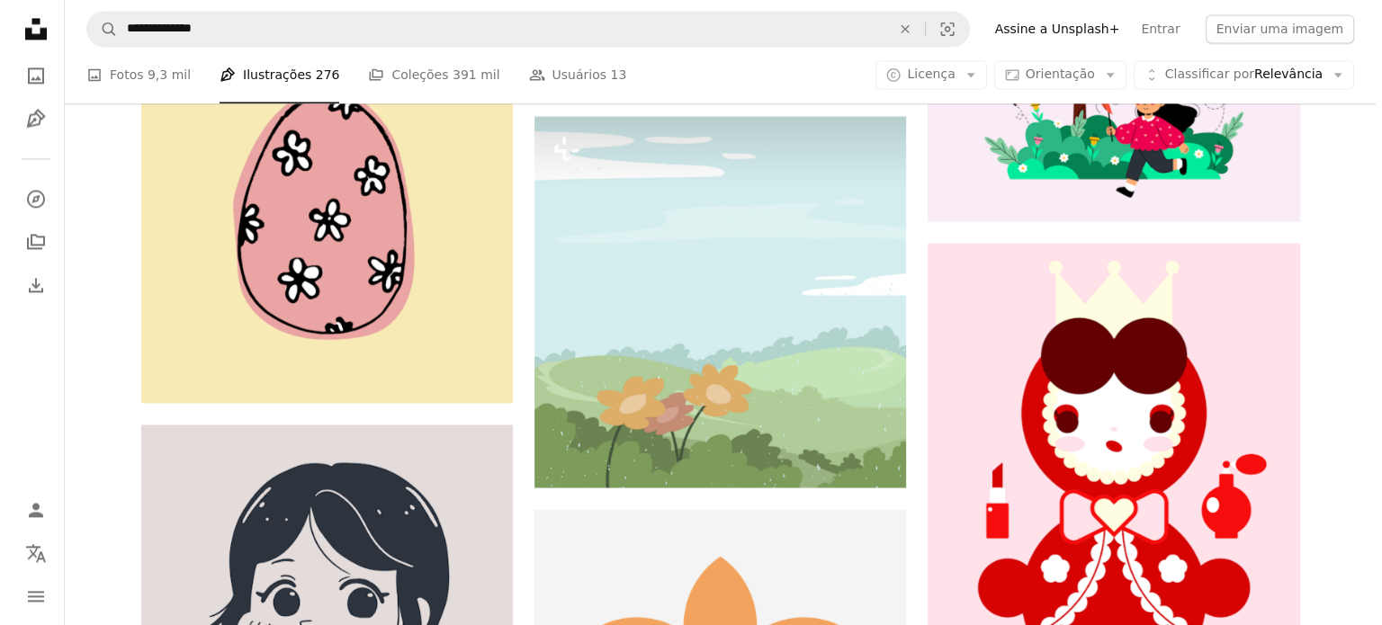
scroll to position [132704, 0]
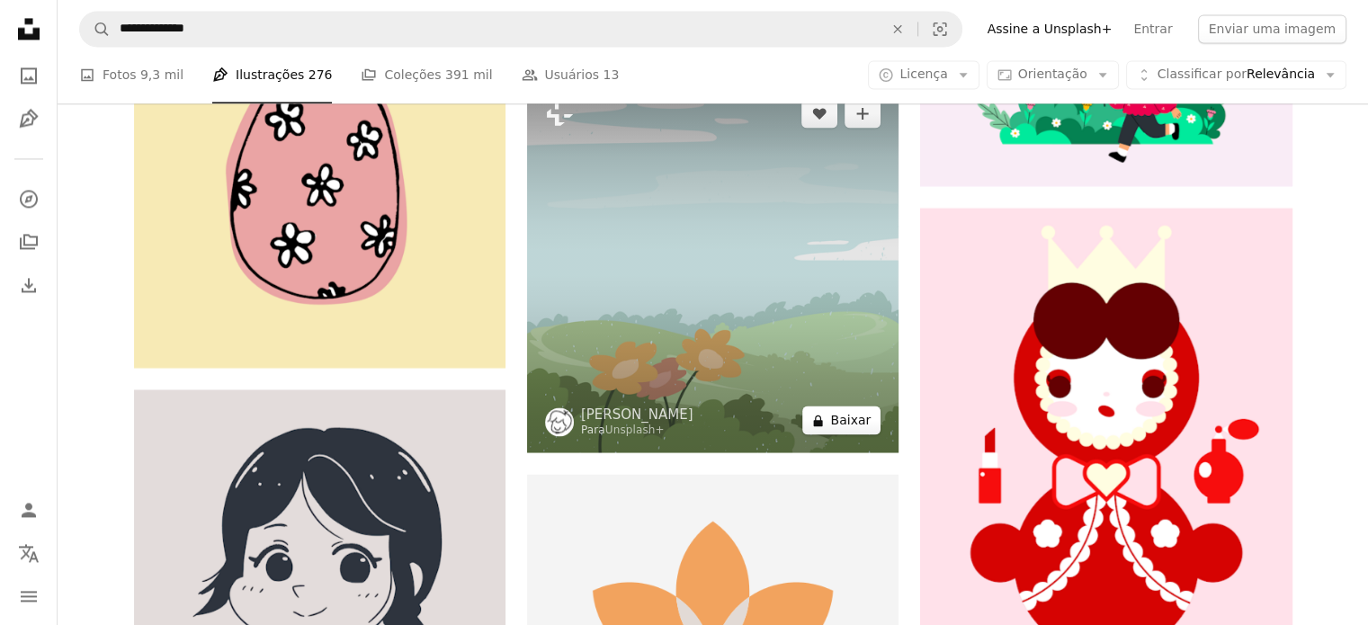
click at [835, 420] on button "A lock Baixar" at bounding box center [841, 420] width 78 height 29
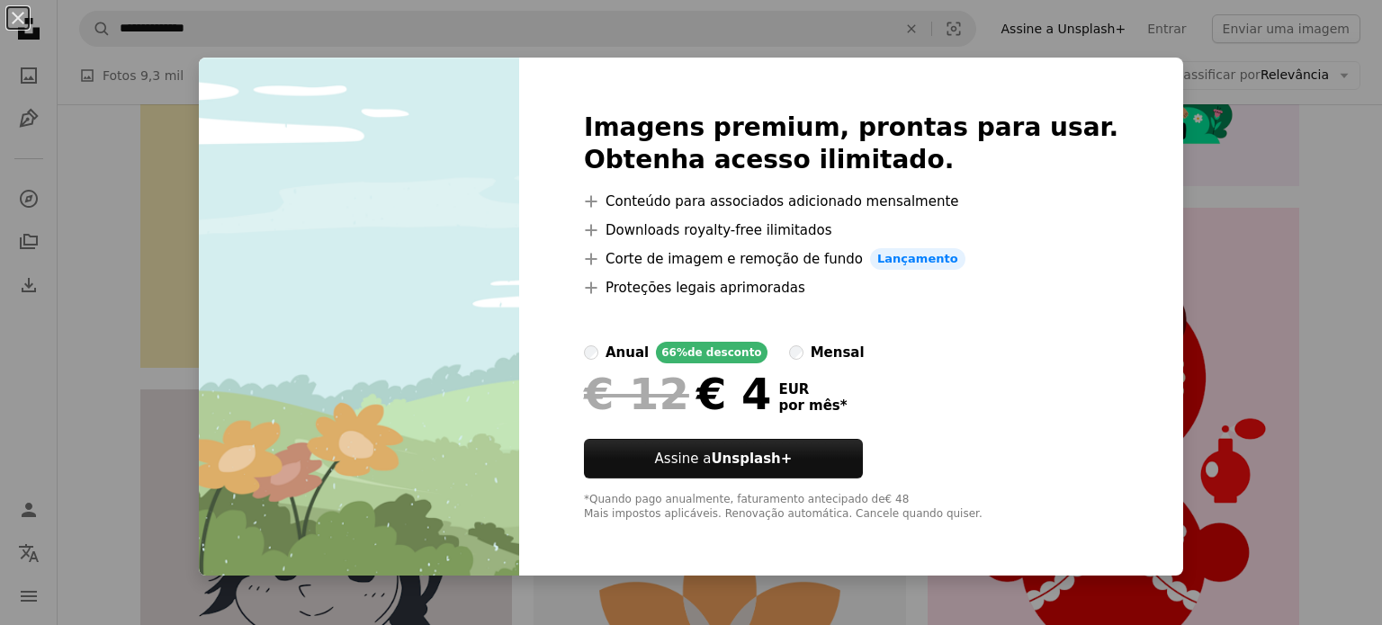
click at [1293, 240] on div "An X shape Imagens premium, prontas para usar. Obtenha acesso ilimitado. A plus…" at bounding box center [691, 312] width 1382 height 625
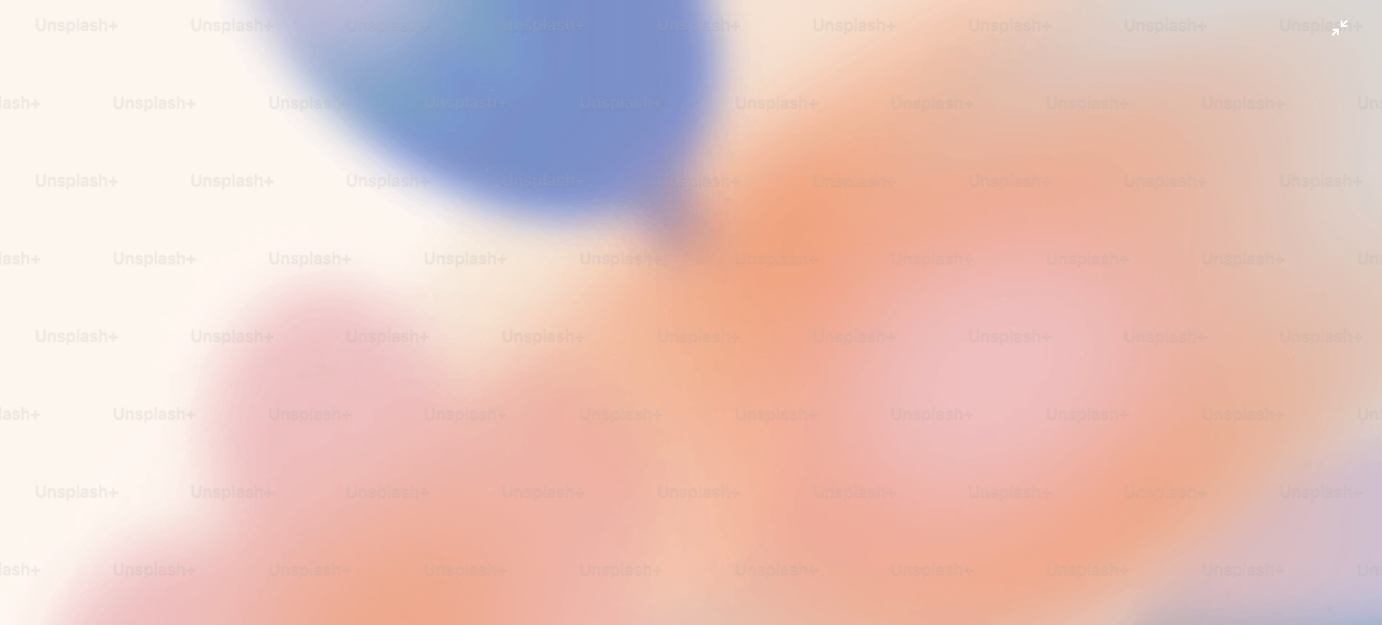
click at [1322, 31] on img "Diminuir esta imagem" at bounding box center [690, 518] width 1383 height 1038
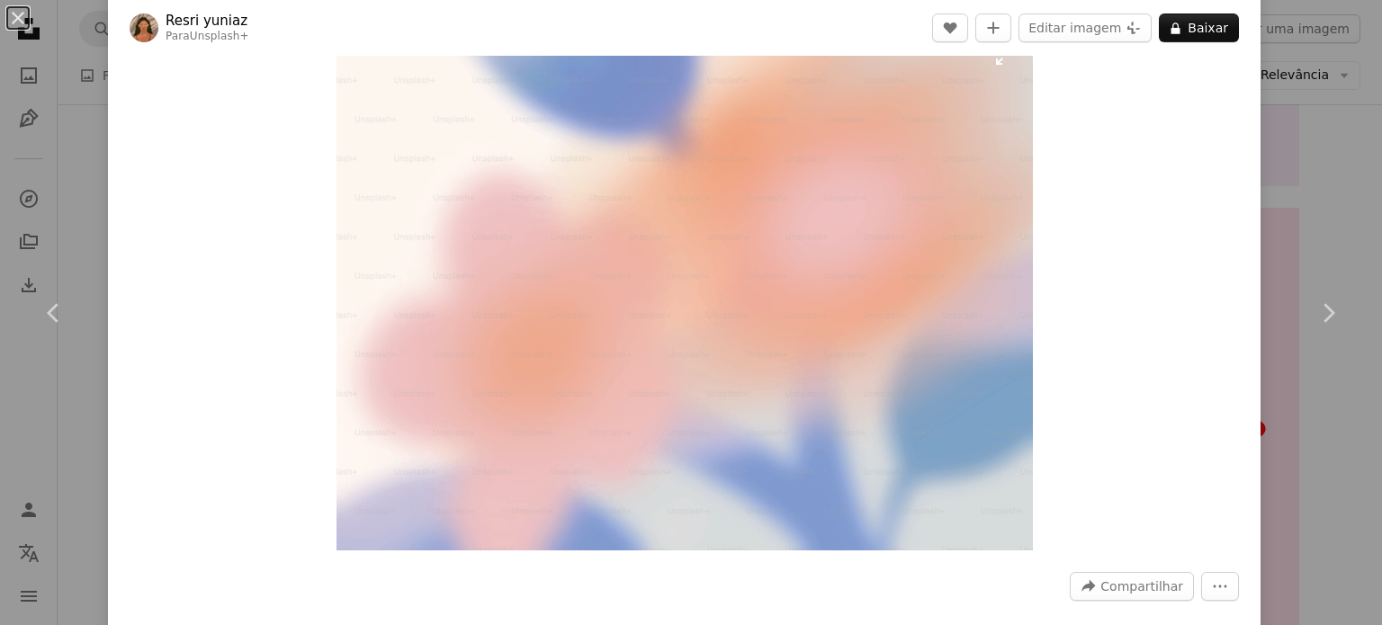
scroll to position [48, 0]
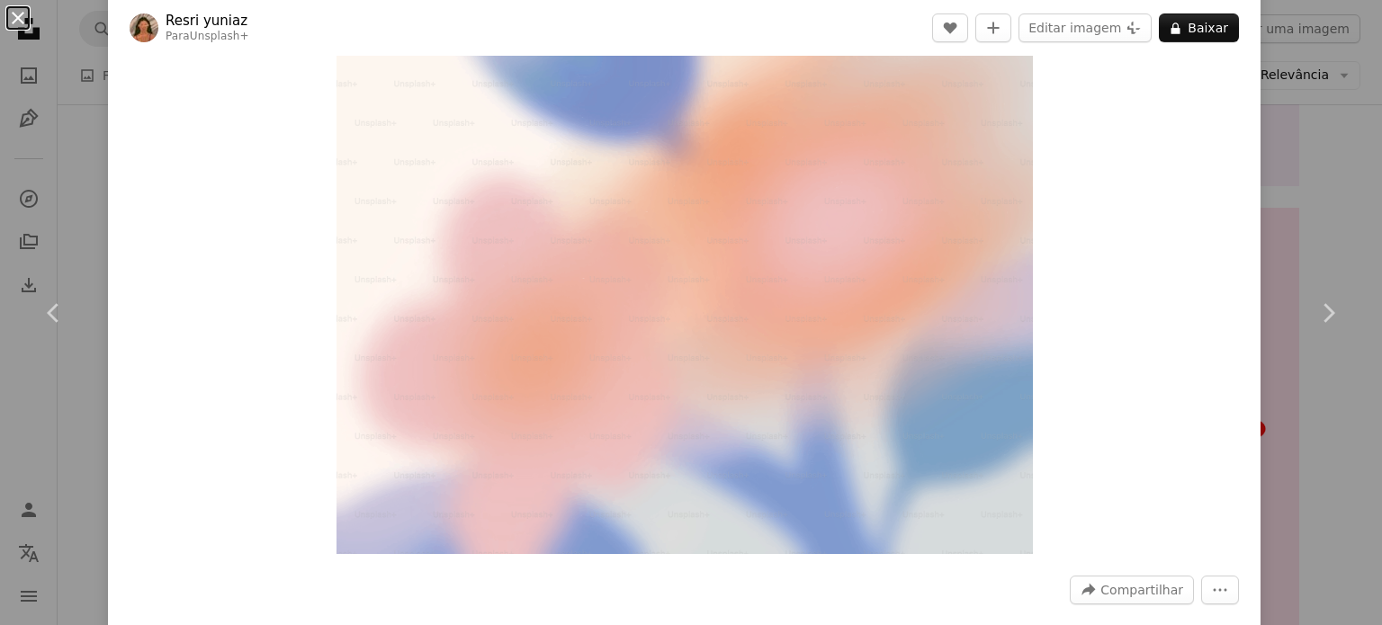
click at [22, 18] on button "An X shape" at bounding box center [18, 18] width 22 height 22
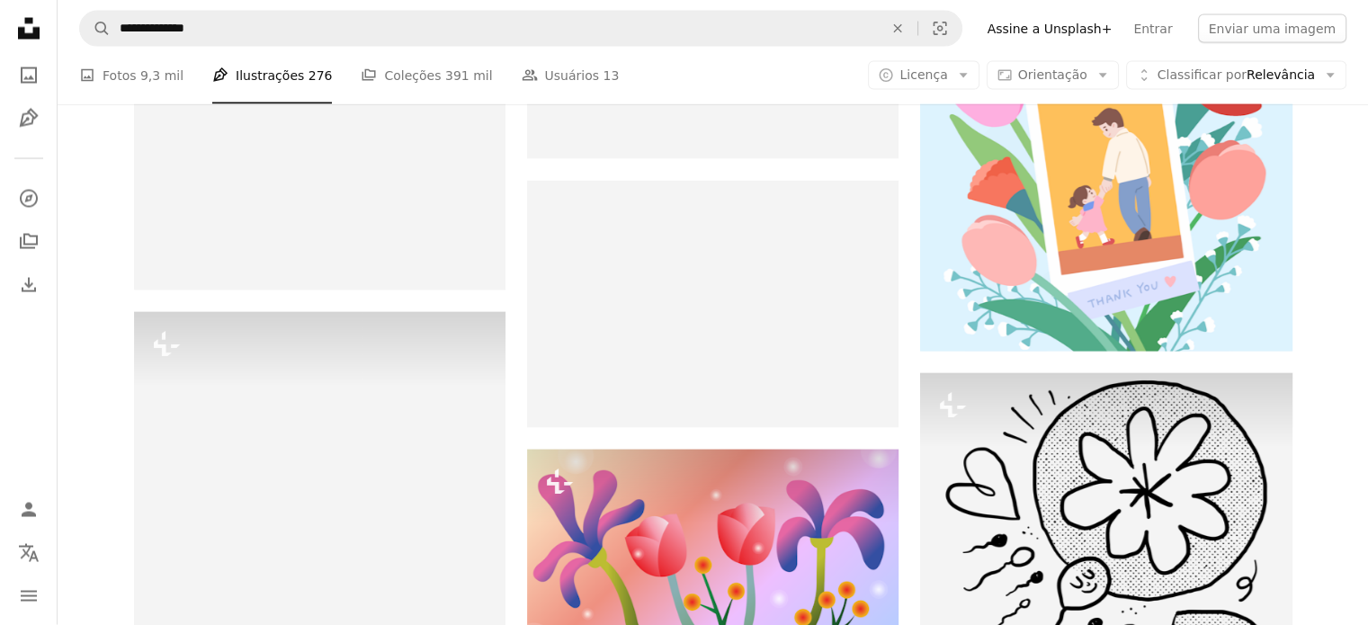
scroll to position [147238, 0]
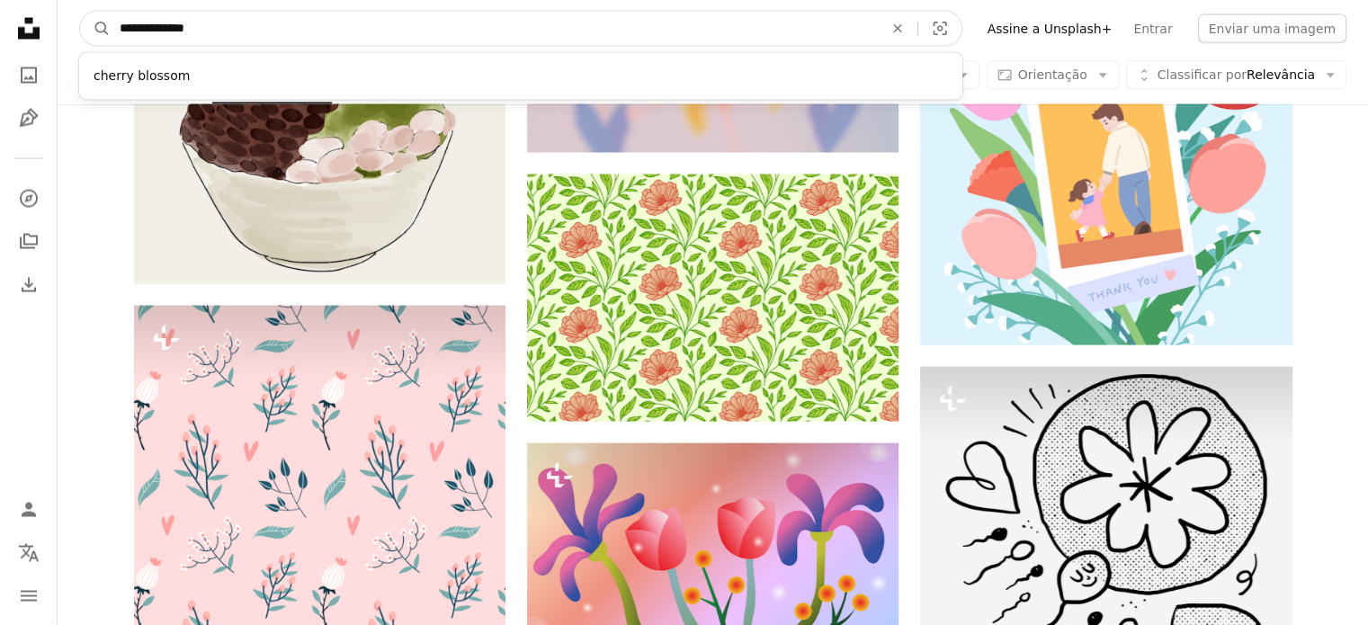
drag, startPoint x: 210, startPoint y: 27, endPoint x: 49, endPoint y: 29, distance: 161.0
type input "**********"
click at [80, 12] on button "A magnifying glass" at bounding box center [95, 29] width 31 height 34
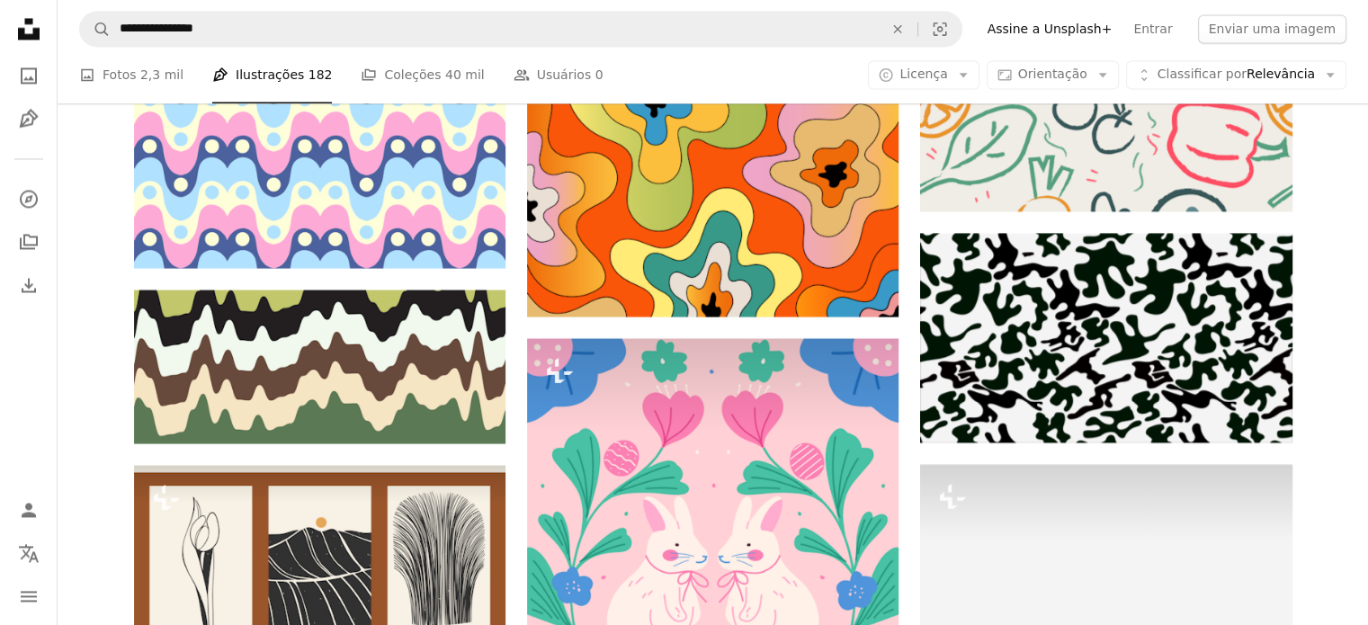
scroll to position [9933, 0]
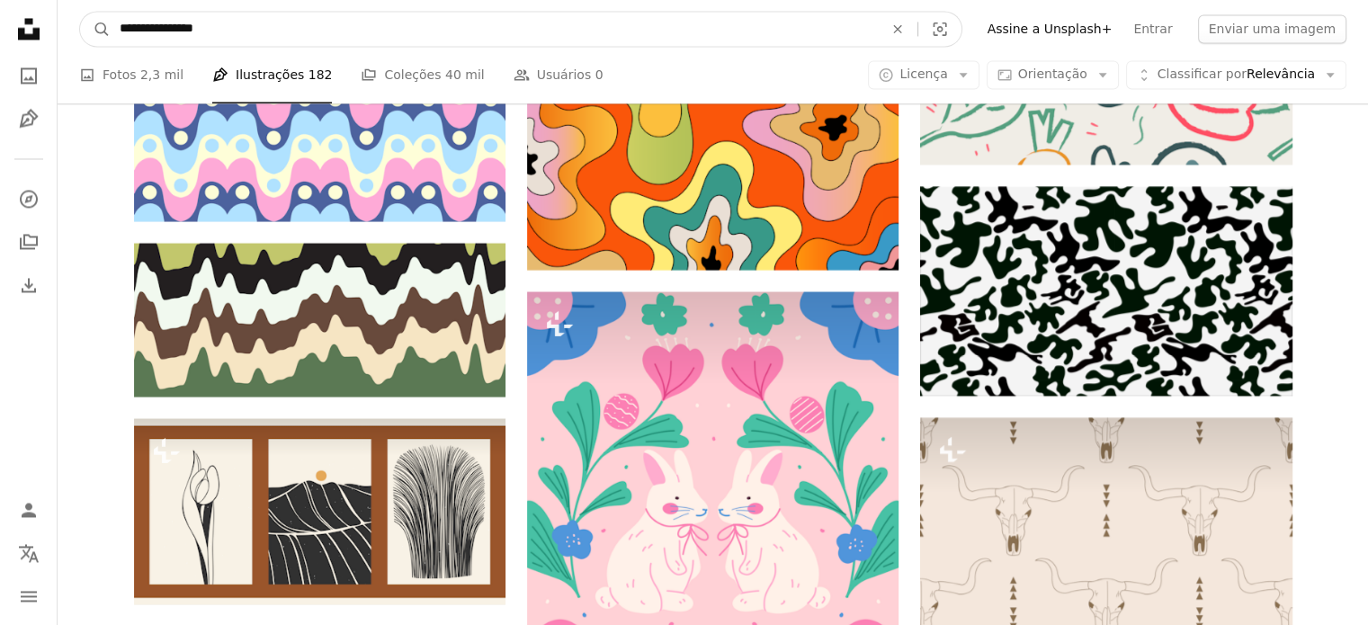
click at [238, 35] on input "**********" at bounding box center [494, 29] width 767 height 34
type input "**********"
click at [80, 12] on button "A magnifying glass" at bounding box center [95, 29] width 31 height 34
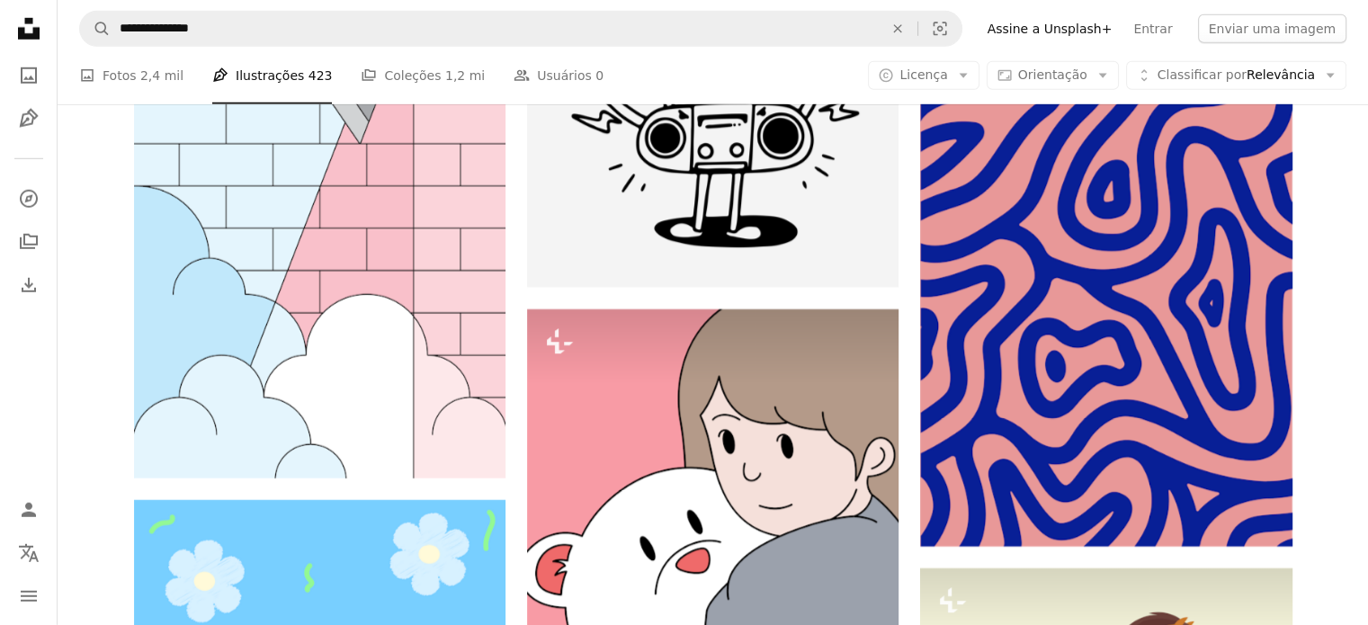
scroll to position [5393, 0]
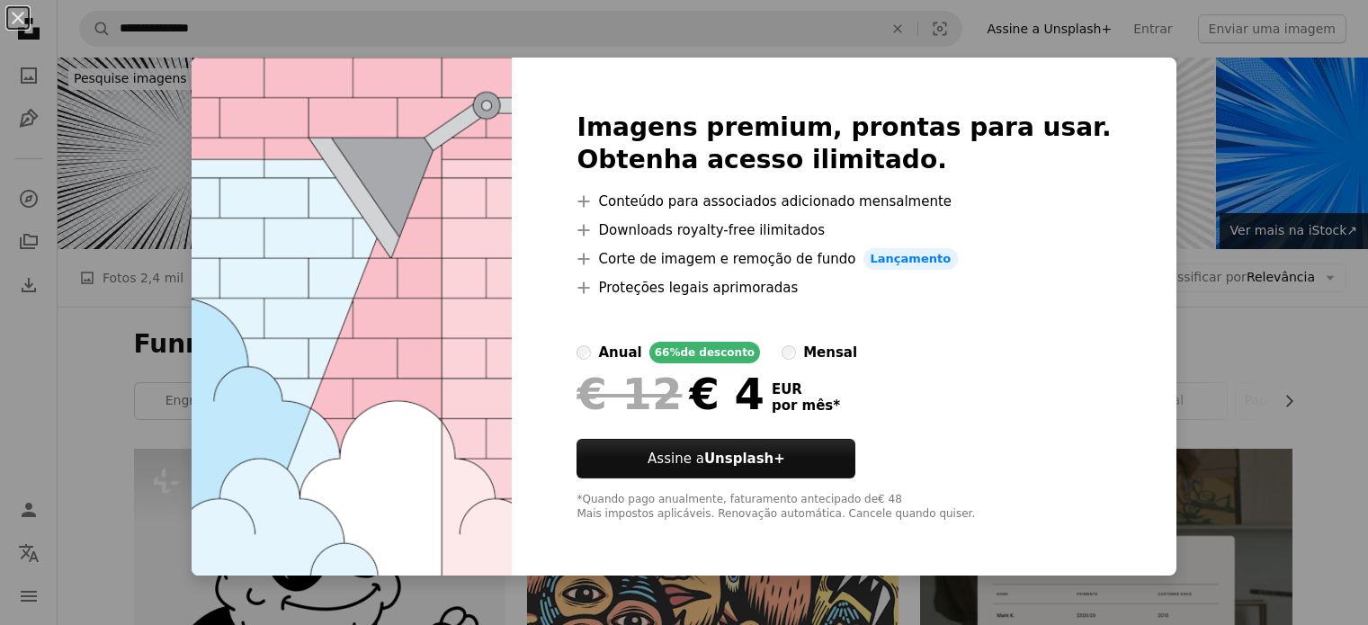
scroll to position [5445, 0]
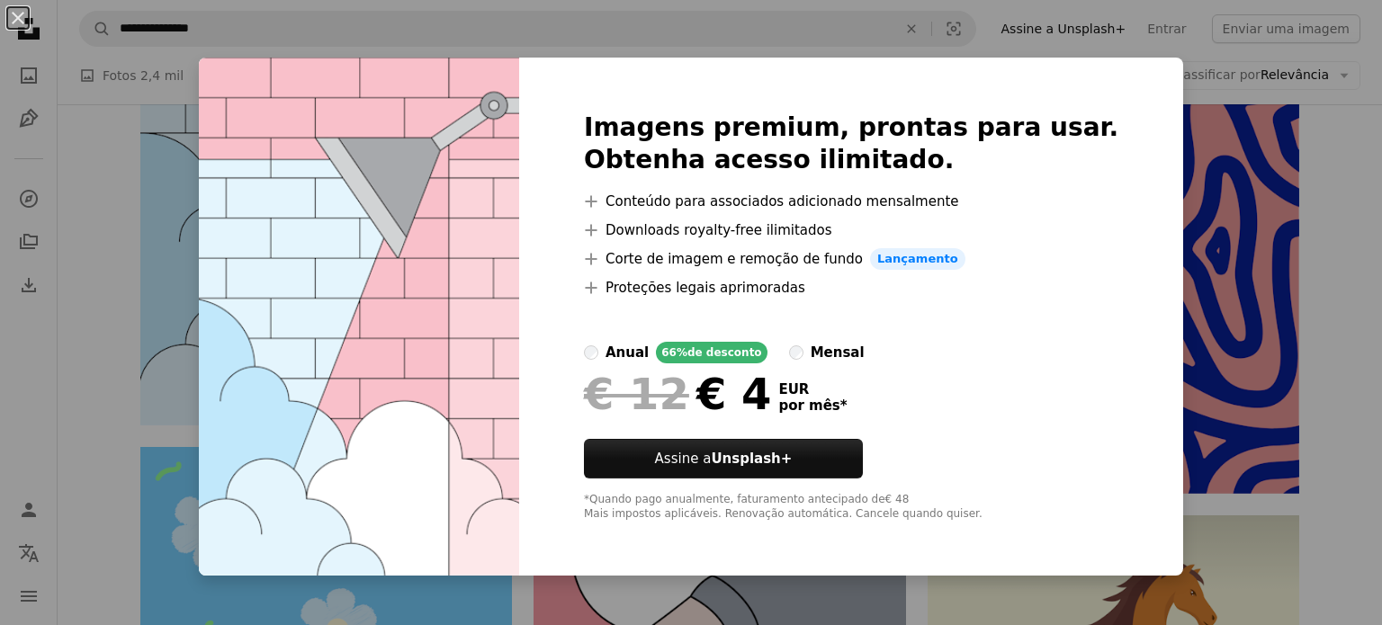
click at [1294, 254] on div "An X shape Imagens premium, prontas para usar. Obtenha acesso ilimitado. A plus…" at bounding box center [691, 312] width 1382 height 625
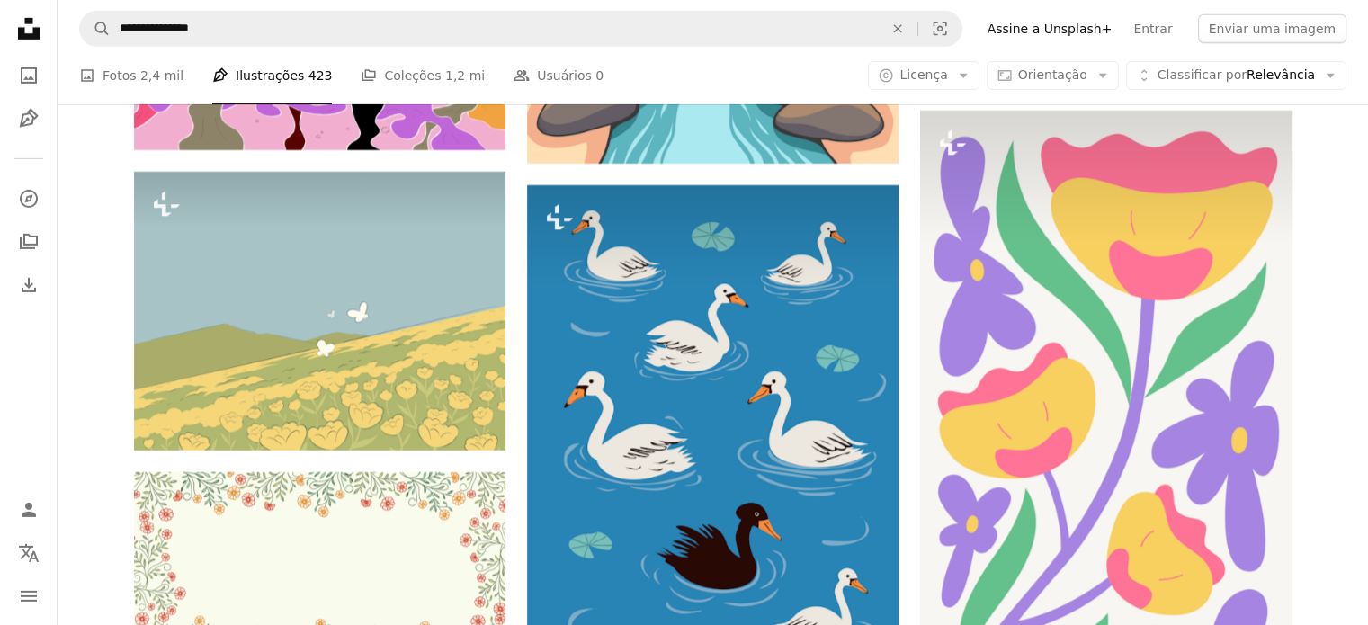
scroll to position [26439, 0]
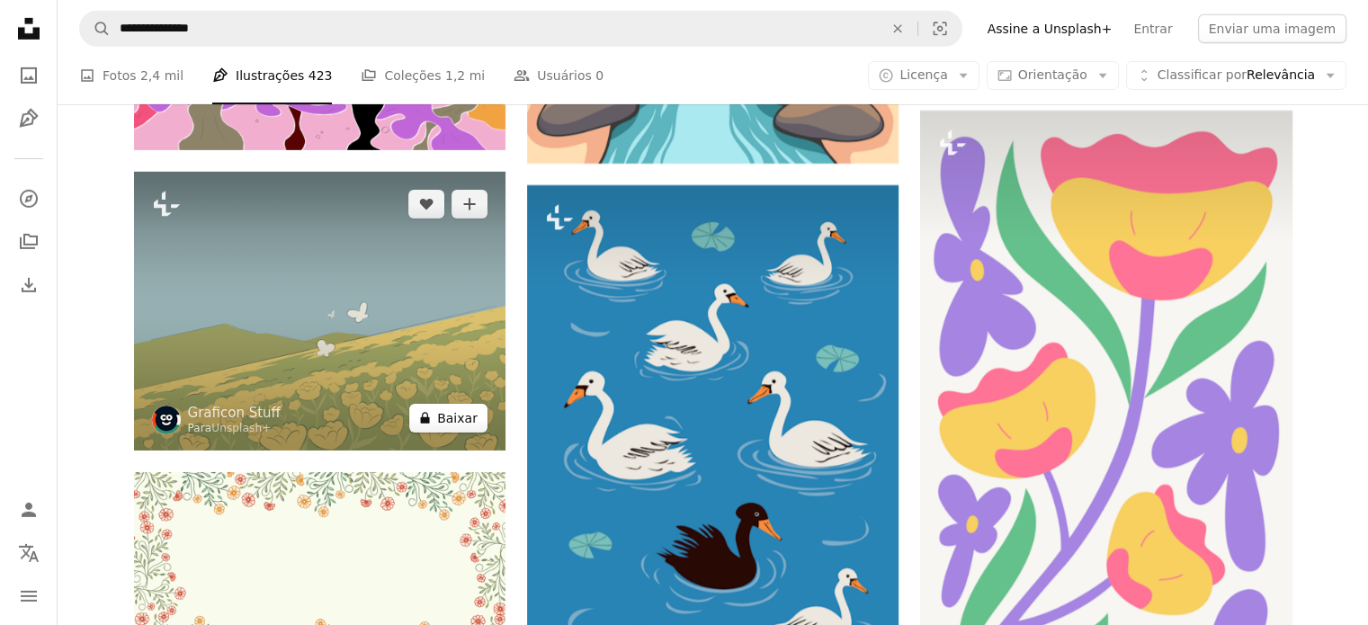
click at [464, 427] on button "A lock Baixar" at bounding box center [448, 418] width 78 height 29
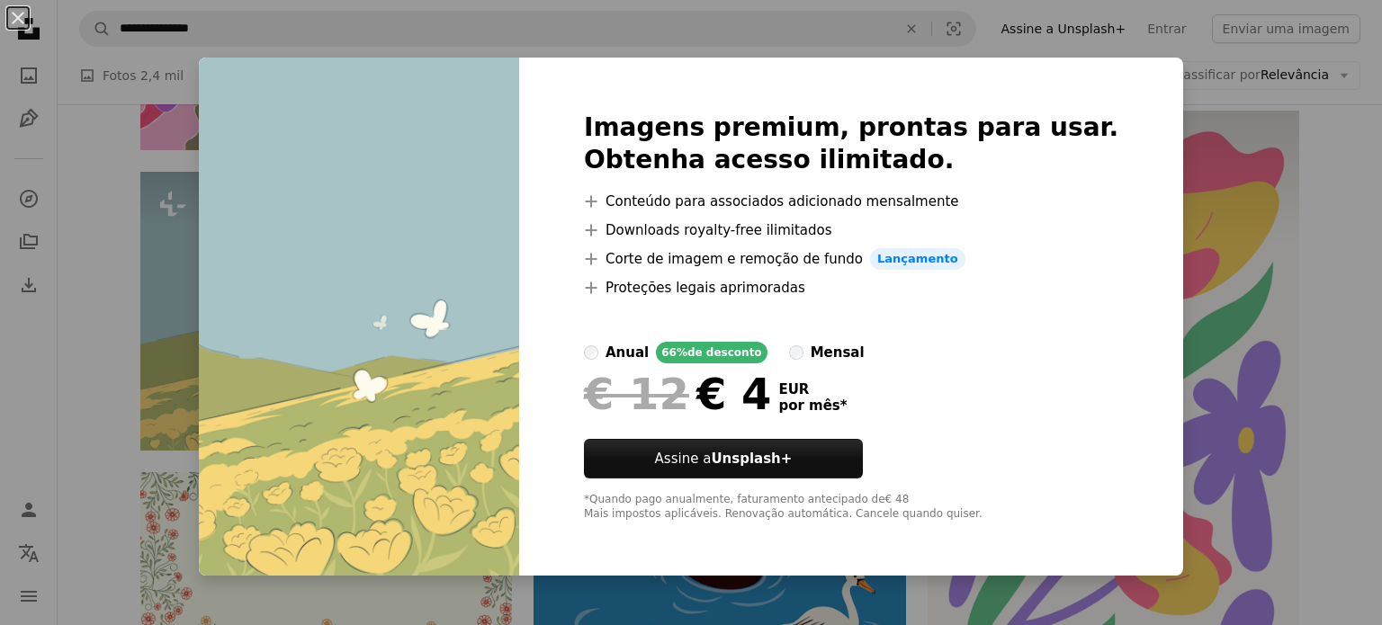
click at [1338, 211] on div "An X shape Imagens premium, prontas para usar. Obtenha acesso ilimitado. A plus…" at bounding box center [691, 312] width 1382 height 625
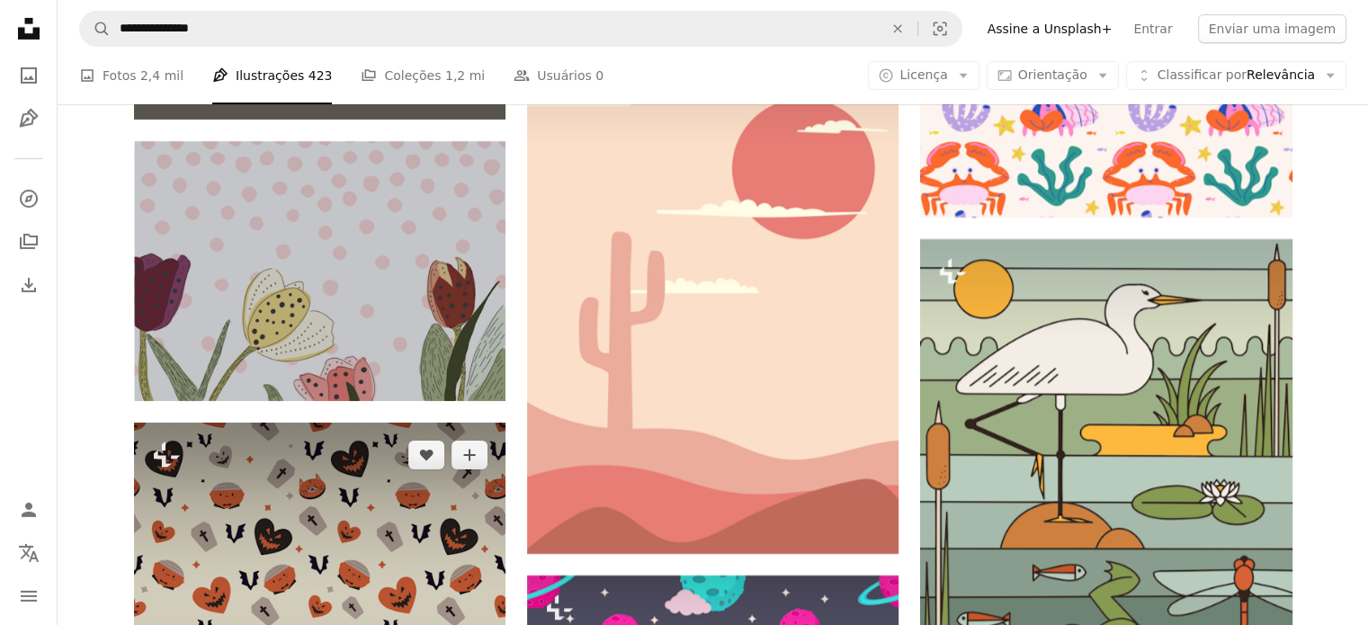
scroll to position [67582, 0]
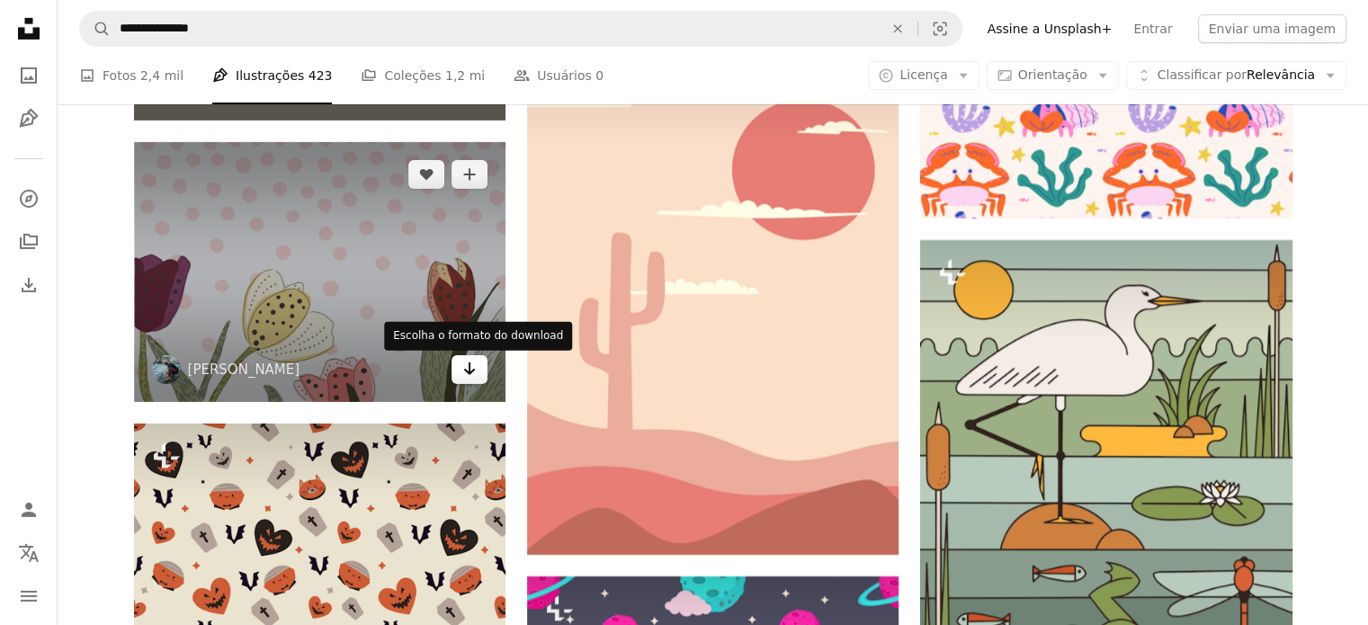
click at [471, 371] on icon "Arrow pointing down" at bounding box center [469, 369] width 14 height 22
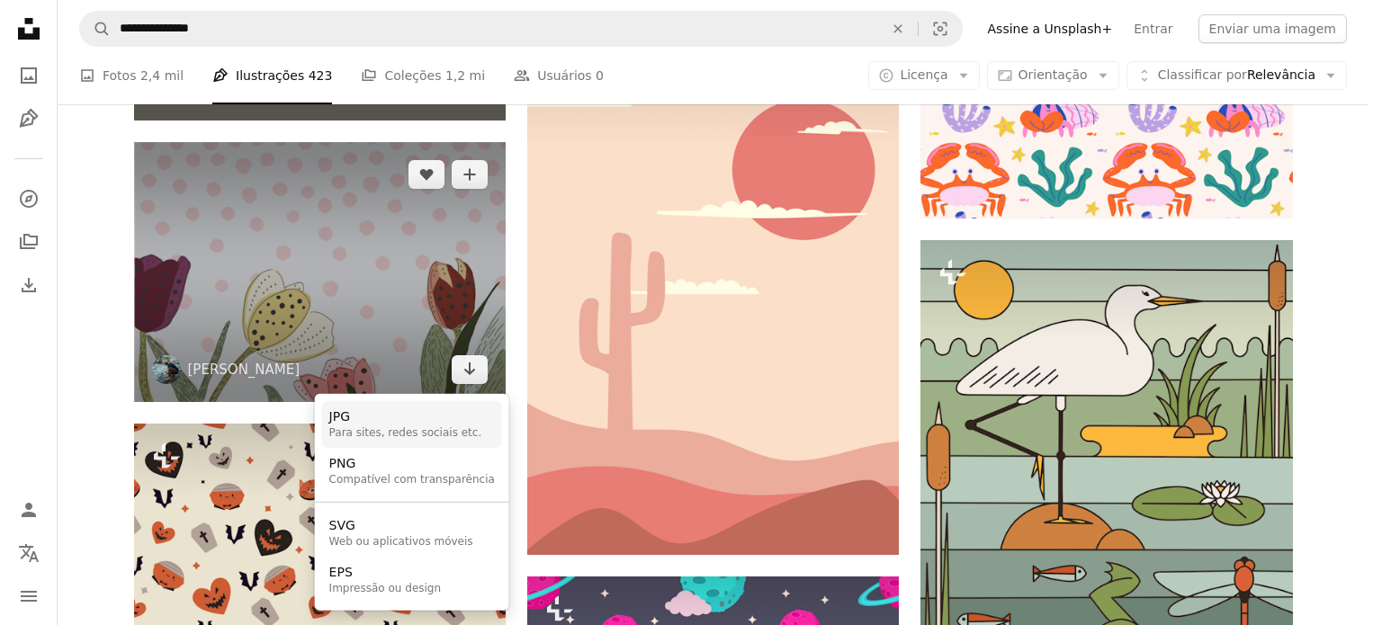
click at [403, 437] on div "Para sites, redes sociais etc." at bounding box center [405, 433] width 153 height 14
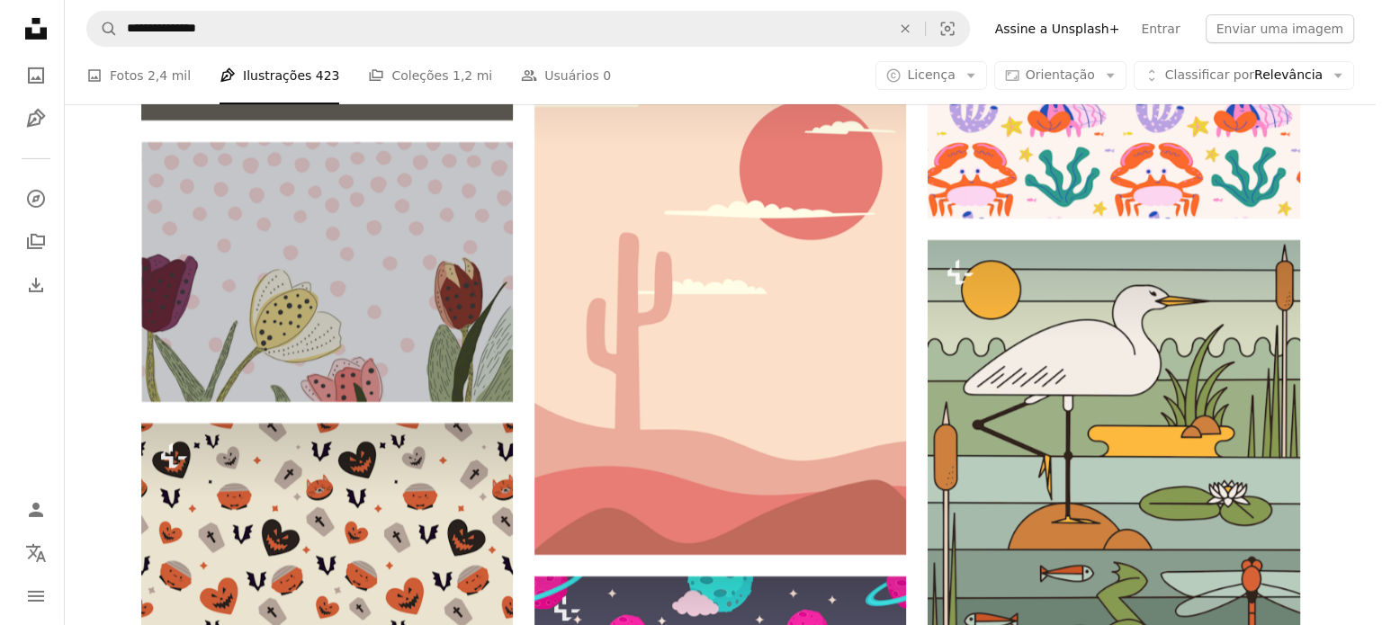
scroll to position [102958, 0]
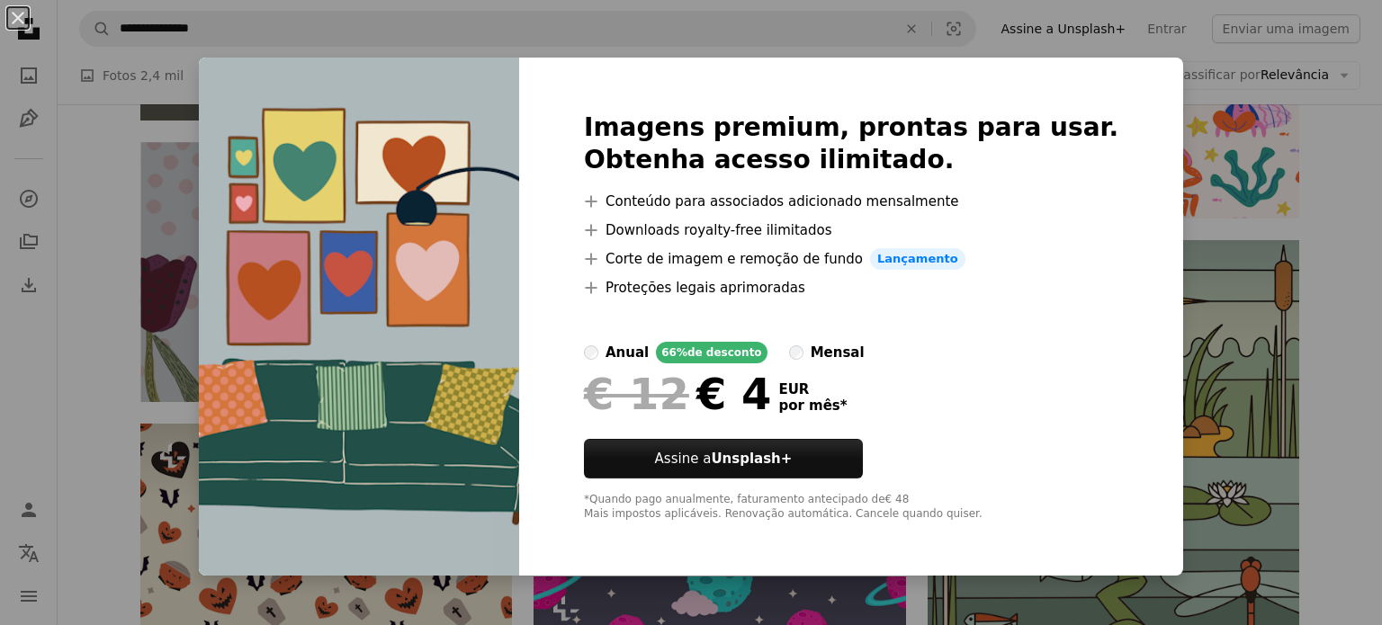
click at [1354, 270] on div "An X shape Imagens premium, prontas para usar. Obtenha acesso ilimitado. A plus…" at bounding box center [691, 312] width 1382 height 625
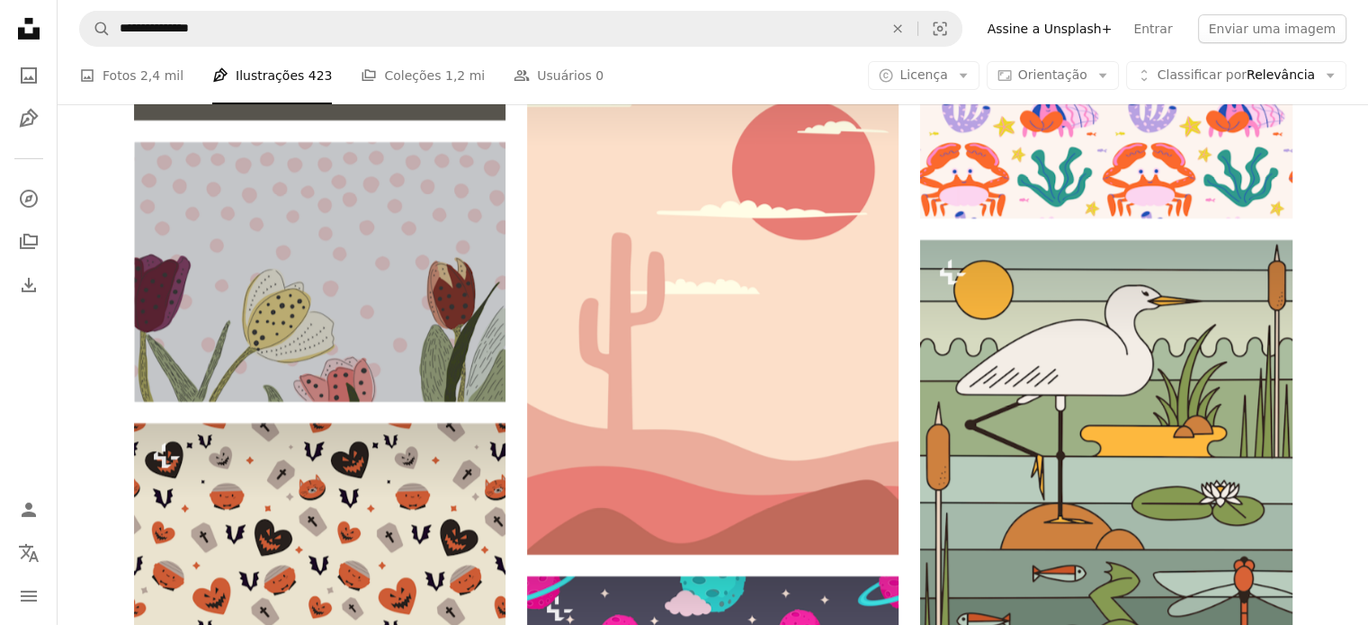
scroll to position [138165, 0]
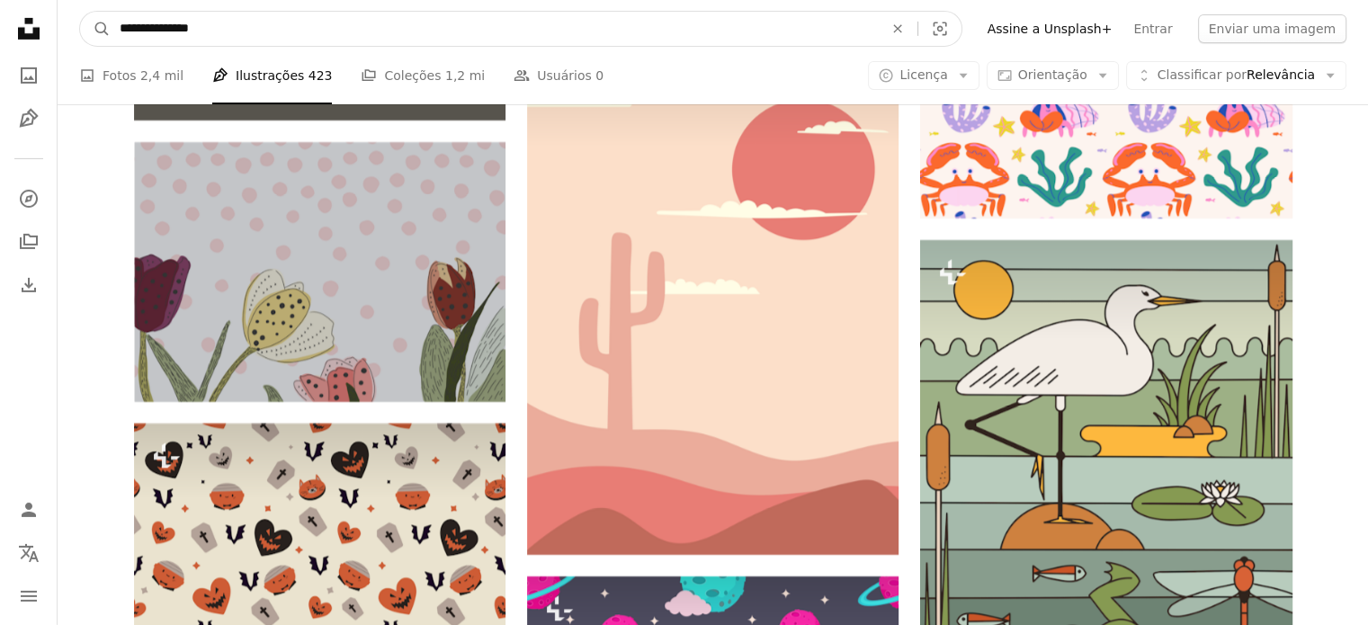
click at [146, 28] on input "**********" at bounding box center [494, 29] width 767 height 34
click at [150, 26] on input "**********" at bounding box center [494, 29] width 767 height 34
type input "**********"
click button "A magnifying glass" at bounding box center [95, 29] width 31 height 34
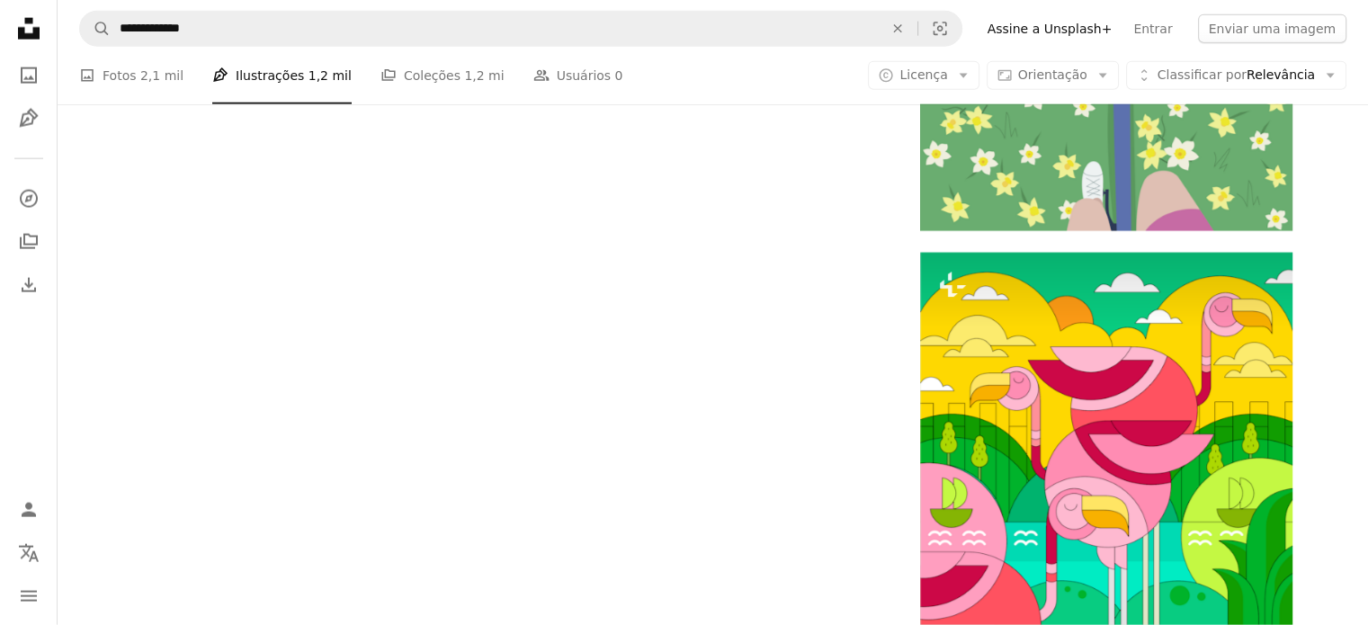
scroll to position [50187, 0]
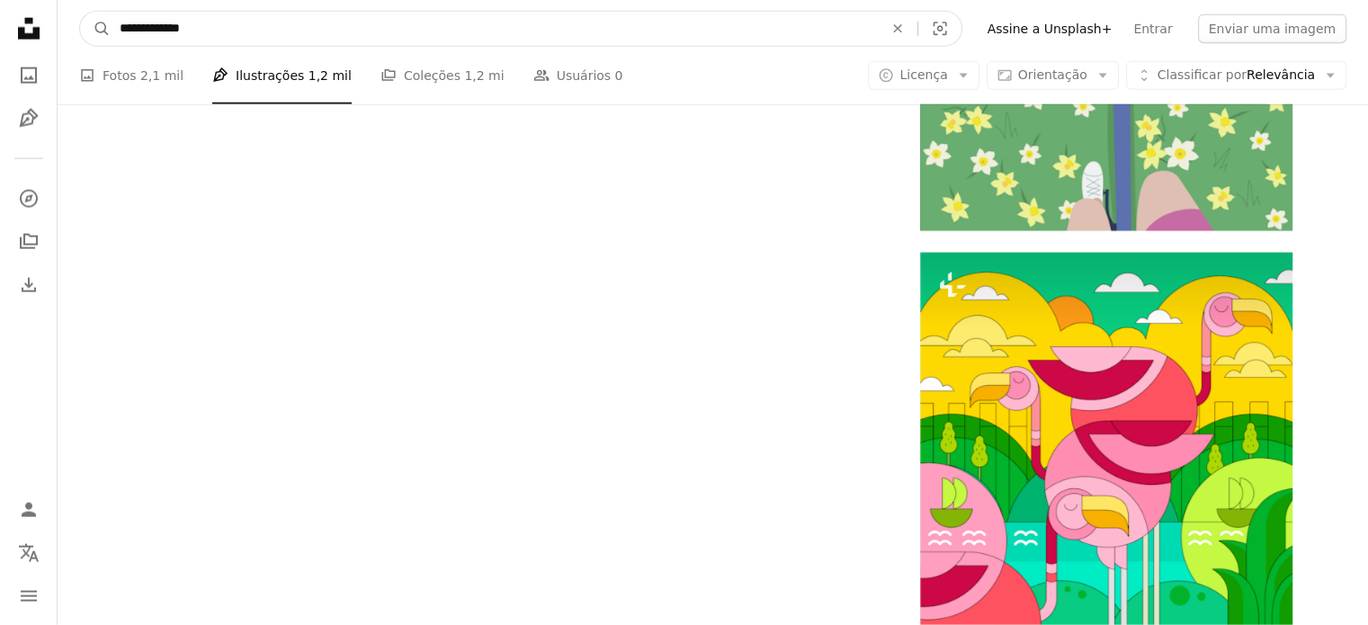
click at [124, 24] on input "**********" at bounding box center [494, 29] width 767 height 34
type input "**********"
click button "A magnifying glass" at bounding box center [95, 29] width 31 height 34
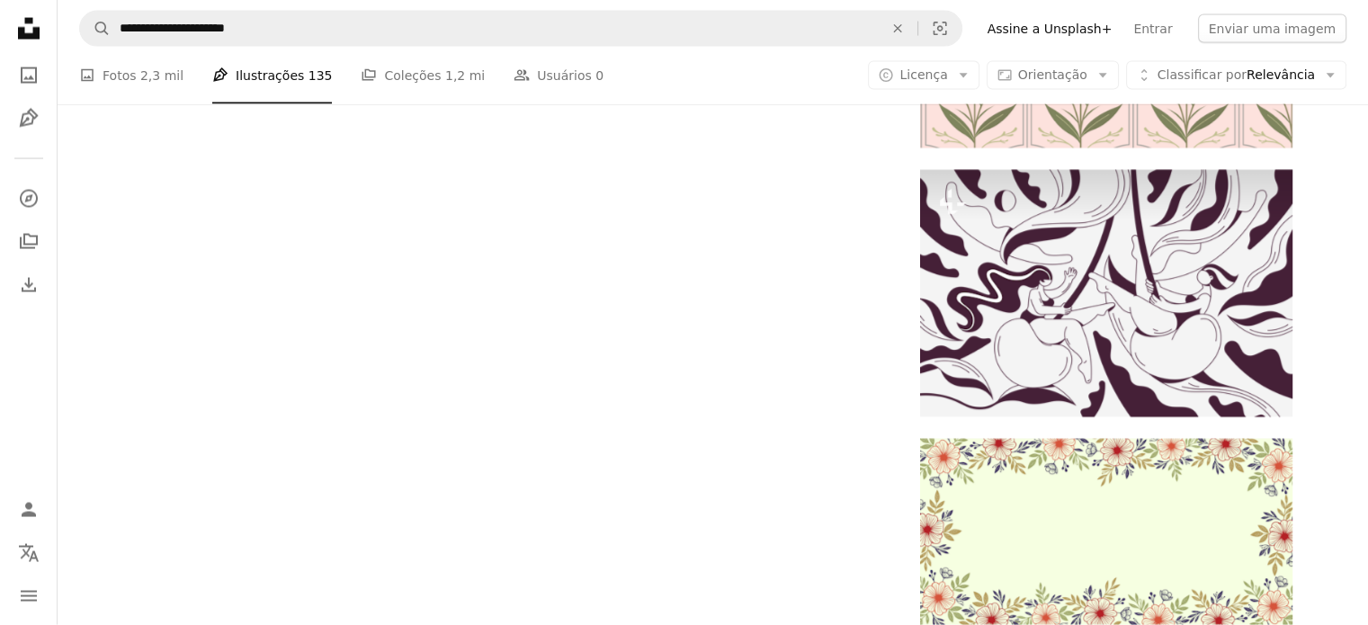
scroll to position [6756, 0]
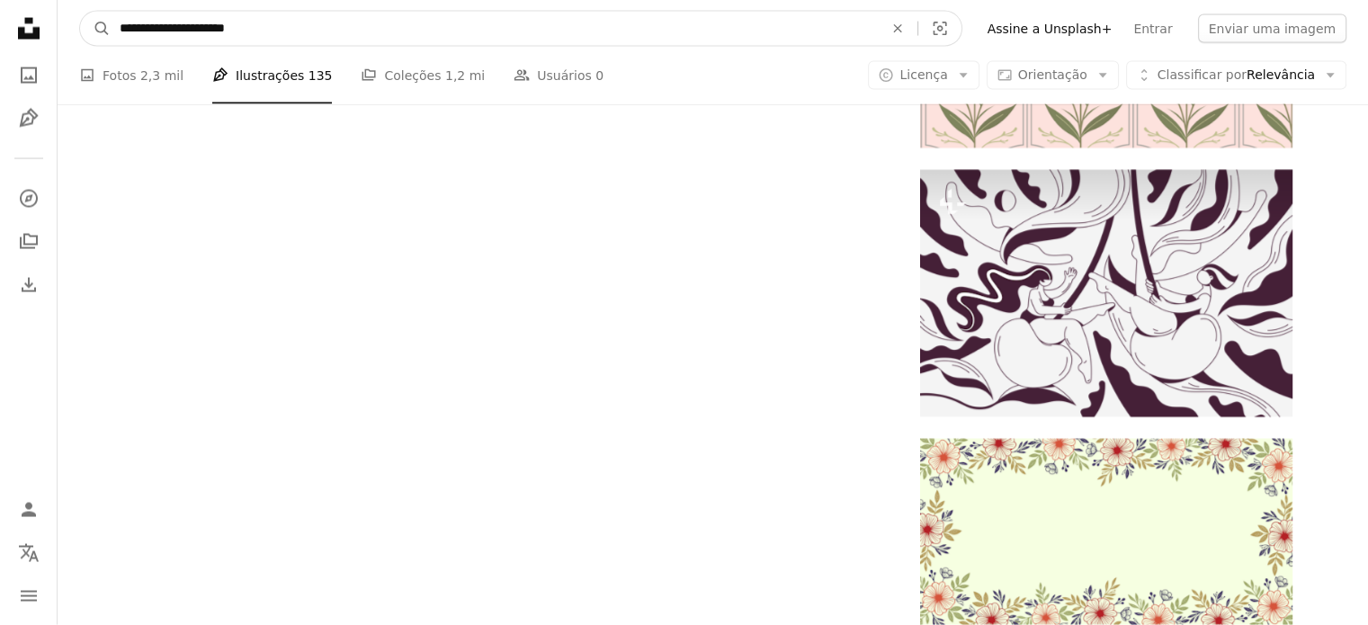
click at [170, 22] on input "**********" at bounding box center [494, 29] width 767 height 34
type input "**********"
click button "A magnifying glass" at bounding box center [95, 29] width 31 height 34
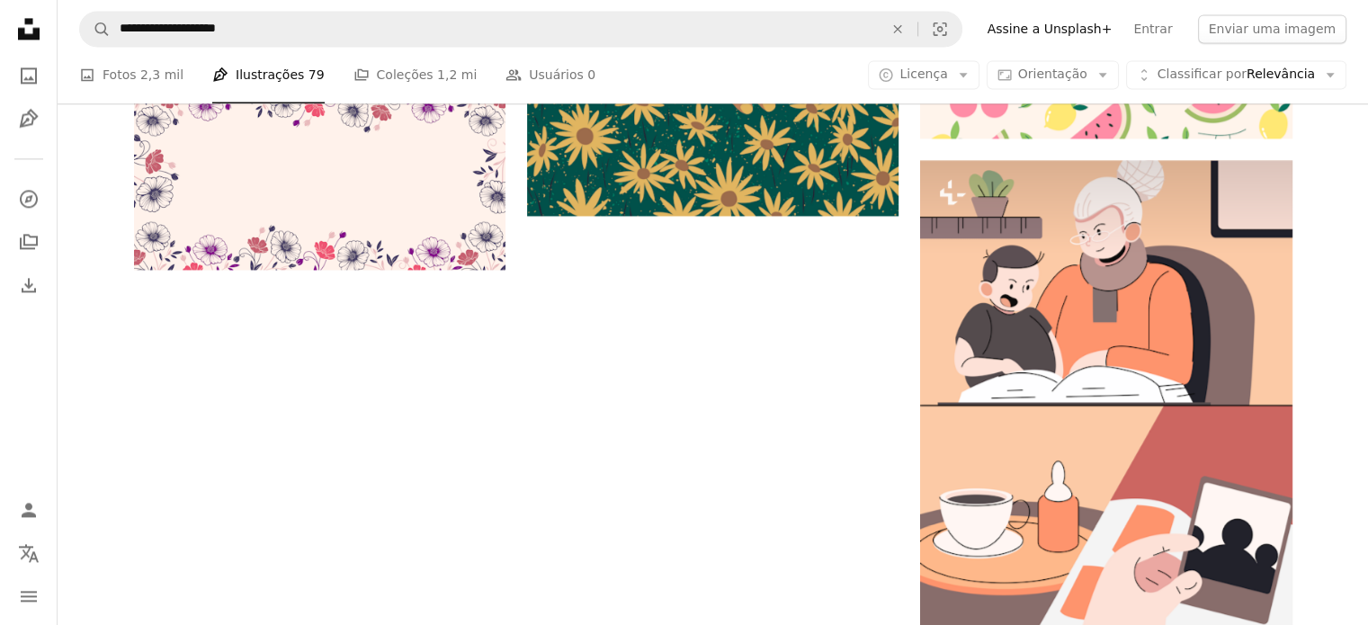
scroll to position [123, 0]
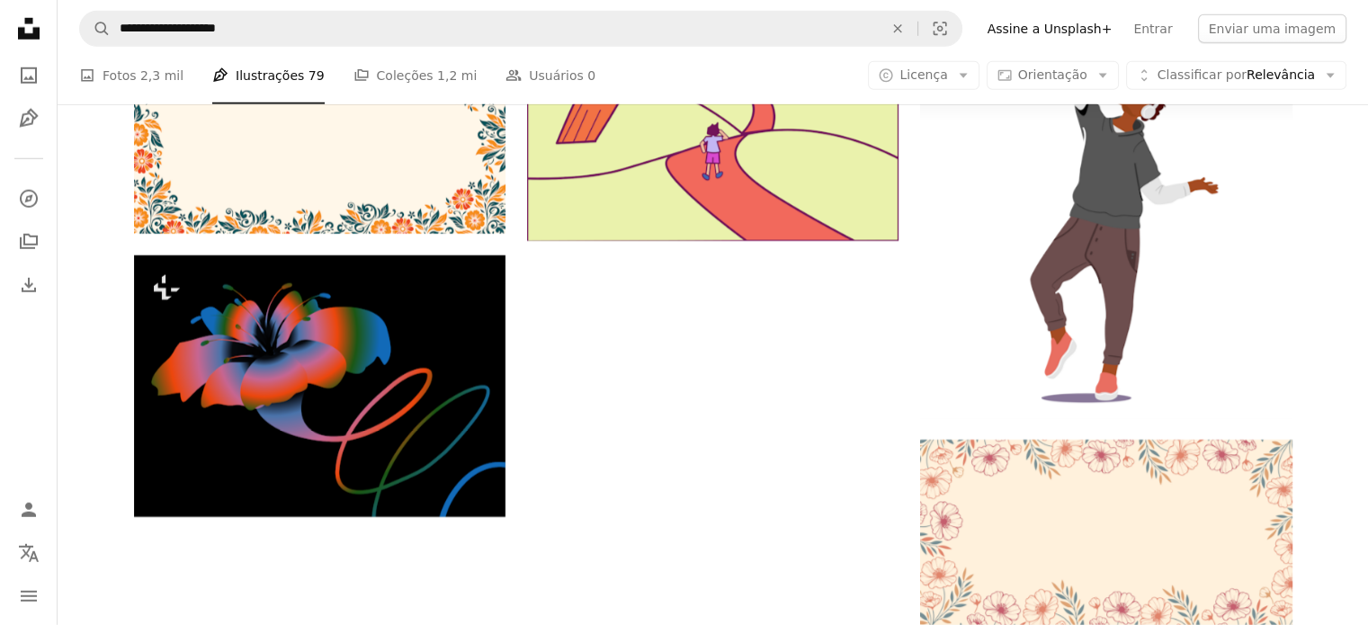
scroll to position [1312, 0]
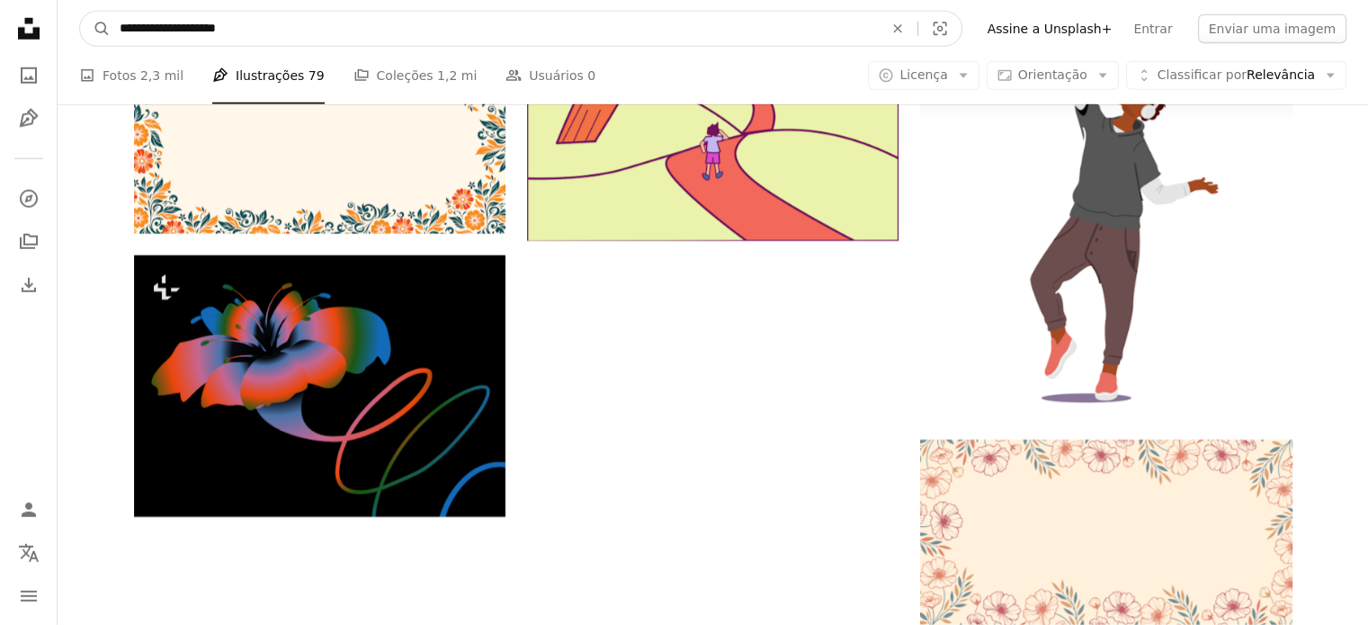
click at [169, 30] on input "**********" at bounding box center [494, 29] width 767 height 34
type input "**********"
click button "A magnifying glass" at bounding box center [95, 29] width 31 height 34
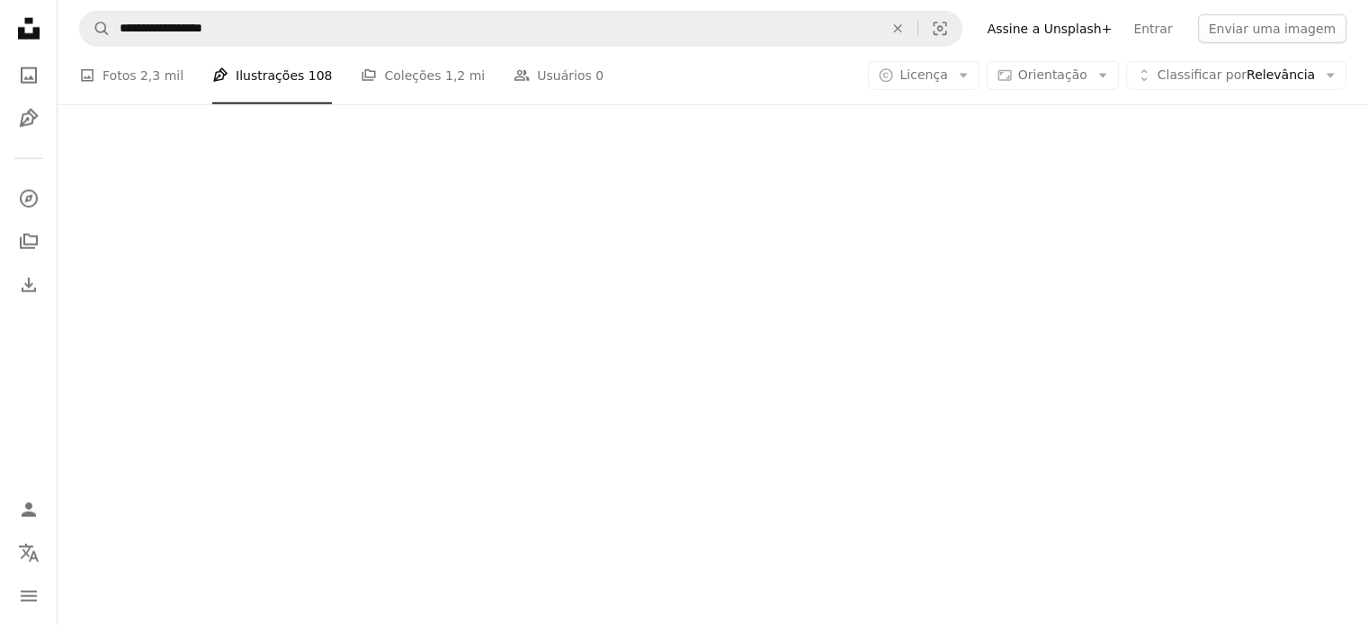
scroll to position [8991, 0]
